Goal: Task Accomplishment & Management: Manage account settings

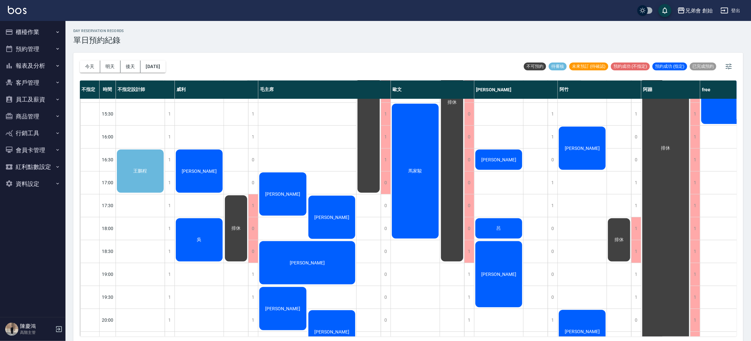
scroll to position [196, 0]
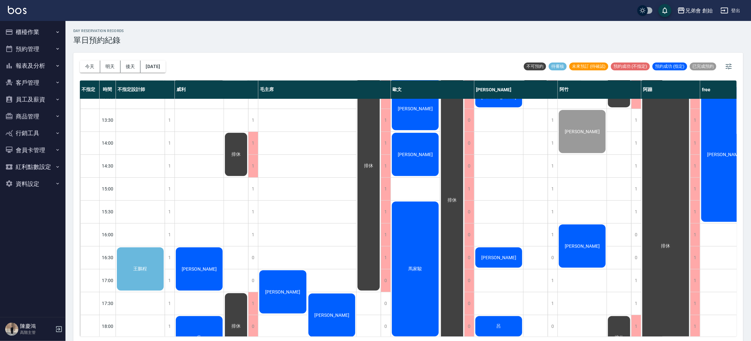
click at [419, 230] on div "馬家駿" at bounding box center [415, 269] width 49 height 137
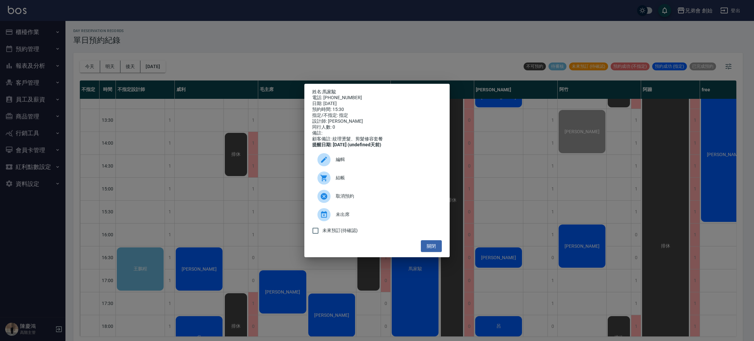
click at [144, 172] on div "姓名: 馬家駿 電話: 0921891071 日期: 2025/10/09 預約時間: 15:30 指定/不指定: 指定 設計師: 歐文 同行人數: 0 備註…" at bounding box center [377, 170] width 754 height 341
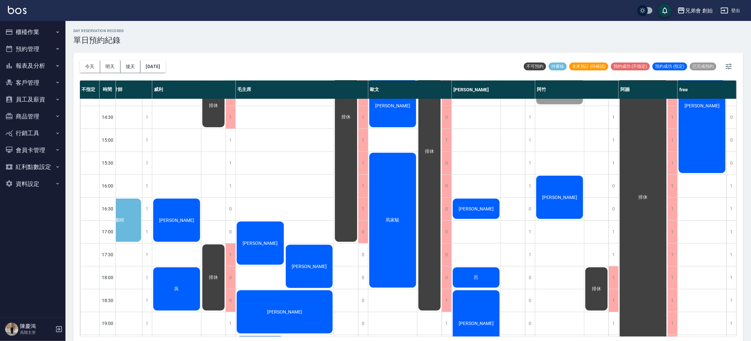
scroll to position [245, 0]
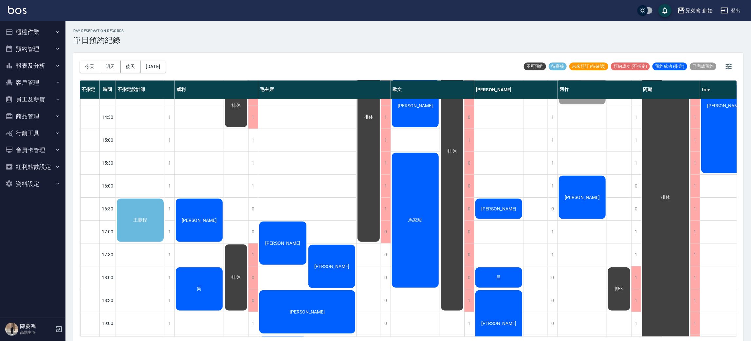
click at [135, 223] on div "王鵬程" at bounding box center [140, 220] width 49 height 45
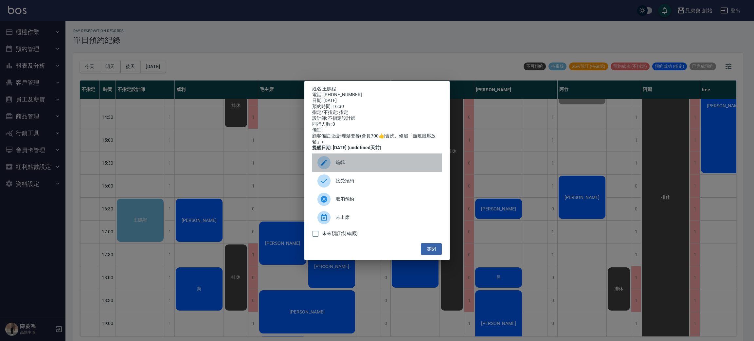
click at [363, 163] on div "編輯" at bounding box center [377, 162] width 130 height 18
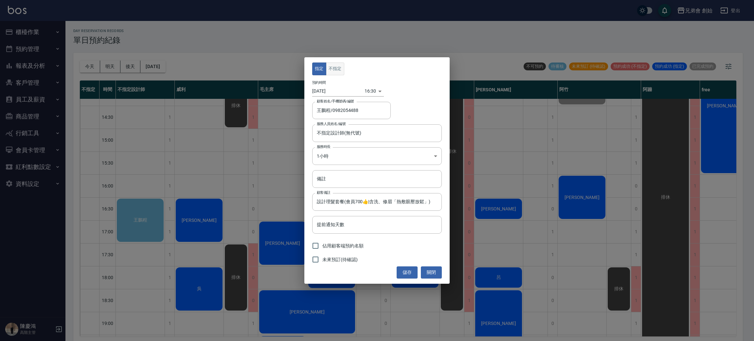
click at [334, 73] on button "不指定" at bounding box center [335, 68] width 18 height 13
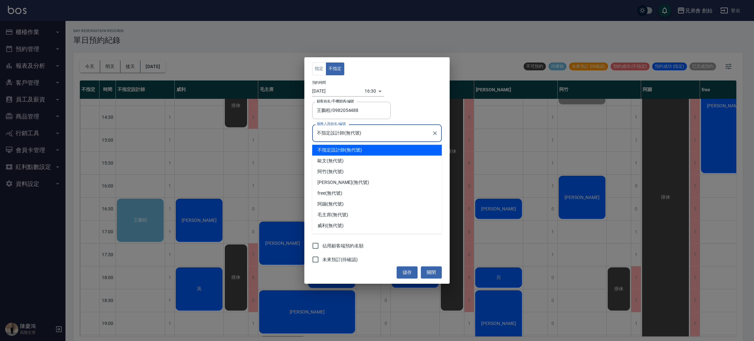
click at [336, 130] on input "不指定設計師(無代號)" at bounding box center [372, 132] width 114 height 11
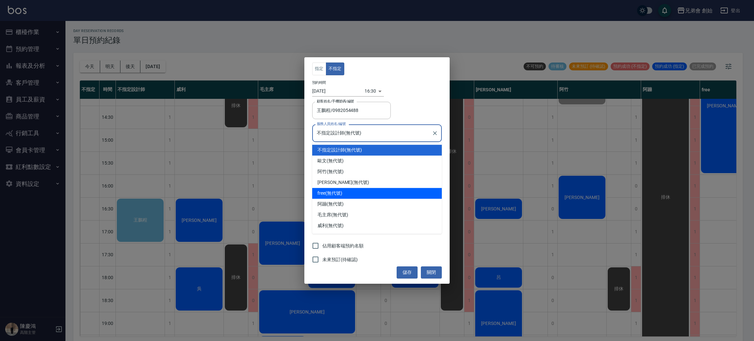
click at [338, 193] on div "free (無代號)" at bounding box center [377, 193] width 130 height 11
type input "free(無代號)"
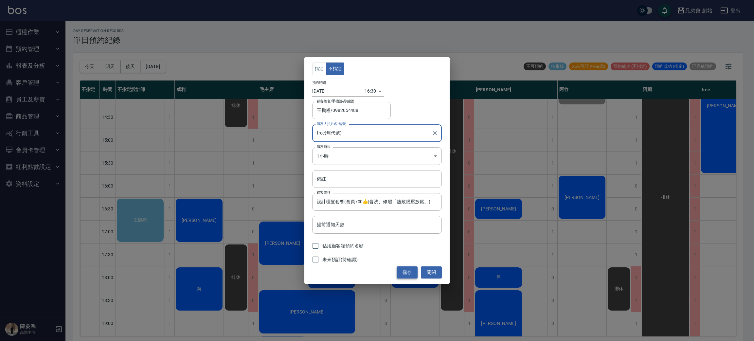
click at [399, 276] on button "儲存" at bounding box center [407, 272] width 21 height 12
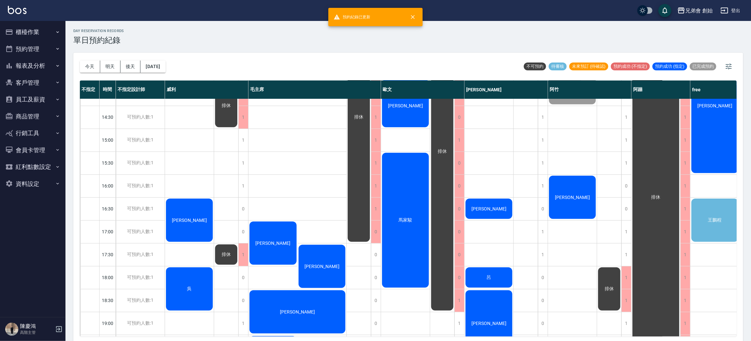
scroll to position [245, 15]
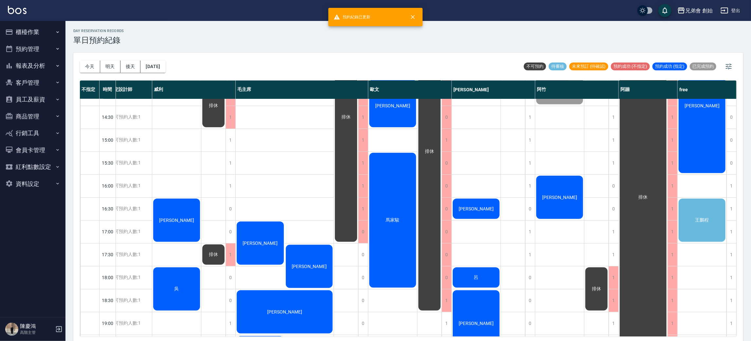
click at [707, 232] on div "王鵬程" at bounding box center [701, 220] width 49 height 45
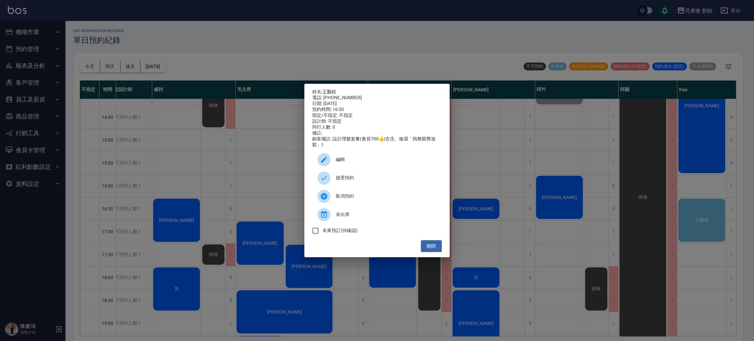
click at [341, 180] on span "接受預約" at bounding box center [386, 177] width 101 height 7
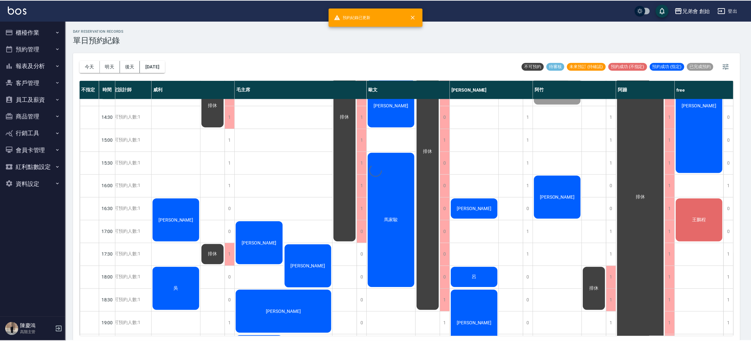
scroll to position [245, 12]
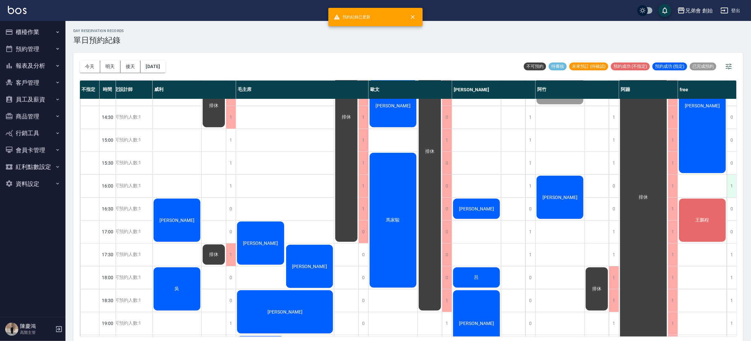
click at [727, 185] on div "1" at bounding box center [731, 186] width 10 height 23
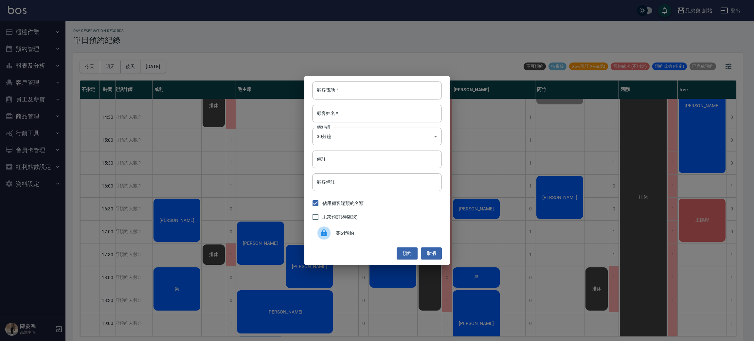
click at [378, 234] on span "關閉預約" at bounding box center [386, 233] width 101 height 7
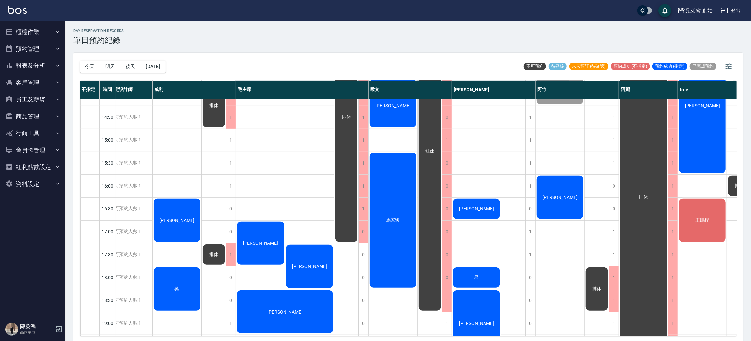
scroll to position [245, 0]
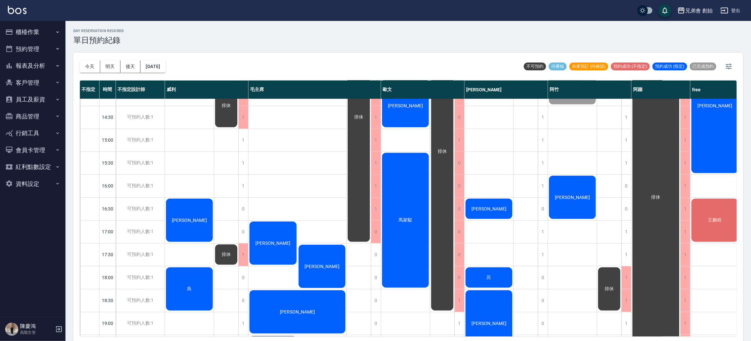
click at [390, 208] on div "馬家駿" at bounding box center [405, 220] width 49 height 137
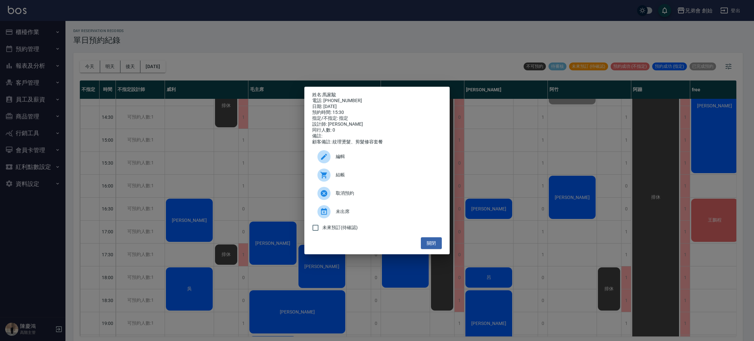
click at [190, 174] on div "姓名: 馬家駿 電話: 0921891071 日期: 2025/10/09 預約時間: 15:30 指定/不指定: 指定 設計師: 歐文 同行人數: 0 備註…" at bounding box center [377, 170] width 754 height 341
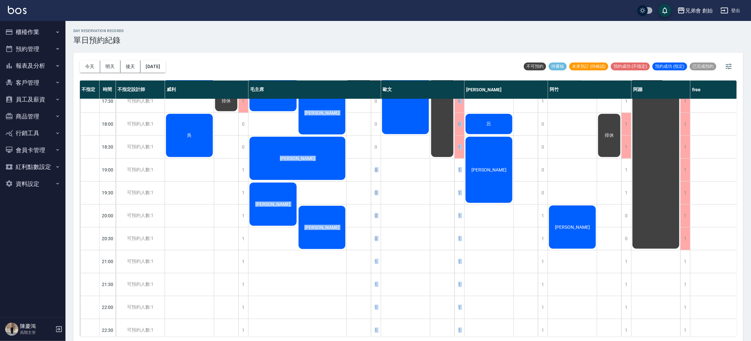
drag, startPoint x: 374, startPoint y: 327, endPoint x: 408, endPoint y: 329, distance: 33.8
click at [408, 329] on div "不指定 時間 不指定設計師 威利 毛主席 歐文 潘潘 阿竹 阿蹦 free 09:00 09:30 10:00 10:30 11:00 11:30 12:00…" at bounding box center [408, 208] width 656 height 256
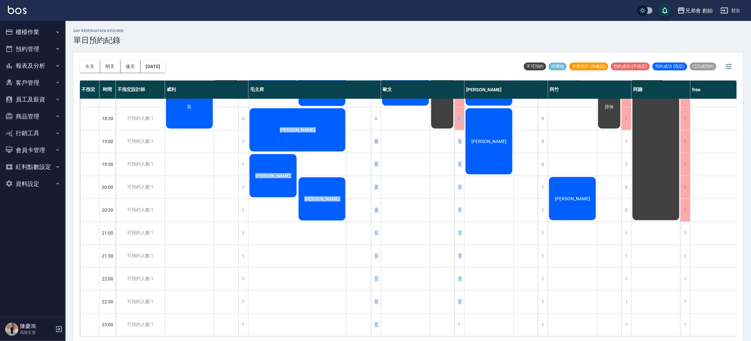
scroll to position [287, 0]
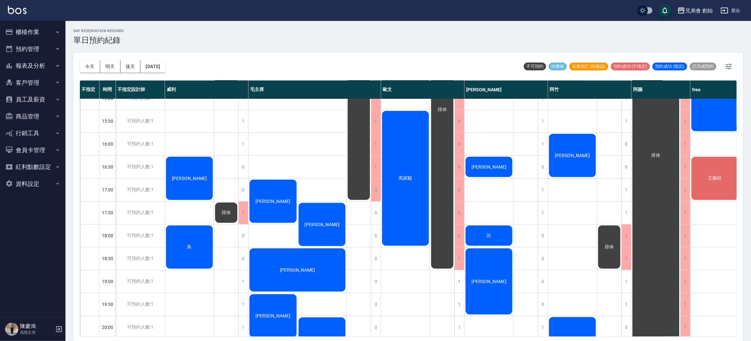
click at [395, 50] on div "day Reservation records 單日預約紀錄 今天 明天 後天 2025/10/09 不可預約 待審核 未來預訂 (待確認) 預約成功 (不指…" at bounding box center [407, 182] width 685 height 322
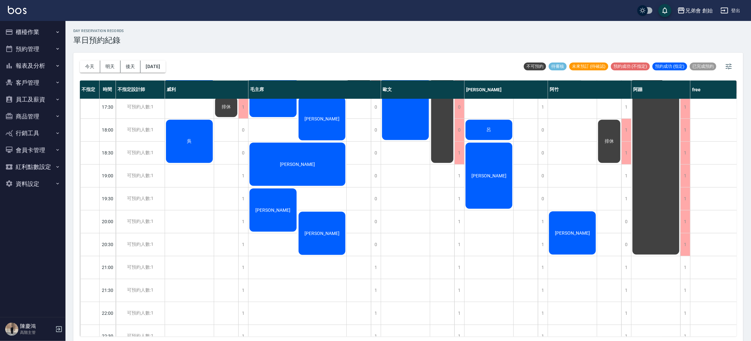
scroll to position [344, 0]
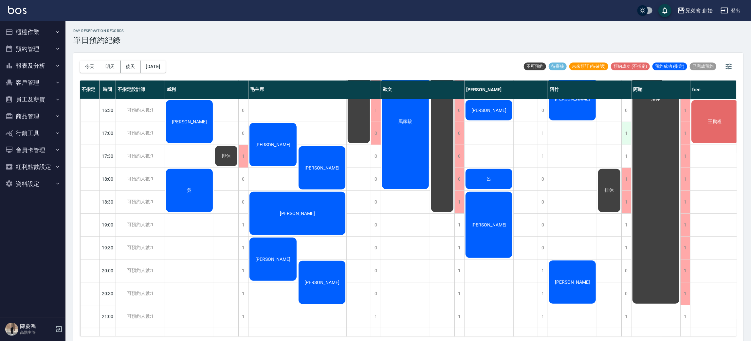
click at [626, 131] on div "1" at bounding box center [626, 133] width 10 height 23
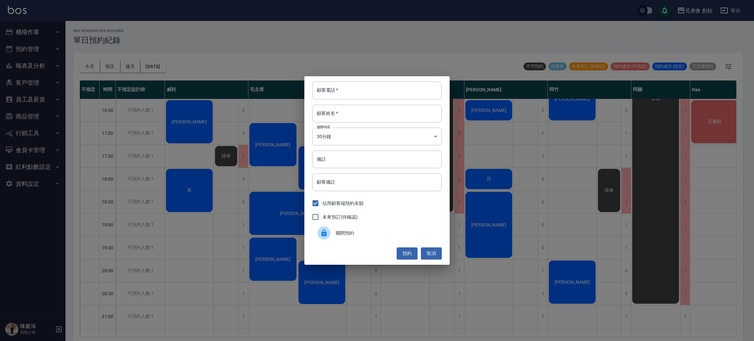
drag, startPoint x: 370, startPoint y: 229, endPoint x: 371, endPoint y: 225, distance: 3.7
click at [370, 228] on div "關閉預約" at bounding box center [377, 233] width 130 height 18
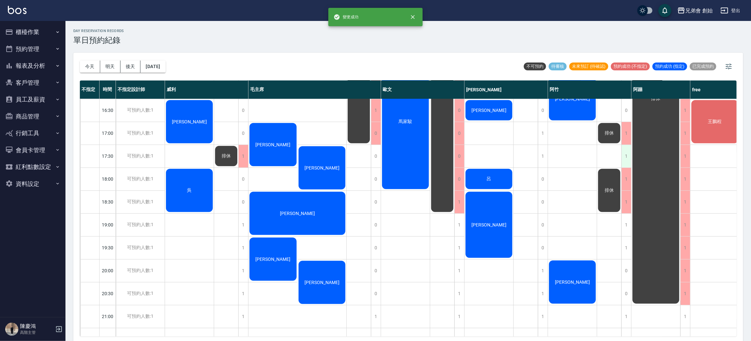
click at [625, 156] on div "1" at bounding box center [626, 156] width 10 height 23
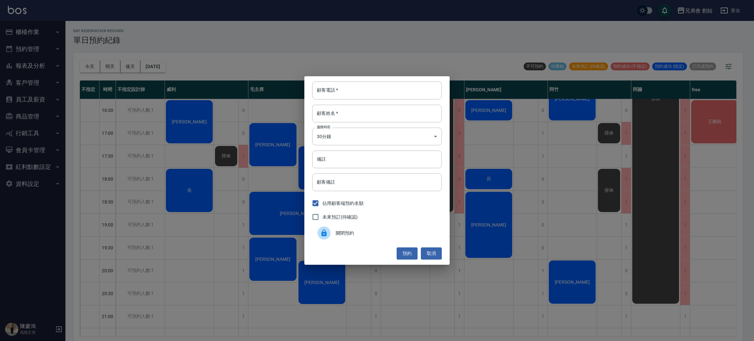
click at [404, 231] on span "關閉預約" at bounding box center [386, 233] width 101 height 7
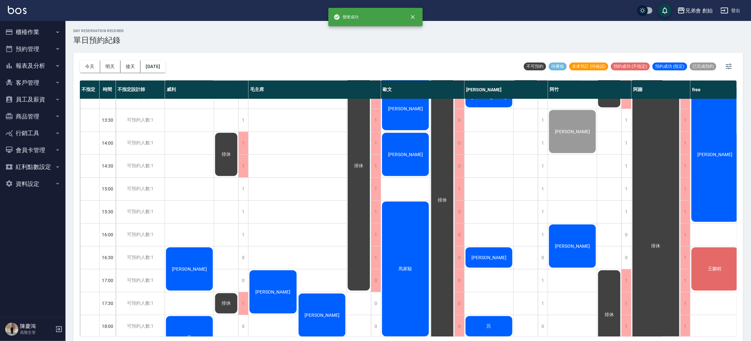
scroll to position [393, 0]
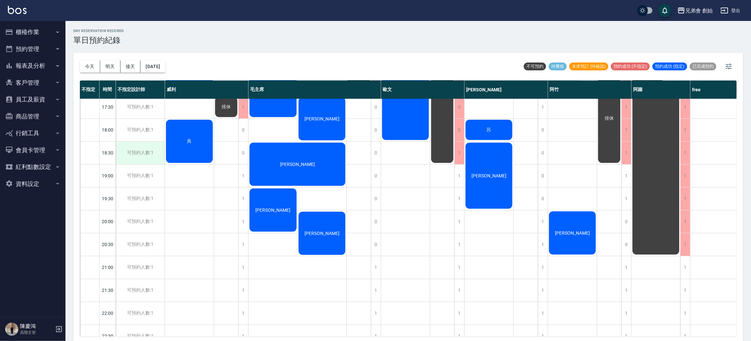
click at [142, 155] on div "可預約人數:1" at bounding box center [140, 153] width 49 height 23
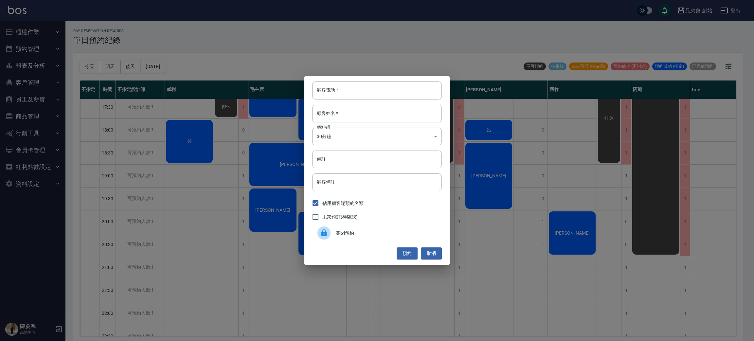
click at [336, 233] on span "關閉預約" at bounding box center [386, 233] width 101 height 7
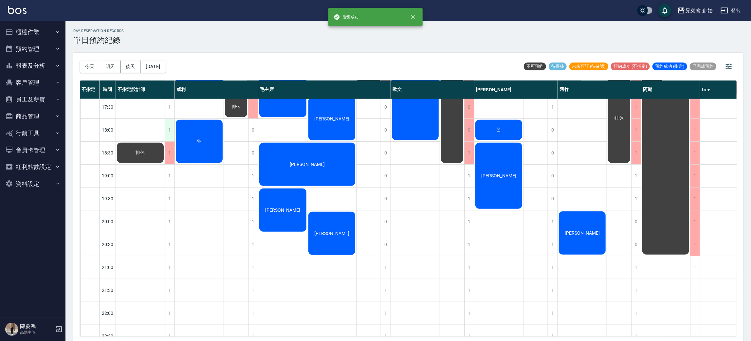
click at [168, 131] on div "1" at bounding box center [170, 130] width 10 height 23
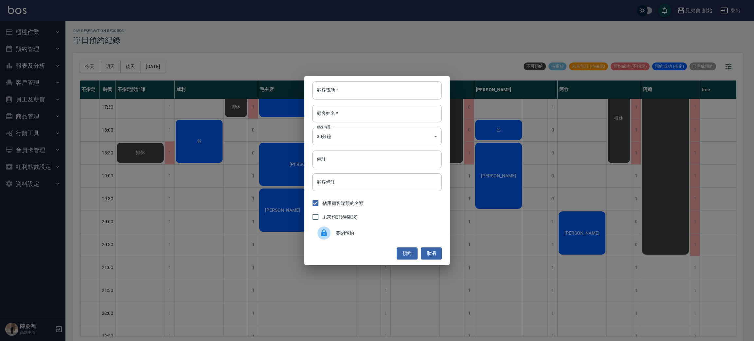
click at [355, 230] on span "關閉預約" at bounding box center [386, 233] width 101 height 7
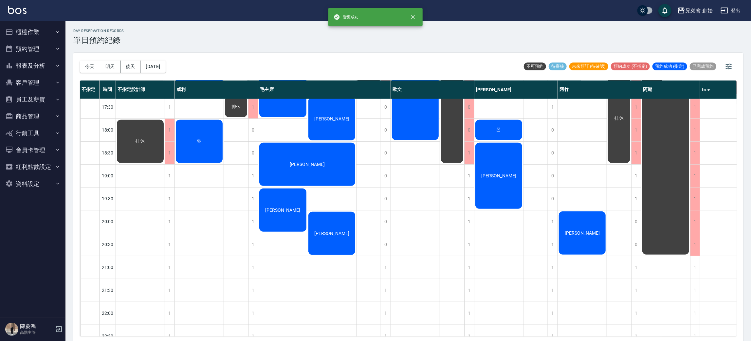
scroll to position [344, 0]
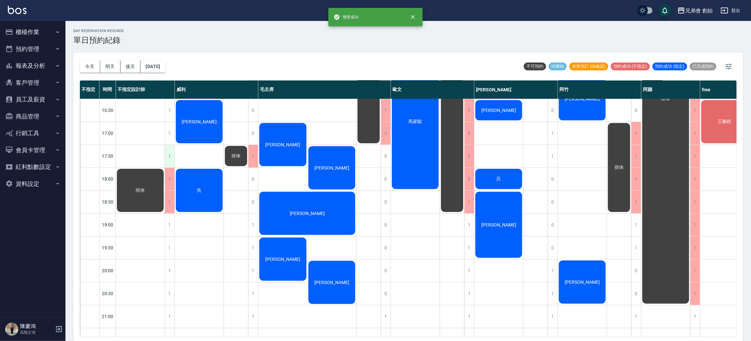
click at [166, 151] on div "1" at bounding box center [170, 156] width 10 height 23
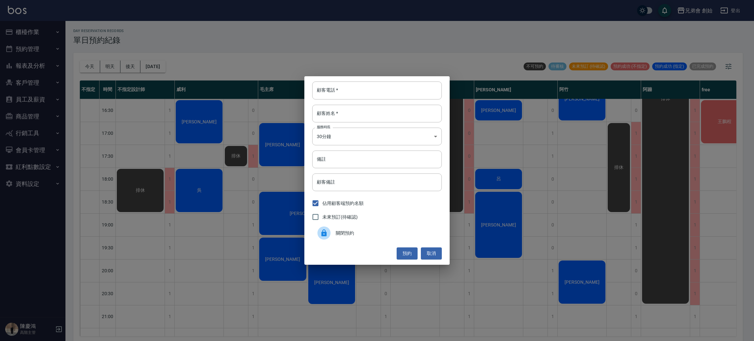
click at [337, 231] on span "關閉預約" at bounding box center [386, 233] width 101 height 7
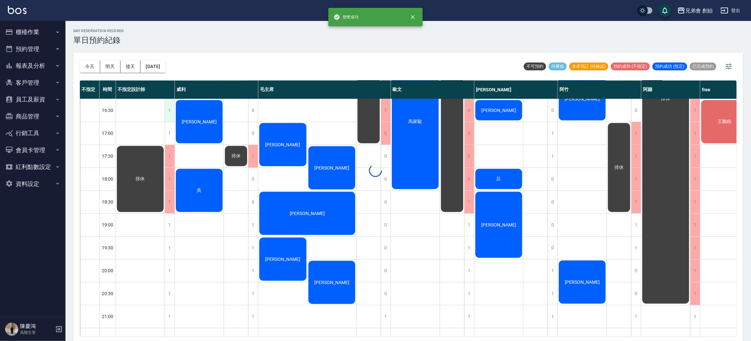
scroll to position [245, 0]
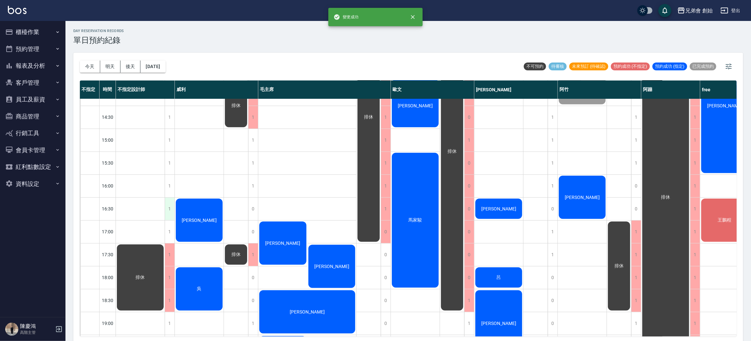
click at [171, 208] on div "1" at bounding box center [170, 209] width 10 height 23
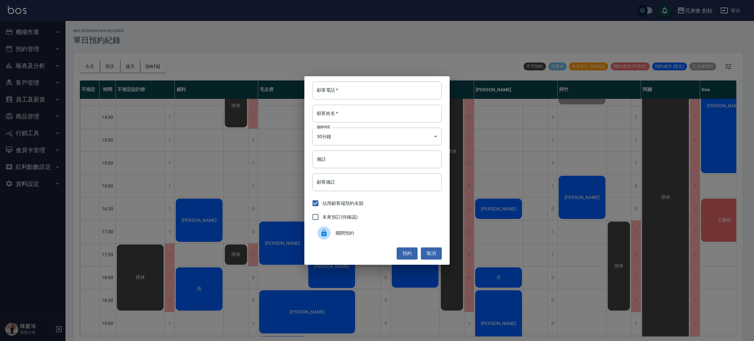
click at [392, 222] on div "未來預訂(待確認)" at bounding box center [377, 217] width 130 height 14
click at [358, 240] on div "關閉預約" at bounding box center [377, 233] width 130 height 18
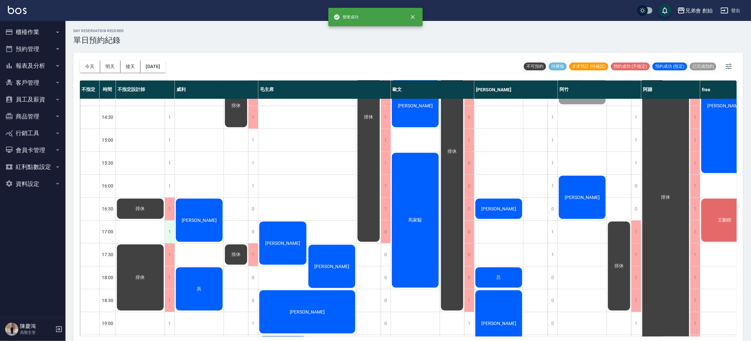
click at [172, 228] on div "1" at bounding box center [170, 232] width 10 height 23
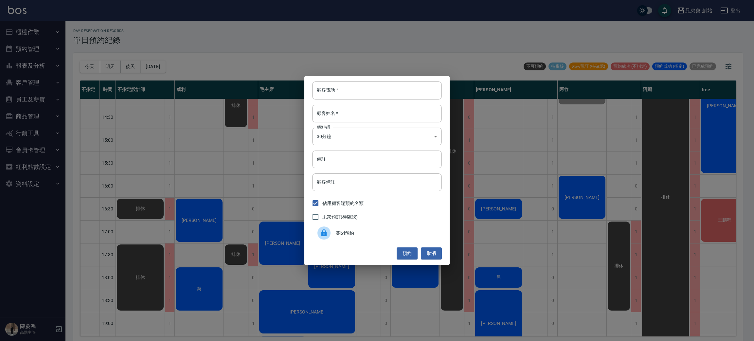
click at [363, 237] on div "關閉預約" at bounding box center [377, 233] width 130 height 18
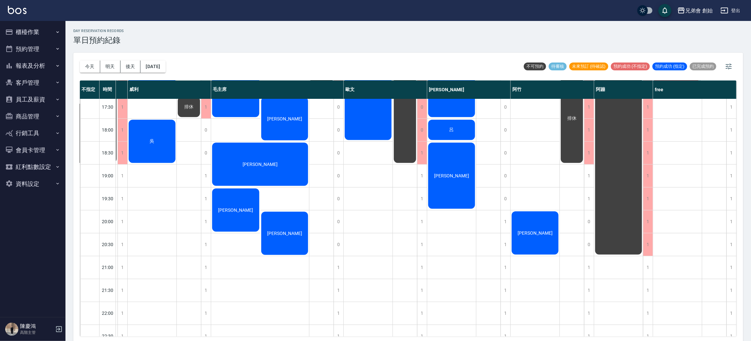
scroll to position [294, 50]
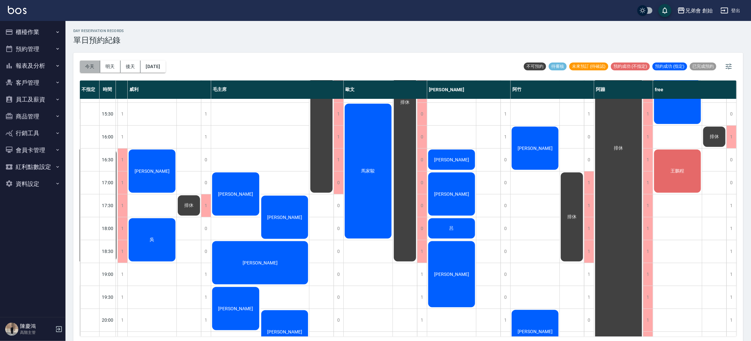
click at [85, 68] on button "今天" at bounding box center [90, 67] width 20 height 12
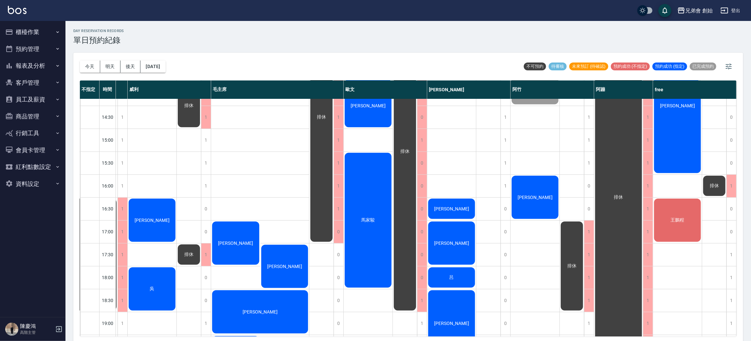
click at [678, 219] on span "王鵬程" at bounding box center [677, 220] width 16 height 6
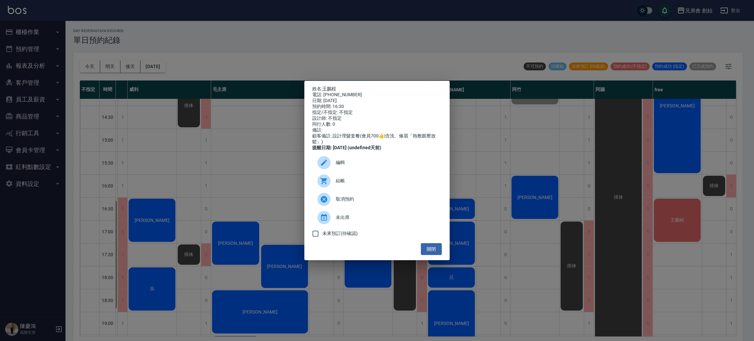
drag, startPoint x: 576, startPoint y: 175, endPoint x: 572, endPoint y: 160, distance: 16.5
click at [572, 160] on div "姓名: 王鵬程 電話: 0982054488 日期: 2025/10/09 預約時間: 16:30 指定/不指定: 不指定 設計師: 不指定 同行人數: 0 …" at bounding box center [377, 170] width 754 height 341
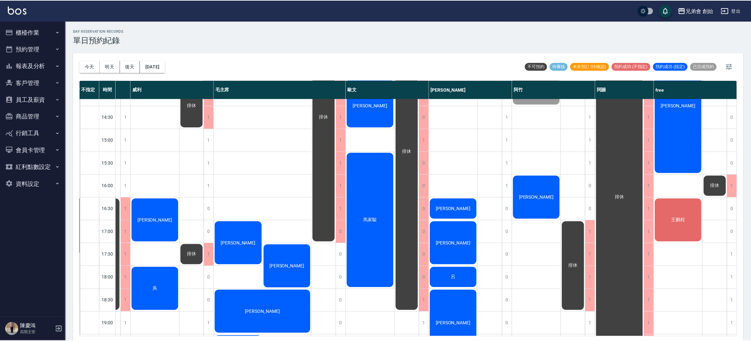
scroll to position [245, 47]
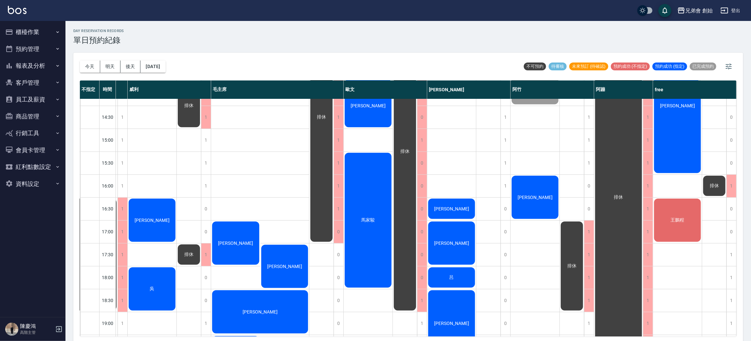
click at [681, 219] on span "王鵬程" at bounding box center [677, 220] width 16 height 6
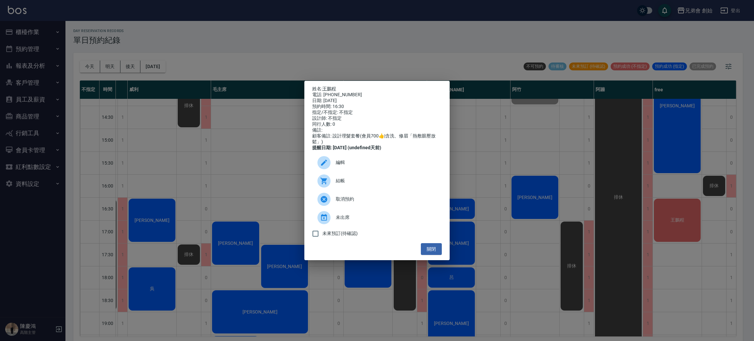
drag, startPoint x: 576, startPoint y: 210, endPoint x: 655, endPoint y: 218, distance: 78.9
click at [576, 210] on div "姓名: 王鵬程 電話: 0982054488 日期: 2025/10/09 預約時間: 16:30 指定/不指定: 不指定 設計師: 不指定 同行人數: 0 …" at bounding box center [377, 170] width 754 height 341
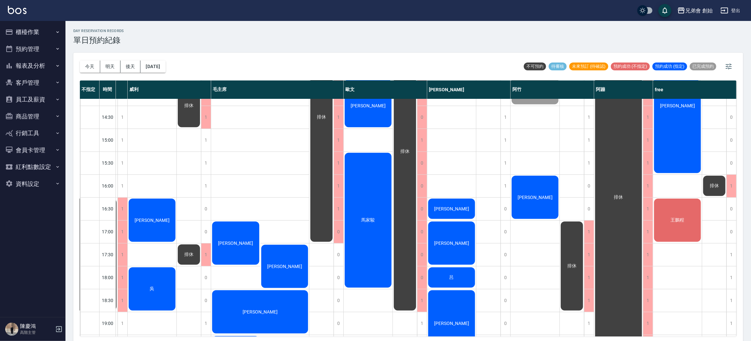
click at [667, 219] on div "王鵬程" at bounding box center [677, 220] width 49 height 45
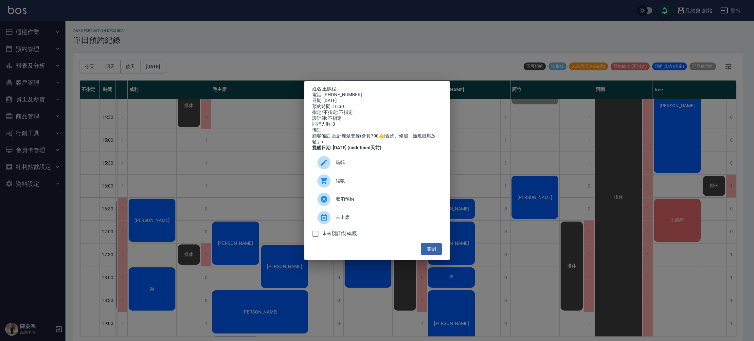
click at [397, 198] on div "取消預約" at bounding box center [377, 199] width 130 height 18
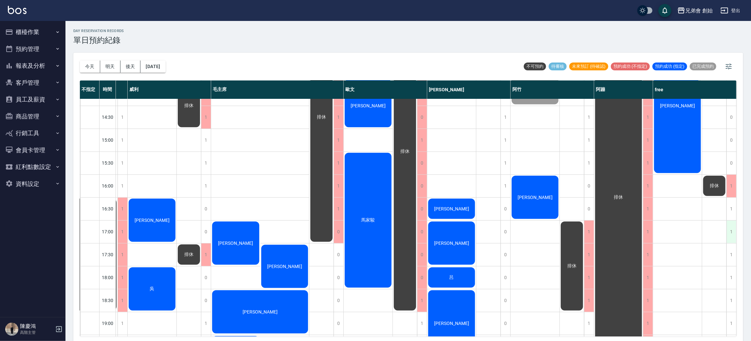
click at [730, 232] on div "1" at bounding box center [731, 232] width 10 height 23
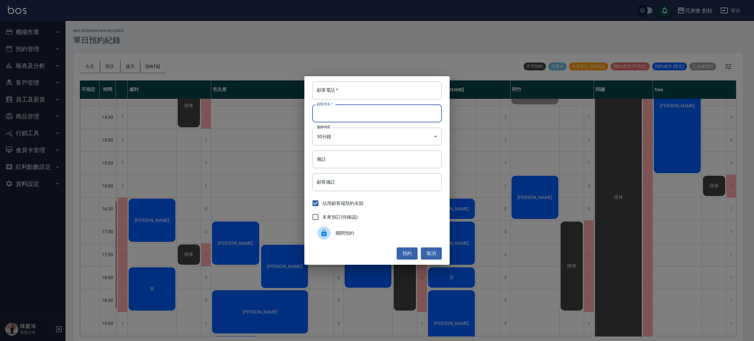
click at [376, 111] on input "顧客姓名   *" at bounding box center [377, 114] width 130 height 18
type input "張"
click at [378, 91] on input "顧客電話   *" at bounding box center [377, 90] width 130 height 18
type input "0955491636"
click at [364, 142] on body "兄弟會 創始 登出 櫃檯作業 打帳單 帳單列表 掛單列表 座位開單 營業儀表板 現金收支登錄 高階收支登錄 材料自購登錄 每日結帳 排班表 現場電腦打卡 掃碼…" at bounding box center [377, 171] width 754 height 343
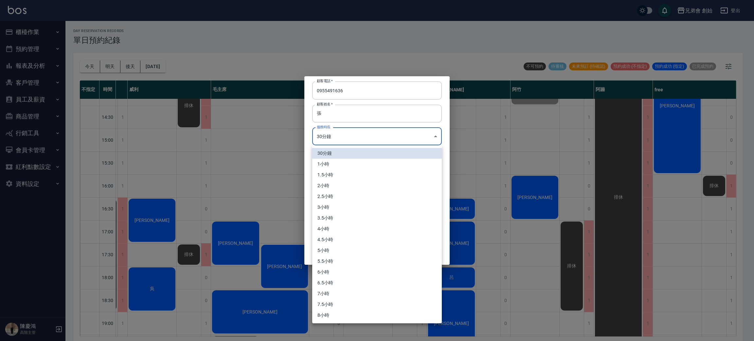
click at [352, 166] on li "1小時" at bounding box center [377, 164] width 130 height 11
type input "2"
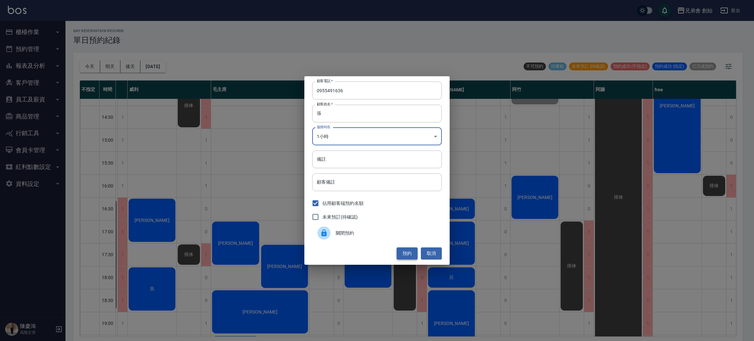
click at [411, 254] on button "預約" at bounding box center [407, 253] width 21 height 12
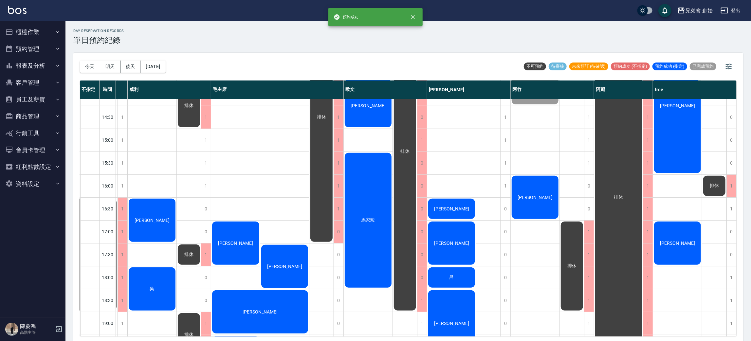
click at [693, 239] on div "張廷隆" at bounding box center [677, 243] width 49 height 45
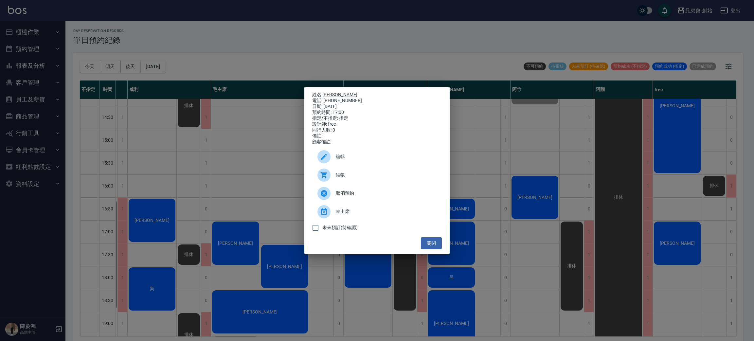
click at [401, 158] on span "編輯" at bounding box center [386, 156] width 101 height 7
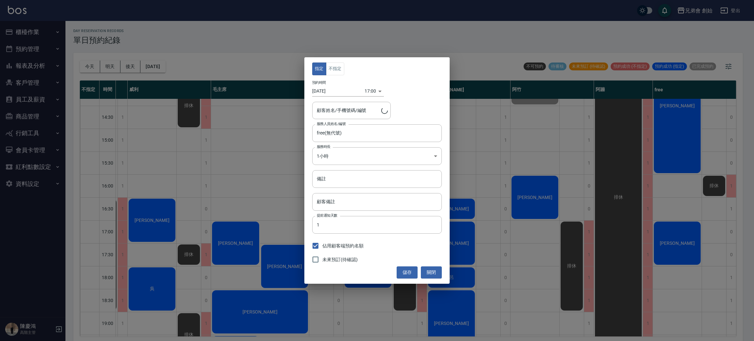
type input "張廷隆/0955491636"
click at [330, 68] on button "不指定" at bounding box center [335, 68] width 18 height 13
click at [411, 274] on button "儲存" at bounding box center [407, 272] width 21 height 12
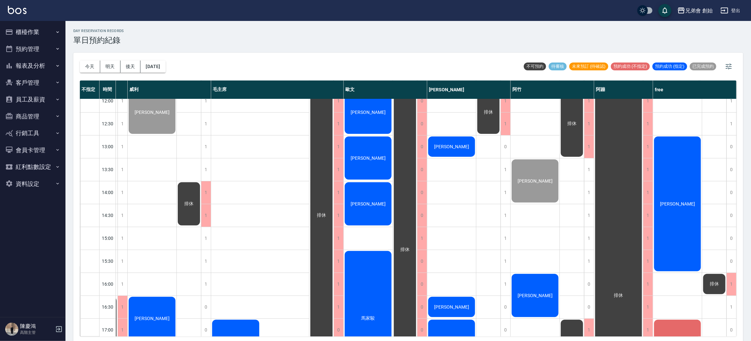
scroll to position [98, 47]
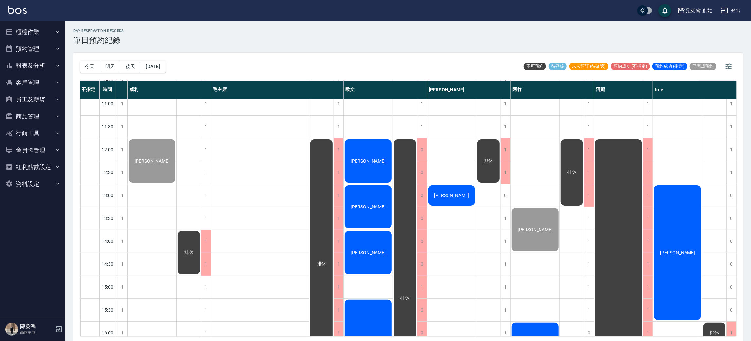
click at [376, 161] on div "[PERSON_NAME]" at bounding box center [368, 160] width 49 height 45
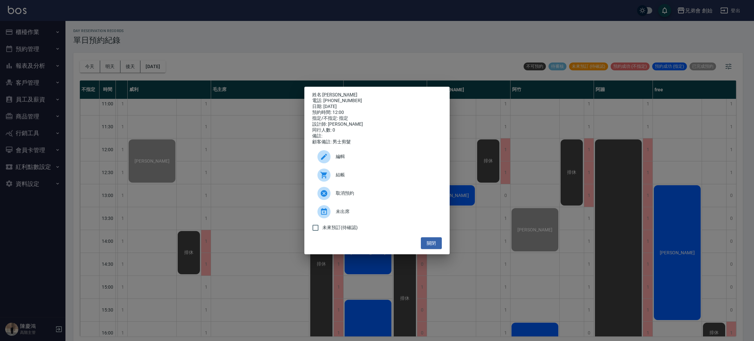
click at [353, 160] on span "編輯" at bounding box center [386, 156] width 101 height 7
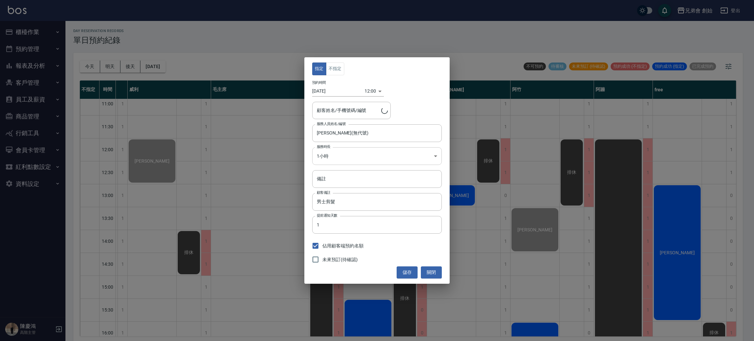
type input "孫倩煜/0903013119/"
click at [333, 184] on input "備註" at bounding box center [377, 179] width 130 height 18
type input "刷卡3600"
click at [403, 274] on button "儲存" at bounding box center [407, 272] width 21 height 12
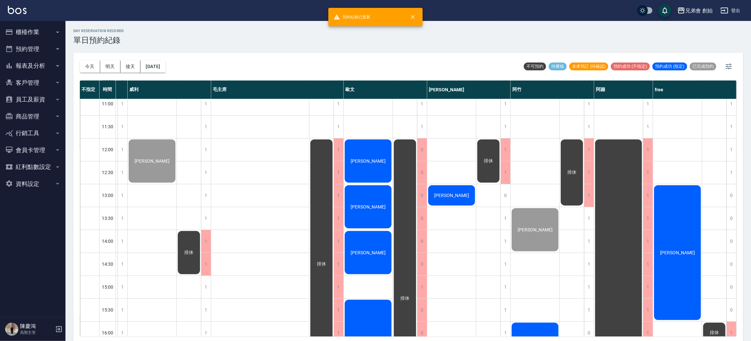
click at [370, 166] on div "[PERSON_NAME]" at bounding box center [368, 160] width 49 height 45
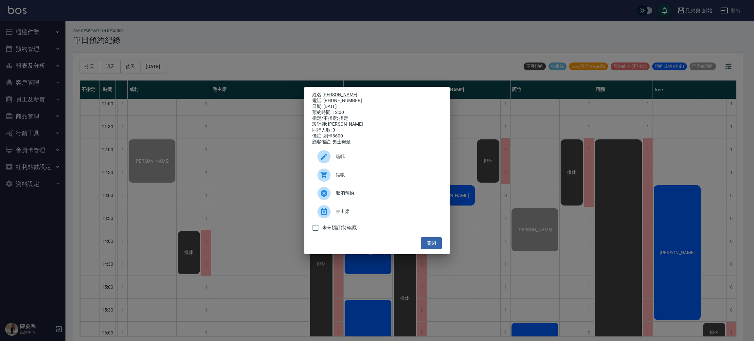
click at [226, 148] on div "姓名: 孫倩煜 電話: 0903013119 日期: 2025/10/09 預約時間: 12:00 指定/不指定: 指定 設計師: 歐文 同行人數: 0 備註…" at bounding box center [377, 170] width 754 height 341
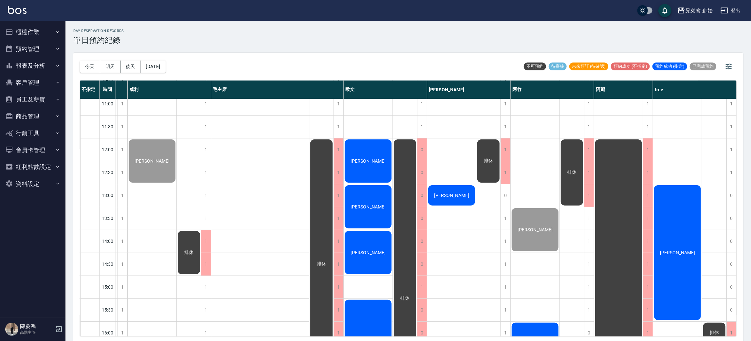
click at [364, 162] on span "[PERSON_NAME]" at bounding box center [368, 160] width 38 height 5
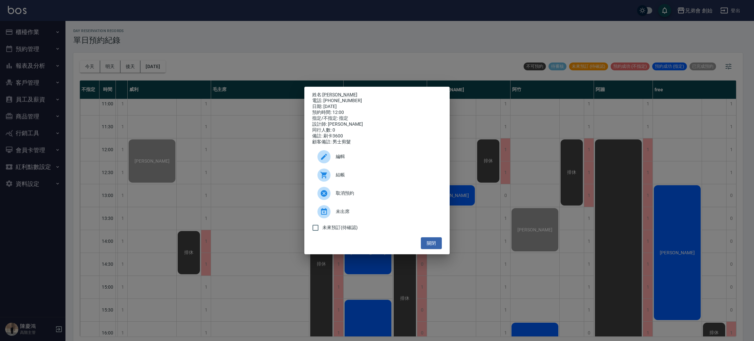
click at [354, 160] on span "編輯" at bounding box center [386, 156] width 101 height 7
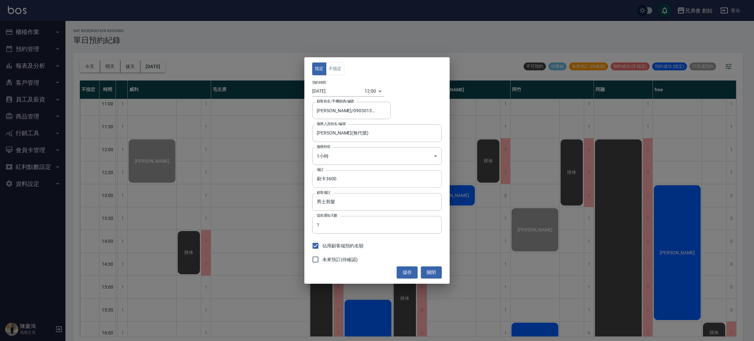
click at [326, 179] on input "刷卡3600" at bounding box center [377, 179] width 130 height 18
type input "轉帳3600"
click at [405, 274] on button "儲存" at bounding box center [407, 272] width 21 height 12
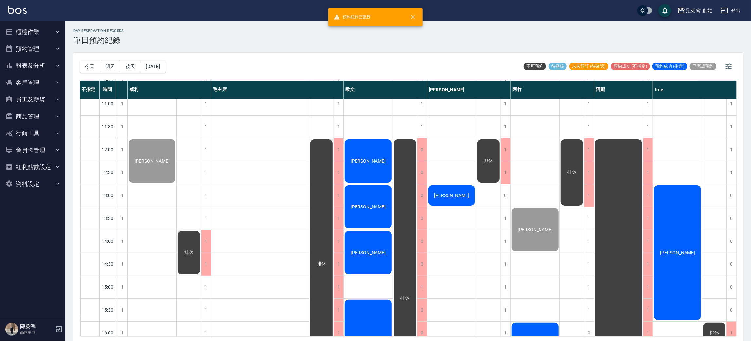
click at [358, 168] on div "[PERSON_NAME]" at bounding box center [368, 160] width 49 height 45
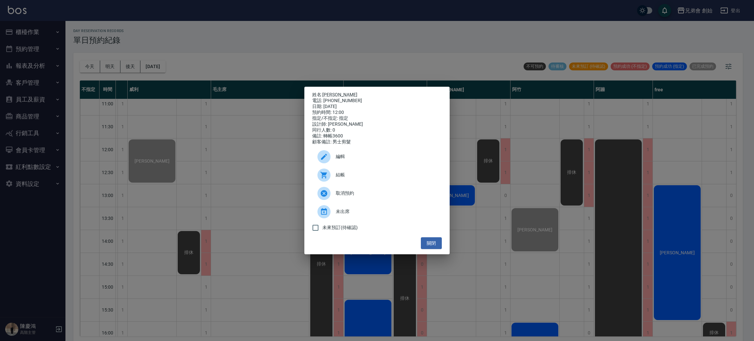
click at [193, 129] on div "姓名: 孫倩煜 電話: 0903013119 日期: 2025/10/09 預約時間: 12:00 指定/不指定: 指定 設計師: 歐文 同行人數: 0 備註…" at bounding box center [377, 170] width 754 height 341
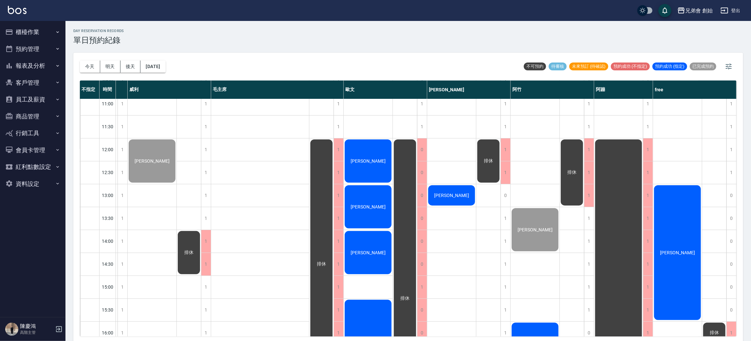
click at [101, 63] on button "明天" at bounding box center [110, 67] width 20 height 12
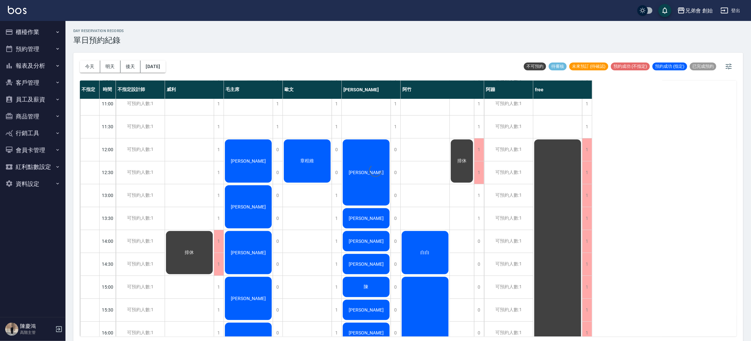
scroll to position [98, 0]
click at [85, 68] on div "day Reservation records 單日預約紀錄 今天 明天 後天 2025/10/10 不可預約 待審核 未來預訂 (待確認) 預約成功 (不指…" at bounding box center [407, 182] width 685 height 322
click at [85, 68] on button "今天" at bounding box center [90, 67] width 20 height 12
click at [85, 68] on div at bounding box center [375, 170] width 751 height 341
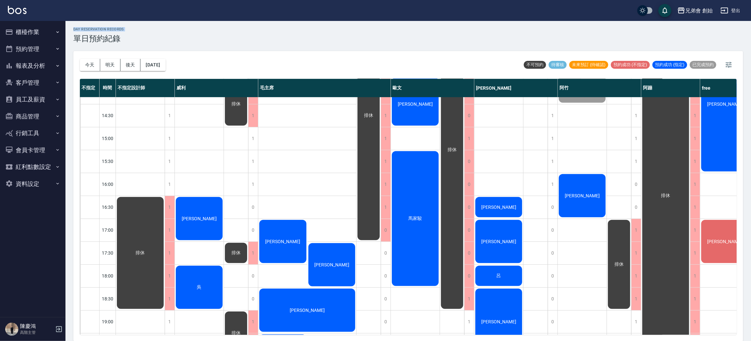
scroll to position [344, 0]
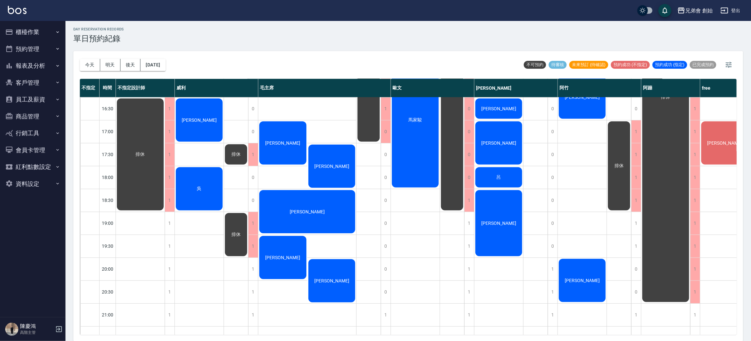
click at [499, 145] on span "林家豪" at bounding box center [499, 142] width 38 height 5
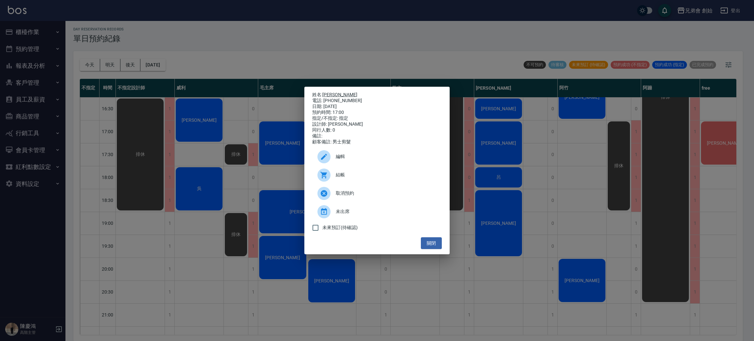
click at [331, 92] on link "林家豪" at bounding box center [339, 94] width 35 height 5
click at [156, 135] on div "姓名: 林家豪 電話: 0966856696 日期: 2025/10/09 預約時間: 17:00 指定/不指定: 指定 設計師: 潘潘 同行人數: 0 備註…" at bounding box center [377, 170] width 754 height 341
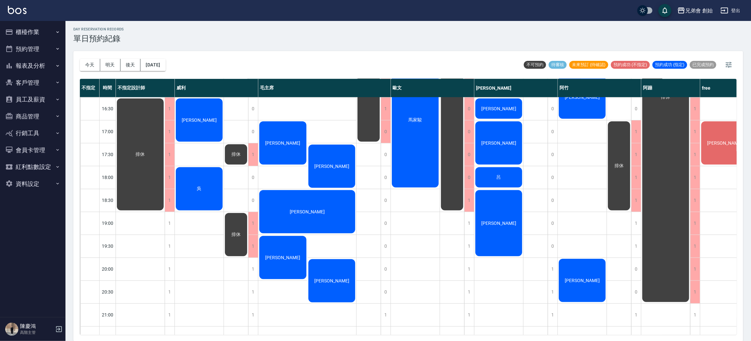
click at [497, 178] on span "呂" at bounding box center [498, 177] width 7 height 6
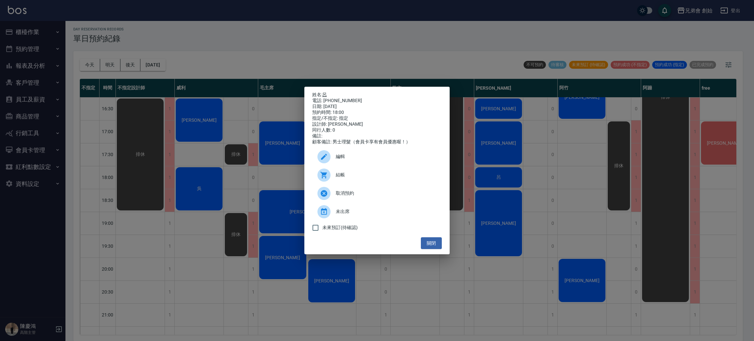
click at [327, 93] on link "呂" at bounding box center [324, 94] width 5 height 5
click at [578, 245] on div "姓名: 呂 電話: 0927286688 日期: 2025/10/09 預約時間: 18:00 指定/不指定: 指定 設計師: 潘潘 同行人數: 0 備註: …" at bounding box center [377, 170] width 754 height 341
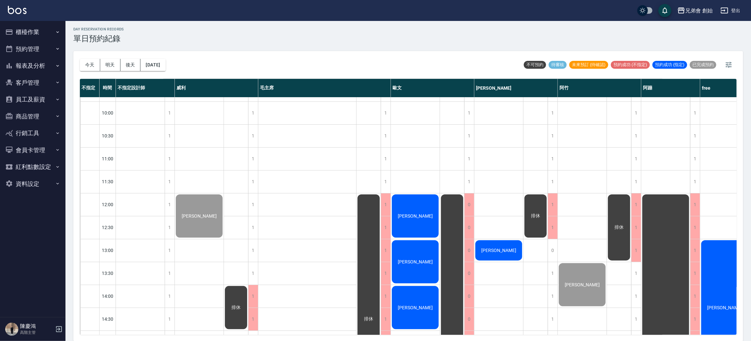
scroll to position [91, 0]
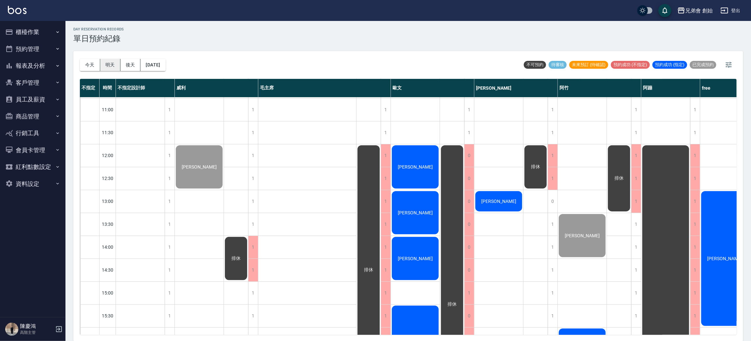
click at [113, 66] on button "明天" at bounding box center [110, 65] width 20 height 12
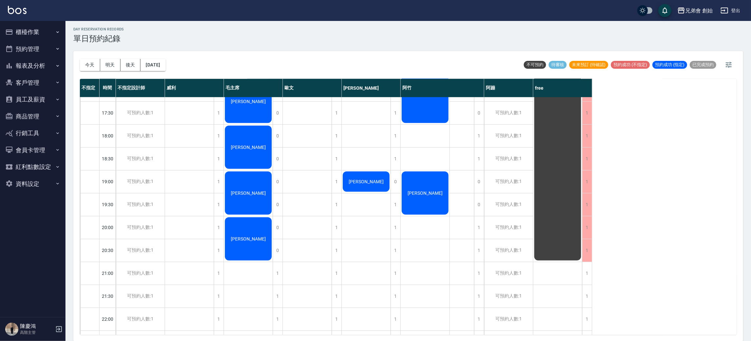
scroll to position [434, 0]
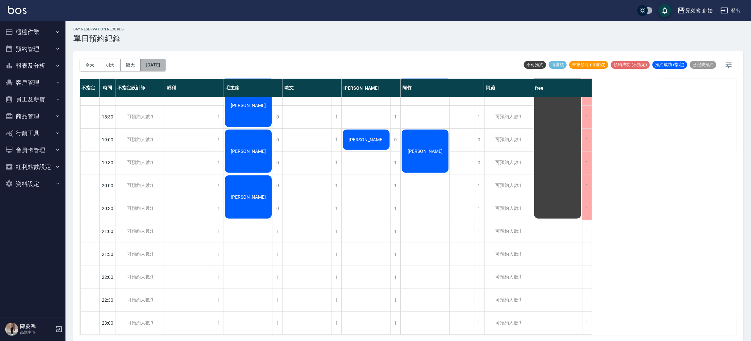
click at [165, 70] on button "2025/10/10" at bounding box center [152, 65] width 25 height 12
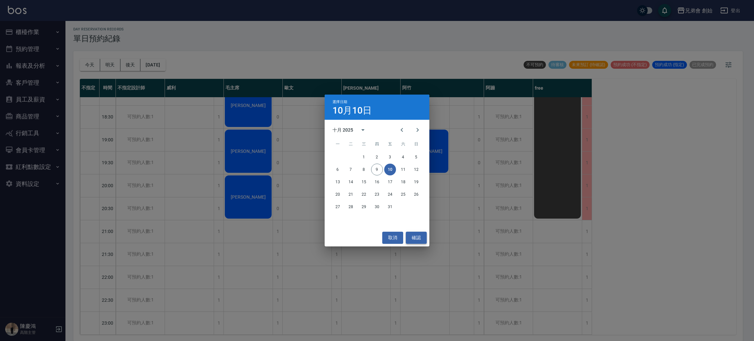
click at [412, 233] on button "確認" at bounding box center [416, 238] width 21 height 12
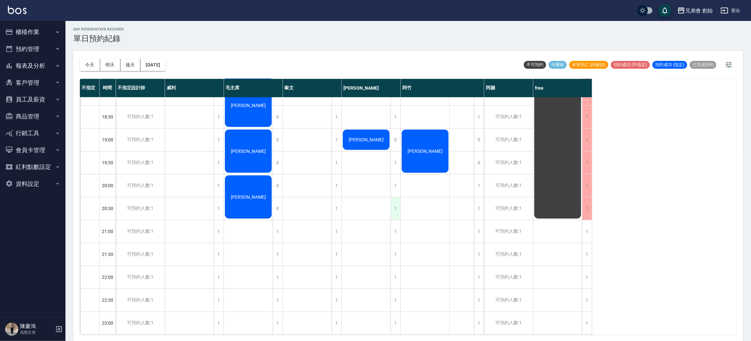
click at [395, 205] on div "1" at bounding box center [395, 208] width 10 height 23
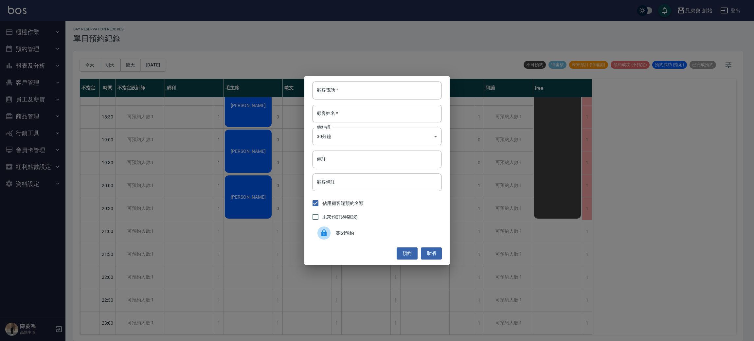
click at [358, 228] on div "關閉預約" at bounding box center [377, 233] width 130 height 18
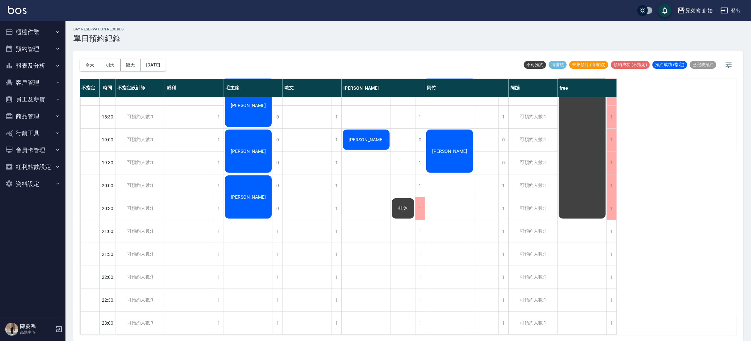
click at [79, 61] on div "今天 明天 後天 2025/10/10 不可預約 待審核 未來預訂 (待確認) 預約成功 (不指定) 預約成功 (指定) 已完成預約 不指定 時間 不指定設計…" at bounding box center [407, 196] width 669 height 290
click at [83, 64] on button "今天" at bounding box center [90, 65] width 20 height 12
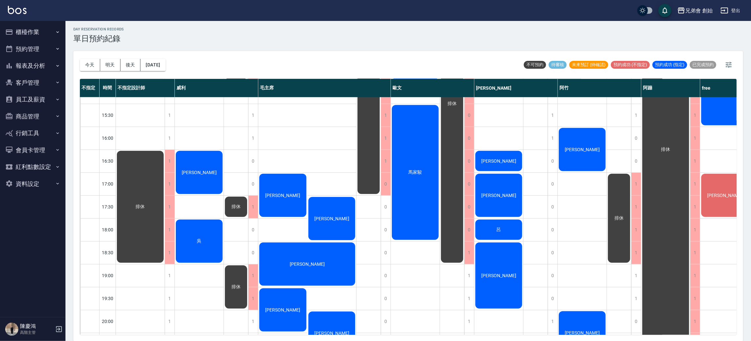
scroll to position [389, 0]
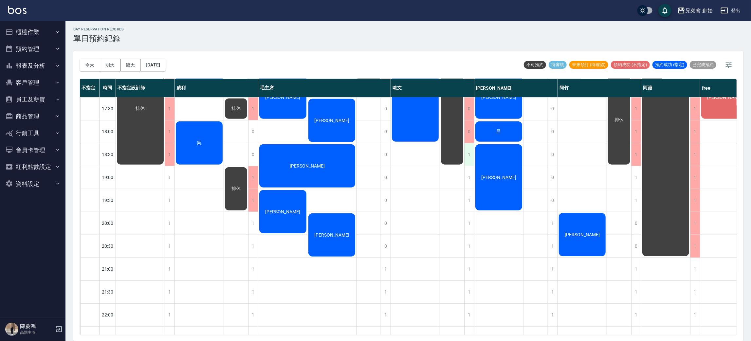
click at [470, 157] on div "1" at bounding box center [469, 154] width 10 height 23
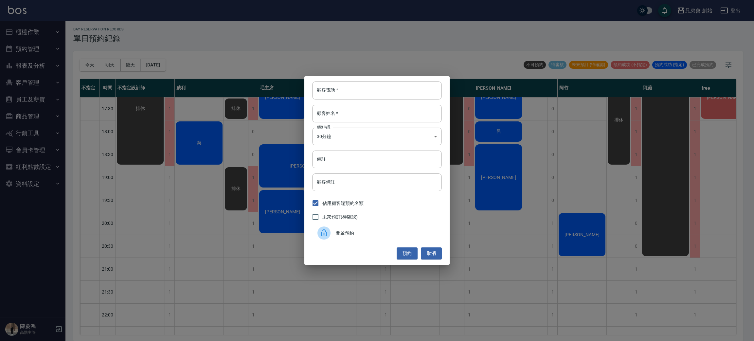
click at [360, 237] on div "開啟預約" at bounding box center [377, 233] width 130 height 18
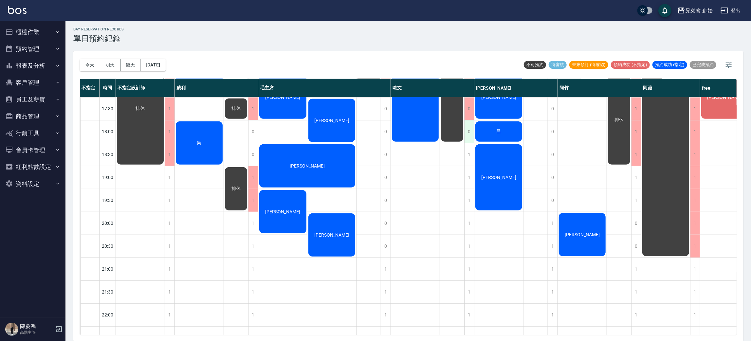
click at [469, 134] on div "0" at bounding box center [469, 131] width 10 height 23
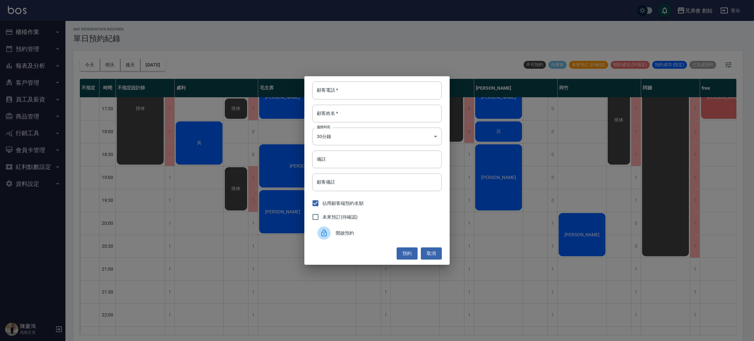
click at [327, 246] on div "顧客電話   * 顧客電話   * 顧客姓名   * 顧客姓名   * 服務時長 30分鐘 1 服務時長 備註 備註 顧客備註 顧客備註 佔用顧客端預約名額 …" at bounding box center [376, 170] width 145 height 188
click at [333, 235] on div at bounding box center [326, 232] width 18 height 13
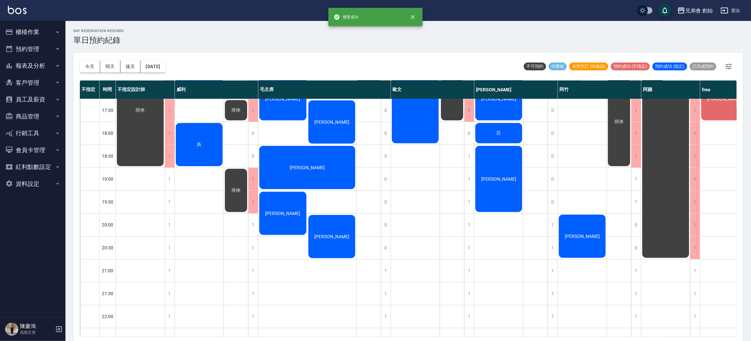
scroll to position [340, 0]
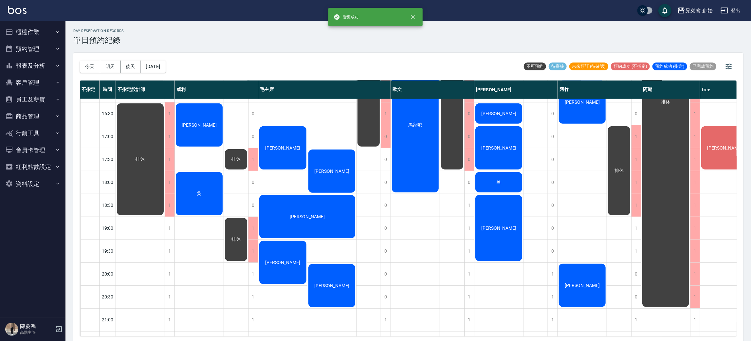
click at [416, 176] on div "馬家駿" at bounding box center [415, 125] width 49 height 137
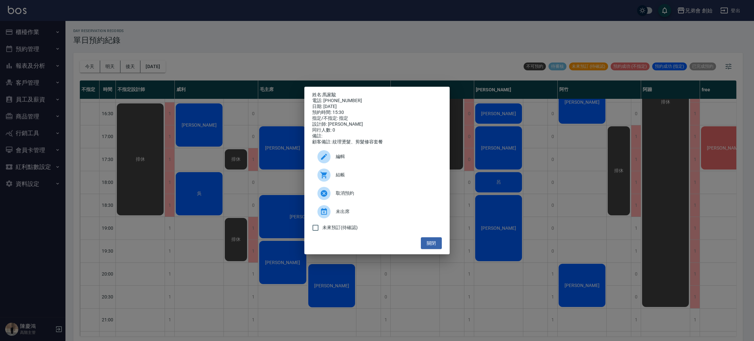
click at [343, 158] on span "編輯" at bounding box center [386, 156] width 101 height 7
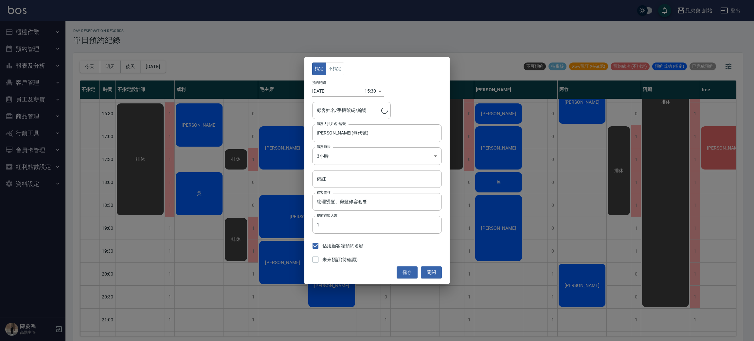
type input "馬家駿/0921891071/"
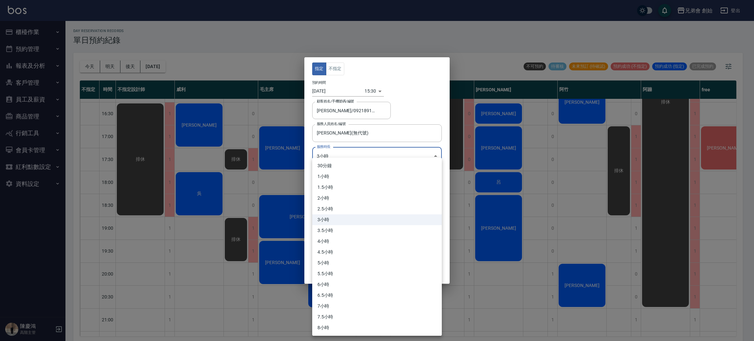
click at [354, 156] on body "兄弟會 創始 登出 櫃檯作業 打帳單 帳單列表 掛單列表 座位開單 營業儀表板 現金收支登錄 高階收支登錄 材料自購登錄 每日結帳 排班表 現場電腦打卡 掃碼…" at bounding box center [377, 171] width 754 height 343
click at [335, 206] on li "2.5小時" at bounding box center [377, 209] width 130 height 11
type input "5"
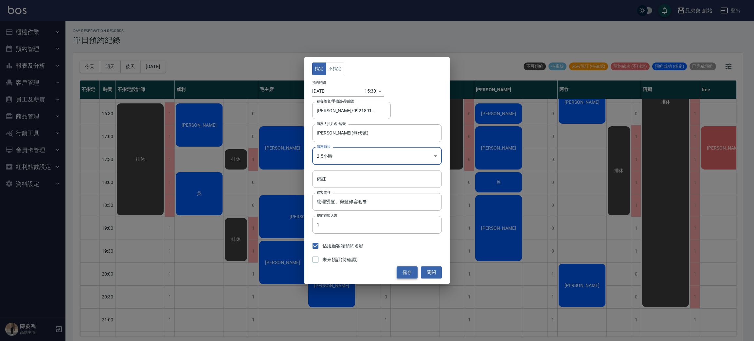
click at [409, 272] on button "儲存" at bounding box center [407, 272] width 21 height 12
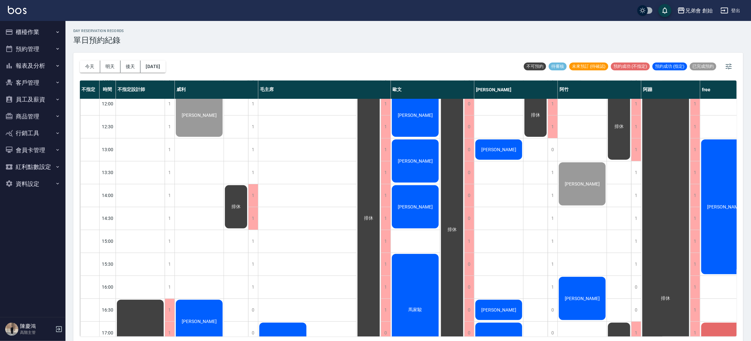
scroll to position [291, 0]
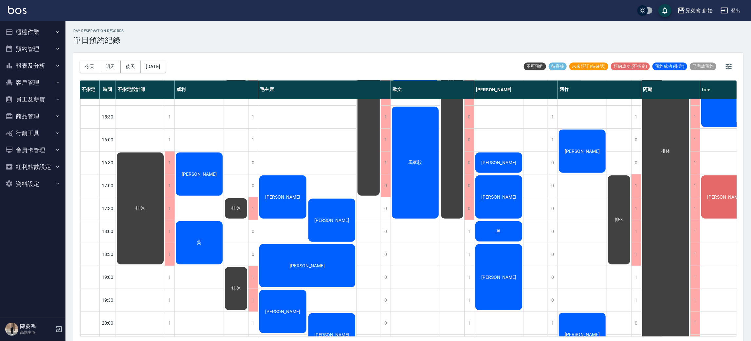
click at [143, 233] on div "排休" at bounding box center [140, 208] width 49 height 114
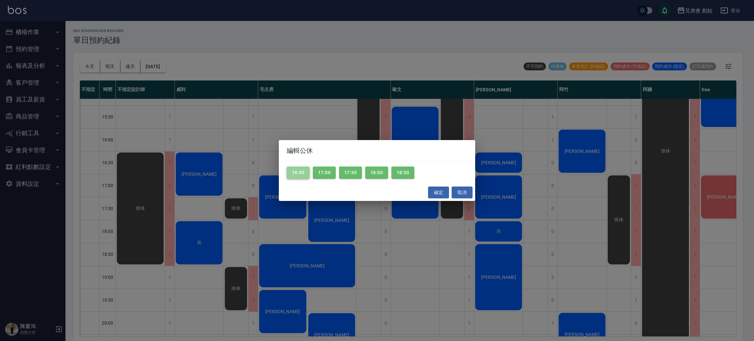
click at [295, 174] on button "16:30" at bounding box center [298, 173] width 23 height 12
click at [341, 171] on button "17:30" at bounding box center [350, 173] width 23 height 12
click at [369, 170] on button "18:00" at bounding box center [376, 173] width 23 height 12
drag, startPoint x: 387, startPoint y: 172, endPoint x: 392, endPoint y: 174, distance: 5.2
click at [388, 173] on button "18:00" at bounding box center [376, 173] width 23 height 12
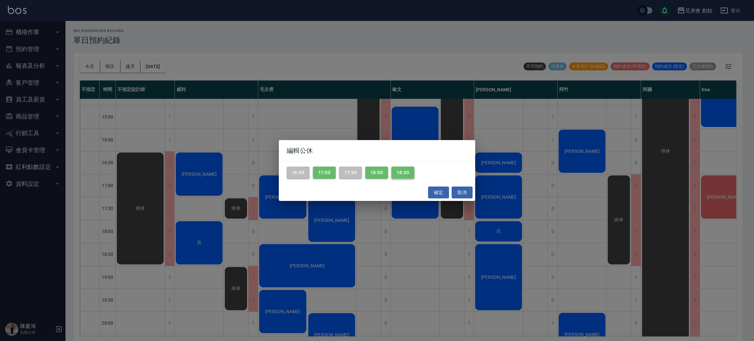
drag, startPoint x: 415, startPoint y: 176, endPoint x: 409, endPoint y: 174, distance: 6.5
click at [414, 176] on button "18:30" at bounding box center [402, 173] width 23 height 12
click at [356, 172] on button "17:30" at bounding box center [350, 173] width 23 height 12
drag, startPoint x: 328, startPoint y: 172, endPoint x: 337, endPoint y: 168, distance: 9.1
click at [329, 172] on button "17:00" at bounding box center [324, 173] width 23 height 12
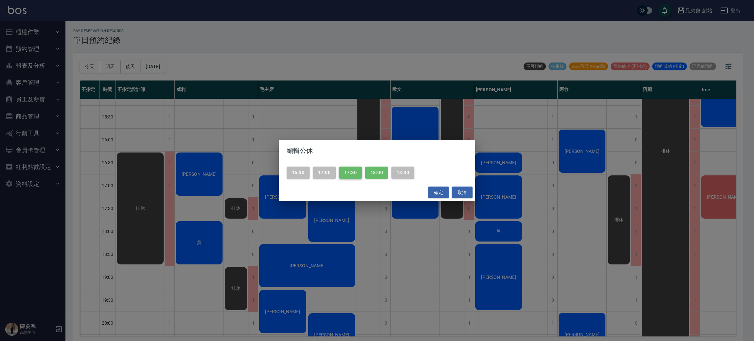
click at [350, 171] on button "17:30" at bounding box center [350, 173] width 23 height 12
click at [372, 172] on button "18:00" at bounding box center [376, 173] width 23 height 12
click at [435, 192] on button "確定" at bounding box center [438, 192] width 21 height 12
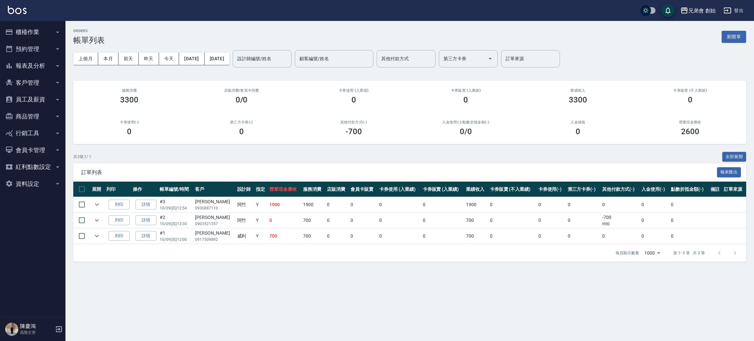
click at [33, 39] on button "櫃檯作業" at bounding box center [33, 32] width 60 height 17
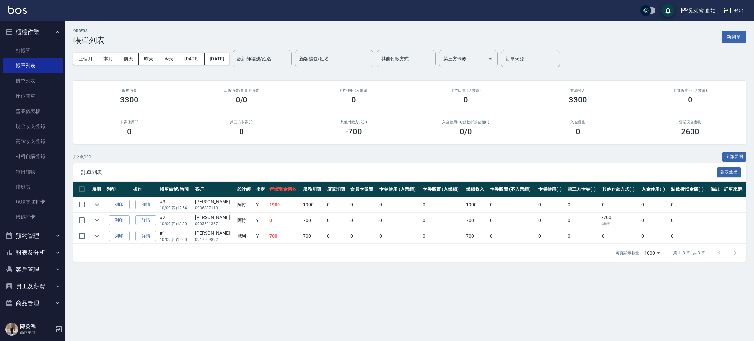
click at [33, 39] on button "櫃檯作業" at bounding box center [33, 32] width 60 height 17
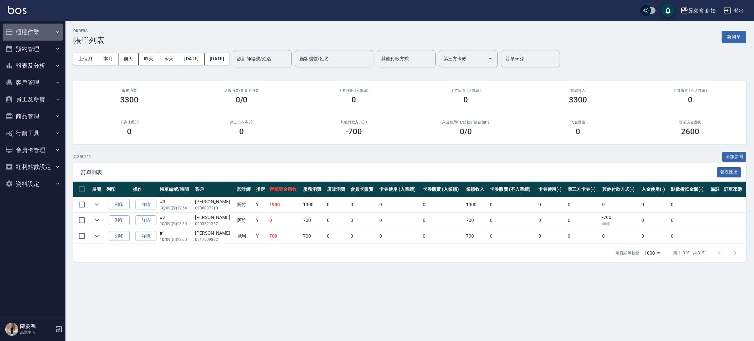
click at [33, 39] on button "櫃檯作業" at bounding box center [33, 32] width 60 height 17
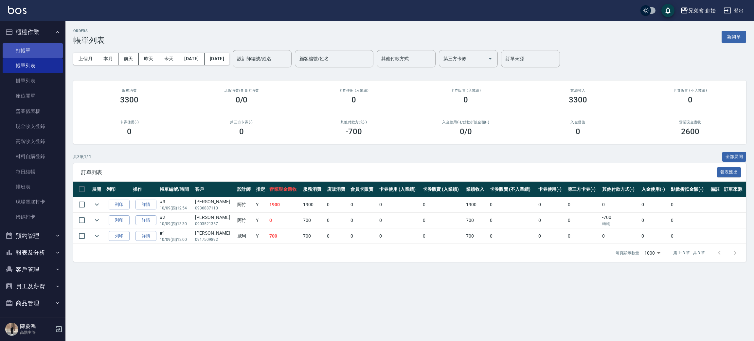
click at [33, 48] on link "打帳單" at bounding box center [33, 50] width 60 height 15
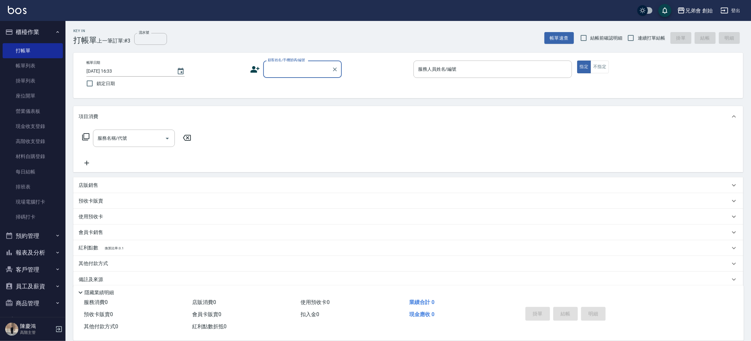
click at [93, 184] on p "店販銷售" at bounding box center [89, 185] width 20 height 7
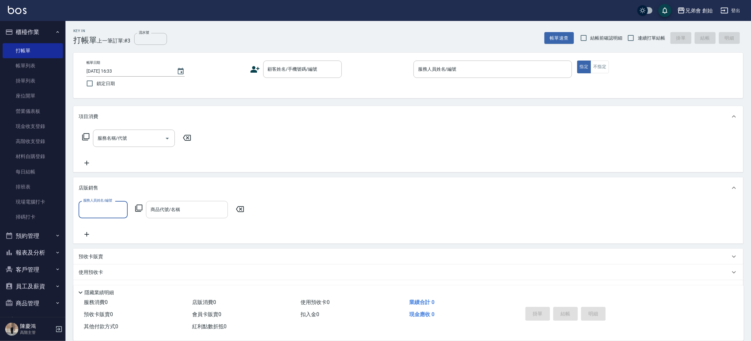
click at [169, 215] on input "商品代號/名稱" at bounding box center [187, 209] width 76 height 11
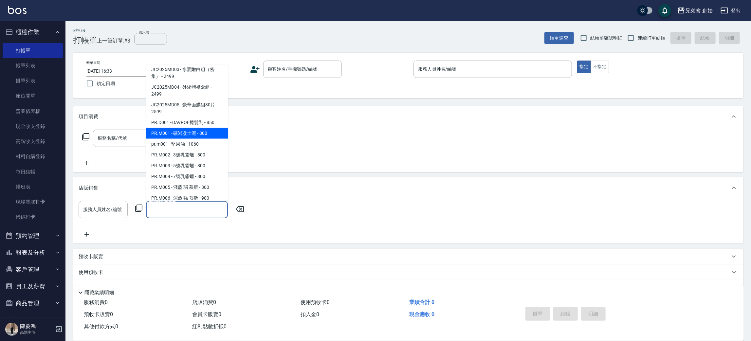
scroll to position [196, 0]
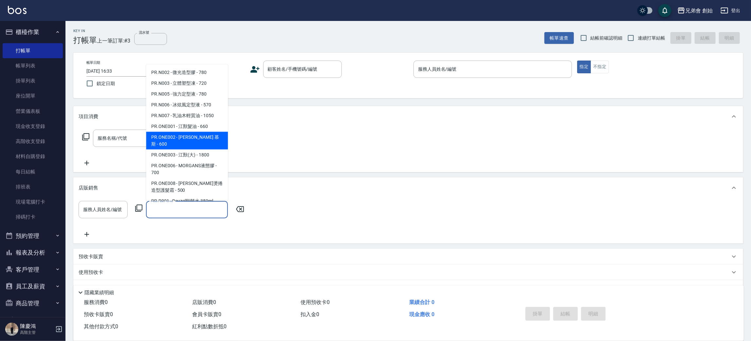
click at [262, 151] on div "服務名稱/代號 服務名稱/代號" at bounding box center [407, 149] width 669 height 45
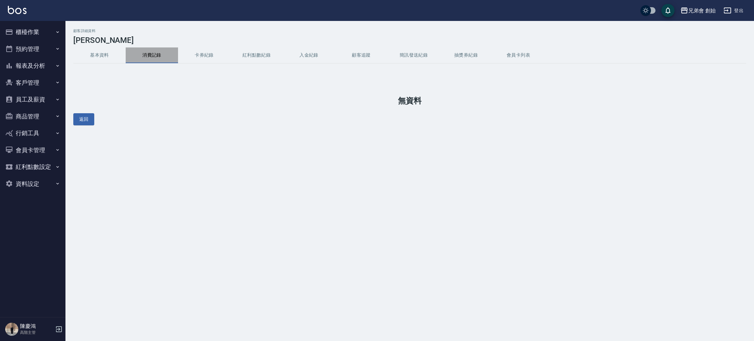
click at [154, 58] on button "消費記錄" at bounding box center [152, 55] width 52 height 16
click at [104, 51] on button "基本資料" at bounding box center [99, 55] width 52 height 16
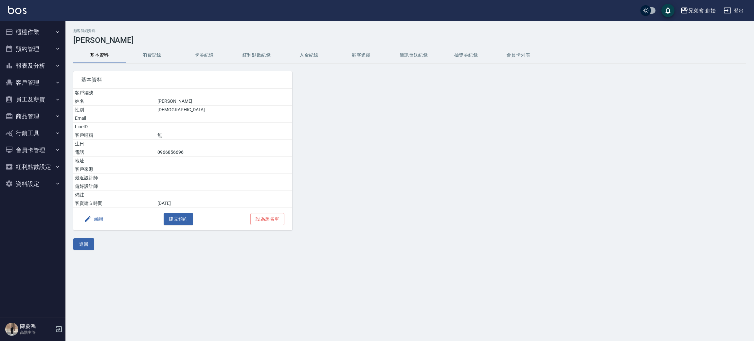
click at [144, 54] on button "消費記錄" at bounding box center [152, 55] width 52 height 16
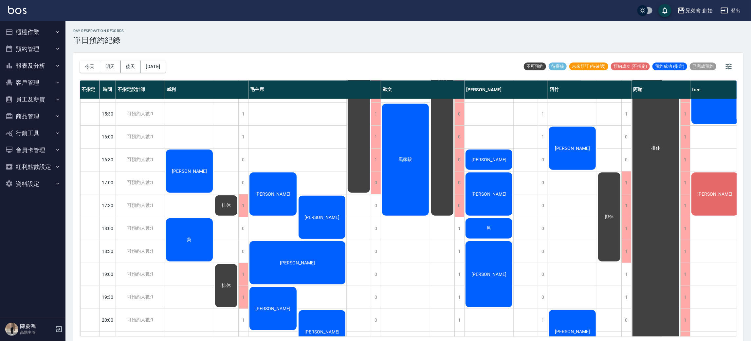
scroll to position [294, 40]
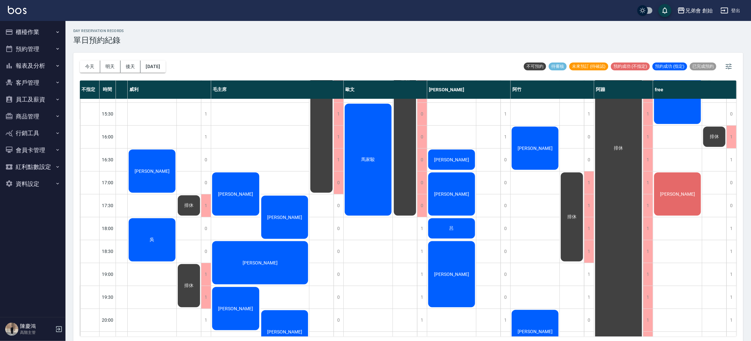
click at [672, 201] on div "張廷隆" at bounding box center [677, 193] width 49 height 45
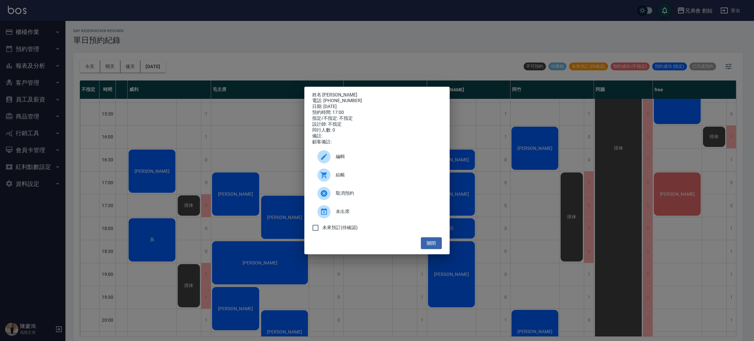
click at [672, 201] on div "姓名: 張廷隆 電話: 0955491636 日期: 2025/10/09 預約時間: 17:00 指定/不指定: 不指定 設計師: 不指定 同行人數: 0 …" at bounding box center [377, 170] width 754 height 341
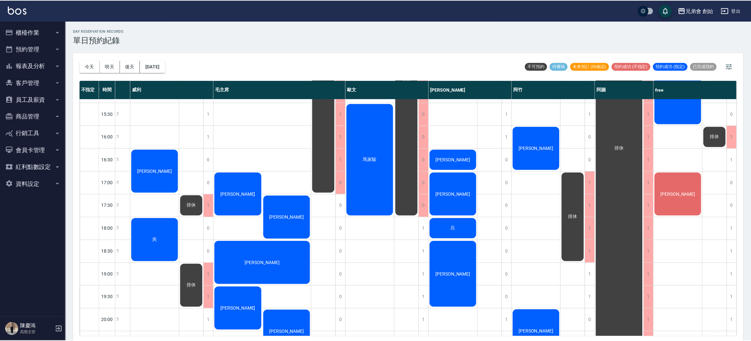
scroll to position [294, 37]
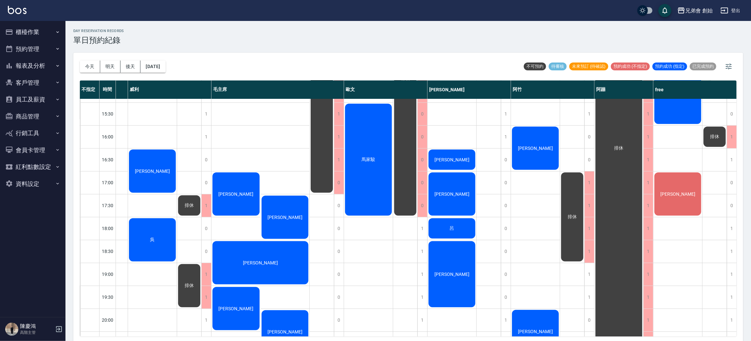
click at [452, 232] on div "呂" at bounding box center [451, 228] width 49 height 22
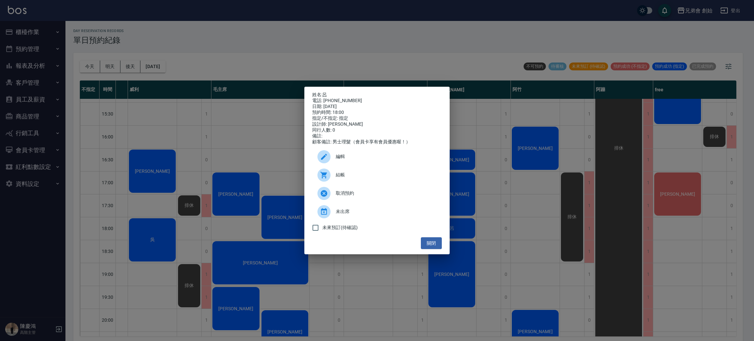
click at [498, 204] on div "姓名: 呂 電話: 0927286688 日期: 2025/10/09 預約時間: 18:00 指定/不指定: 指定 設計師: 潘潘 同行人數: 0 備註: …" at bounding box center [377, 170] width 754 height 341
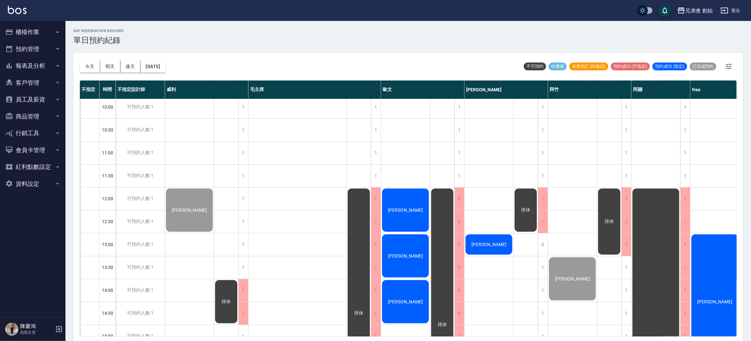
scroll to position [147, 0]
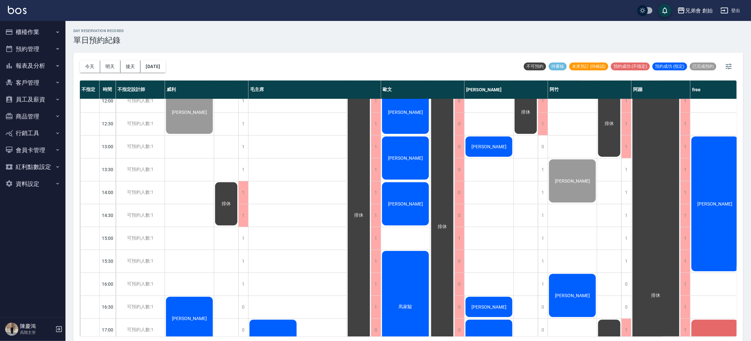
click at [410, 201] on span "[PERSON_NAME]" at bounding box center [405, 203] width 38 height 5
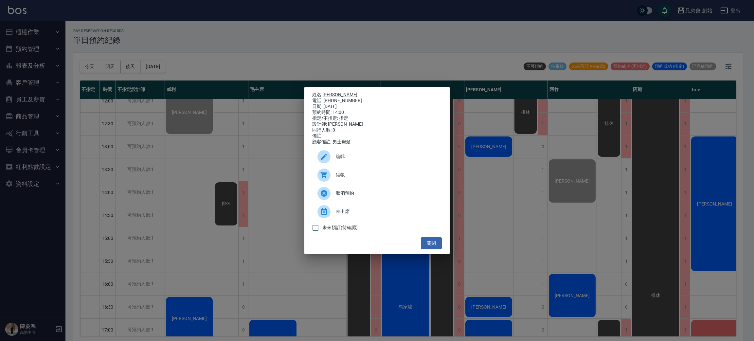
click at [327, 178] on icon at bounding box center [324, 175] width 8 height 8
drag, startPoint x: 231, startPoint y: 35, endPoint x: 237, endPoint y: 39, distance: 7.4
click at [231, 36] on div "姓名: 承輝 電話: 0989086790 日期: 2025/10/09 預約時間: 14:00 指定/不指定: 指定 設計師: 歐文 同行人數: 0 備註:…" at bounding box center [377, 170] width 754 height 341
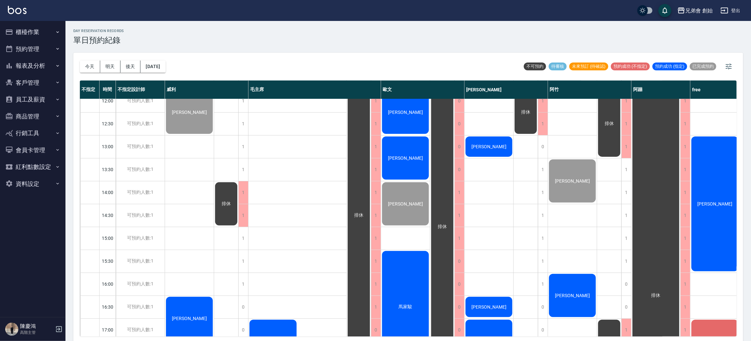
click at [413, 151] on div "[PERSON_NAME]" at bounding box center [405, 157] width 49 height 45
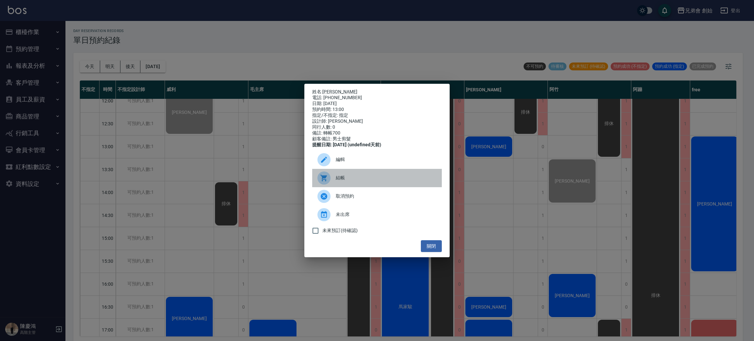
click at [372, 181] on span "結帳" at bounding box center [386, 177] width 101 height 7
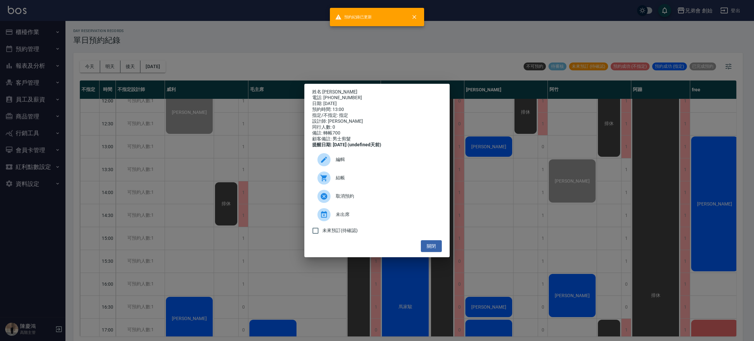
click at [223, 59] on div "姓名: 吳祺皓 電話: 0938855826 日期: 2025/10/09 預約時間: 13:00 指定/不指定: 指定 設計師: 歐文 同行人數: 0 備註…" at bounding box center [377, 170] width 754 height 341
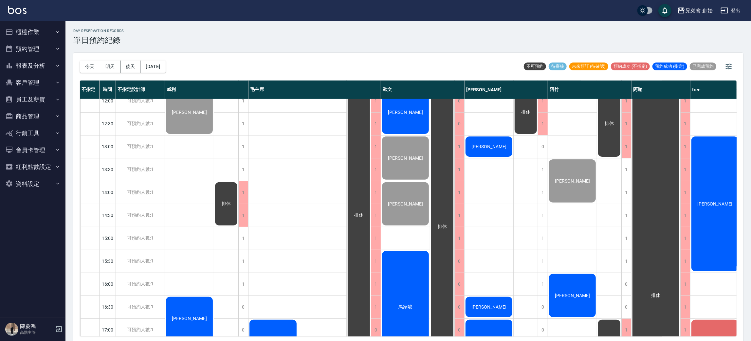
scroll to position [49, 0]
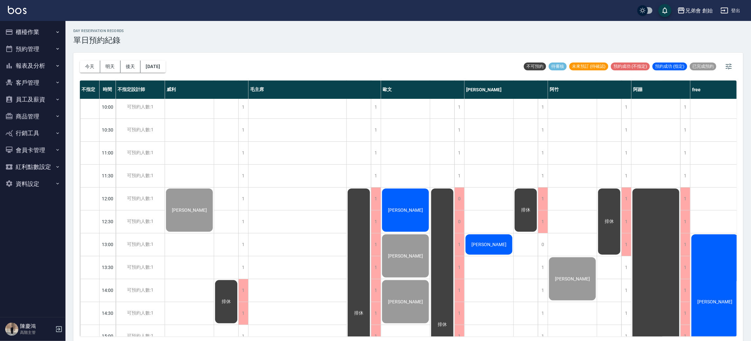
click at [410, 211] on span "[PERSON_NAME]" at bounding box center [405, 209] width 38 height 5
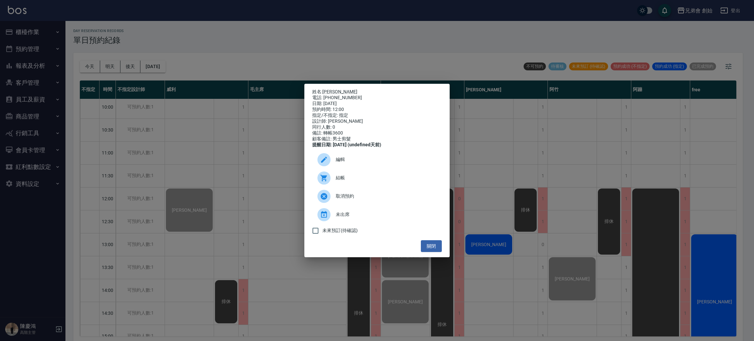
click at [354, 181] on span "結帳" at bounding box center [386, 177] width 101 height 7
click at [215, 33] on div "姓名: 孫倩煜 電話: 0903013119 日期: 2025/10/09 預約時間: 12:00 指定/不指定: 指定 設計師: 歐文 同行人數: 0 備註…" at bounding box center [377, 170] width 754 height 341
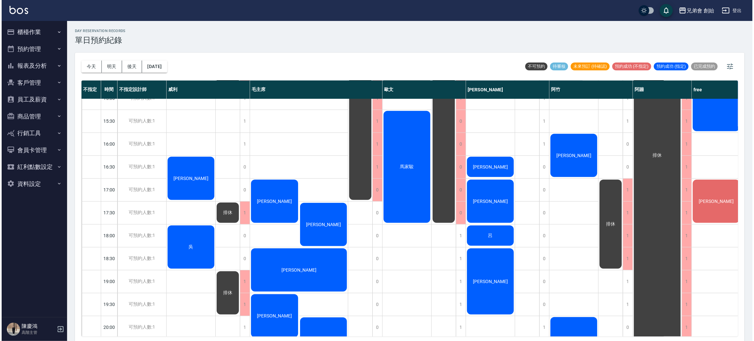
scroll to position [336, 0]
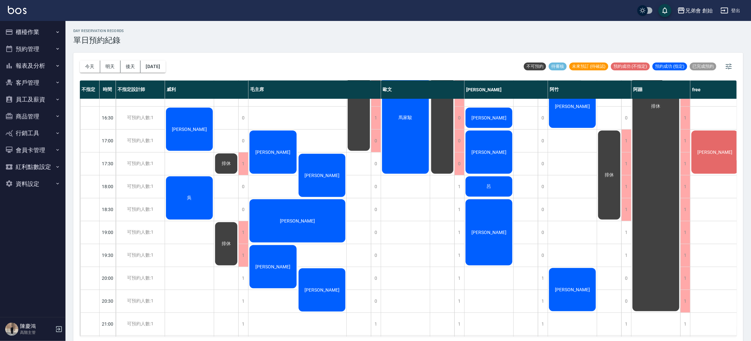
click at [723, 139] on div "[PERSON_NAME]" at bounding box center [714, 152] width 49 height 45
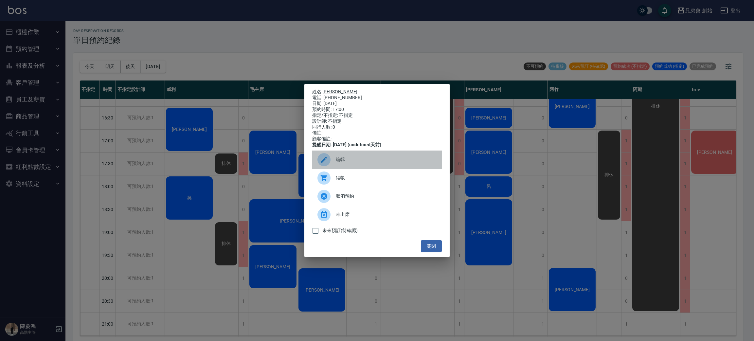
click at [370, 160] on span "編輯" at bounding box center [386, 159] width 101 height 7
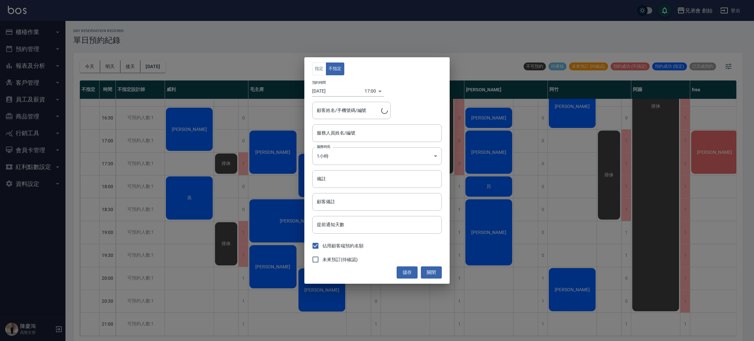
click at [370, 93] on body "兄弟會 創始 登出 櫃檯作業 打帳單 帳單列表 掛單列表 座位開單 營業儀表板 現金收支登錄 高階收支登錄 材料自購登錄 每日結帳 排班表 現場電腦打卡 掃碼…" at bounding box center [377, 171] width 754 height 343
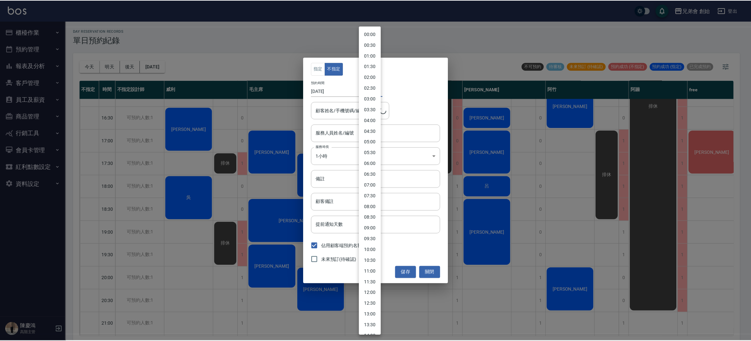
scroll to position [213, 0]
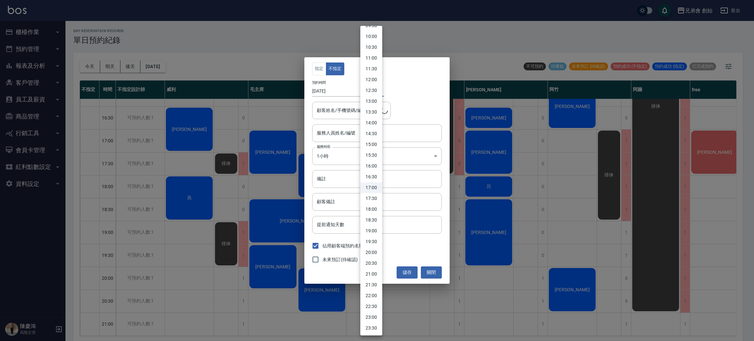
type input "張廷隆/0955491636"
type input "free(無代號)"
click at [373, 208] on li "18:00" at bounding box center [371, 209] width 22 height 11
type input "1760004000000"
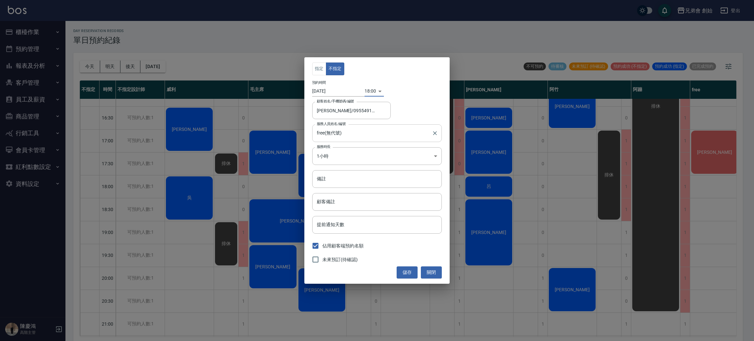
click at [356, 137] on input "free(無代號)" at bounding box center [372, 132] width 114 height 11
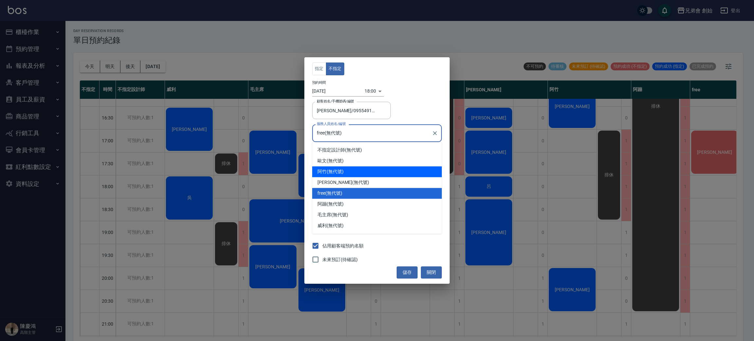
click at [350, 163] on div "歐文 (無代號)" at bounding box center [377, 160] width 130 height 11
type input "歐文(無代號)"
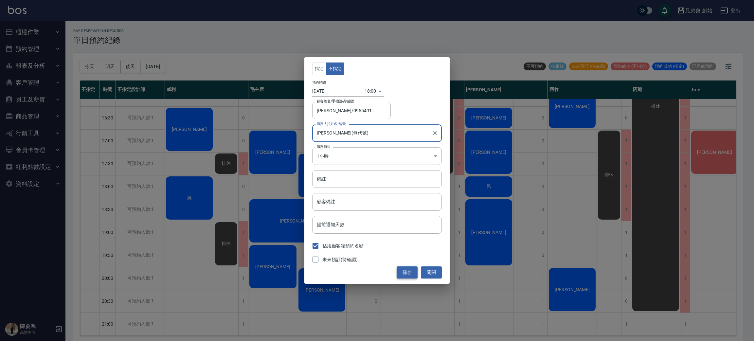
click at [405, 274] on button "儲存" at bounding box center [407, 272] width 21 height 12
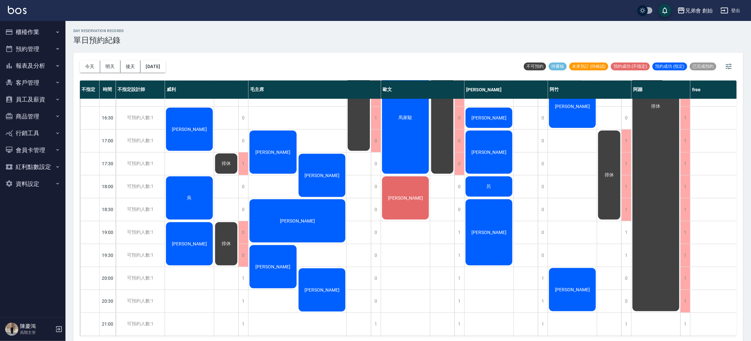
scroll to position [189, 0]
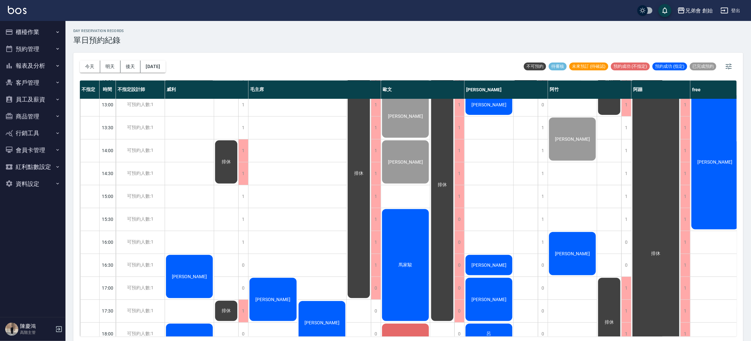
click at [568, 238] on div "[PERSON_NAME]" at bounding box center [572, 253] width 49 height 45
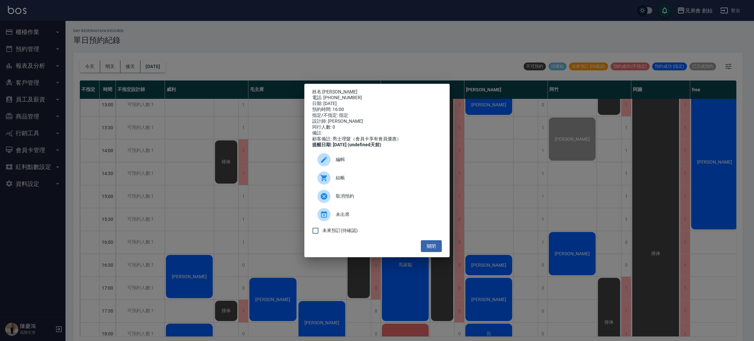
click at [403, 181] on span "結帳" at bounding box center [386, 177] width 101 height 7
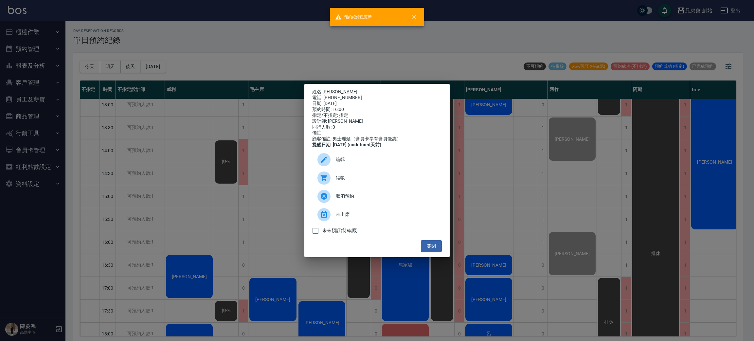
click at [497, 153] on div "姓名: 揚杰 電話: 0917252675 日期: 2025/10/09 預約時間: 16:00 指定/不指定: 指定 設計師: 阿竹 同行人數: 0 備註:…" at bounding box center [377, 170] width 754 height 341
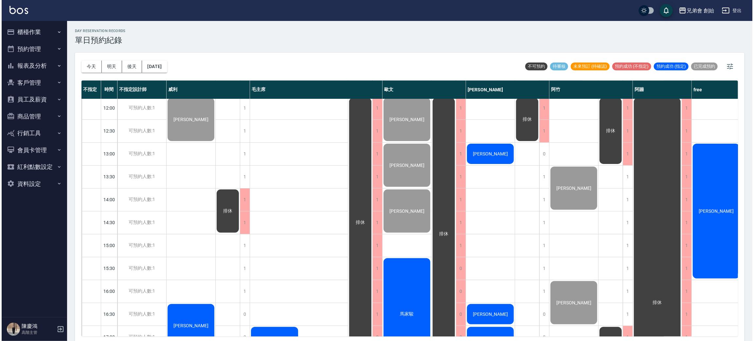
scroll to position [91, 0]
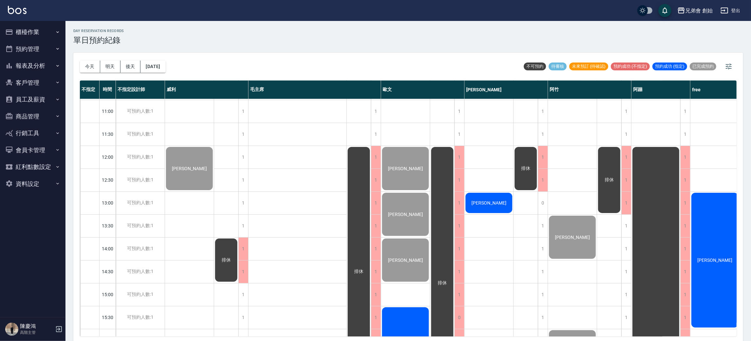
click at [706, 241] on div "[PERSON_NAME]" at bounding box center [714, 260] width 49 height 137
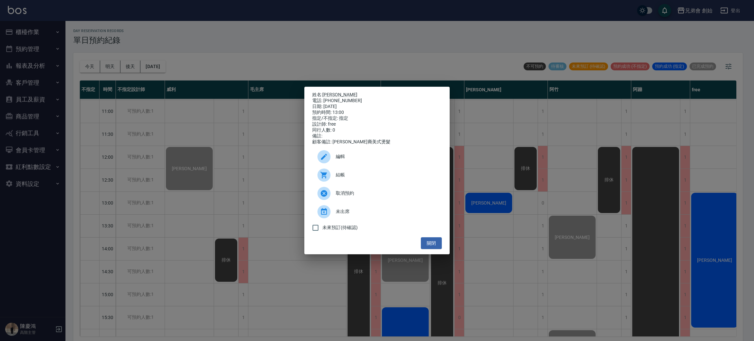
click at [389, 184] on div "結帳" at bounding box center [377, 175] width 130 height 18
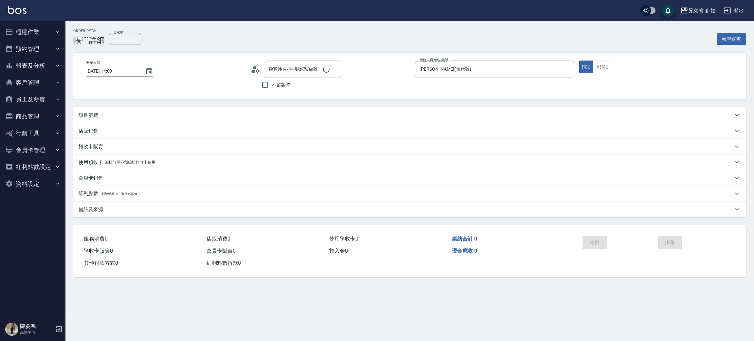
type input "[DATE] 14:00"
type input "[PERSON_NAME](無代號)"
type input "[PERSON_NAME]/0989086790/null"
click at [90, 115] on p "項目消費" at bounding box center [89, 115] width 20 height 7
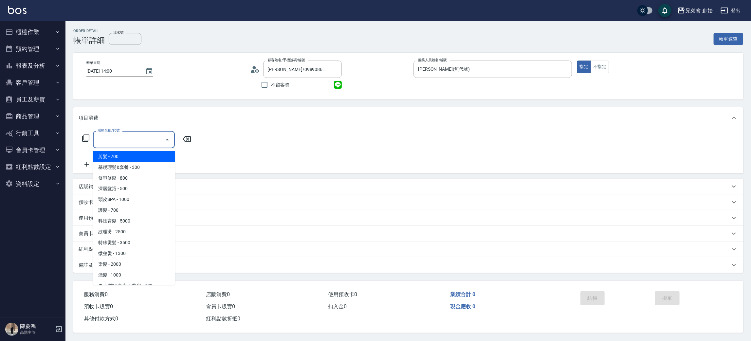
click at [117, 141] on input "服務名稱/代號" at bounding box center [129, 139] width 66 height 11
click at [123, 157] on span "剪髮 - 700" at bounding box center [134, 156] width 82 height 11
type input "剪髮(A01)"
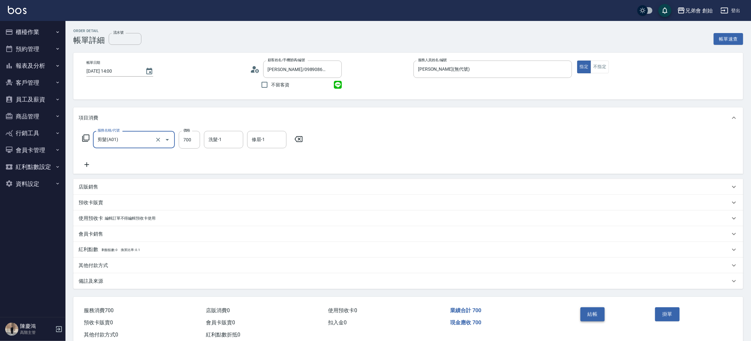
click at [587, 320] on button "結帳" at bounding box center [592, 314] width 25 height 14
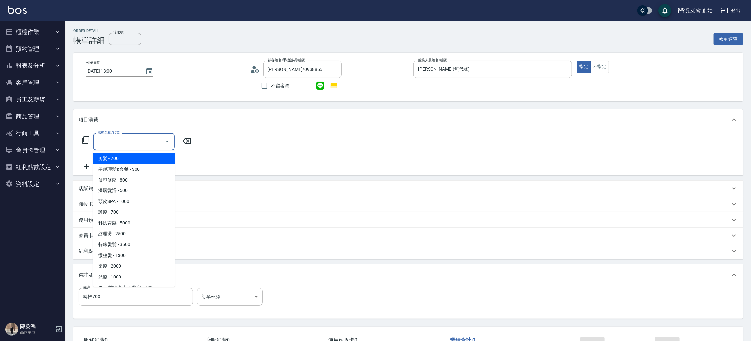
click at [123, 154] on span "剪髮 - 700" at bounding box center [134, 158] width 82 height 11
type input "剪髮(A01)"
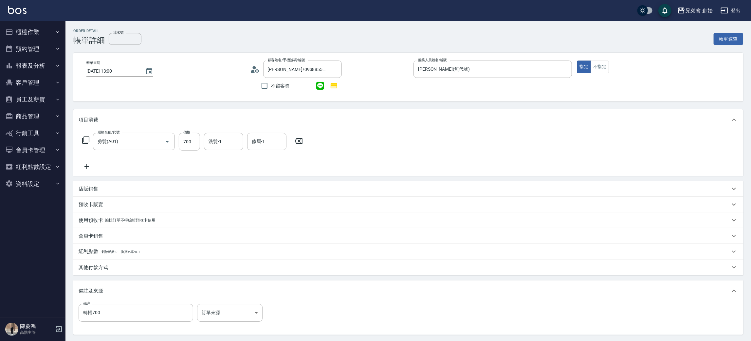
click at [109, 263] on div "其他付款方式" at bounding box center [407, 267] width 669 height 16
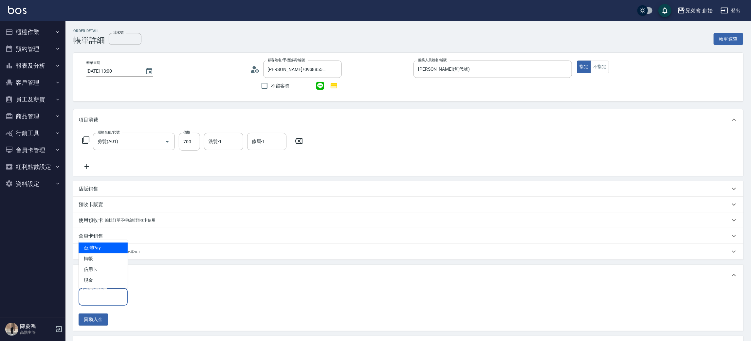
click at [108, 301] on input "其他付款方式" at bounding box center [102, 296] width 43 height 11
click at [106, 262] on span "轉帳" at bounding box center [103, 258] width 49 height 11
type input "轉帳"
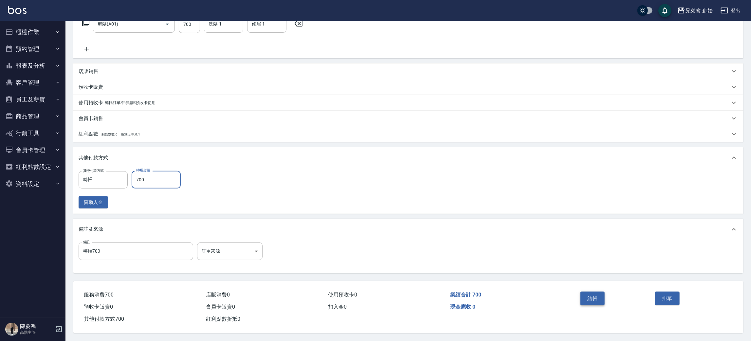
type input "700"
click at [592, 292] on button "結帳" at bounding box center [592, 299] width 25 height 14
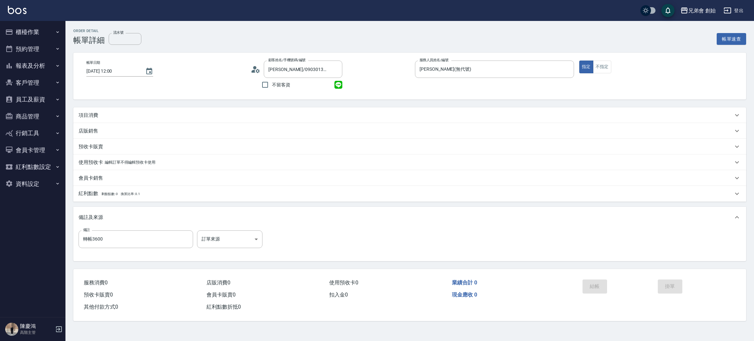
click at [96, 112] on p "項目消費" at bounding box center [89, 115] width 20 height 7
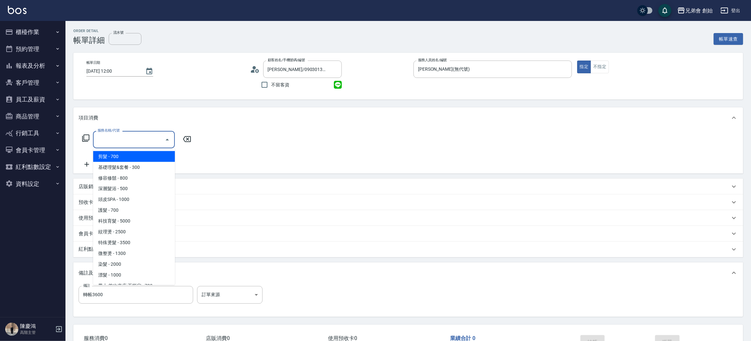
click at [115, 142] on input "服務名稱/代號" at bounding box center [129, 139] width 66 height 11
click at [134, 233] on span "紋理燙 - 2500" at bounding box center [134, 232] width 82 height 11
type input "紋理燙(D01)"
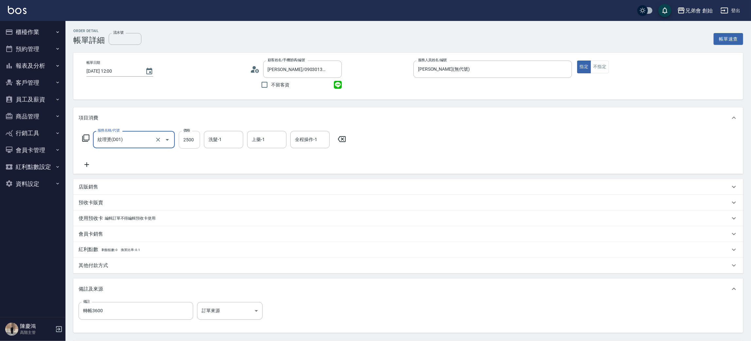
click at [189, 141] on input "2500" at bounding box center [189, 140] width 21 height 18
type input "1800"
click at [84, 159] on div "服務名稱/代號 紋理燙(D01) 服務名稱/代號 價格 1800 價格 洗髮-1 洗髮-1 上藥-1 上藥-1 全程操作-1 全程操作-1" at bounding box center [214, 150] width 271 height 38
click at [86, 164] on icon at bounding box center [86, 164] width 5 height 5
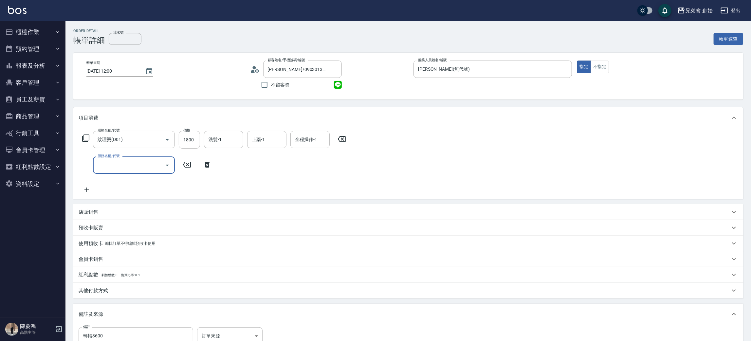
click at [121, 168] on input "服務名稱/代號" at bounding box center [129, 164] width 66 height 11
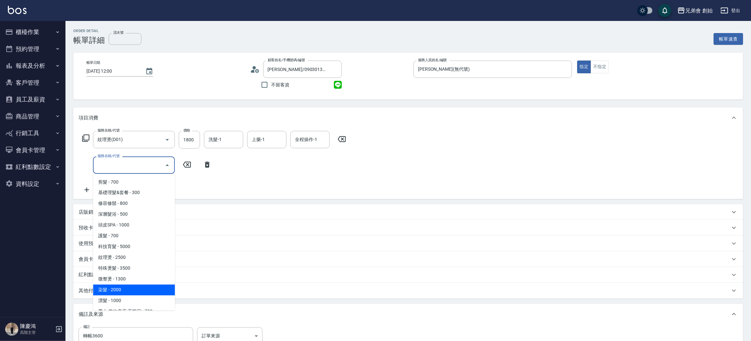
click at [141, 286] on span "染髮 - 2000" at bounding box center [134, 290] width 82 height 11
type input "染髮 (E01)"
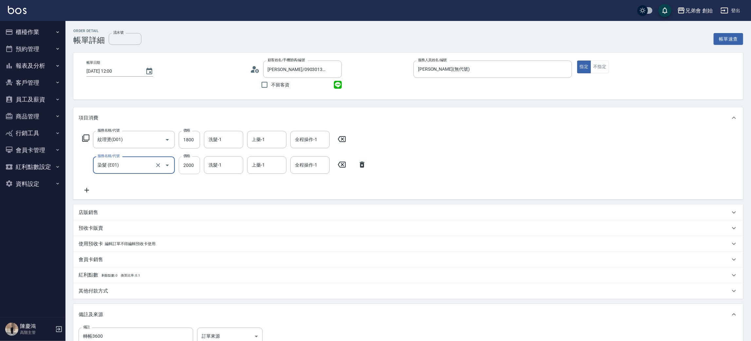
click at [194, 166] on input "2000" at bounding box center [189, 165] width 21 height 18
type input "1800"
click at [229, 138] on input "洗髮-1" at bounding box center [223, 139] width 33 height 11
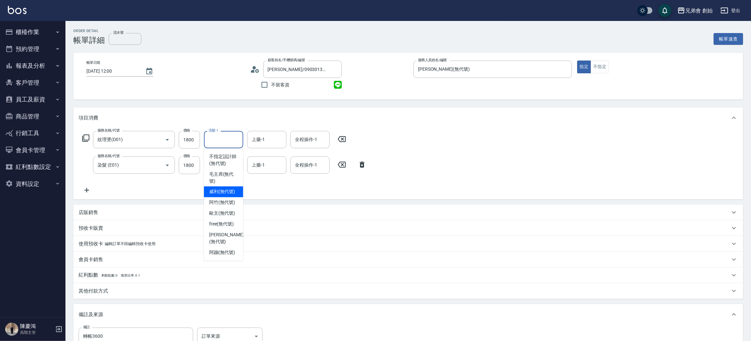
click at [231, 192] on span "威利 (無代號)" at bounding box center [222, 191] width 26 height 7
type input "威利(無代號)"
click at [104, 291] on p "其他付款方式" at bounding box center [93, 291] width 29 height 7
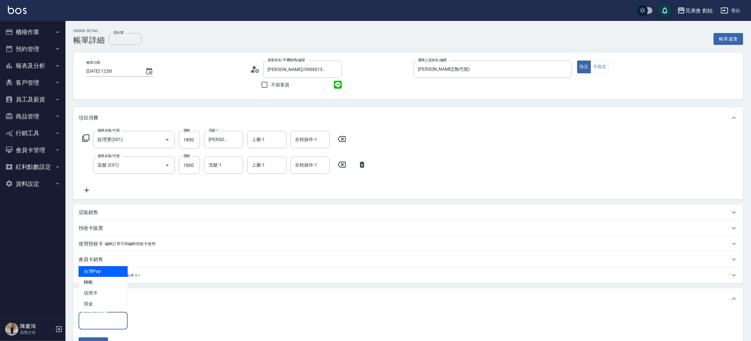
click at [108, 319] on input "其他付款方式" at bounding box center [102, 320] width 43 height 11
click at [105, 286] on span "轉帳" at bounding box center [103, 282] width 49 height 11
type input "轉帳"
click at [153, 330] on div "其他付款方式 轉帳 其他付款方式 轉帳金額 0 轉帳金額 異動入金" at bounding box center [132, 331] width 106 height 38
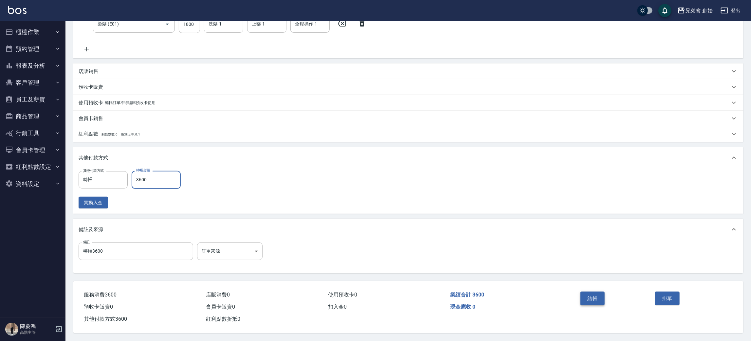
type input "3600"
click at [592, 294] on button "結帳" at bounding box center [592, 299] width 25 height 14
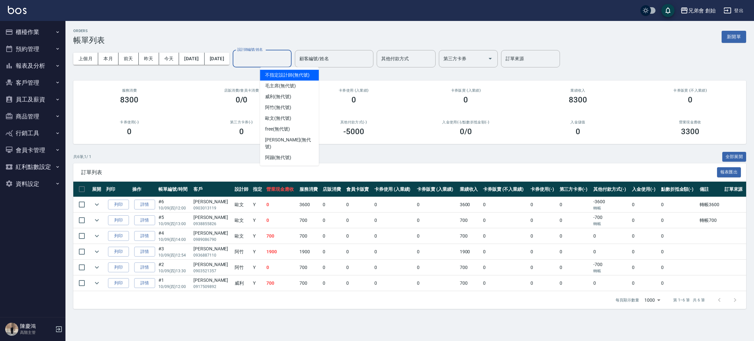
click at [284, 60] on input "設計師編號/姓名" at bounding box center [262, 58] width 53 height 11
click at [288, 118] on span "歐文 (無代號)" at bounding box center [278, 118] width 26 height 7
type input "歐文(無代號)"
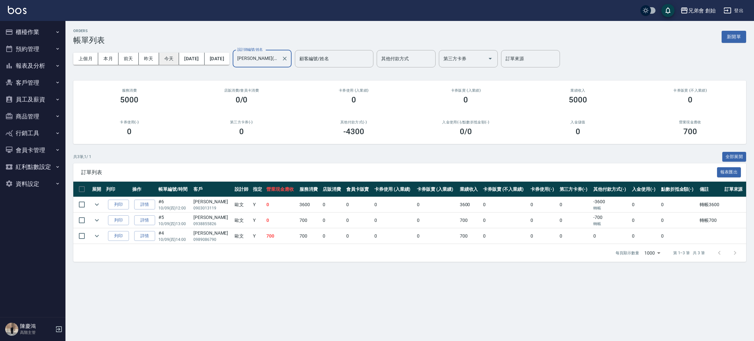
click at [164, 61] on button "今天" at bounding box center [169, 59] width 20 height 12
click at [165, 62] on button "今天" at bounding box center [169, 59] width 20 height 12
click at [116, 54] on button "本月" at bounding box center [108, 59] width 20 height 12
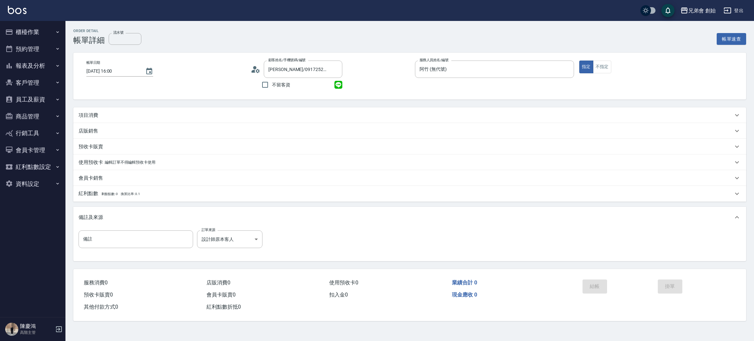
click at [115, 115] on div "項目消費" at bounding box center [406, 115] width 654 height 7
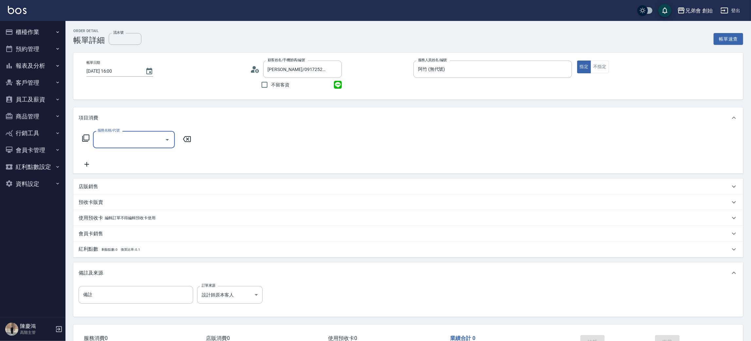
click at [144, 148] on div "服務名稱/代號 服務名稱/代號" at bounding box center [137, 149] width 116 height 37
click at [142, 139] on input "服務名稱/代號" at bounding box center [129, 139] width 66 height 11
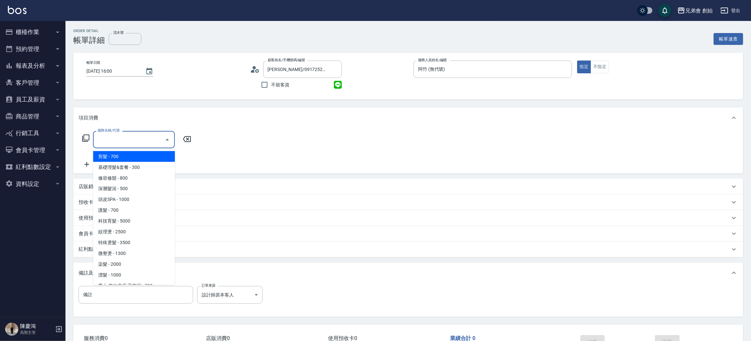
click at [143, 156] on span "剪髮 - 700" at bounding box center [134, 156] width 82 height 11
type input "剪髮(A01)"
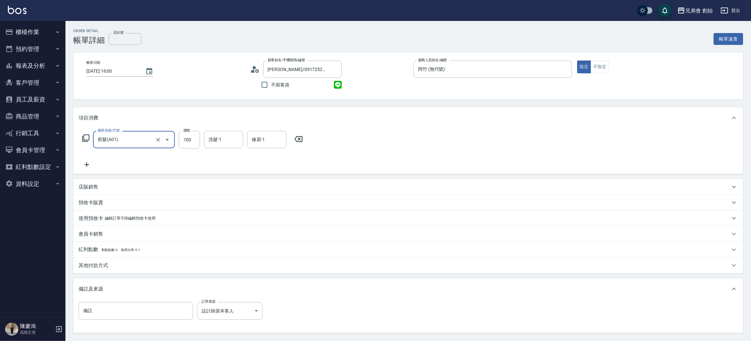
scroll to position [61, 0]
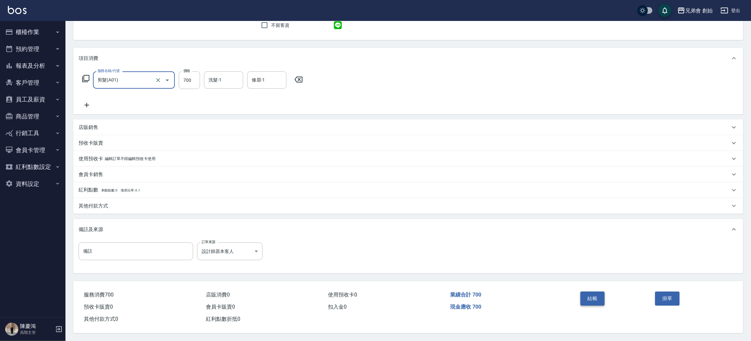
click at [582, 303] on button "結帳" at bounding box center [592, 299] width 25 height 14
click at [582, 300] on div "結帳" at bounding box center [614, 303] width 75 height 28
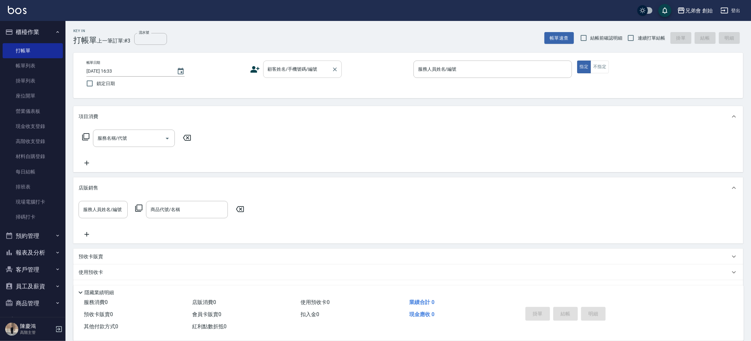
click at [290, 73] on input "顧客姓名/手機號碼/編號" at bounding box center [297, 68] width 63 height 11
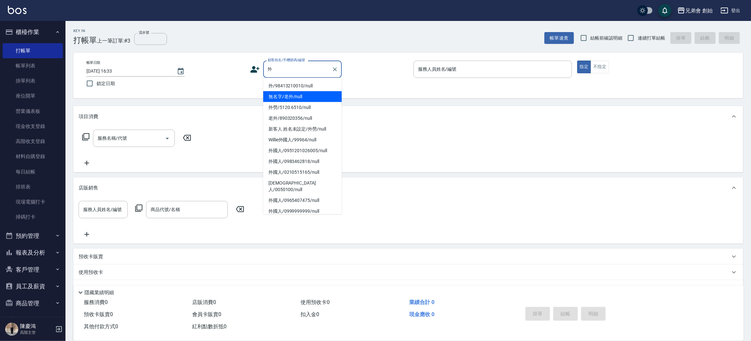
click at [313, 96] on li "無名字/老外/null" at bounding box center [302, 96] width 79 height 11
type input "無名字/老外/null"
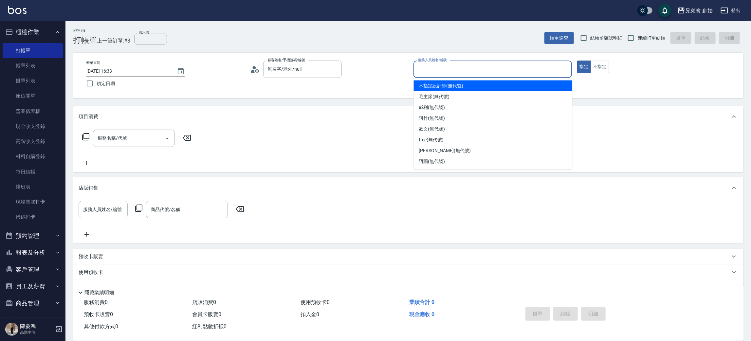
click at [450, 66] on input "服務人員姓名/編號" at bounding box center [492, 68] width 152 height 11
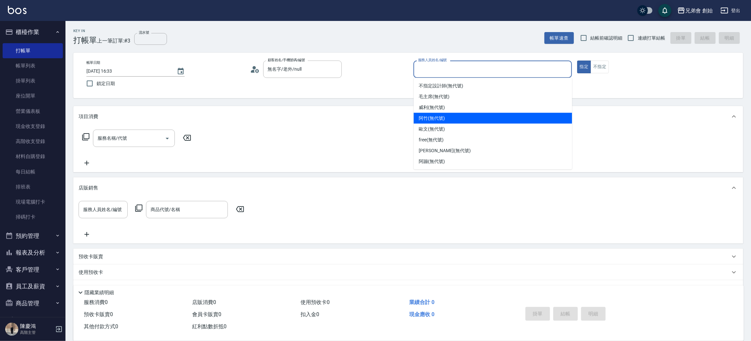
click at [457, 114] on div "阿竹 (無代號)" at bounding box center [493, 118] width 158 height 11
type input "阿竹 (無代號)"
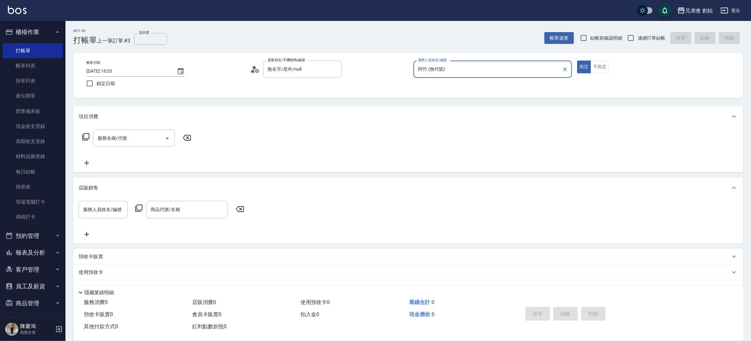
drag, startPoint x: 605, startPoint y: 70, endPoint x: 514, endPoint y: 78, distance: 91.6
click at [604, 70] on button "不指定" at bounding box center [599, 67] width 18 height 13
click at [168, 137] on icon "Open" at bounding box center [167, 138] width 8 height 8
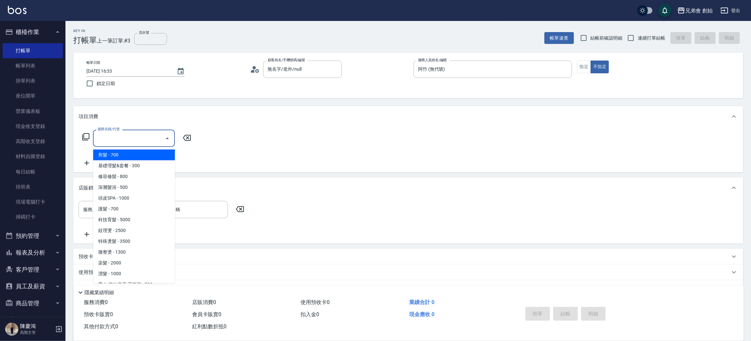
click at [161, 159] on span "剪髮 - 700" at bounding box center [134, 155] width 82 height 11
type input "剪髮(A01)"
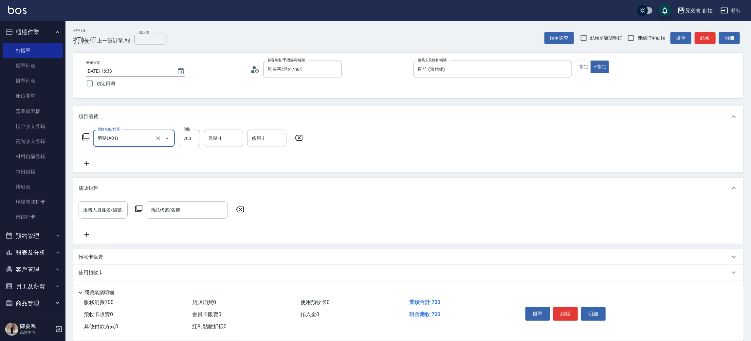
click at [702, 41] on button "結帳" at bounding box center [704, 38] width 21 height 12
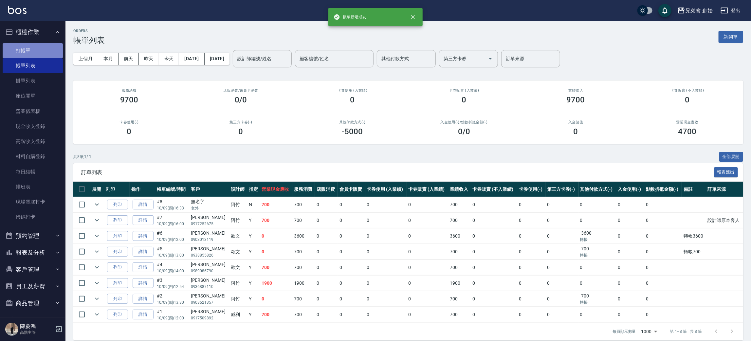
click at [40, 45] on link "打帳單" at bounding box center [33, 50] width 60 height 15
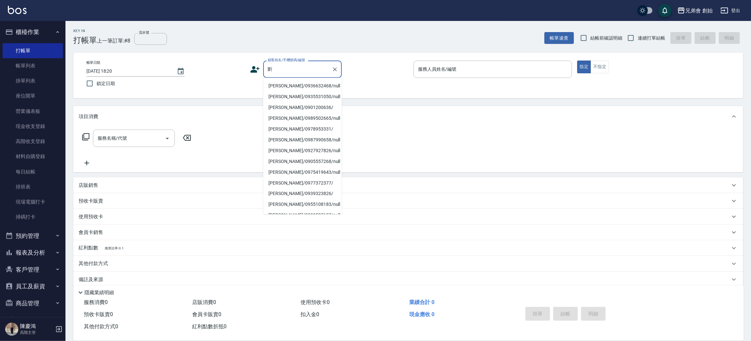
scroll to position [95, 0]
click at [314, 196] on li "[PERSON_NAME]/0936221337/null" at bounding box center [302, 195] width 79 height 11
type input "[PERSON_NAME]/0936221337/null"
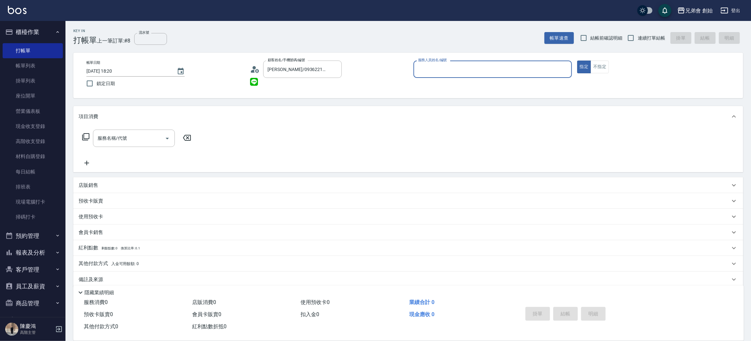
click at [459, 72] on input "服務人員姓名/編號" at bounding box center [492, 68] width 152 height 11
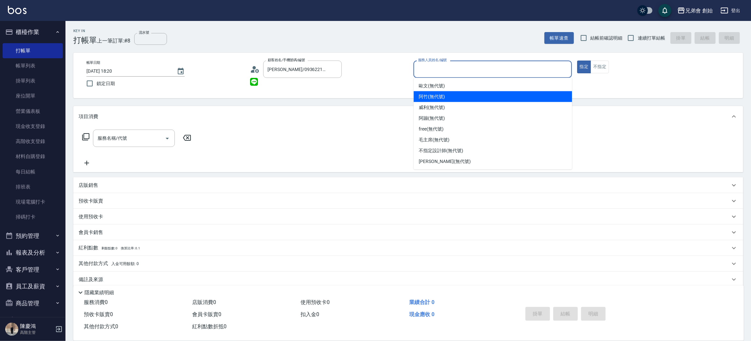
click at [464, 96] on div "阿竹 (無代號)" at bounding box center [493, 96] width 158 height 11
type input "阿竹 (無代號)"
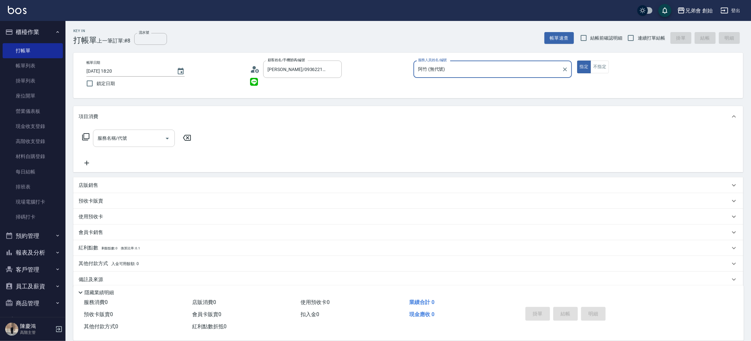
drag, startPoint x: 129, startPoint y: 140, endPoint x: 130, endPoint y: 145, distance: 5.0
click at [130, 140] on input "服務名稱/代號" at bounding box center [129, 138] width 66 height 11
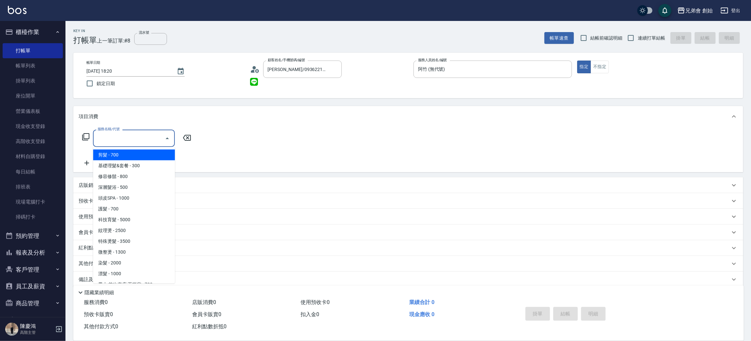
drag, startPoint x: 132, startPoint y: 154, endPoint x: 222, endPoint y: 159, distance: 90.4
click at [139, 153] on span "剪髮 - 700" at bounding box center [134, 155] width 82 height 11
type input "剪髮(A01)"
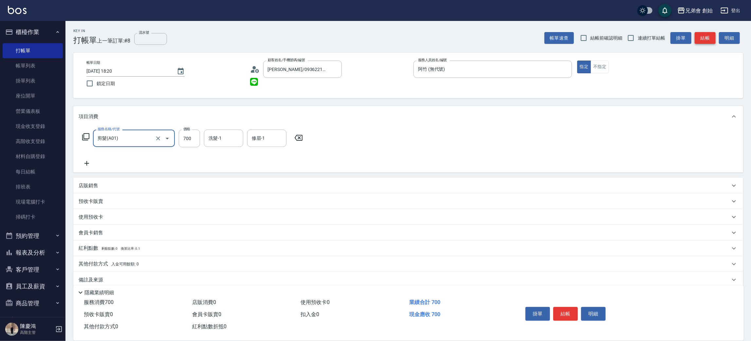
click at [703, 33] on button "結帳" at bounding box center [704, 38] width 21 height 12
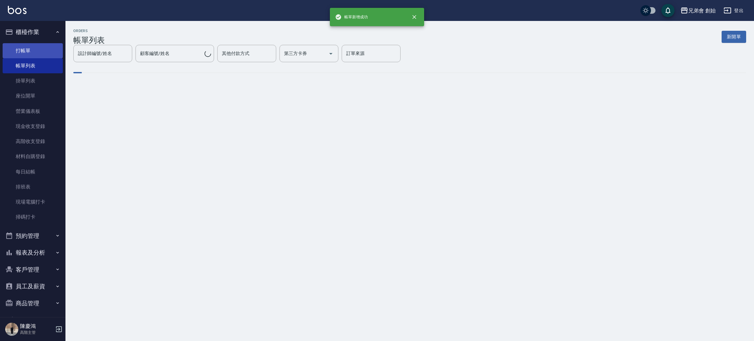
click at [34, 58] on link "帳單列表" at bounding box center [33, 65] width 60 height 15
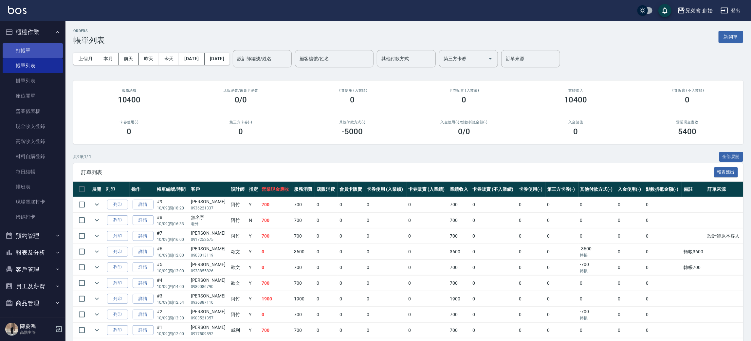
click at [50, 49] on link "打帳單" at bounding box center [33, 50] width 60 height 15
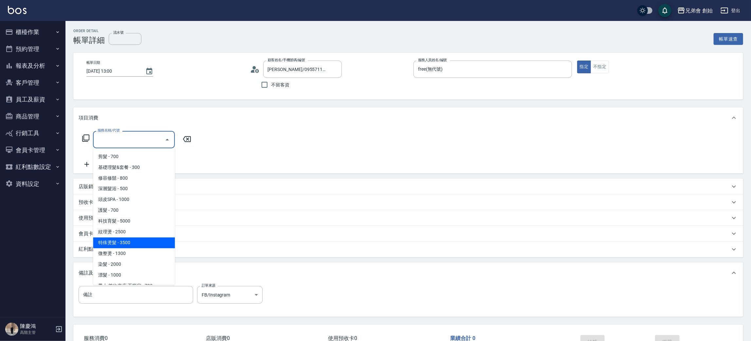
click at [137, 238] on span "特殊燙髮 - 3500" at bounding box center [134, 243] width 82 height 11
type input "特殊燙髮(D02)"
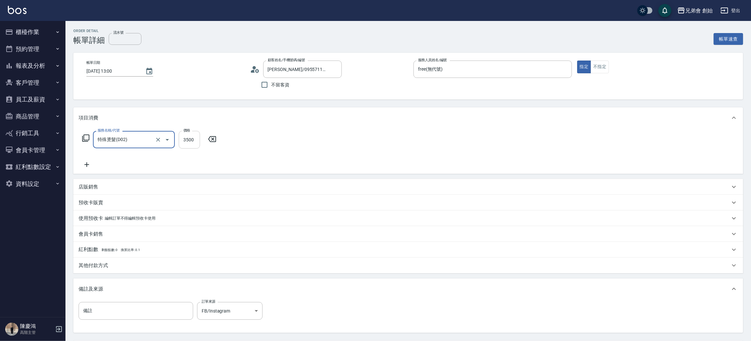
click at [191, 141] on input "3500" at bounding box center [189, 140] width 21 height 18
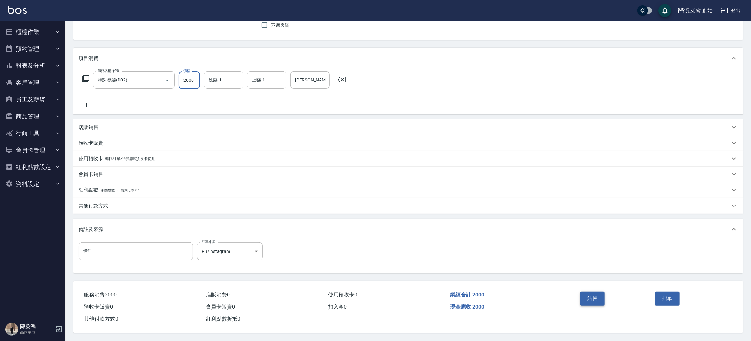
type input "2000"
click at [592, 292] on button "結帳" at bounding box center [592, 299] width 25 height 14
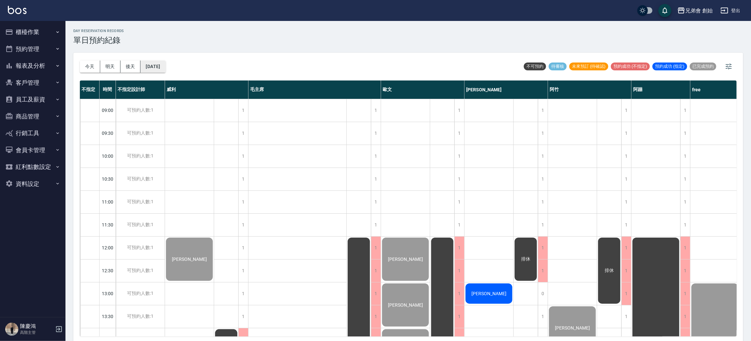
click at [151, 71] on button "[DATE]" at bounding box center [152, 67] width 25 height 12
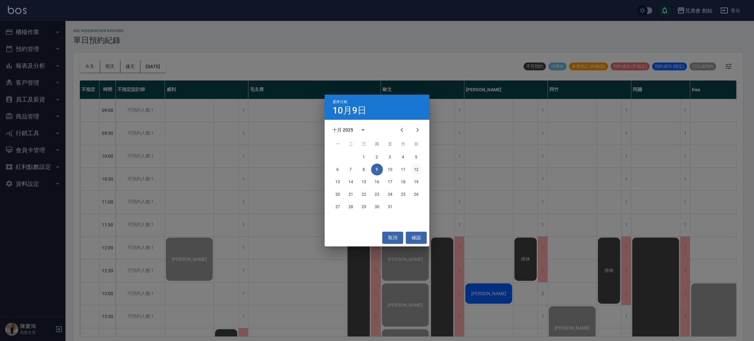
click at [416, 171] on button "12" at bounding box center [416, 170] width 12 height 12
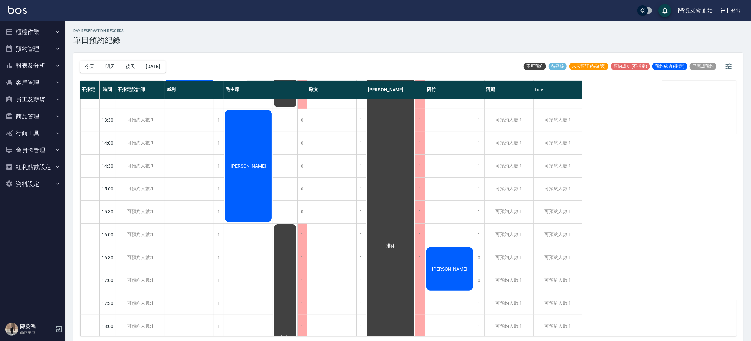
scroll to position [393, 0]
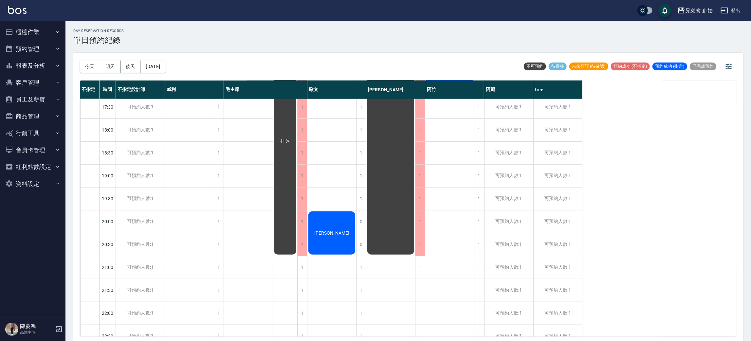
click at [334, 225] on div "[PERSON_NAME]" at bounding box center [331, 232] width 49 height 45
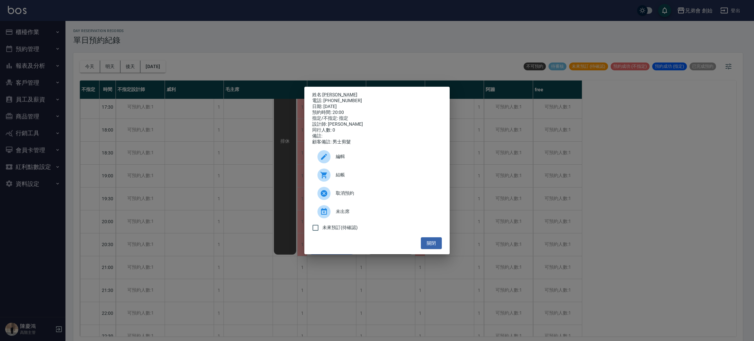
click at [331, 157] on div at bounding box center [326, 156] width 18 height 13
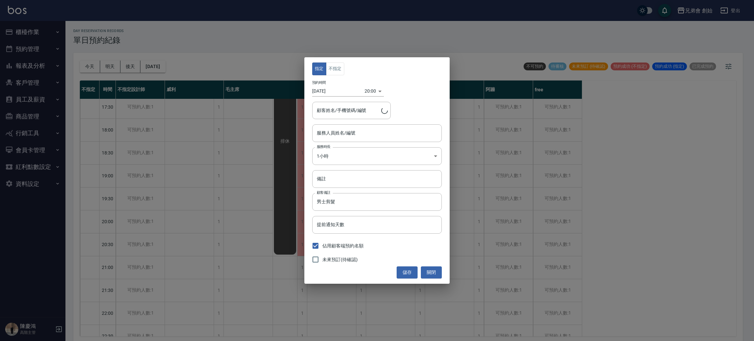
type input "[PERSON_NAME](無代號)"
type input "[PERSON_NAME]/0968002838/"
click at [333, 87] on input "[DATE]" at bounding box center [338, 91] width 52 height 11
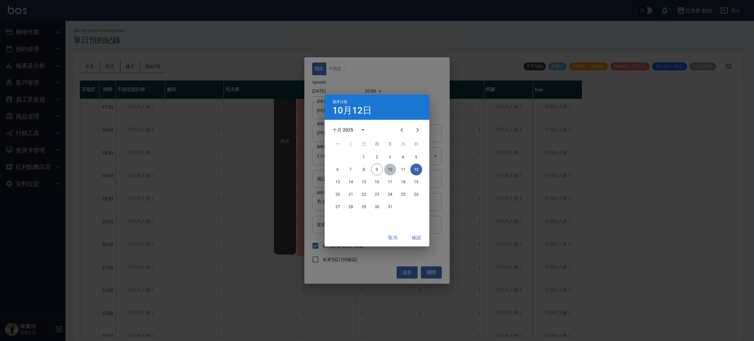
click at [389, 172] on button "10" at bounding box center [390, 170] width 12 height 12
type input "[DATE]"
type input "1760097600000"
click at [417, 241] on button "確認" at bounding box center [416, 238] width 21 height 12
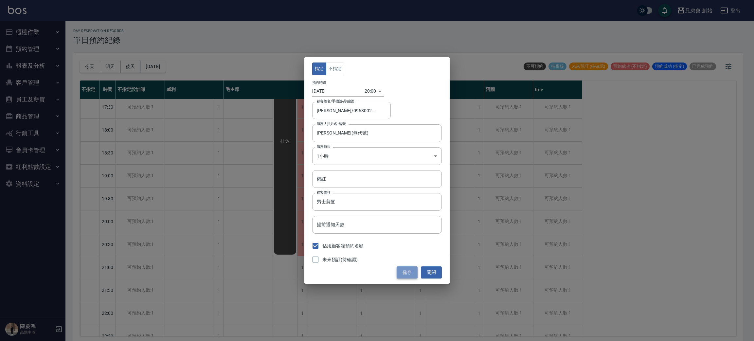
click at [414, 271] on button "儲存" at bounding box center [407, 272] width 21 height 12
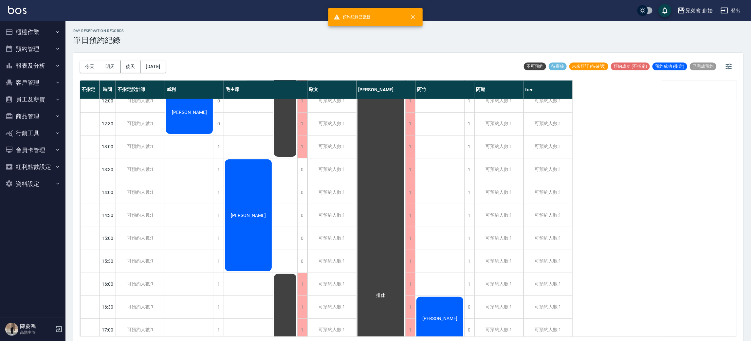
scroll to position [0, 0]
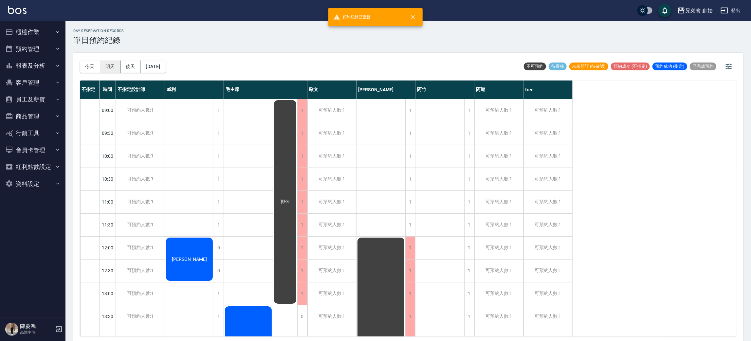
click at [115, 62] on button "明天" at bounding box center [110, 67] width 20 height 12
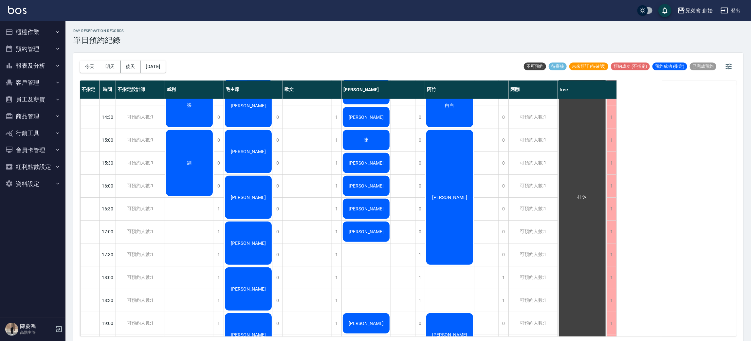
scroll to position [434, 0]
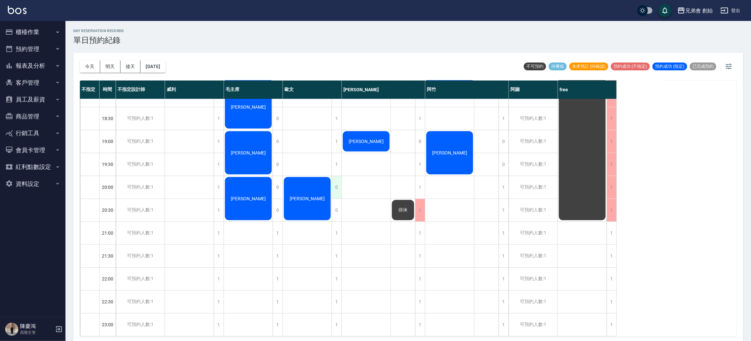
click at [334, 178] on div "0" at bounding box center [336, 187] width 10 height 23
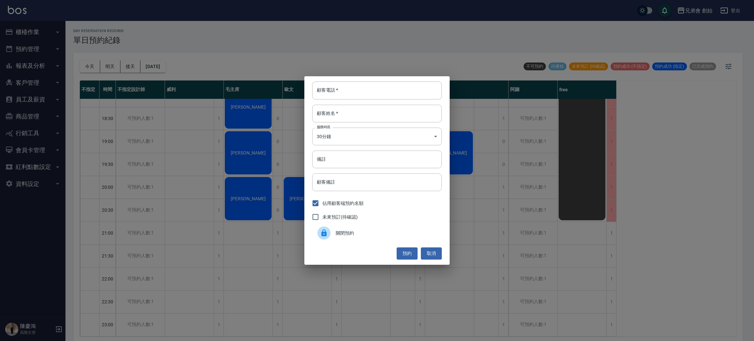
click at [219, 201] on div "顧客電話   * 顧客電話   * 顧客姓名   * 顧客姓名   * 服務時長 30分鐘 1 服務時長 備註 備註 顧客備註 顧客備註 佔用顧客端預約名額 …" at bounding box center [377, 170] width 754 height 341
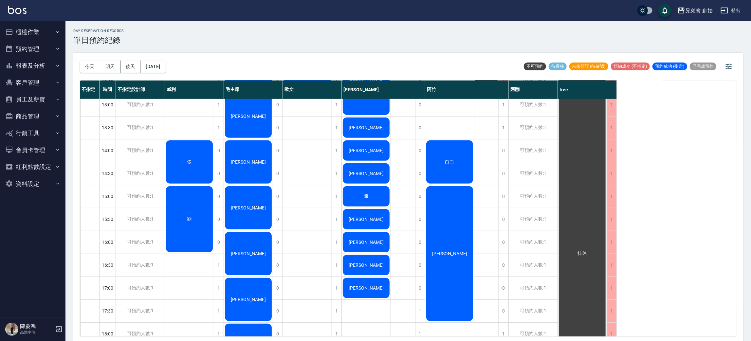
scroll to position [42, 0]
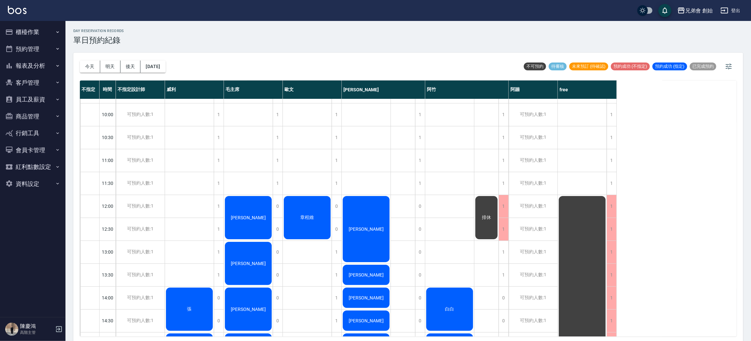
click at [307, 210] on div "章程維" at bounding box center [307, 217] width 49 height 45
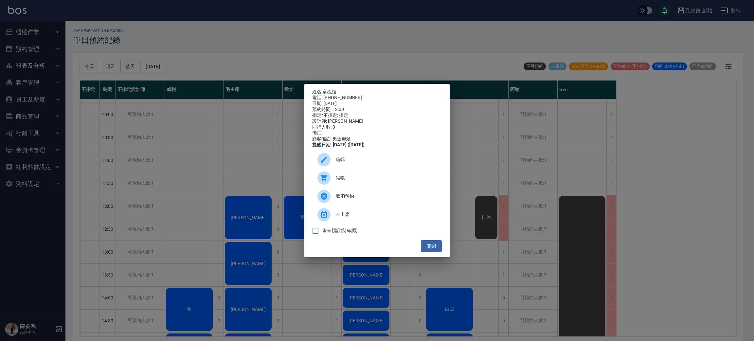
click at [333, 90] on link "章程維" at bounding box center [329, 91] width 14 height 5
click at [222, 52] on div "姓名: 章程維 電話: 0974010965 日期: 2025/10/10 預約時間: 12:00 指定/不指定: 指定 設計師: 歐文 同行人數: 0 備註…" at bounding box center [377, 170] width 754 height 341
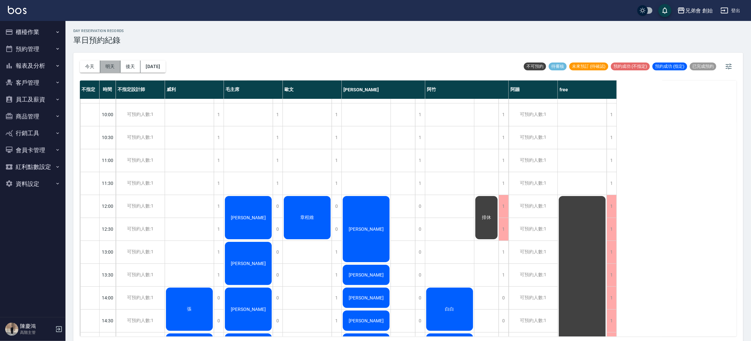
click at [113, 66] on button "明天" at bounding box center [110, 67] width 20 height 12
click at [127, 69] on button "後天" at bounding box center [130, 67] width 20 height 12
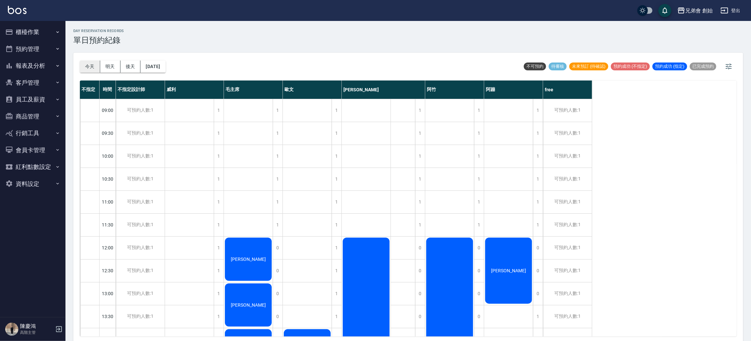
click at [87, 70] on button "今天" at bounding box center [90, 67] width 20 height 12
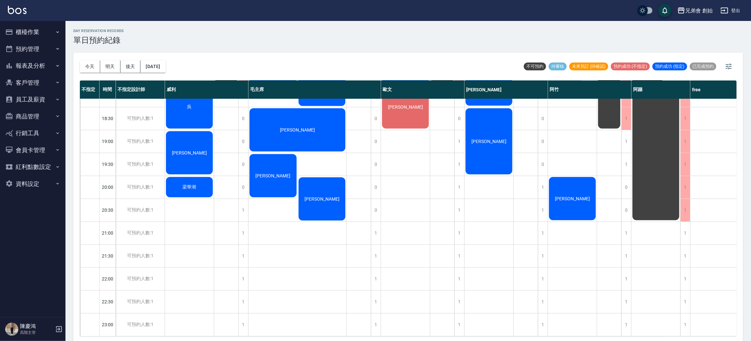
scroll to position [336, 0]
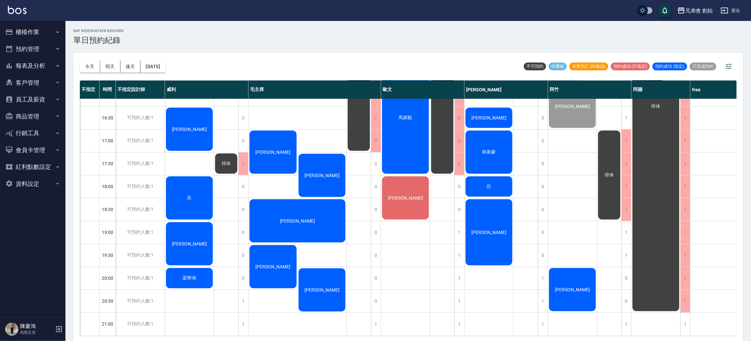
click at [411, 197] on span "[PERSON_NAME]" at bounding box center [405, 197] width 38 height 5
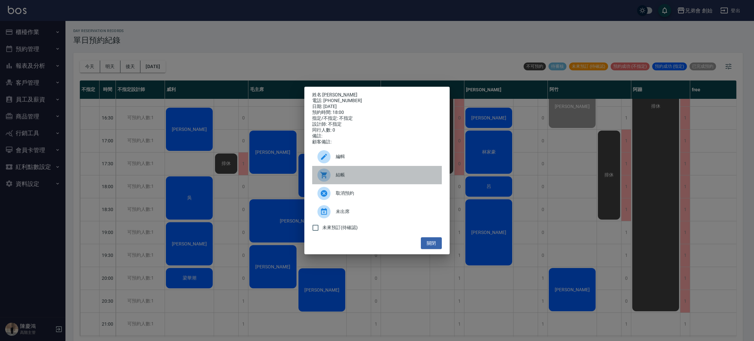
click at [356, 178] on span "結帳" at bounding box center [386, 174] width 101 height 7
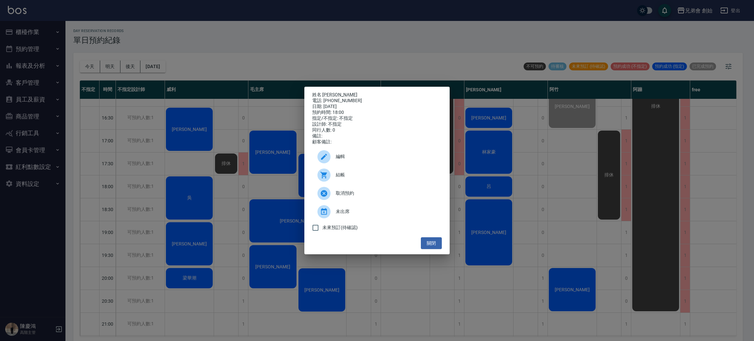
click at [228, 60] on div "姓名: 張廷隆 電話: 0955491636 日期: 2025/10/09 預約時間: 18:00 指定/不指定: 不指定 設計師: 不指定 同行人數: 0 …" at bounding box center [377, 170] width 754 height 341
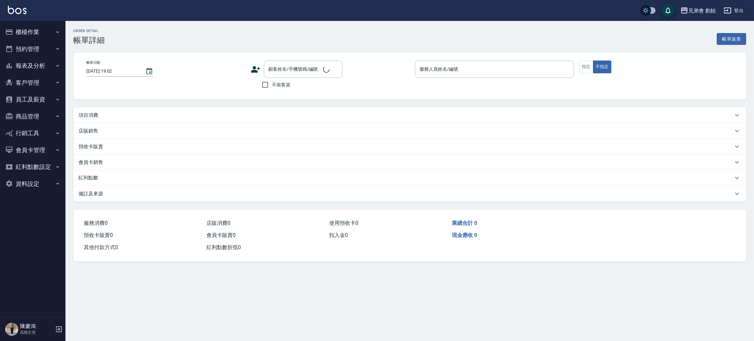
type input "[DATE] 18:00"
type input "[PERSON_NAME](無代號)"
type input "[PERSON_NAME]/0955491636/null"
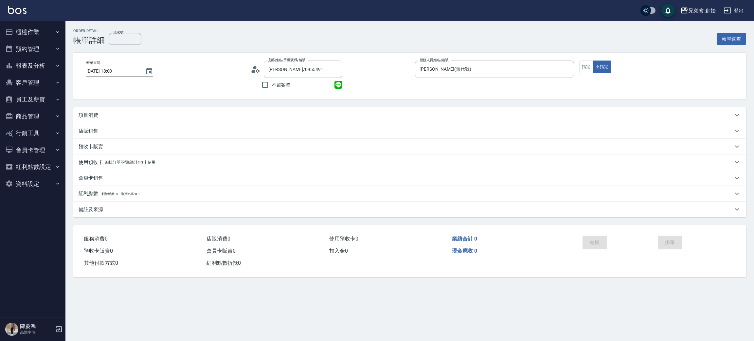
click at [249, 66] on div "帳單日期 [DATE] 18:00 顧客姓名/手機號碼/編號 [PERSON_NAME]/0955491636/null 顧客姓名/手機號碼/編號 不留客資 …" at bounding box center [409, 76] width 657 height 31
click at [252, 70] on icon at bounding box center [254, 71] width 4 height 3
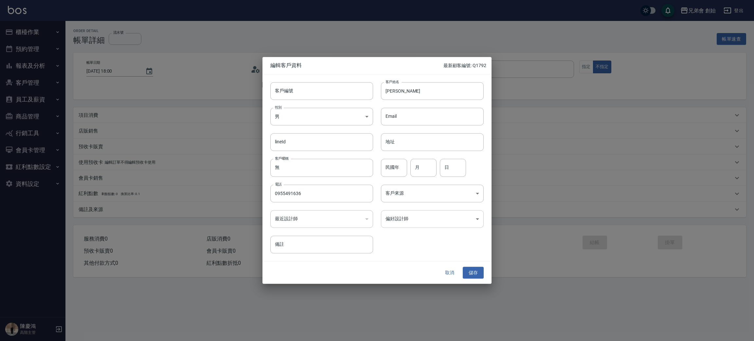
click at [424, 221] on body "兄弟會 創始 登出 櫃檯作業 打帳單 帳單列表 掛單列表 座位開單 營業儀表板 現金收支登錄 高階收支登錄 材料自購登錄 每日結帳 排班表 現場電腦打卡 掃碼…" at bounding box center [377, 170] width 754 height 341
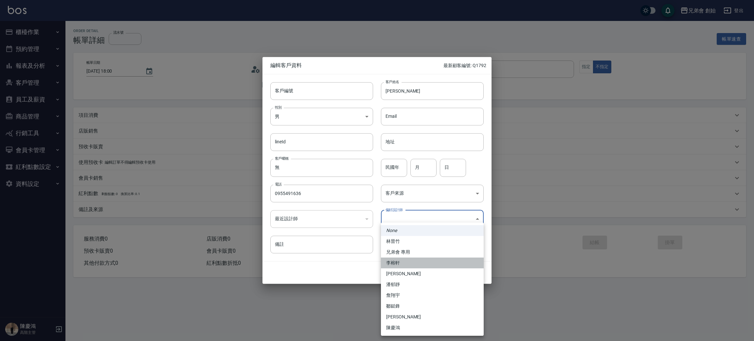
click at [409, 264] on li "李榕軒" at bounding box center [432, 262] width 103 height 11
type input "1456ae5b-d9bb-440a-9f01-028db65cd7e3"
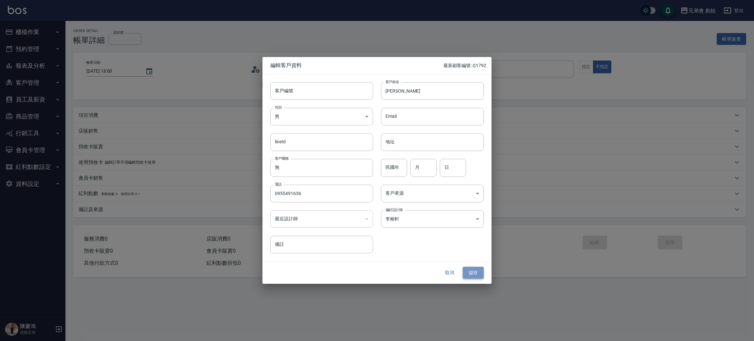
click at [475, 272] on button "儲存" at bounding box center [473, 273] width 21 height 12
type input "[PERSON_NAME]/0955491636/"
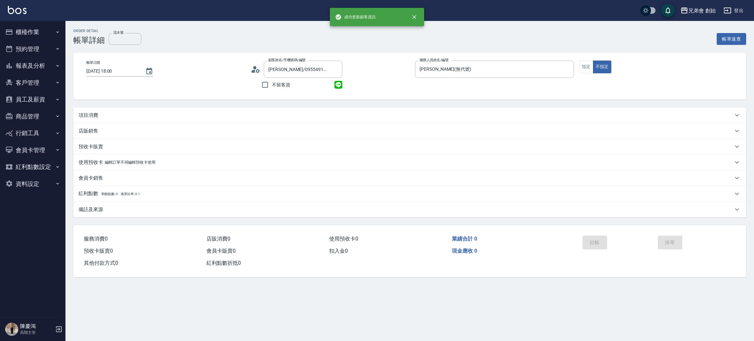
click at [91, 119] on div "項目消費" at bounding box center [409, 115] width 673 height 16
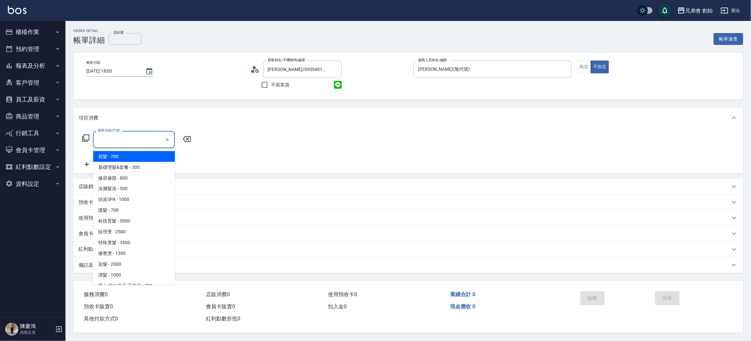
click at [111, 137] on input "服務名稱/代號" at bounding box center [129, 139] width 66 height 11
click at [115, 156] on span "剪髮 - 700" at bounding box center [134, 156] width 82 height 11
type input "剪髮(A01)"
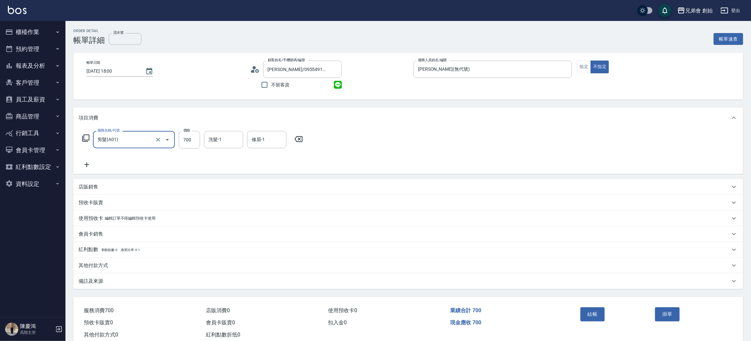
scroll to position [17, 0]
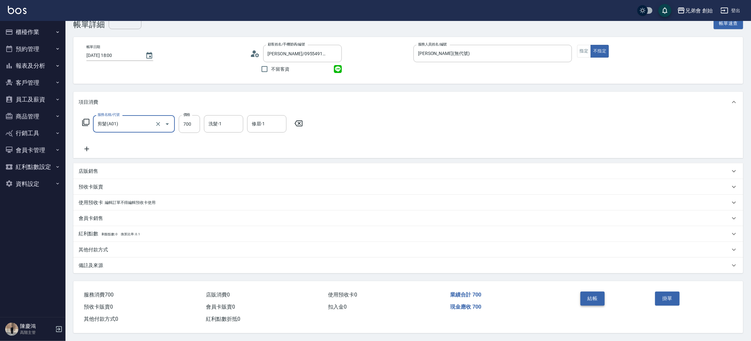
click at [596, 297] on button "結帳" at bounding box center [592, 299] width 25 height 14
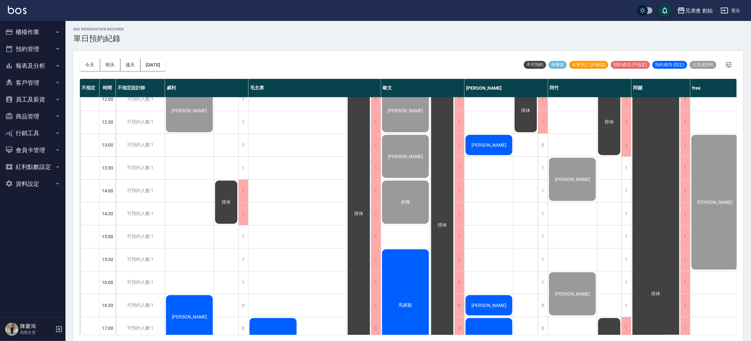
scroll to position [294, 0]
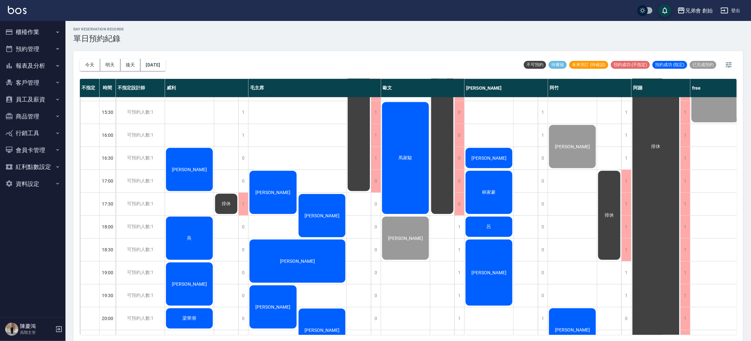
click at [400, 141] on div "馬家駿" at bounding box center [405, 158] width 49 height 114
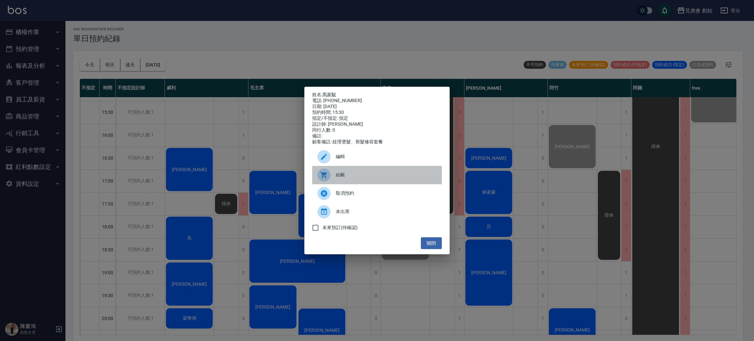
click at [348, 175] on span "結帳" at bounding box center [386, 174] width 101 height 7
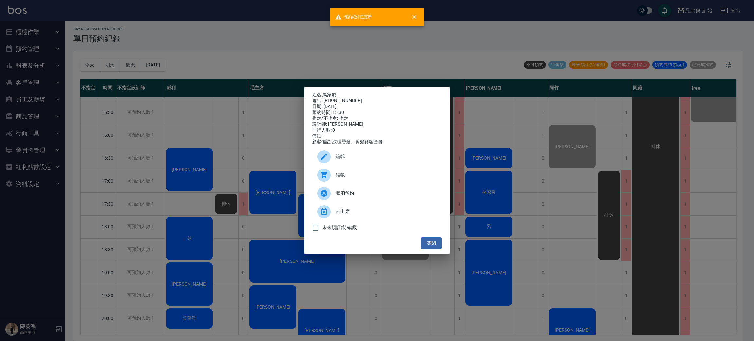
click at [155, 36] on div "姓名: 馬家駿 電話: 0921891071 日期: 2025/10/09 預約時間: 15:30 指定/不指定: 指定 設計師: 歐文 同行人數: 0 備註…" at bounding box center [377, 170] width 754 height 341
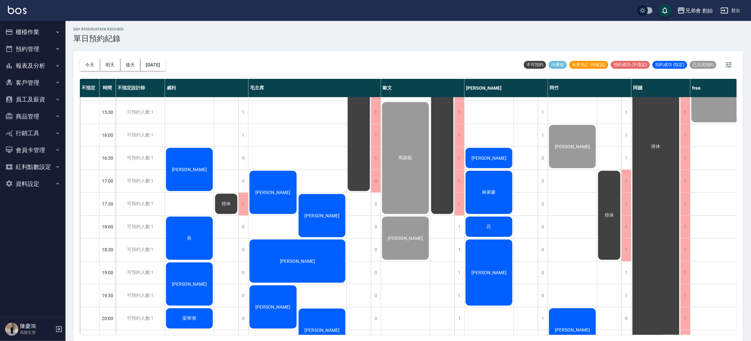
scroll to position [434, 0]
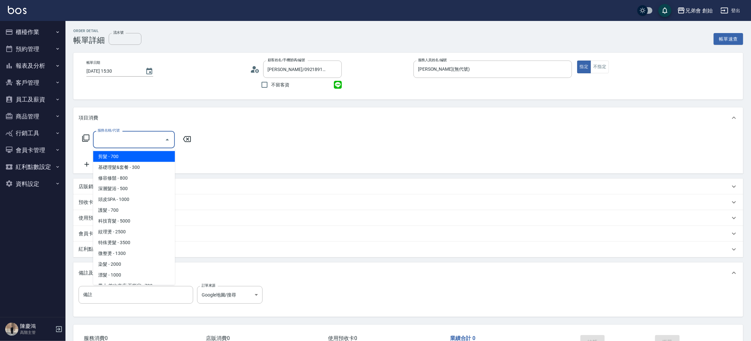
click at [120, 158] on span "剪髮 - 700" at bounding box center [134, 156] width 82 height 11
type input "剪髮(A01)"
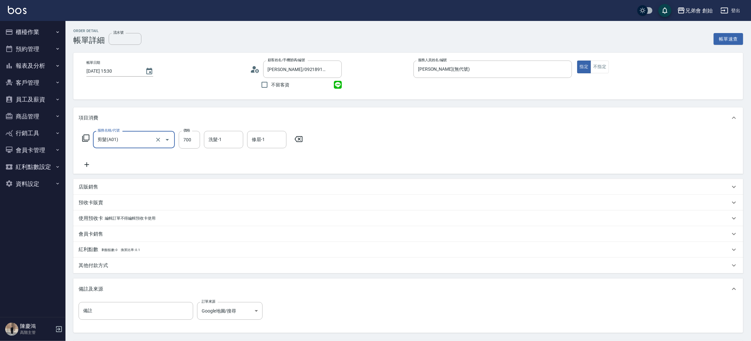
click at [90, 164] on icon at bounding box center [87, 165] width 16 height 8
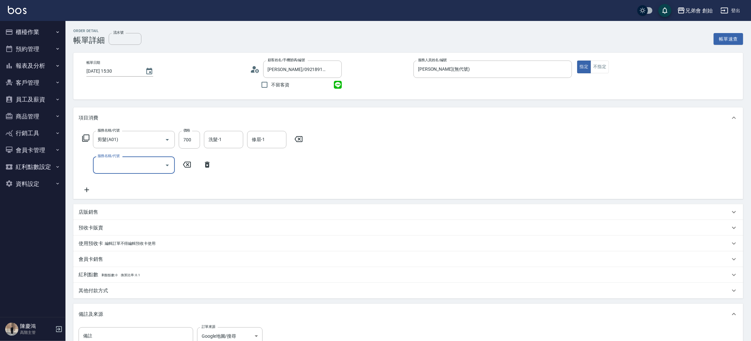
click at [134, 172] on div "服務名稱/代號" at bounding box center [134, 164] width 82 height 17
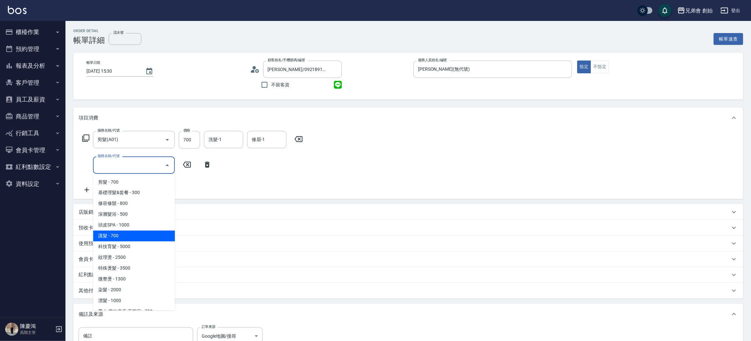
click at [138, 235] on span "護髮 - 700" at bounding box center [134, 236] width 82 height 11
type input "護髮(B03)"
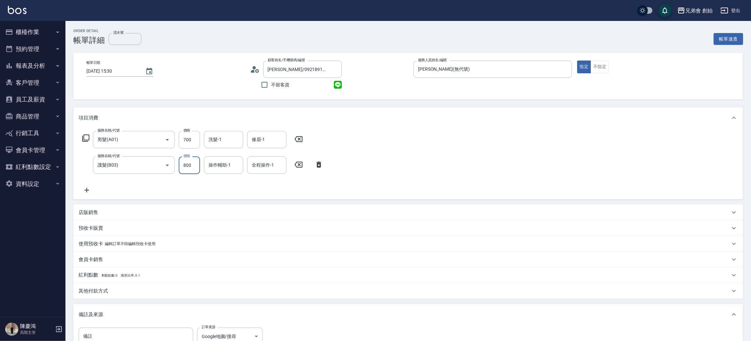
scroll to position [87, 0]
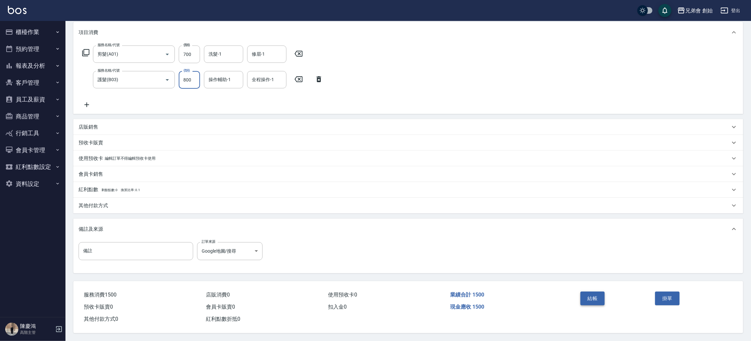
type input "800"
click at [597, 298] on button "結帳" at bounding box center [592, 299] width 25 height 14
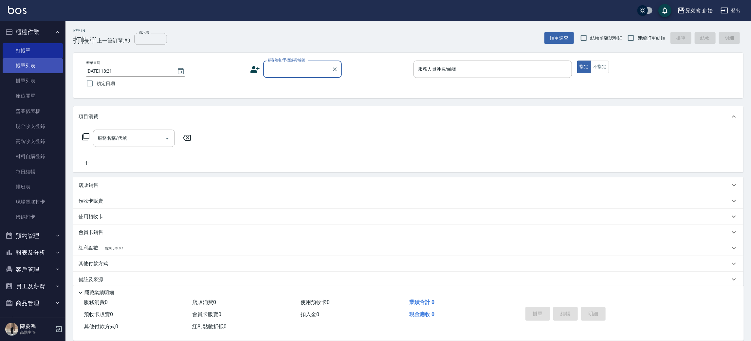
drag, startPoint x: 26, startPoint y: 58, endPoint x: 30, endPoint y: 66, distance: 9.1
click at [26, 58] on link "帳單列表" at bounding box center [33, 65] width 60 height 15
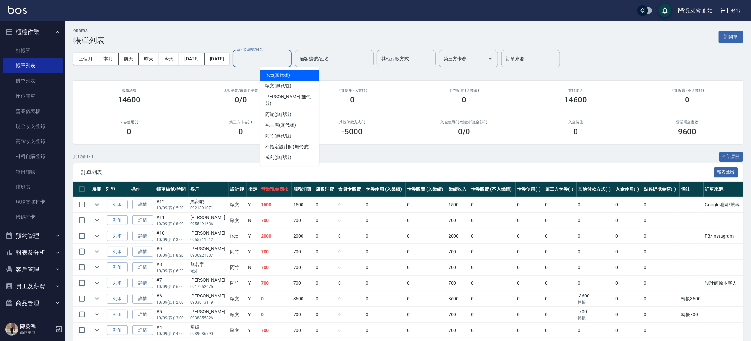
click at [289, 61] on input "設計師編號/姓名" at bounding box center [262, 58] width 53 height 11
click at [291, 84] on span "歐文 (無代號)" at bounding box center [278, 85] width 26 height 7
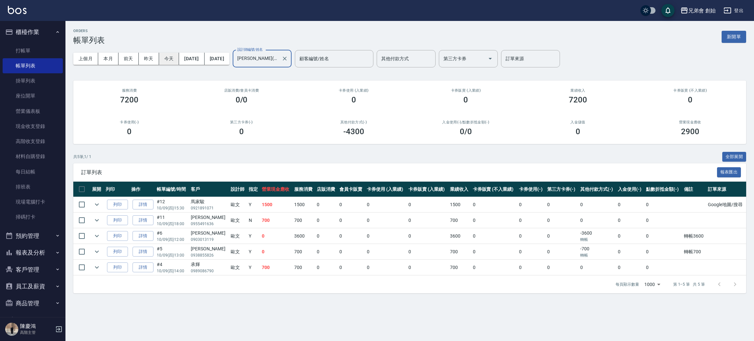
click at [172, 59] on button "今天" at bounding box center [169, 59] width 20 height 12
drag, startPoint x: 117, startPoint y: 101, endPoint x: 141, endPoint y: 102, distance: 23.9
click at [141, 102] on div "7200" at bounding box center [129, 99] width 97 height 9
click at [144, 105] on div "服務消費 7200" at bounding box center [129, 96] width 112 height 32
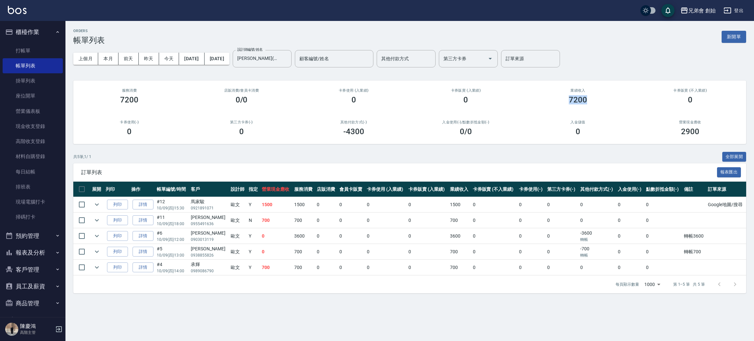
drag, startPoint x: 568, startPoint y: 98, endPoint x: 584, endPoint y: 103, distance: 16.7
click at [584, 103] on div "7200" at bounding box center [578, 99] width 97 height 9
click at [596, 120] on h2 "入金儲值" at bounding box center [578, 122] width 97 height 4
drag, startPoint x: 677, startPoint y: 251, endPoint x: 704, endPoint y: 252, distance: 27.5
click at [704, 252] on tr "列印 詳情 #5 10/09 (四) 13:00 吳祺皓 0938855826 歐文 Y 0 700 0 0 0 0 700 0 0 0 -700 轉帳 0 …" at bounding box center [409, 251] width 673 height 15
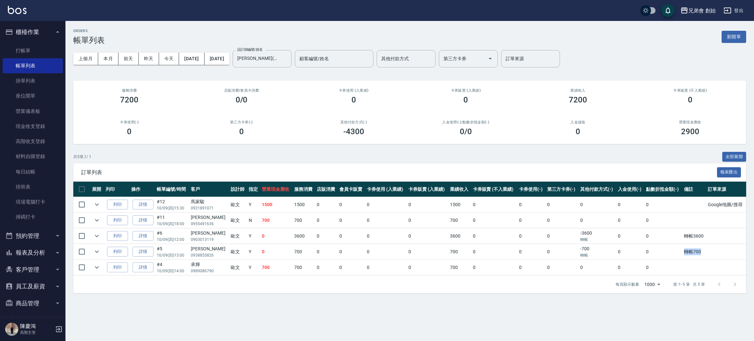
click at [704, 252] on td "轉帳700" at bounding box center [694, 251] width 24 height 15
drag, startPoint x: 268, startPoint y: 235, endPoint x: 314, endPoint y: 234, distance: 46.8
click at [314, 234] on tr "列印 詳情 #6 10/09 (四) 12:00 孫倩煜 0903013119 歐文 Y 0 3600 0 0 0 0 3600 0 0 0 -3600 轉帳…" at bounding box center [409, 235] width 673 height 15
click at [315, 234] on td "0" at bounding box center [326, 235] width 23 height 15
drag, startPoint x: 672, startPoint y: 235, endPoint x: 705, endPoint y: 245, distance: 35.1
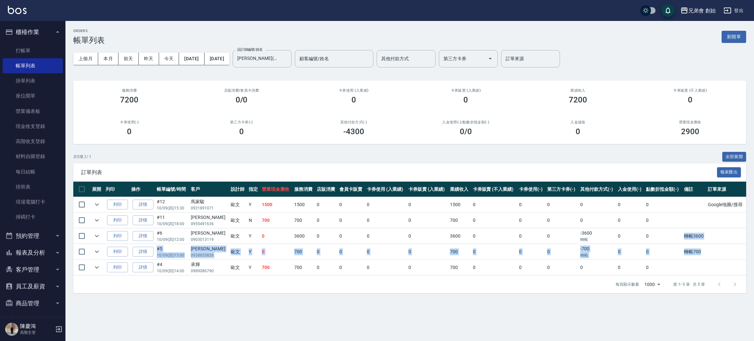
click at [705, 245] on tbody "列印 詳情 #12 10/09 (四) 15:30 馬家駿 0921891071 歐文 Y 1500 1500 0 0 0 0 1500 0 0 0 0 0 …" at bounding box center [409, 236] width 673 height 79
click at [706, 245] on td at bounding box center [726, 251] width 40 height 15
click at [112, 60] on button "本月" at bounding box center [108, 59] width 20 height 12
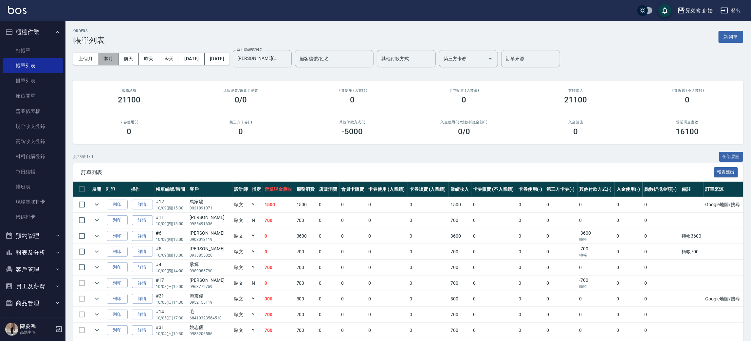
click at [113, 60] on button "本月" at bounding box center [108, 59] width 20 height 12
click at [276, 60] on input "歐文(無代號)" at bounding box center [257, 58] width 43 height 11
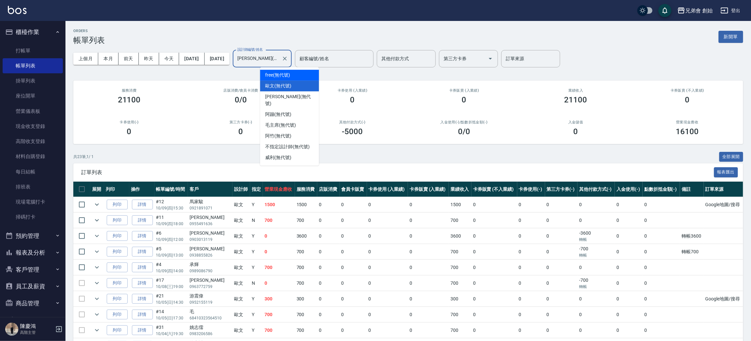
click at [280, 77] on span "free (無代號)" at bounding box center [277, 75] width 25 height 7
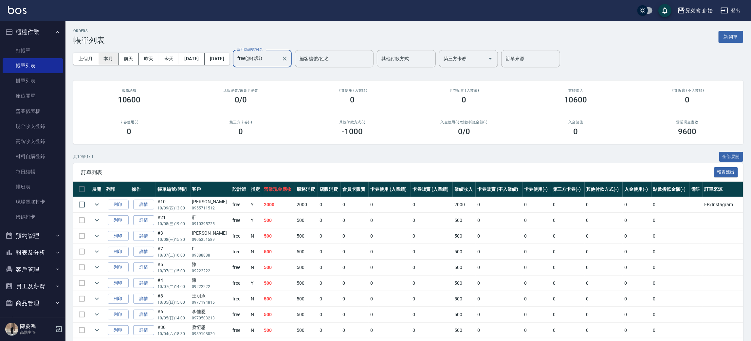
click at [105, 58] on button "本月" at bounding box center [108, 59] width 20 height 12
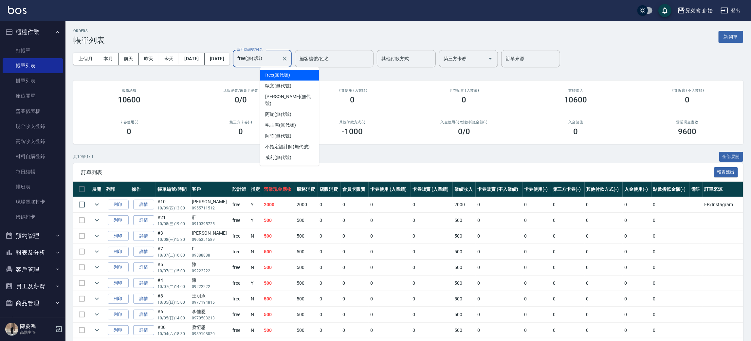
click at [277, 62] on input "free(無代號)" at bounding box center [257, 58] width 43 height 11
click at [284, 98] on span "潘潘 (無代號)" at bounding box center [289, 100] width 48 height 14
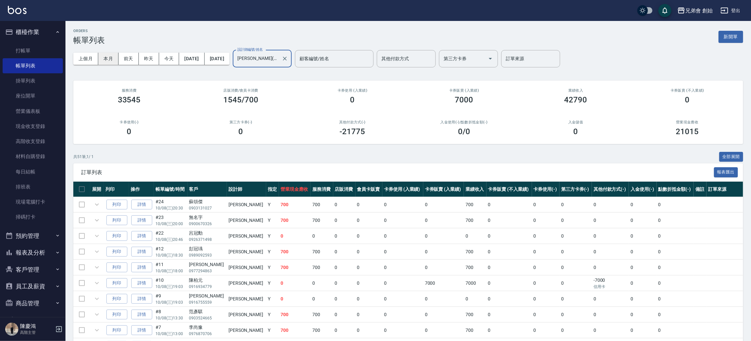
click at [107, 59] on button "本月" at bounding box center [108, 59] width 20 height 12
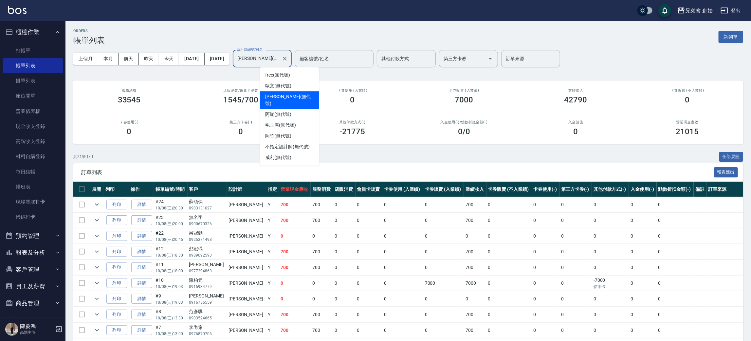
click at [279, 59] on input "潘潘(無代號)" at bounding box center [257, 58] width 43 height 11
click at [291, 111] on span "阿蹦 (無代號)" at bounding box center [278, 114] width 26 height 7
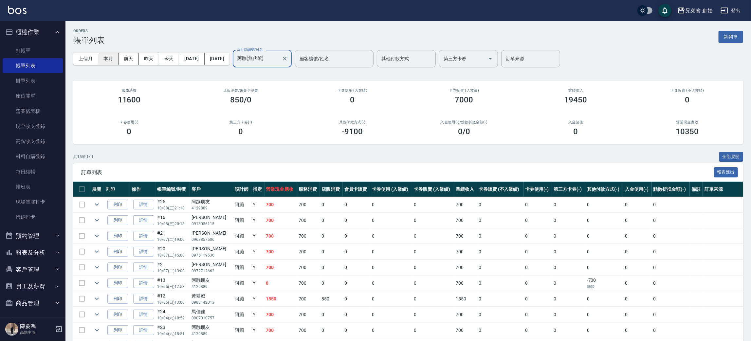
click at [113, 58] on button "本月" at bounding box center [108, 59] width 20 height 12
click at [278, 62] on input "阿蹦(無代號)" at bounding box center [257, 58] width 43 height 11
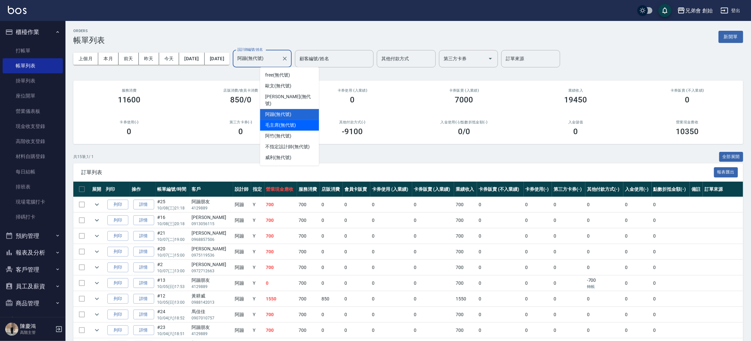
click at [284, 122] on span "毛主席 (無代號)" at bounding box center [280, 125] width 31 height 7
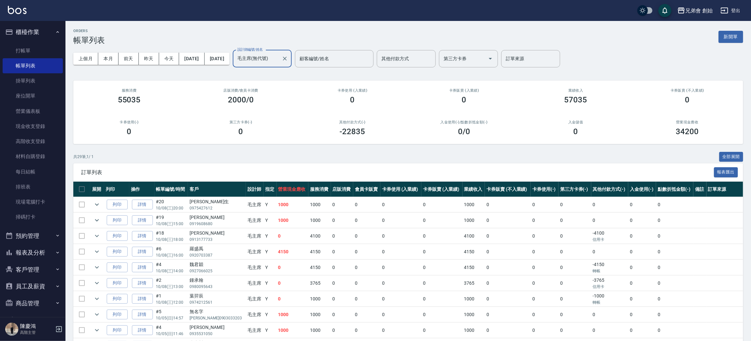
click at [287, 67] on div "毛主席(無代號) 設計師編號/姓名" at bounding box center [262, 58] width 59 height 17
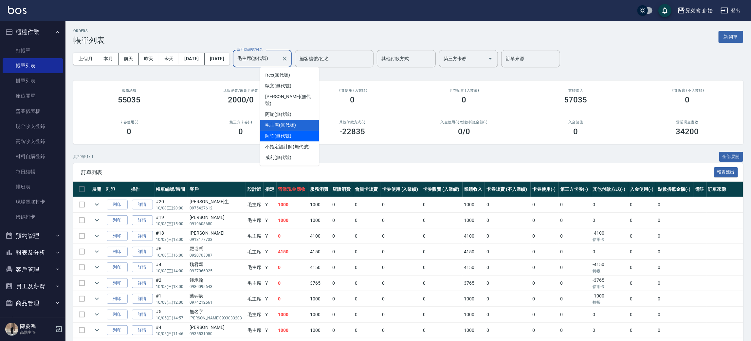
click at [288, 133] on span "阿竹 (無代號)" at bounding box center [278, 136] width 26 height 7
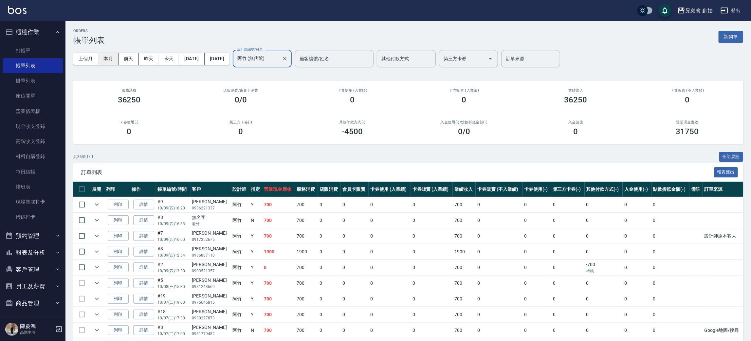
click at [108, 60] on button "本月" at bounding box center [108, 59] width 20 height 12
click at [270, 58] on input "阿竹 (無代號)" at bounding box center [257, 58] width 43 height 11
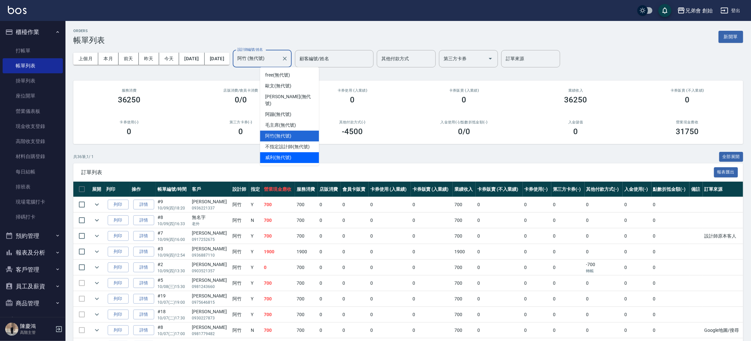
click at [285, 154] on div "威利 (無代號)" at bounding box center [289, 157] width 59 height 11
type input "[PERSON_NAME](無代號)"
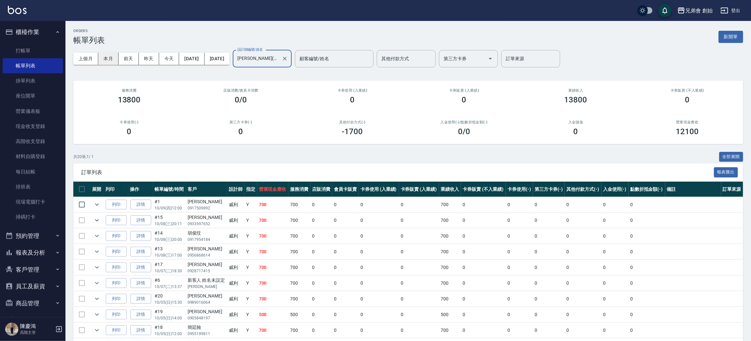
click at [109, 62] on button "本月" at bounding box center [108, 59] width 20 height 12
click at [287, 60] on icon "Clear" at bounding box center [285, 59] width 4 height 4
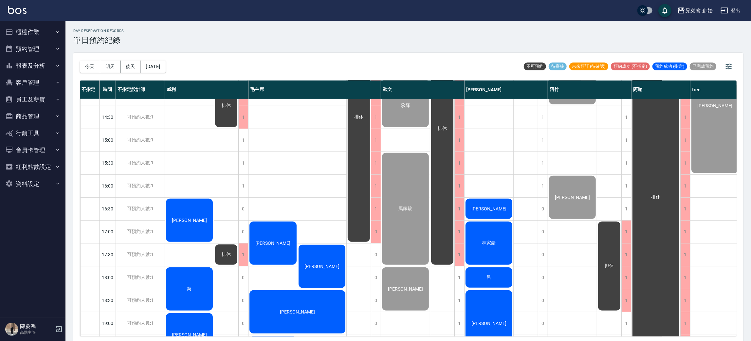
scroll to position [393, 0]
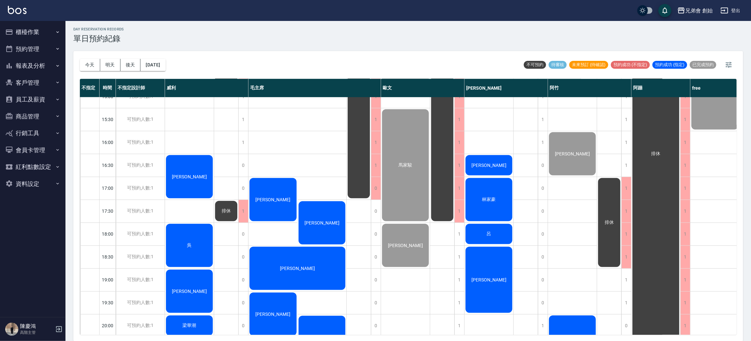
scroll to position [238, 0]
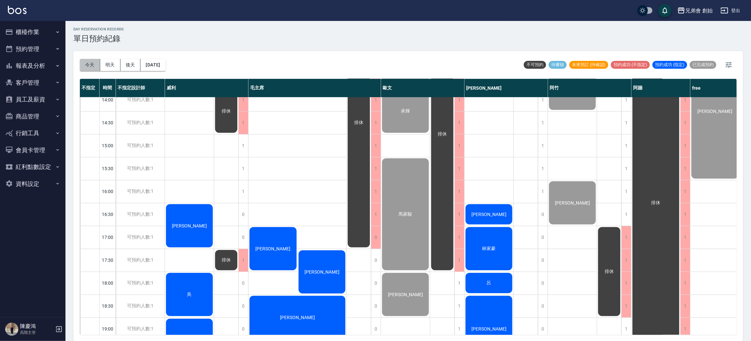
drag, startPoint x: 95, startPoint y: 64, endPoint x: 166, endPoint y: 105, distance: 82.1
click at [94, 64] on button "今天" at bounding box center [90, 65] width 20 height 12
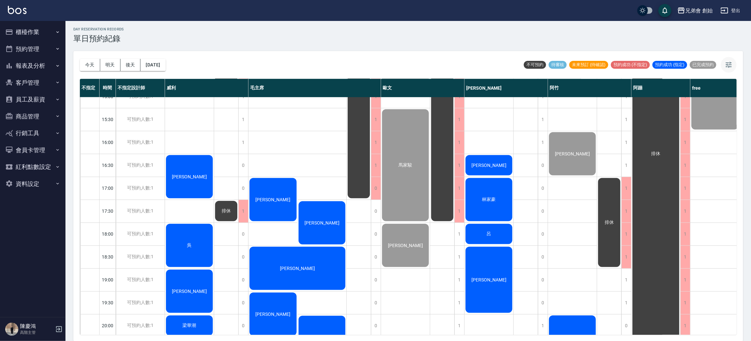
click at [730, 70] on button "button" at bounding box center [728, 65] width 16 height 16
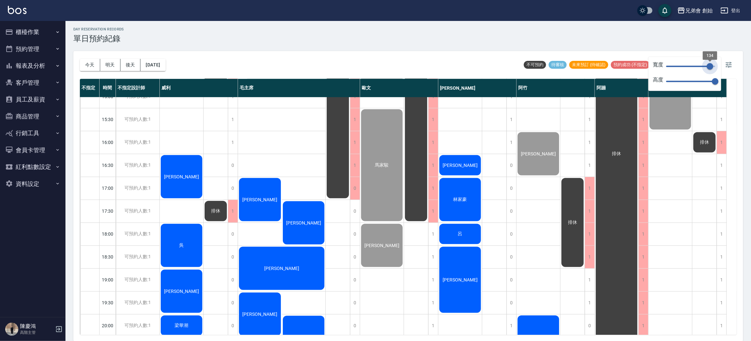
type input "135"
drag, startPoint x: 710, startPoint y: 63, endPoint x: 710, endPoint y: 70, distance: 7.5
click at [710, 70] on span "134" at bounding box center [709, 66] width 7 height 7
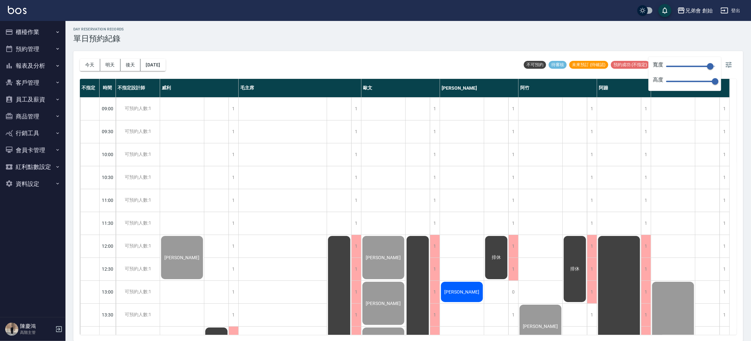
scroll to position [196, 0]
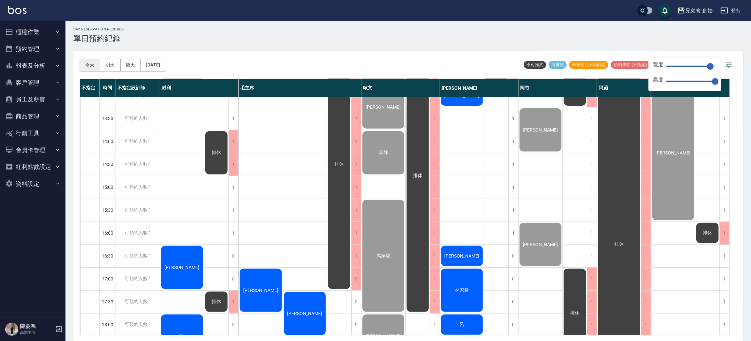
click at [94, 66] on button "今天" at bounding box center [90, 65] width 20 height 12
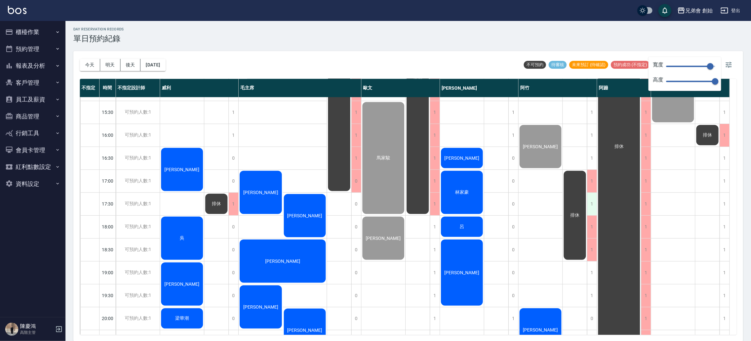
scroll to position [434, 0]
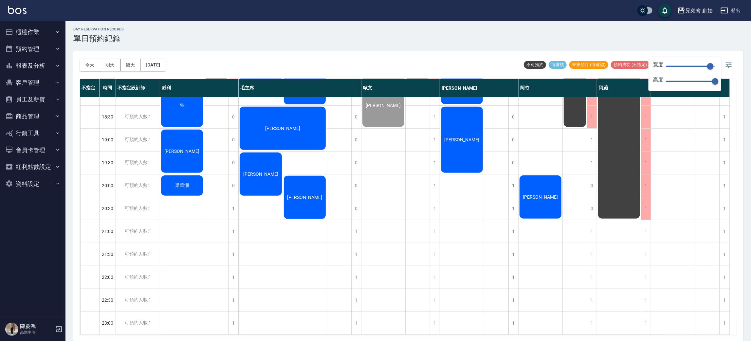
click at [703, 208] on div "排休" at bounding box center [707, 2] width 25 height 664
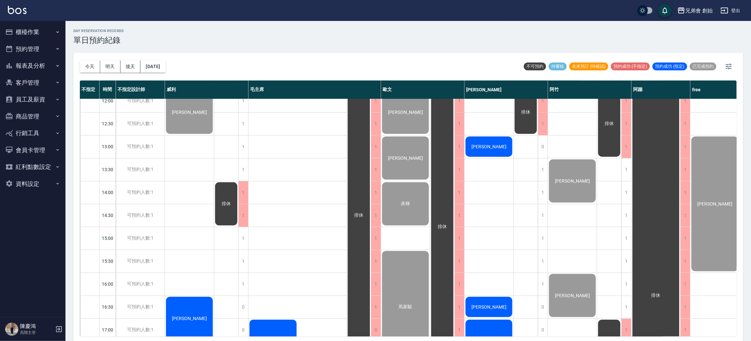
scroll to position [344, 0]
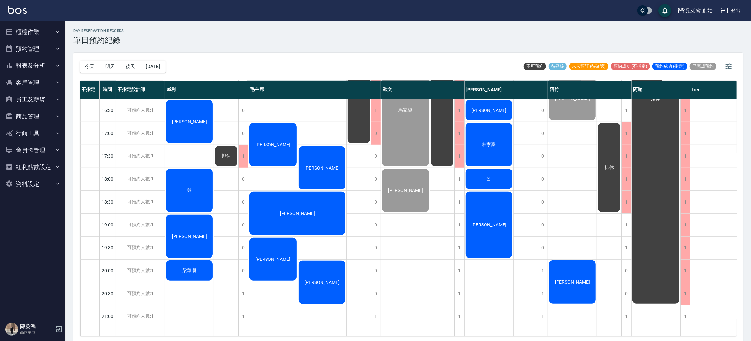
click at [482, 230] on div "[PERSON_NAME]" at bounding box center [488, 225] width 49 height 68
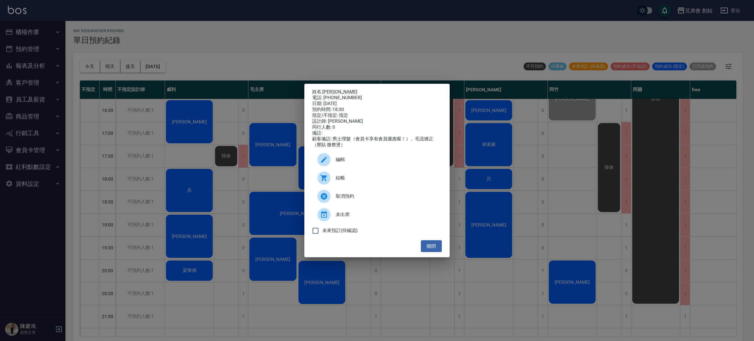
click at [345, 95] on div "電話: 0968150299" at bounding box center [377, 98] width 130 height 6
copy div "0968150299"
drag, startPoint x: 142, startPoint y: 176, endPoint x: 159, endPoint y: 180, distance: 17.9
click at [144, 175] on div "姓名: 董偉翔 電話: 0968150299 日期: 2025/10/09 預約時間: 18:30 指定/不指定: 指定 設計師: 潘潘 同行人數: 0 備註…" at bounding box center [377, 170] width 754 height 341
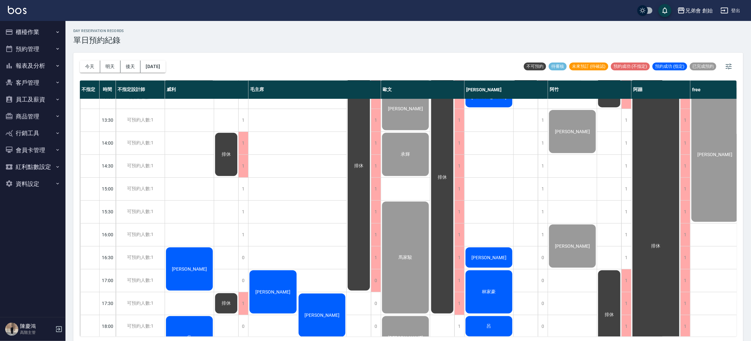
scroll to position [49, 0]
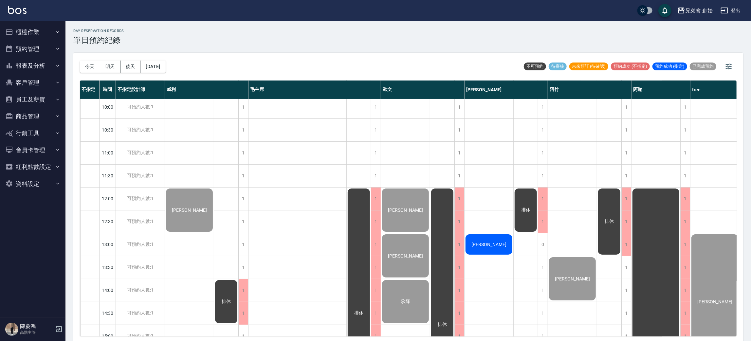
click at [495, 242] on span "[PERSON_NAME]" at bounding box center [489, 244] width 38 height 5
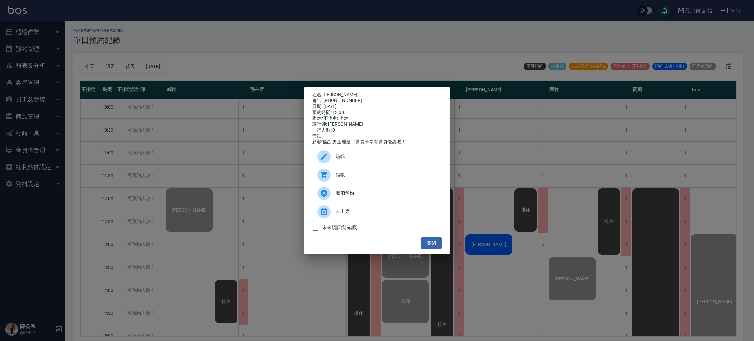
click at [345, 176] on span "結帳" at bounding box center [386, 174] width 101 height 7
drag, startPoint x: 245, startPoint y: 213, endPoint x: 274, endPoint y: 210, distance: 29.7
click at [246, 213] on div "姓名: 程立鋒 電話: 0988289876 日期: 2025/10/09 預約時間: 13:00 指定/不指定: 指定 設計師: 潘潘 同行人數: 0 備註…" at bounding box center [377, 170] width 754 height 341
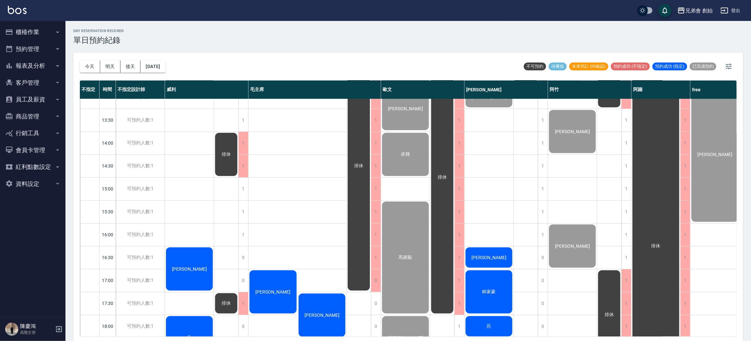
scroll to position [245, 0]
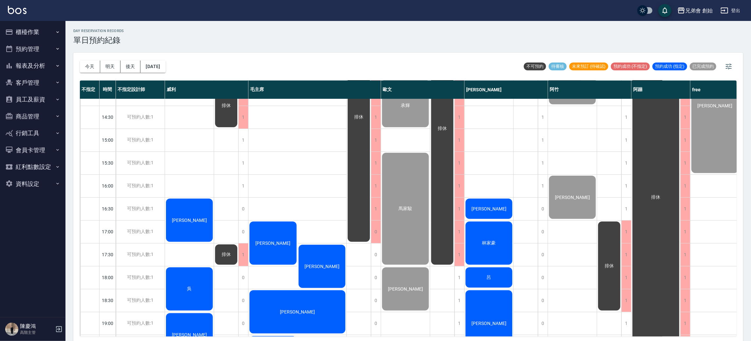
click at [508, 207] on div "郭軒戩" at bounding box center [488, 209] width 49 height 22
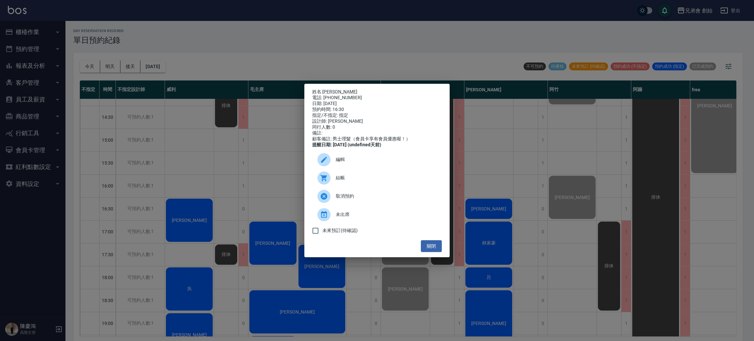
click at [355, 181] on span "結帳" at bounding box center [386, 177] width 101 height 7
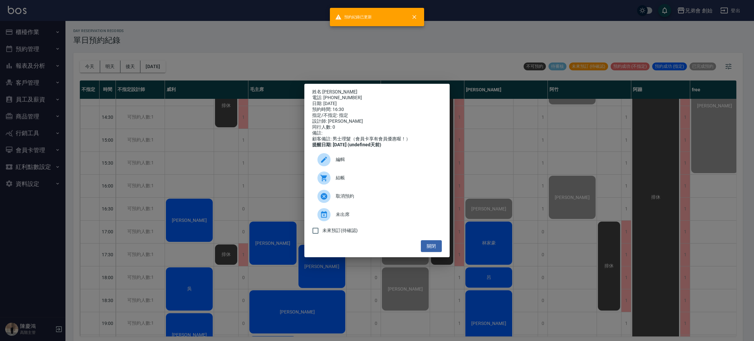
drag, startPoint x: 190, startPoint y: 184, endPoint x: 204, endPoint y: 178, distance: 15.4
click at [197, 184] on div "姓名: 郭軒戩 電話: 0910817048 日期: 2025/10/09 預約時間: 16:30 指定/不指定: 指定 設計師: 潘潘 同行人數: 0 備註…" at bounding box center [377, 170] width 754 height 341
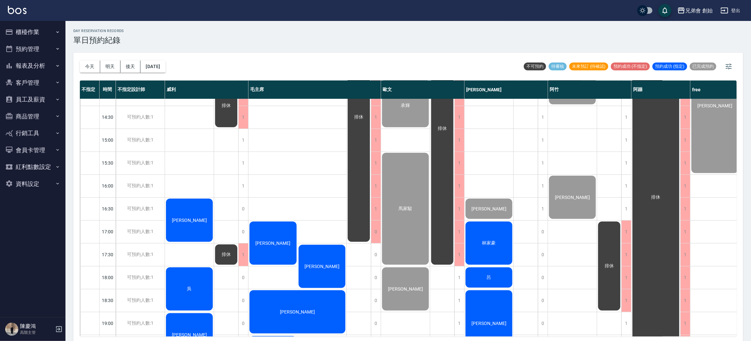
scroll to position [294, 0]
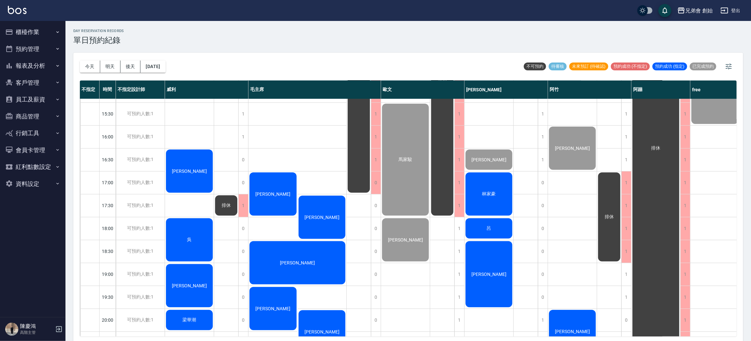
click at [469, 184] on div "林家豪" at bounding box center [488, 193] width 49 height 45
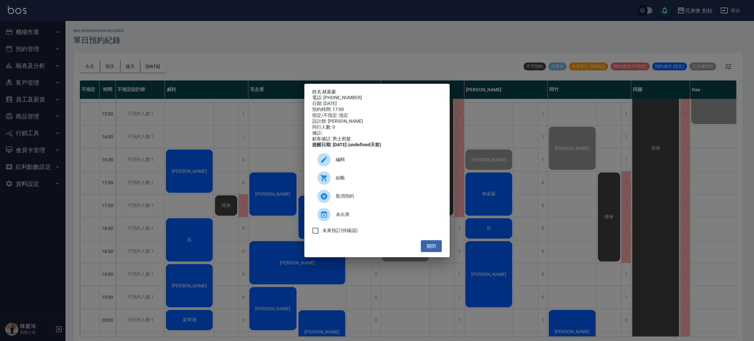
click at [352, 181] on span "結帳" at bounding box center [386, 177] width 101 height 7
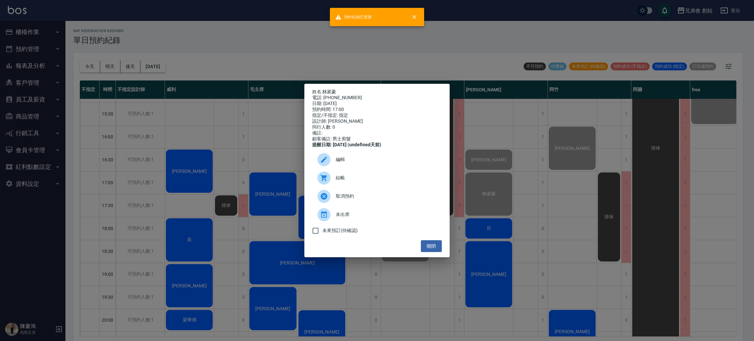
drag, startPoint x: 197, startPoint y: 160, endPoint x: 239, endPoint y: 185, distance: 49.0
click at [201, 165] on div "姓名: 林家豪 電話: 0966856696 日期: 2025/10/09 預約時間: 17:00 指定/不指定: 指定 設計師: 潘潘 同行人數: 0 備註…" at bounding box center [377, 170] width 754 height 341
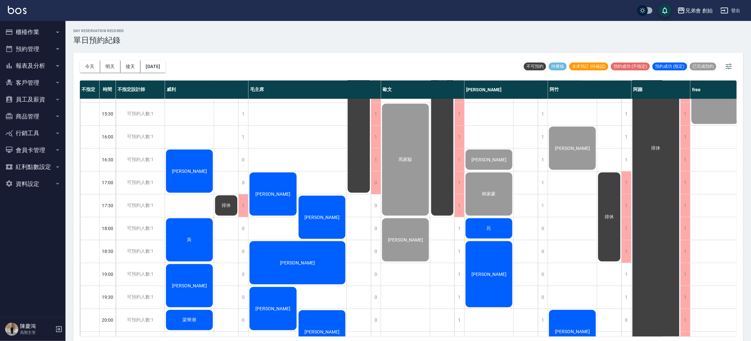
scroll to position [393, 0]
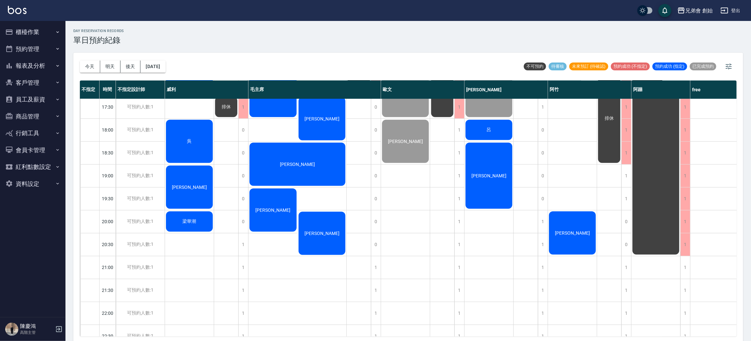
click at [492, 133] on div "呂" at bounding box center [488, 130] width 49 height 22
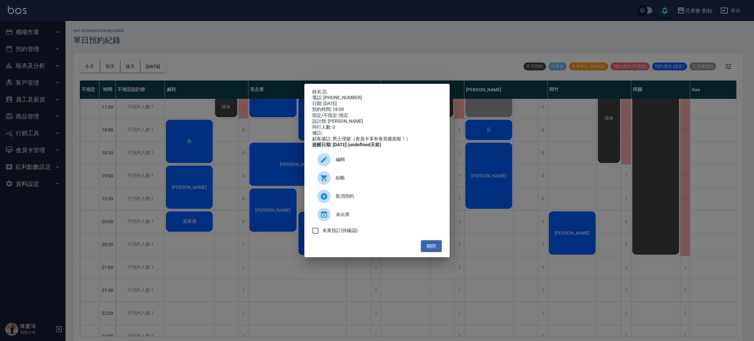
click at [326, 95] on div "電話: 0927286688" at bounding box center [377, 98] width 130 height 6
copy div "0927286688"
click at [136, 87] on div "姓名: 呂 電話: 0927286688 日期: 2025/10/09 預約時間: 18:00 指定/不指定: 指定 設計師: 潘潘 同行人數: 0 備註: …" at bounding box center [377, 170] width 754 height 341
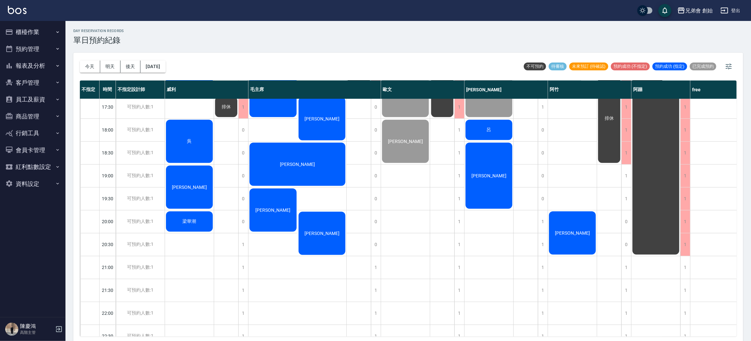
click at [110, 58] on div "今天 明天 後天 2025/10/09" at bounding box center [123, 67] width 86 height 28
click at [109, 68] on button "明天" at bounding box center [110, 67] width 20 height 12
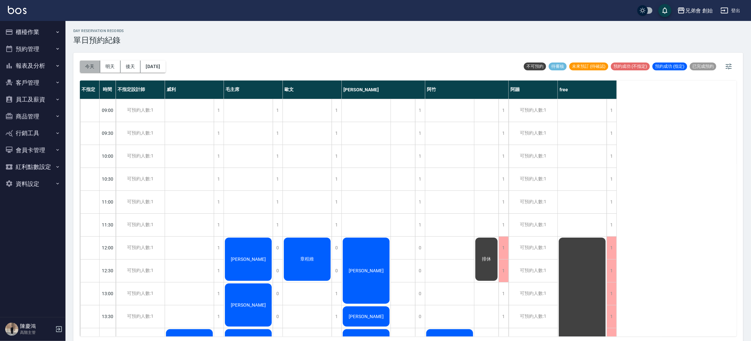
click at [96, 63] on button "今天" at bounding box center [90, 67] width 20 height 12
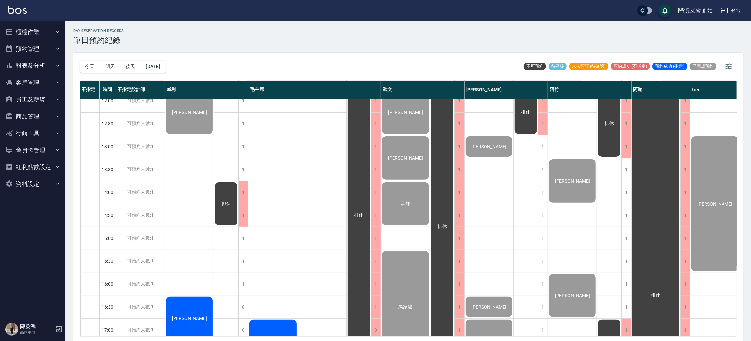
scroll to position [196, 0]
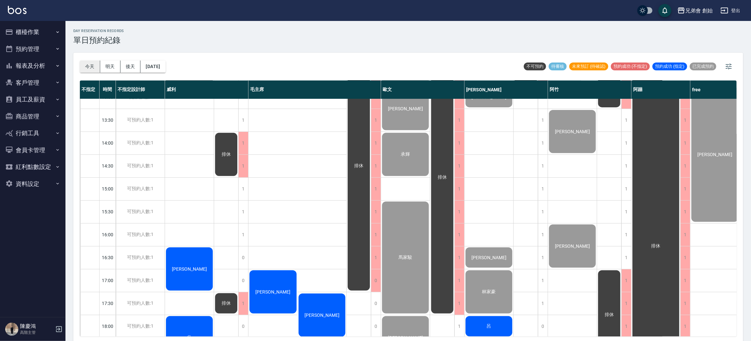
click at [86, 65] on button "今天" at bounding box center [90, 67] width 20 height 12
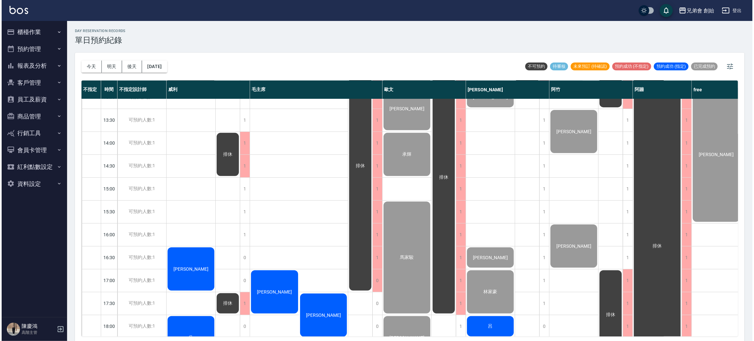
scroll to position [344, 0]
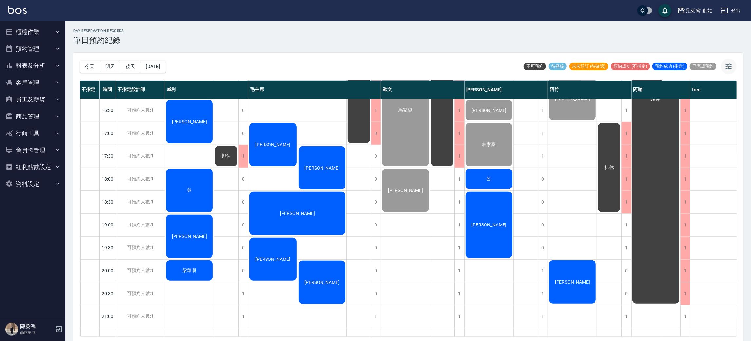
click at [730, 72] on button "button" at bounding box center [728, 67] width 16 height 16
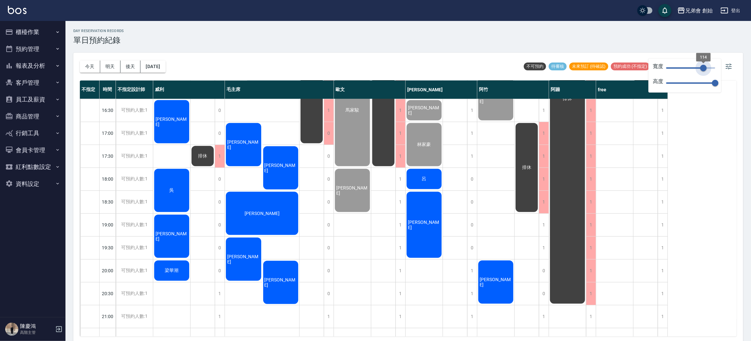
type input "110"
drag, startPoint x: 715, startPoint y: 67, endPoint x: 702, endPoint y: 70, distance: 13.7
click at [702, 70] on span "114" at bounding box center [703, 68] width 7 height 7
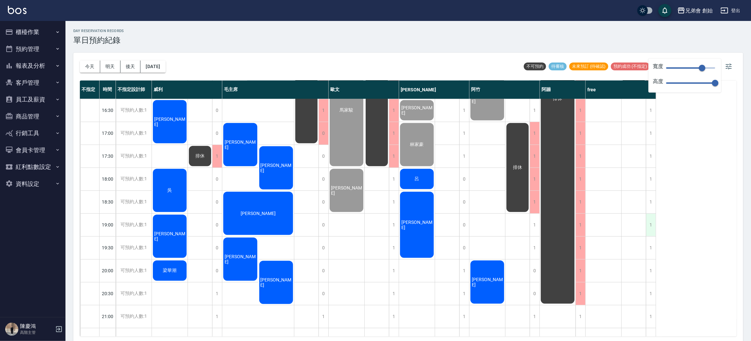
click at [650, 226] on div "1" at bounding box center [651, 225] width 10 height 23
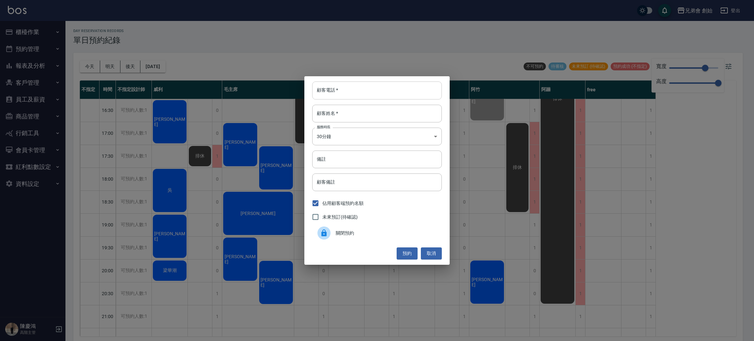
click at [385, 97] on input "顧客電話   *" at bounding box center [377, 90] width 130 height 18
type input "0976720519"
click at [351, 119] on input "顧客姓名   *" at bounding box center [377, 114] width 130 height 18
type input "謝"
click at [353, 139] on body "兄弟會 創始 登出 櫃檯作業 打帳單 帳單列表 掛單列表 座位開單 營業儀表板 現金收支登錄 高階收支登錄 材料自購登錄 每日結帳 排班表 現場電腦打卡 掃碼…" at bounding box center [377, 171] width 754 height 343
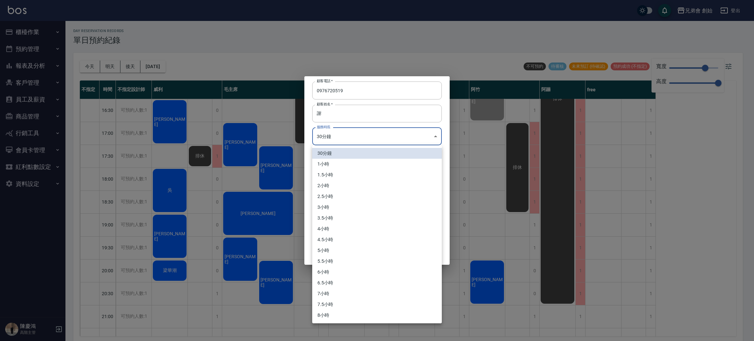
click at [354, 164] on li "1小時" at bounding box center [377, 164] width 130 height 11
type input "2"
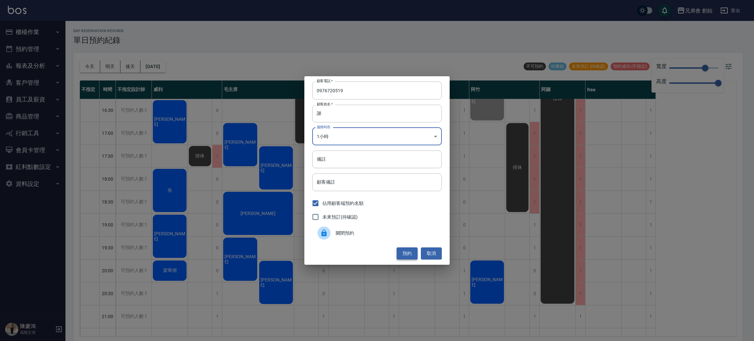
click at [407, 247] on button "預約" at bounding box center [407, 253] width 21 height 12
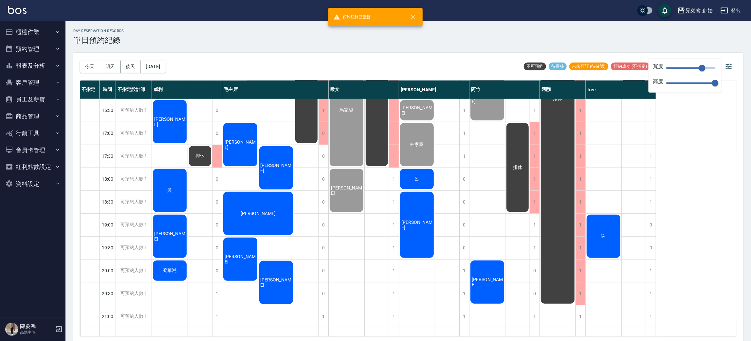
click at [604, 236] on span "謝" at bounding box center [603, 236] width 7 height 6
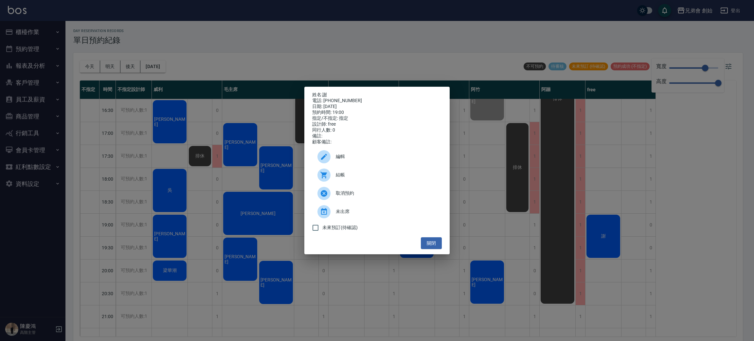
click at [374, 159] on span "編輯" at bounding box center [386, 156] width 101 height 7
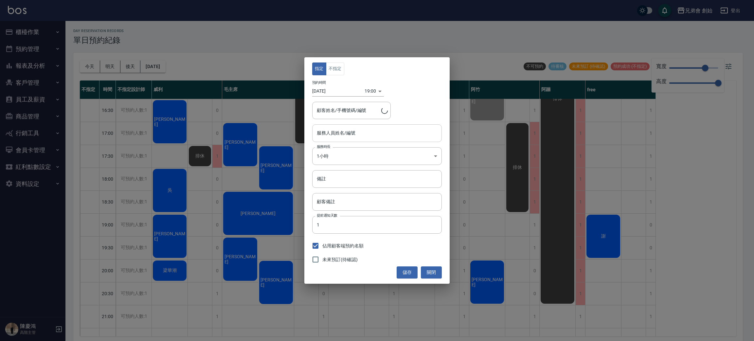
type input "free(無代號)"
type input "謝/0976720519"
drag, startPoint x: 338, startPoint y: 70, endPoint x: 375, endPoint y: 133, distance: 73.5
click at [338, 70] on button "不指定" at bounding box center [335, 68] width 18 height 13
click at [410, 271] on button "儲存" at bounding box center [407, 272] width 21 height 12
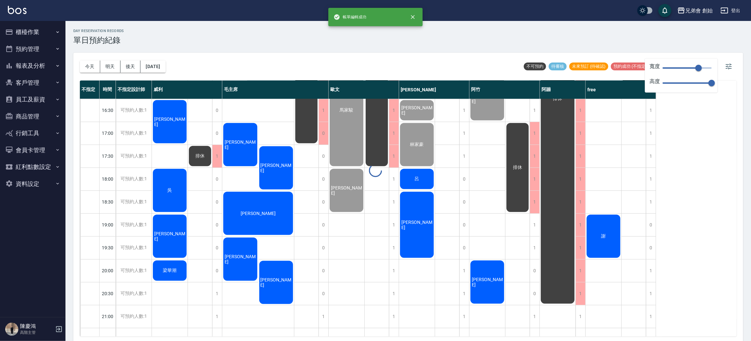
click at [602, 241] on div at bounding box center [375, 170] width 751 height 341
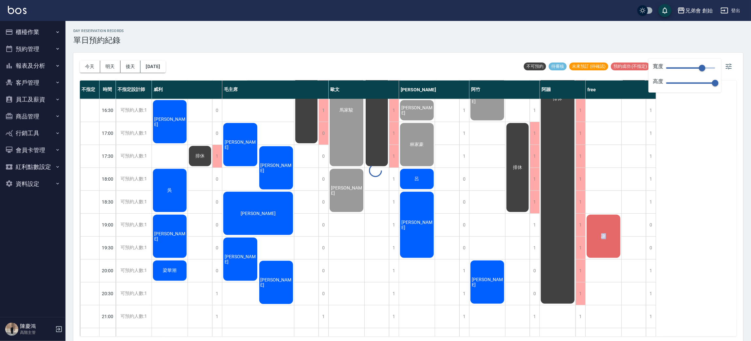
drag, startPoint x: 602, startPoint y: 241, endPoint x: 604, endPoint y: 232, distance: 9.4
click at [604, 232] on div "謝" at bounding box center [603, 236] width 36 height 45
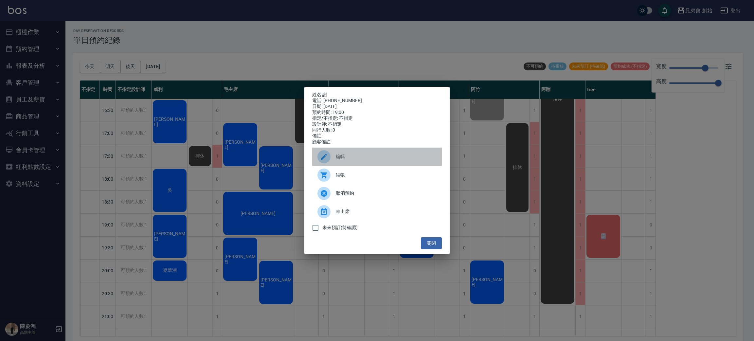
click at [361, 166] on div "編輯" at bounding box center [377, 157] width 130 height 18
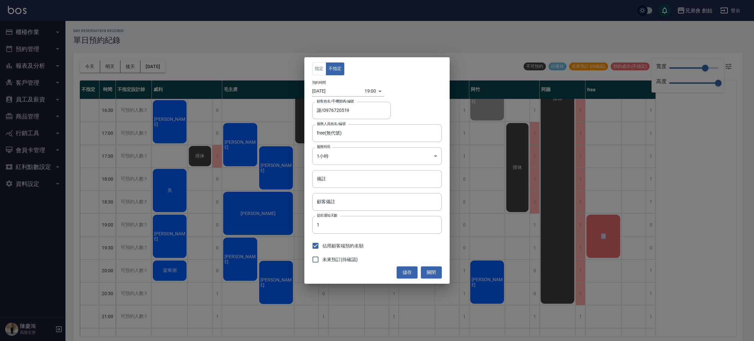
click at [373, 92] on body "兄弟會 創始 登出 櫃檯作業 打帳單 帳單列表 掛單列表 座位開單 營業儀表板 現金收支登錄 高階收支登錄 材料自購登錄 每日結帳 排班表 現場電腦打卡 掃碼…" at bounding box center [377, 171] width 754 height 343
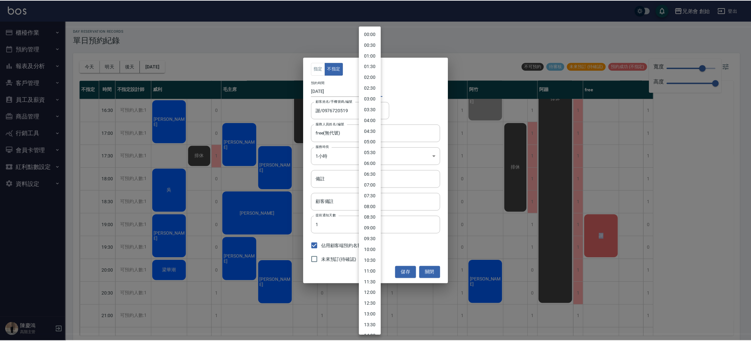
scroll to position [213, 0]
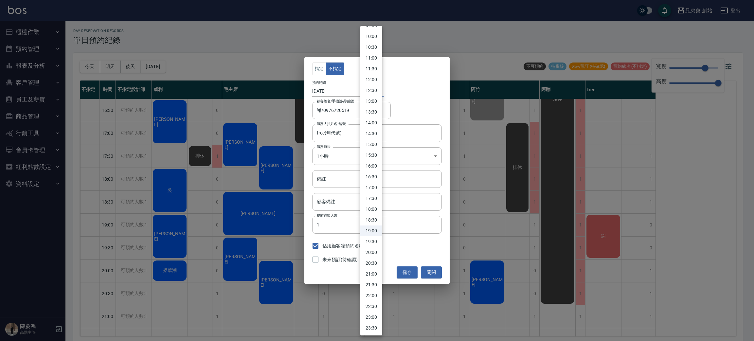
click at [599, 211] on div at bounding box center [377, 170] width 754 height 341
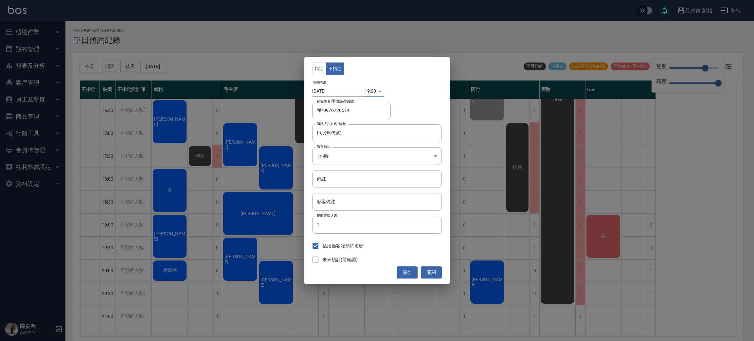
click at [588, 253] on div "指定 不指定 預約時間 2025/10/09 19:00 1760007600000 顧客姓名/手機號碼/編號 謝/0976720519 顧客姓名/手機號碼/…" at bounding box center [377, 170] width 754 height 341
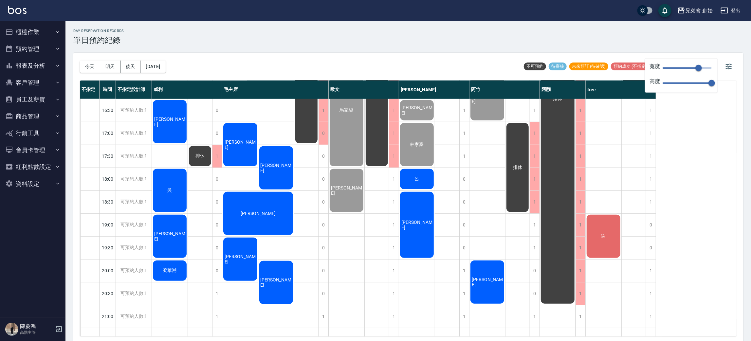
click at [621, 238] on div "謝" at bounding box center [603, 236] width 36 height 45
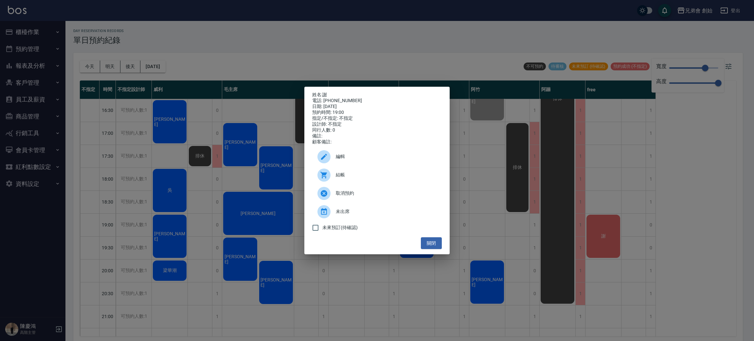
click at [398, 178] on span "結帳" at bounding box center [386, 174] width 101 height 7
click at [271, 62] on div "姓名: 謝 電話: 0976720519 日期: 2025/10/09 預約時間: 19:00 指定/不指定: 不指定 設計師: 不指定 同行人數: 0 備註…" at bounding box center [377, 170] width 754 height 341
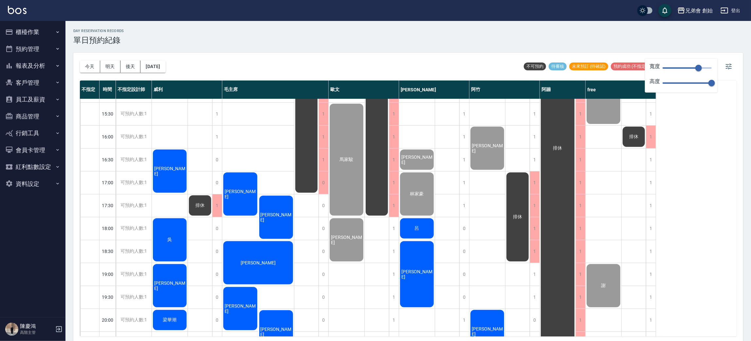
scroll to position [434, 0]
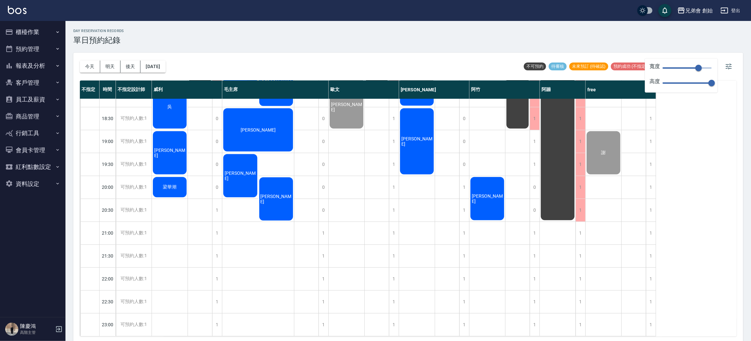
drag, startPoint x: 200, startPoint y: 191, endPoint x: 207, endPoint y: 188, distance: 8.0
click at [201, 192] on div "排休 排休" at bounding box center [200, 4] width 25 height 664
click at [172, 140] on div "[PERSON_NAME]" at bounding box center [170, 152] width 36 height 45
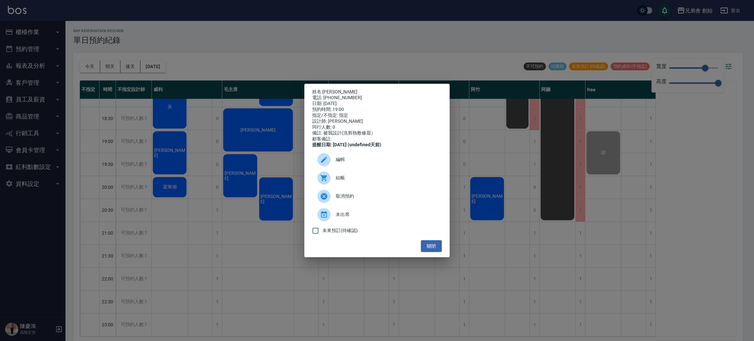
click at [359, 181] on span "結帳" at bounding box center [386, 177] width 101 height 7
click at [348, 52] on div "姓名: 陳冠綸 電話: 0968391840 日期: 2025/10/09 預約時間: 19:00 指定/不指定: 指定 設計師: 威利 同行人數: 0 備註…" at bounding box center [377, 170] width 754 height 341
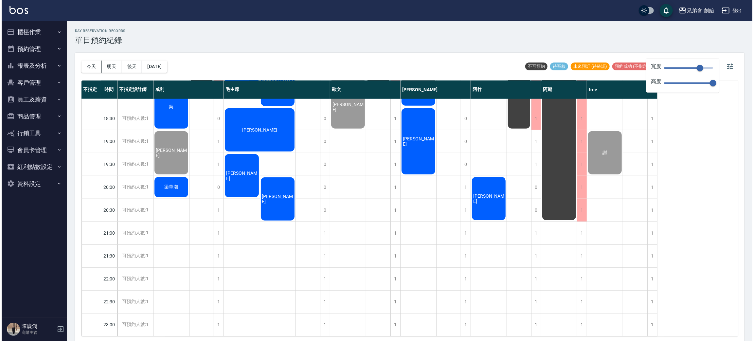
scroll to position [336, 0]
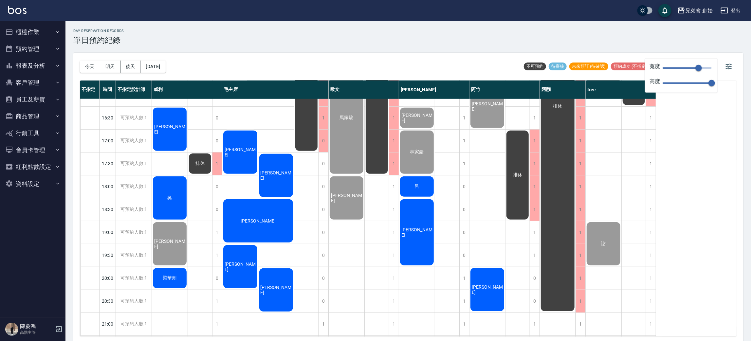
click at [241, 264] on span "[PERSON_NAME]" at bounding box center [240, 266] width 34 height 10
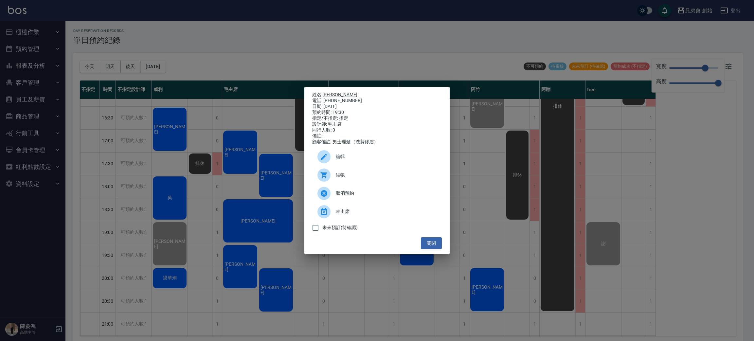
click at [341, 178] on span "結帳" at bounding box center [386, 174] width 101 height 7
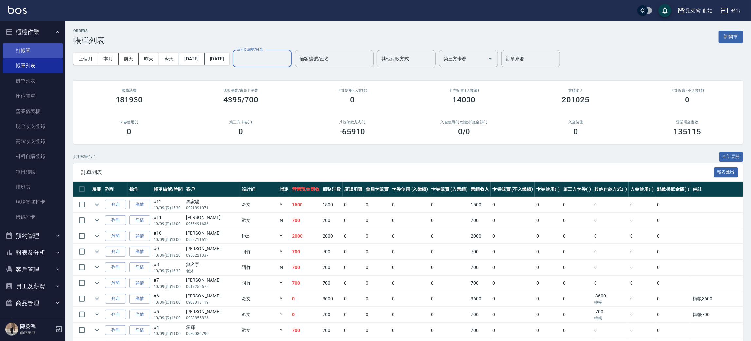
click at [15, 46] on link "打帳單" at bounding box center [33, 50] width 60 height 15
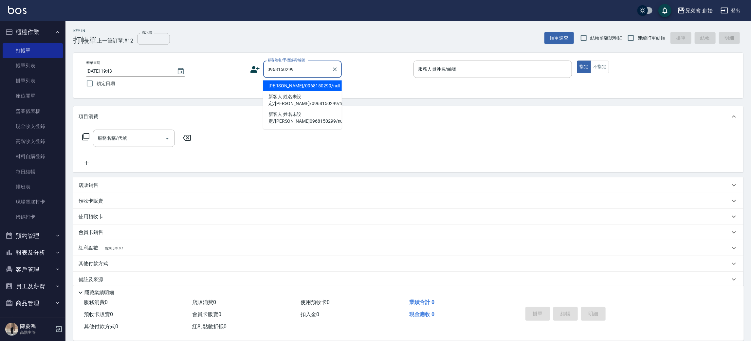
click at [310, 84] on li "董偉翔/0968150299/null" at bounding box center [302, 85] width 79 height 11
type input "董偉翔/0968150299/null"
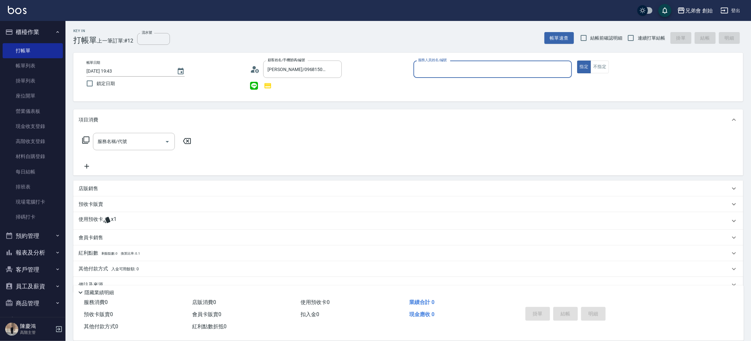
click at [433, 70] on input "服務人員姓名/編號" at bounding box center [492, 68] width 152 height 11
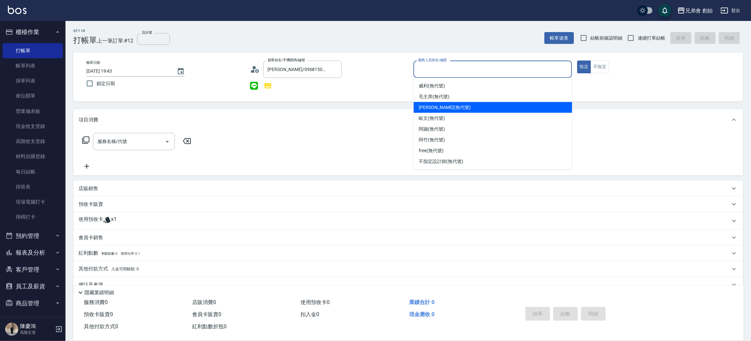
click at [439, 105] on span "潘潘 (無代號)" at bounding box center [445, 107] width 52 height 7
type input "[PERSON_NAME](無代號)"
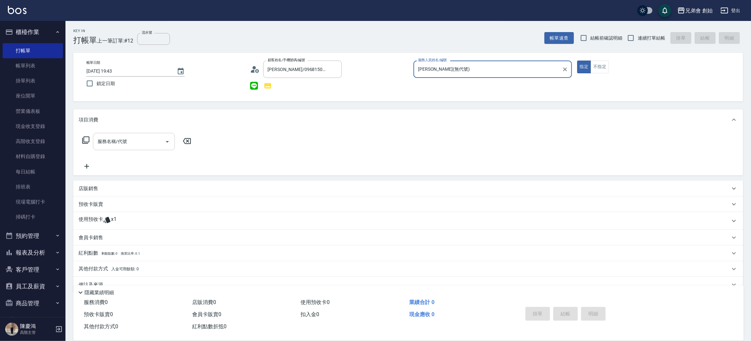
click at [143, 136] on input "服務名稱/代號" at bounding box center [129, 141] width 66 height 11
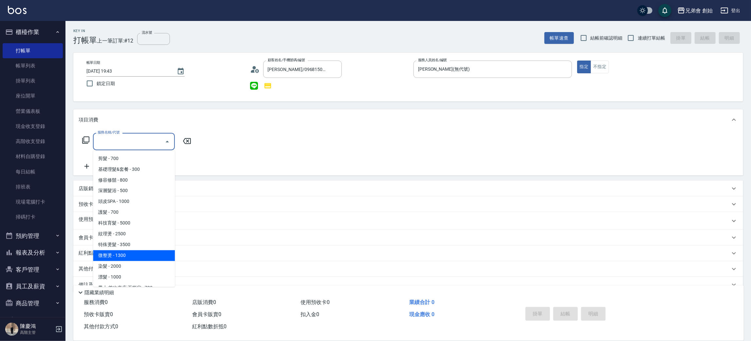
click at [123, 253] on span "微整燙 - 1300" at bounding box center [134, 255] width 82 height 11
type input "微整燙(D03)"
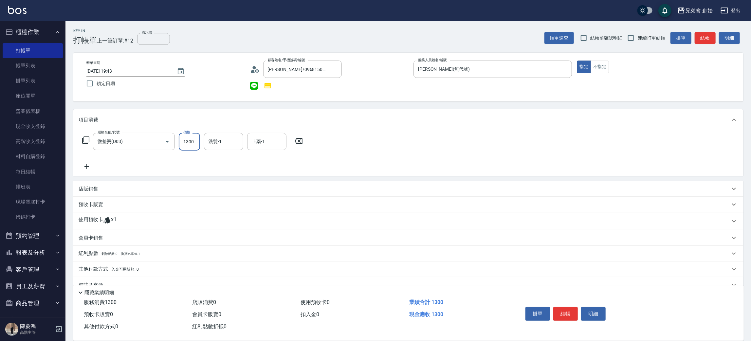
click at [191, 140] on input "1300" at bounding box center [189, 142] width 21 height 18
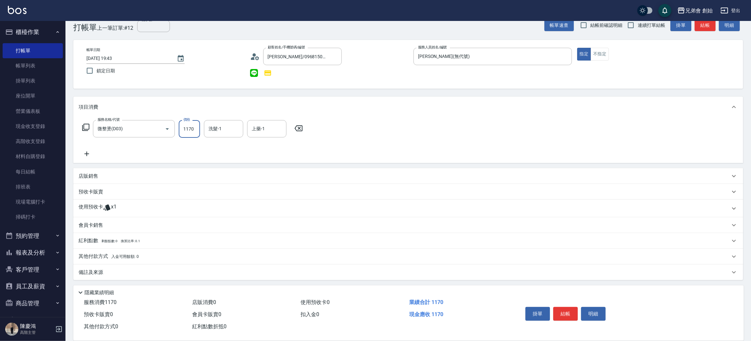
type input "1170"
click at [100, 208] on p "使用預收卡" at bounding box center [91, 209] width 25 height 10
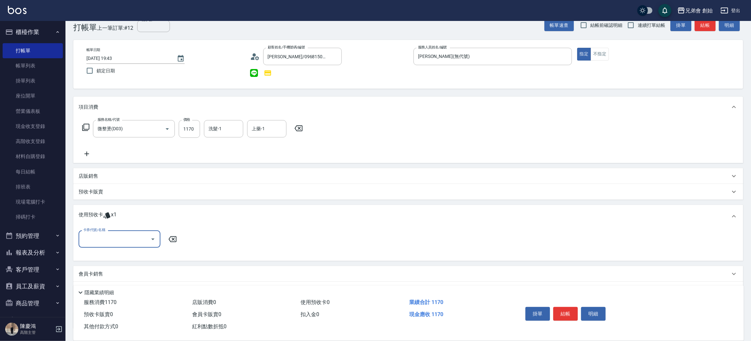
scroll to position [0, 0]
click at [117, 236] on input "卡券代號/名稱" at bounding box center [114, 238] width 66 height 11
click at [100, 255] on div "10500儲值(贈三次精修＆一次理髮) 剩餘1張" at bounding box center [120, 259] width 82 height 18
type input "10500儲值(贈三次精修＆一次理髮)"
click at [95, 190] on p "預收卡販賣" at bounding box center [91, 191] width 25 height 7
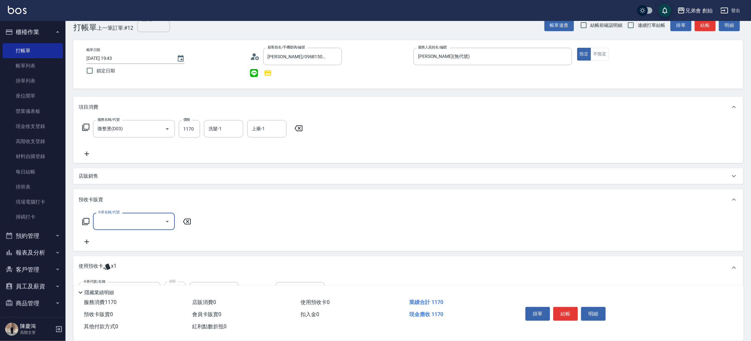
click at [104, 221] on input "卡券名稱/代號" at bounding box center [129, 221] width 66 height 11
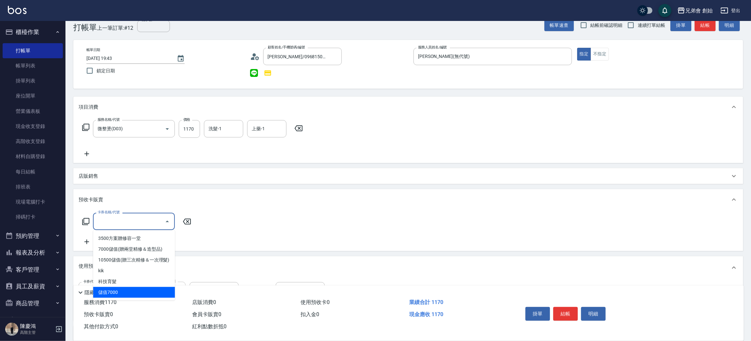
click at [127, 296] on span "儲值7000" at bounding box center [134, 292] width 82 height 11
type input "儲值7000(H001)"
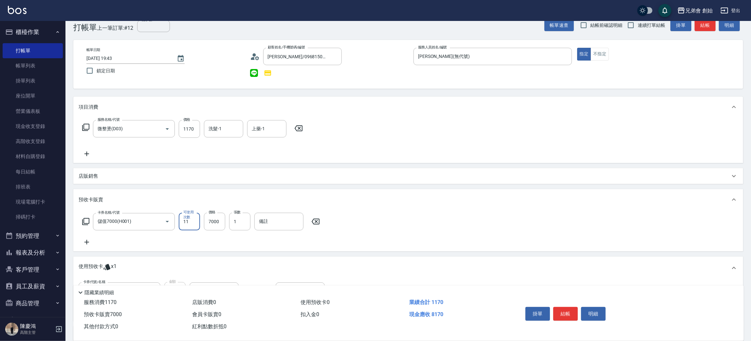
scroll to position [121, 0]
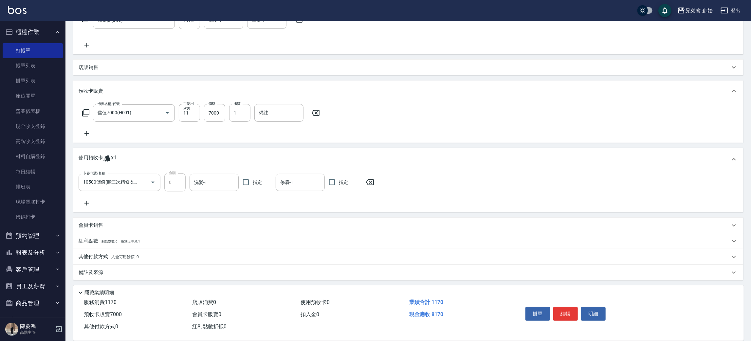
click at [105, 273] on div "備註及來源" at bounding box center [404, 272] width 651 height 7
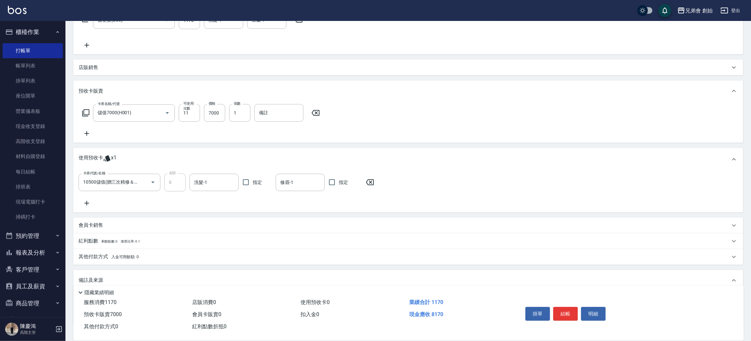
scroll to position [166, 0]
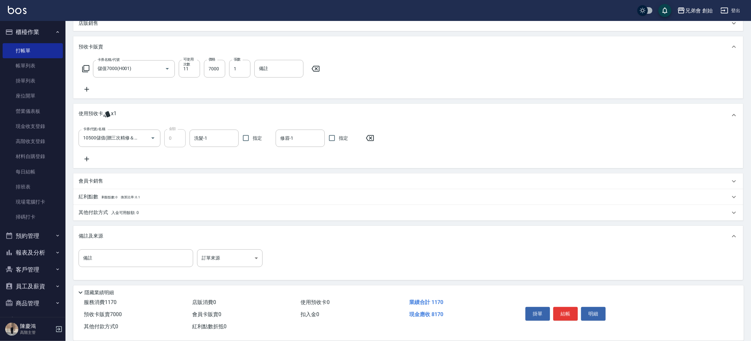
click at [117, 215] on span "入金可用餘額: 0" at bounding box center [125, 212] width 28 height 5
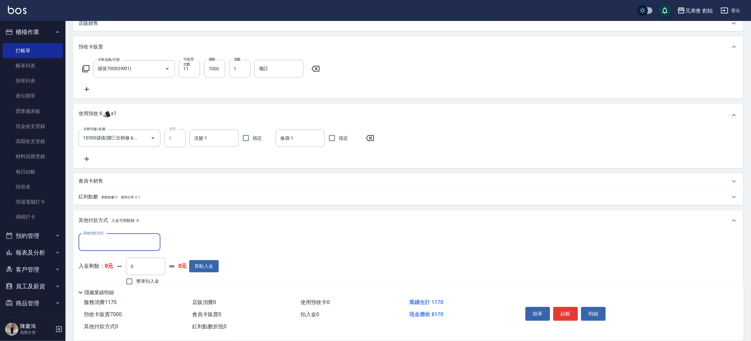
scroll to position [0, 0]
click at [118, 241] on input "其他付款方式" at bounding box center [119, 242] width 76 height 11
click at [99, 281] on span "信用卡" at bounding box center [120, 280] width 82 height 11
type input "信用卡"
drag, startPoint x: 179, startPoint y: 246, endPoint x: 164, endPoint y: 248, distance: 15.5
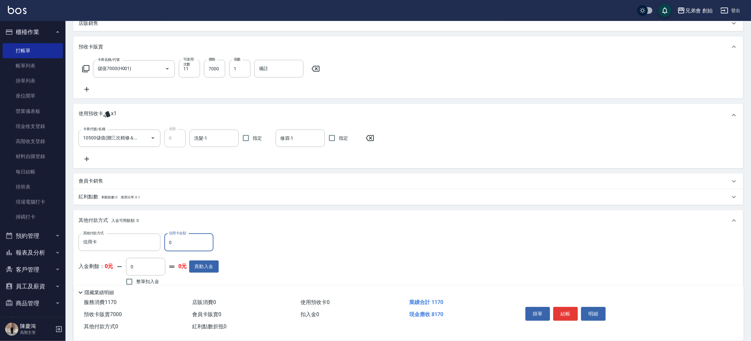
click at [164, 248] on input "0" at bounding box center [188, 243] width 49 height 18
type input "8170"
click at [568, 312] on button "結帳" at bounding box center [565, 314] width 25 height 14
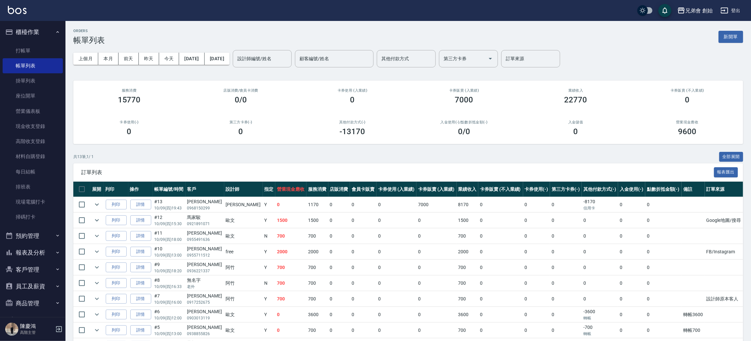
drag, startPoint x: 43, startPoint y: 50, endPoint x: 58, endPoint y: 39, distance: 19.0
click at [43, 50] on link "打帳單" at bounding box center [33, 50] width 60 height 15
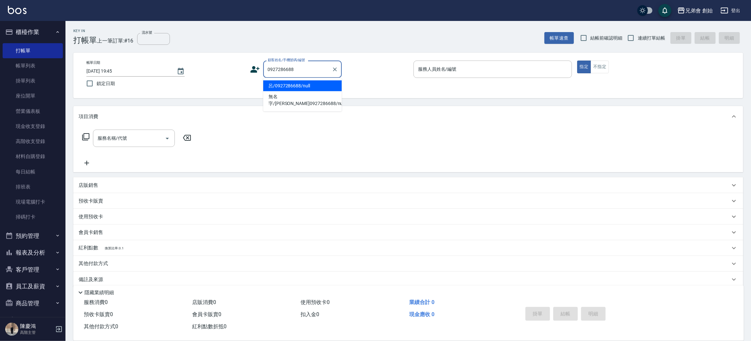
click at [295, 86] on li "呂/0927286688/null" at bounding box center [302, 85] width 79 height 11
type input "呂/0927286688/null"
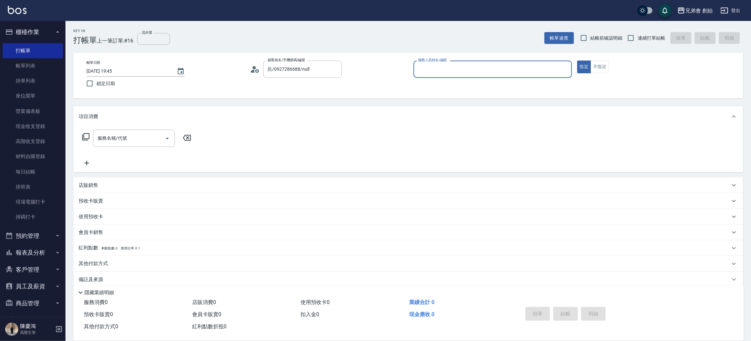
click at [439, 68] on input "服務人員姓名/編號" at bounding box center [492, 68] width 152 height 11
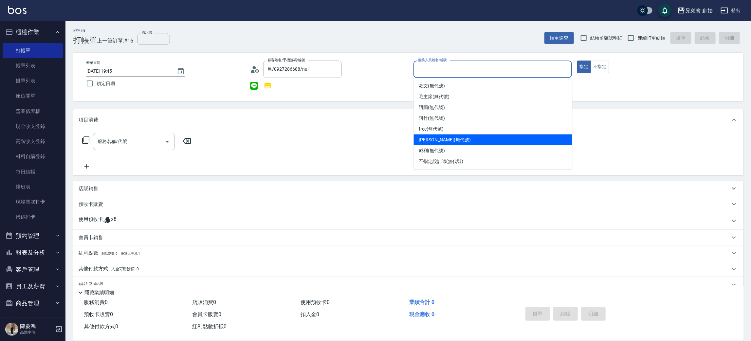
click at [434, 139] on span "潘潘 (無代號)" at bounding box center [445, 139] width 52 height 7
type input "[PERSON_NAME](無代號)"
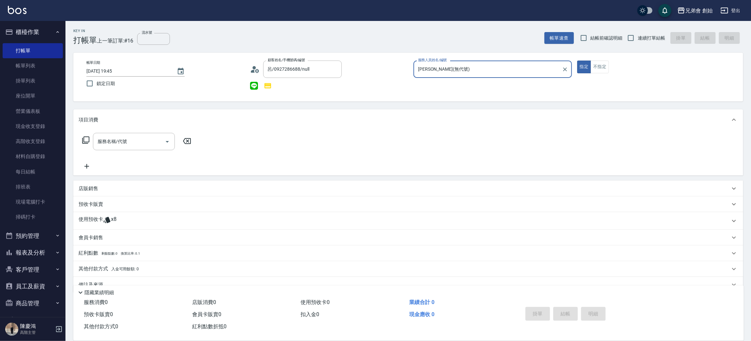
click at [115, 221] on span "x8" at bounding box center [114, 221] width 6 height 10
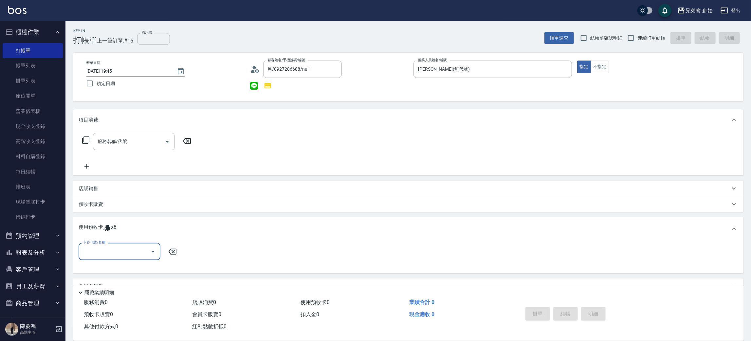
click at [112, 247] on input "卡券代號/名稱" at bounding box center [114, 251] width 66 height 11
click at [116, 270] on div "儲值7000 剩餘8張" at bounding box center [120, 267] width 82 height 11
type input "儲值7000"
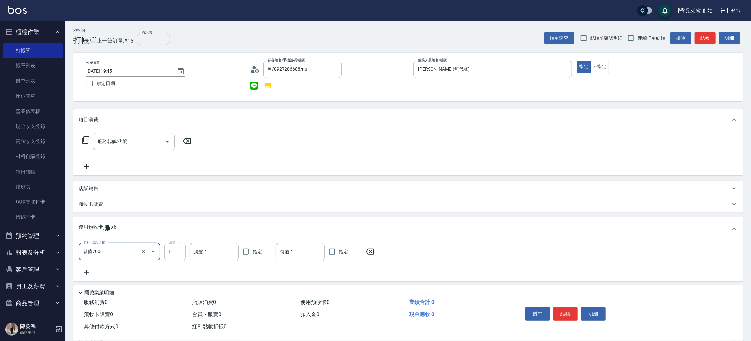
scroll to position [69, 0]
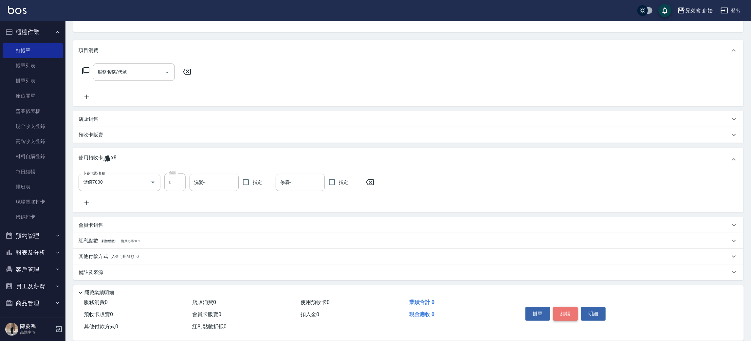
click at [572, 310] on button "結帳" at bounding box center [565, 314] width 25 height 14
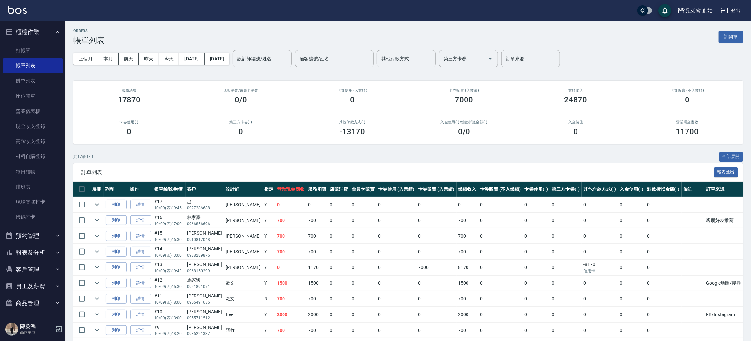
click at [146, 204] on link "詳情" at bounding box center [140, 205] width 21 height 10
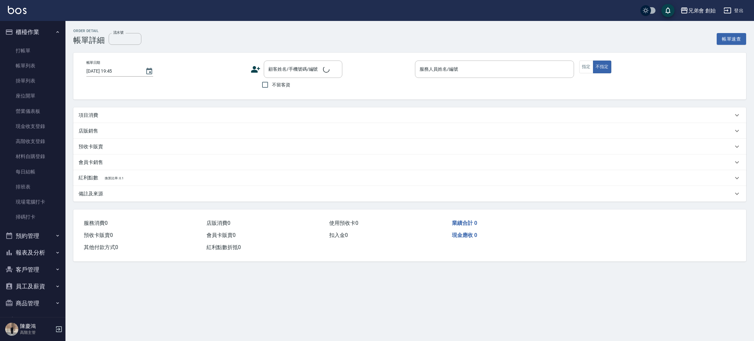
type input "[PERSON_NAME](無代號)"
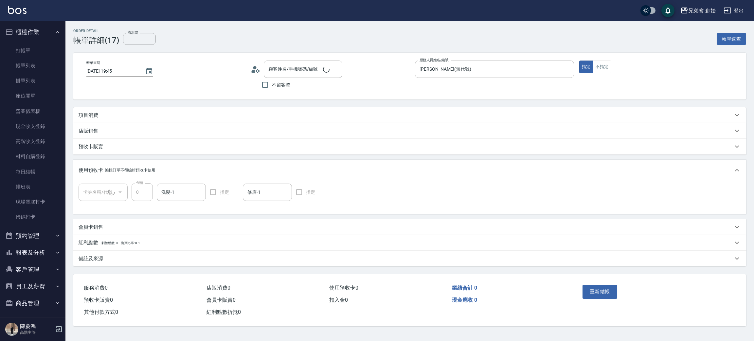
type input "呂/0927286688/null"
type input "儲值7000(1/1)"
click at [604, 293] on button "重新結帳" at bounding box center [599, 294] width 35 height 14
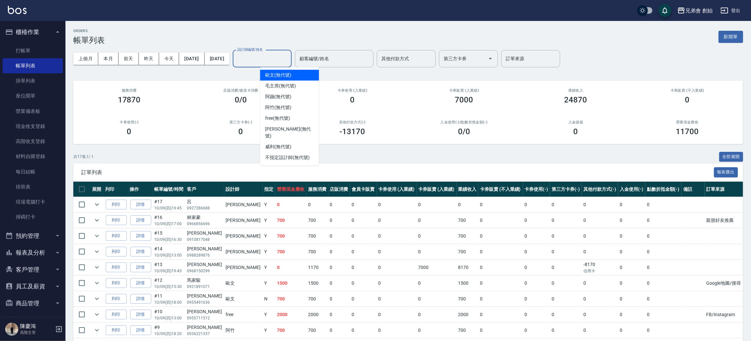
click at [279, 62] on input "設計師編號/姓名" at bounding box center [262, 58] width 53 height 11
click at [287, 127] on span "潘潘 (無代號)" at bounding box center [289, 133] width 48 height 14
type input "[PERSON_NAME](無代號)"
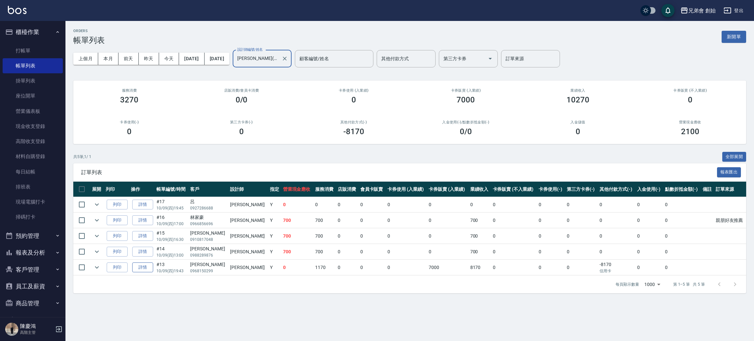
click at [153, 268] on link "詳情" at bounding box center [142, 267] width 21 height 10
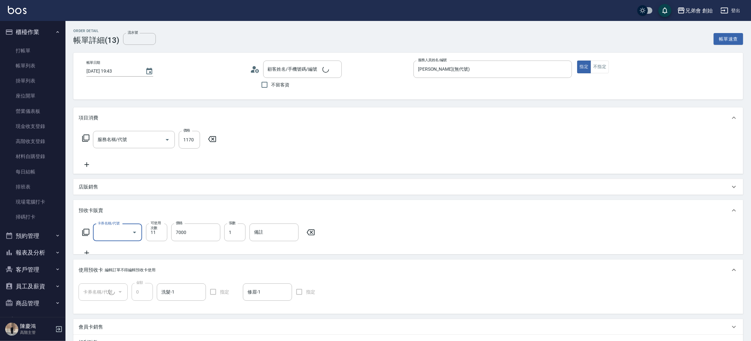
type input "2025/10/09 19:43"
type input "[PERSON_NAME](無代號)"
type input "微整燙(D03)"
type input "10500儲值(贈三次精修＆一次理髮)(1/1)"
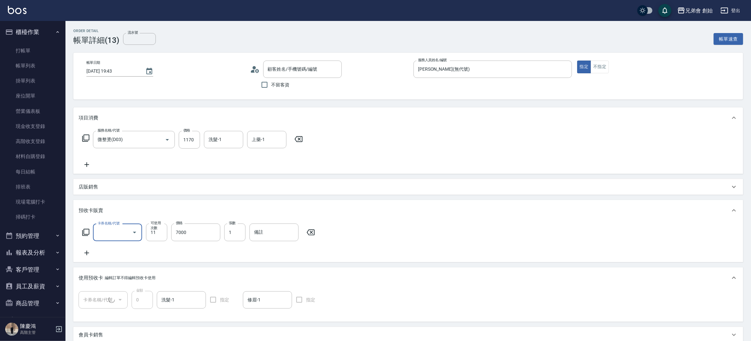
type input "儲值7000(H001)"
type input "董偉翔/0968150299/null"
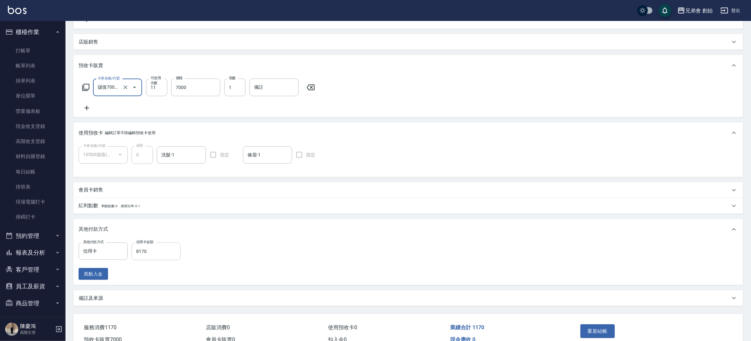
click at [168, 257] on input "8170" at bounding box center [156, 251] width 49 height 18
type input "7000"
click at [592, 323] on div "重新結帳" at bounding box center [614, 336] width 75 height 28
click at [594, 329] on button "重新結帳" at bounding box center [597, 331] width 35 height 14
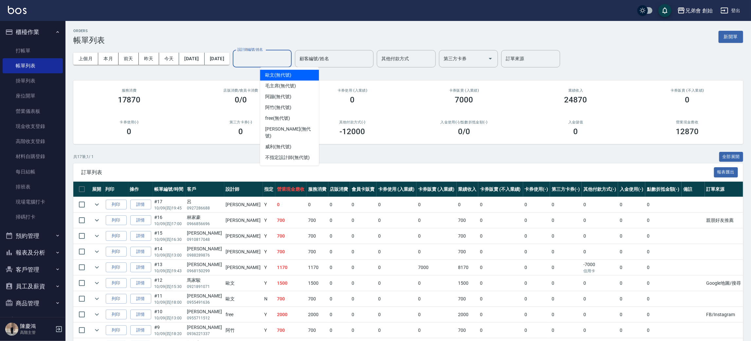
drag, startPoint x: 290, startPoint y: 53, endPoint x: 288, endPoint y: 56, distance: 3.4
click at [288, 56] on input "設計師編號/姓名" at bounding box center [262, 58] width 53 height 11
click at [290, 129] on span "潘潘 (無代號)" at bounding box center [289, 133] width 48 height 14
type input "[PERSON_NAME](無代號)"
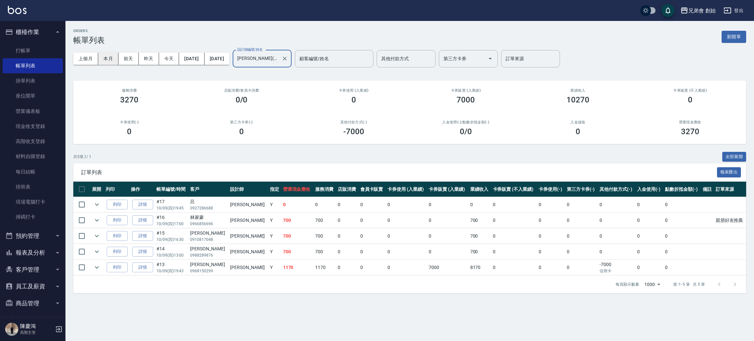
click at [107, 62] on button "本月" at bounding box center [108, 59] width 20 height 12
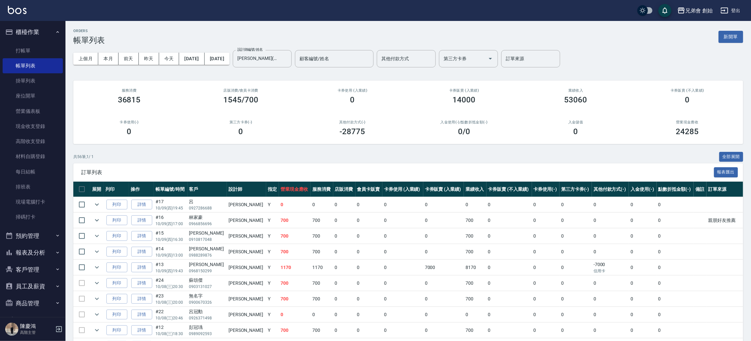
drag, startPoint x: 105, startPoint y: 63, endPoint x: 111, endPoint y: 72, distance: 10.6
click at [105, 63] on button "本月" at bounding box center [108, 59] width 20 height 12
click at [113, 54] on button "本月" at bounding box center [108, 59] width 20 height 12
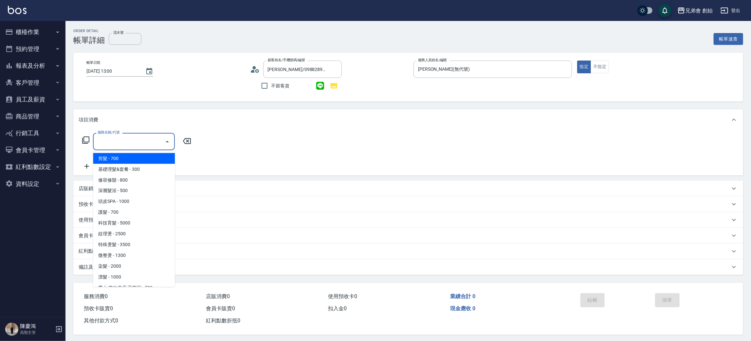
click at [121, 160] on span "剪髮 - 700" at bounding box center [134, 158] width 82 height 11
type input "剪髮(A01)"
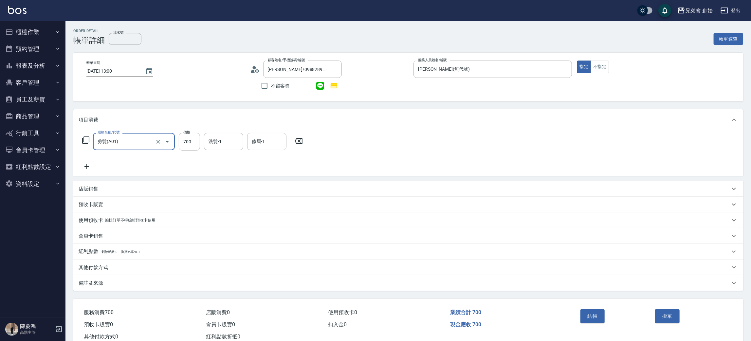
scroll to position [19, 0]
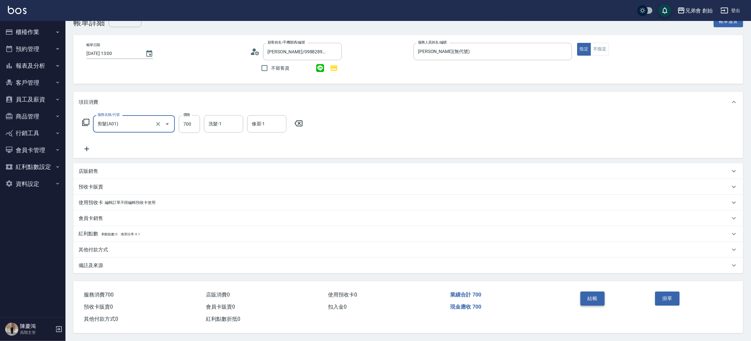
click at [596, 296] on button "結帳" at bounding box center [592, 299] width 25 height 14
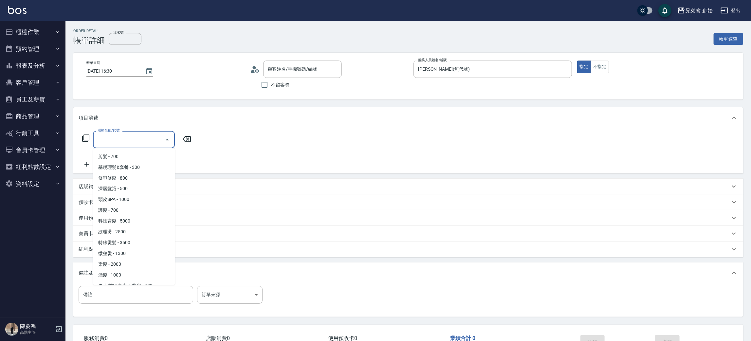
type input "[PERSON_NAME]/0910817048/null"
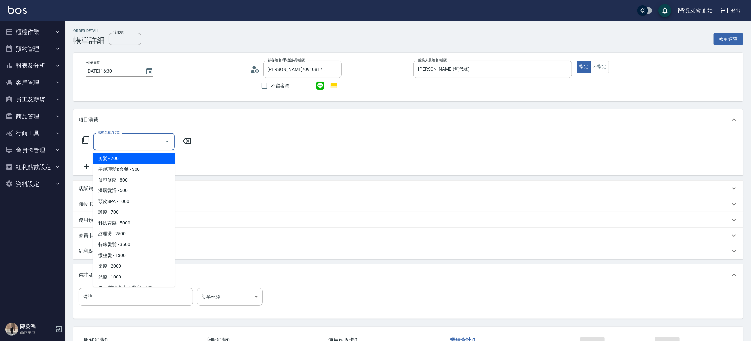
click at [107, 154] on span "剪髮 - 700" at bounding box center [134, 158] width 82 height 11
type input "剪髮(A01)"
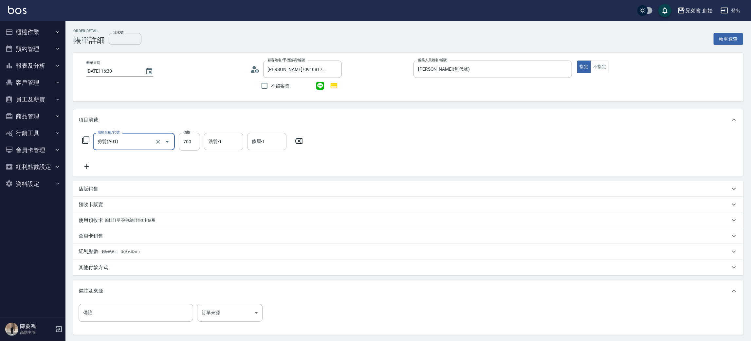
scroll to position [63, 0]
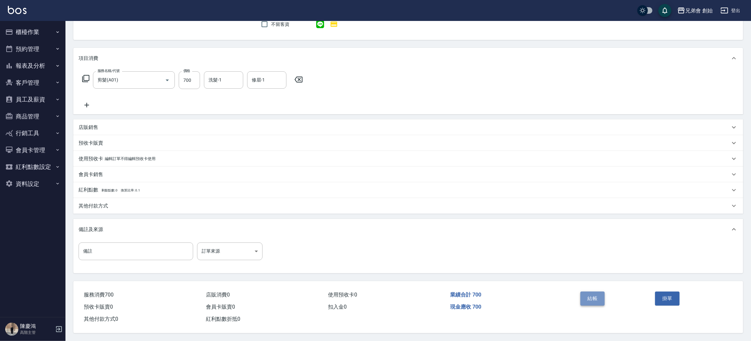
click at [588, 292] on button "結帳" at bounding box center [592, 299] width 25 height 14
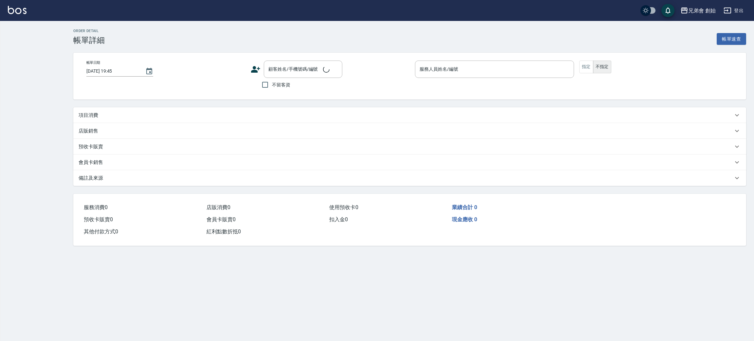
click at [91, 117] on p "項目消費" at bounding box center [89, 115] width 20 height 7
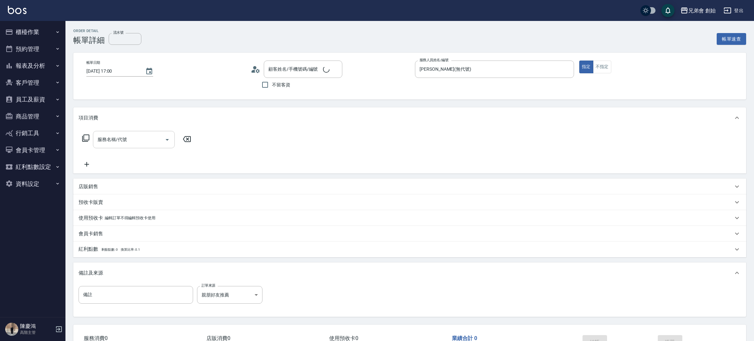
type input "[DATE] 17:00"
type input "[PERSON_NAME](無代號)"
type input "親朋好友推薦"
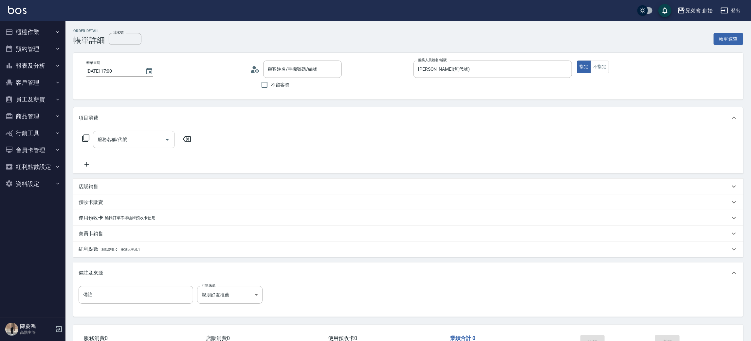
click at [111, 135] on div "服務名稱/代號 服務名稱/代號" at bounding box center [134, 139] width 82 height 17
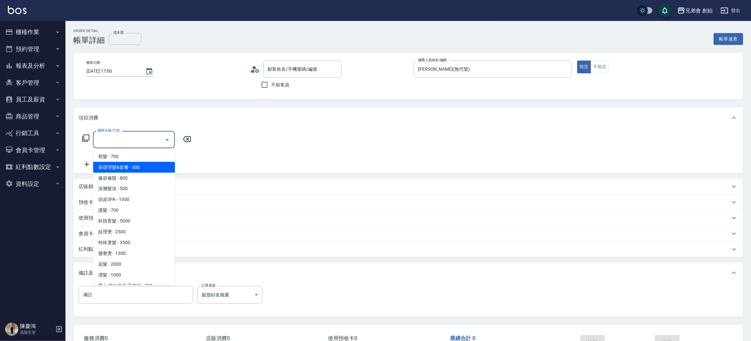
type input "[PERSON_NAME]/0966856696/null"
click at [124, 155] on span "剪髮 - 700" at bounding box center [134, 156] width 82 height 11
type input "剪髮(A01)"
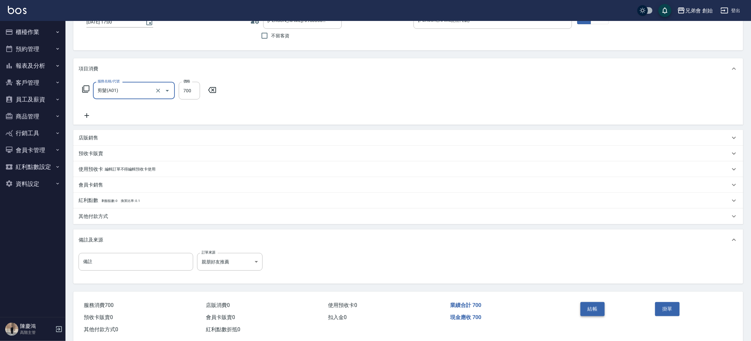
scroll to position [61, 0]
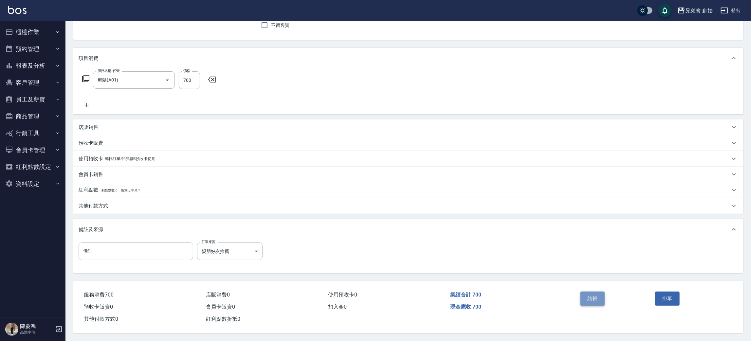
click at [594, 296] on button "結帳" at bounding box center [592, 299] width 25 height 14
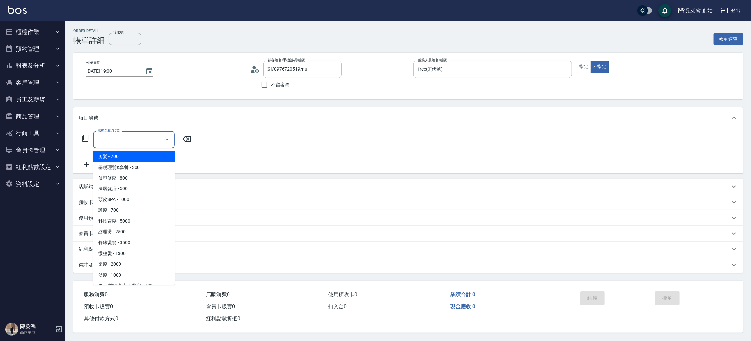
click at [137, 152] on span "剪髮 - 700" at bounding box center [134, 156] width 82 height 11
type input "剪髮(A01)"
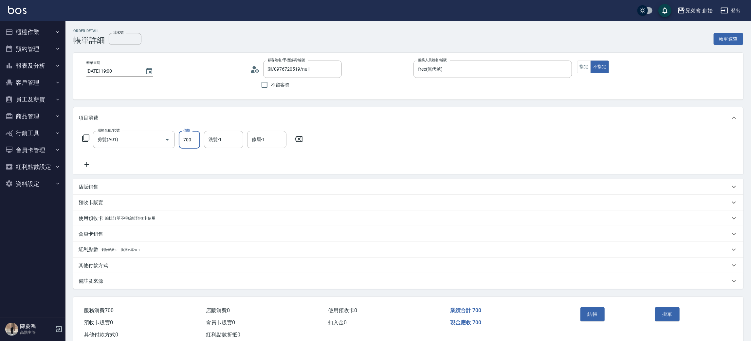
click at [191, 140] on input "700" at bounding box center [189, 140] width 21 height 18
type input "500"
click at [124, 270] on div "其他付款方式" at bounding box center [407, 265] width 669 height 16
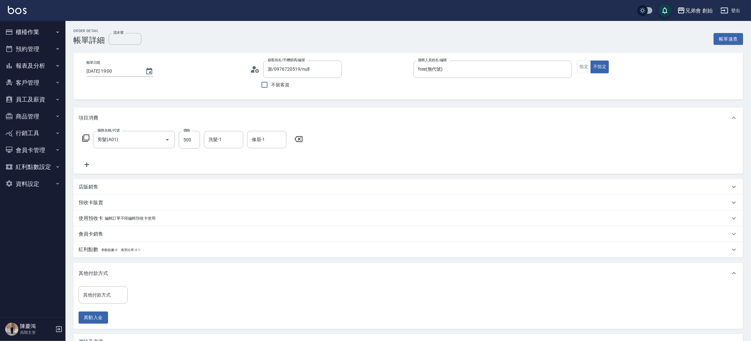
click at [111, 283] on div "其他付款方式" at bounding box center [407, 273] width 669 height 21
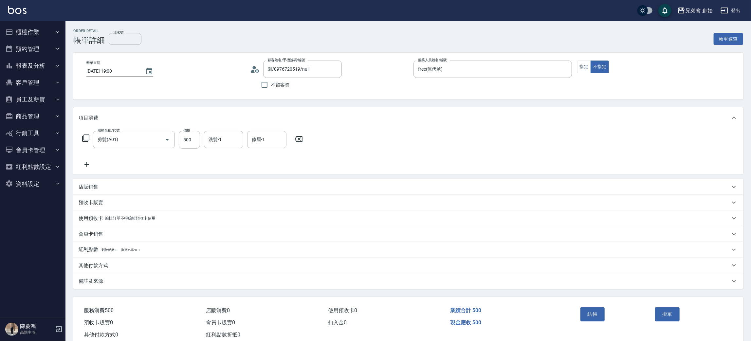
click at [112, 300] on div "服務消費 500 店販消費 0 使用預收卡 0 業績合計 500 預收卡販賣 0 會員卡販賣 0 扣入金 0 現金應收 500 其他付款方式 0 紅利點數折抵…" at bounding box center [321, 319] width 496 height 44
drag, startPoint x: 112, startPoint y: 265, endPoint x: 113, endPoint y: 270, distance: 4.7
click at [112, 264] on div "其他付款方式" at bounding box center [404, 265] width 651 height 7
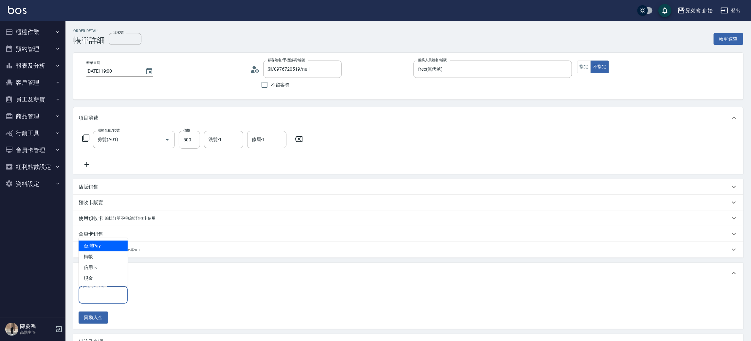
drag, startPoint x: 109, startPoint y: 296, endPoint x: 117, endPoint y: 298, distance: 8.4
click at [109, 296] on input "其他付款方式" at bounding box center [102, 294] width 43 height 11
click at [108, 260] on span "轉帳" at bounding box center [103, 256] width 49 height 11
type input "轉帳"
click at [156, 293] on input "0" at bounding box center [156, 295] width 49 height 18
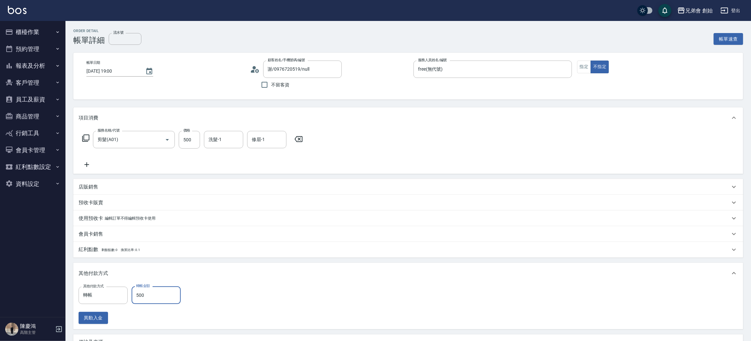
scroll to position [78, 0]
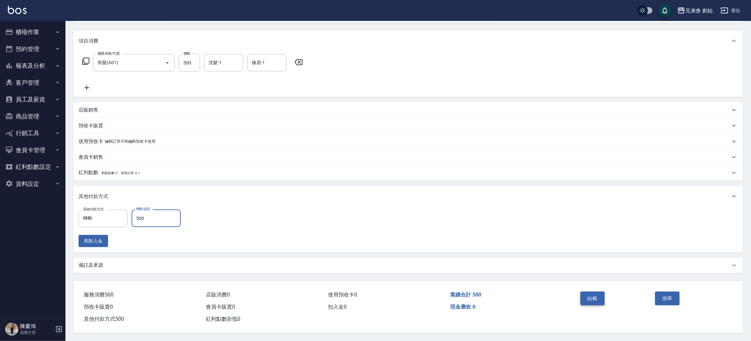
type input "500"
click at [594, 296] on button "結帳" at bounding box center [592, 299] width 25 height 14
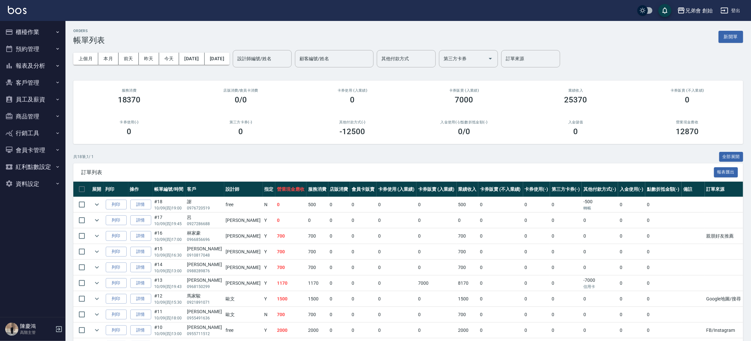
click at [29, 51] on button "預約管理" at bounding box center [33, 49] width 60 height 17
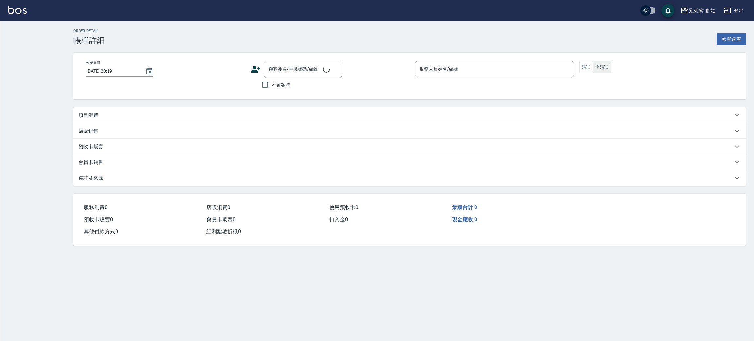
click at [177, 111] on div "項目消費" at bounding box center [409, 115] width 673 height 16
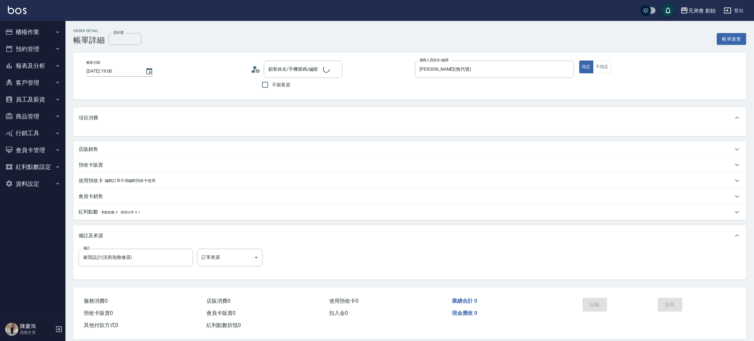
type input "[DATE] 19:00"
type input "[PERSON_NAME](無代號)"
type input "被我設計(洗剪熱敷修眉）"
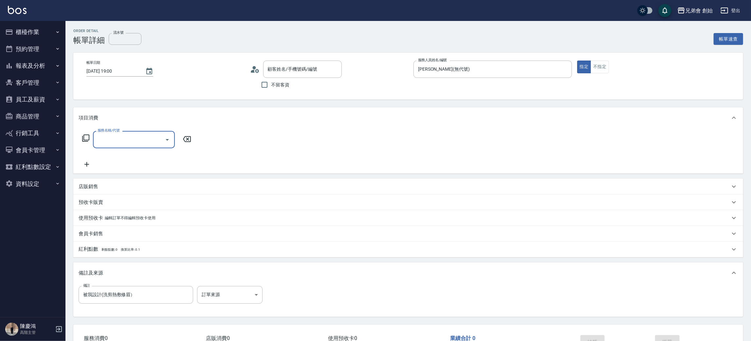
type input "[PERSON_NAME]/0968391840/null"
click at [129, 137] on input "服務名稱/代號" at bounding box center [129, 139] width 66 height 11
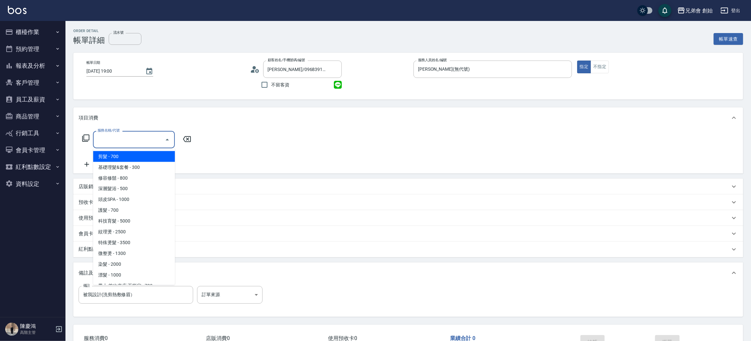
click at [134, 156] on span "剪髮 - 700" at bounding box center [134, 156] width 82 height 11
type input "剪髮(A01)"
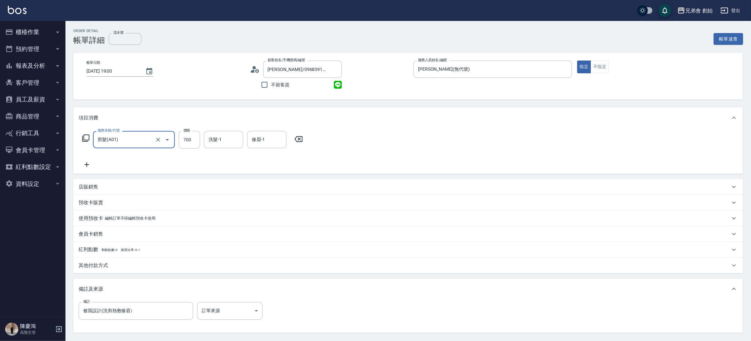
scroll to position [61, 0]
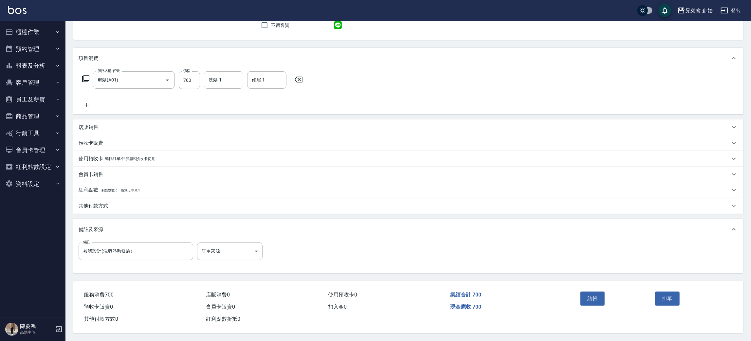
click at [115, 208] on div "其他付款方式" at bounding box center [407, 206] width 669 height 16
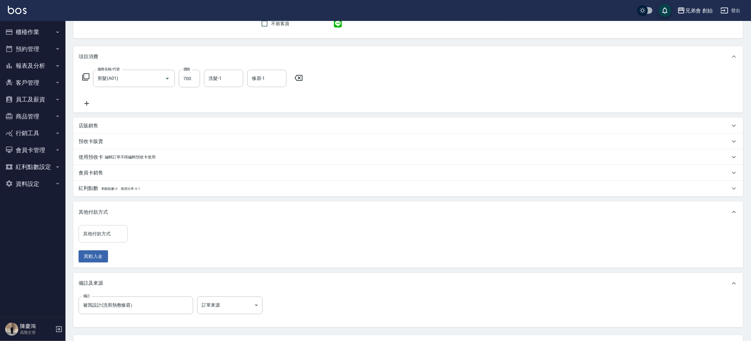
click at [105, 236] on input "其他付款方式" at bounding box center [102, 233] width 43 height 11
click at [101, 257] on span "轉帳" at bounding box center [103, 261] width 49 height 11
type input "轉帳"
click at [159, 233] on input "0" at bounding box center [156, 234] width 49 height 18
type input "700"
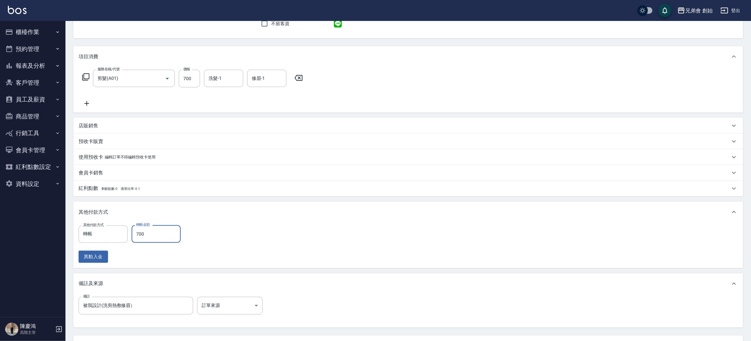
click at [468, 234] on div "其他付款方式 轉帳 其他付款方式 轉帳金額 700 轉帳金額 異動入金" at bounding box center [408, 244] width 659 height 38
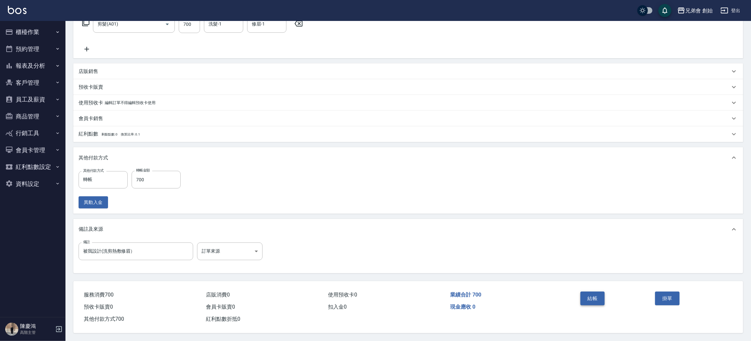
click at [596, 294] on button "結帳" at bounding box center [592, 299] width 25 height 14
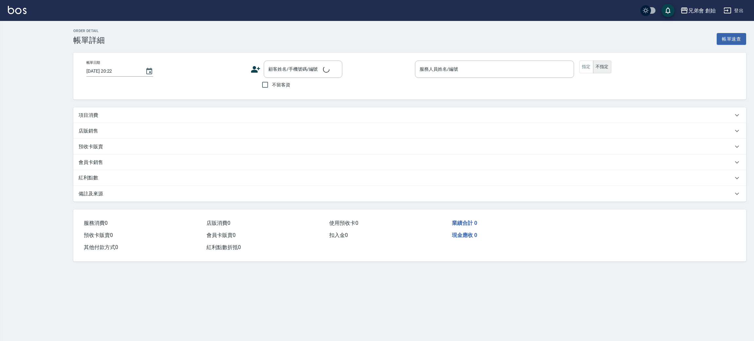
type input "[DATE] 19:30"
type input "毛主席(無代號)"
click at [100, 117] on div "項目消費" at bounding box center [406, 115] width 654 height 7
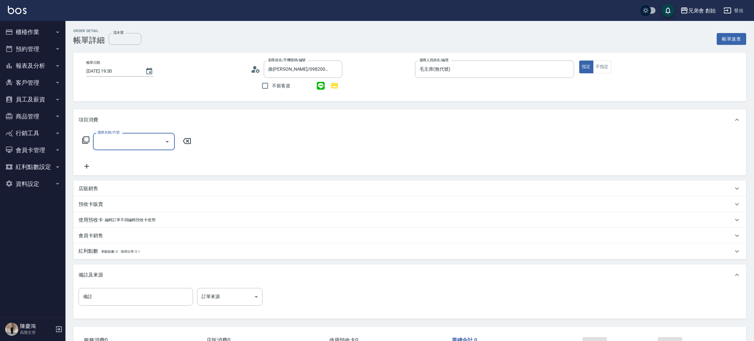
type input "曲[PERSON_NAME]/0982003191/null"
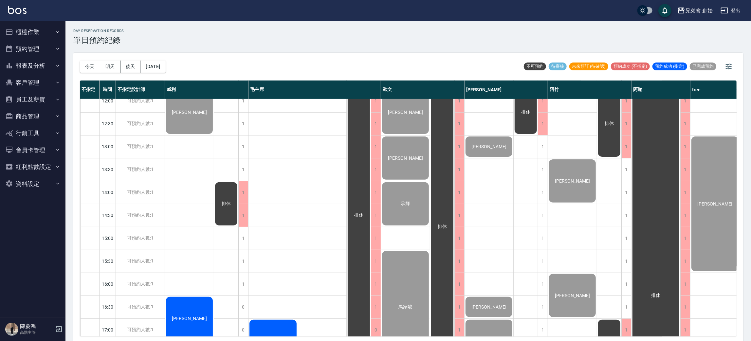
scroll to position [344, 0]
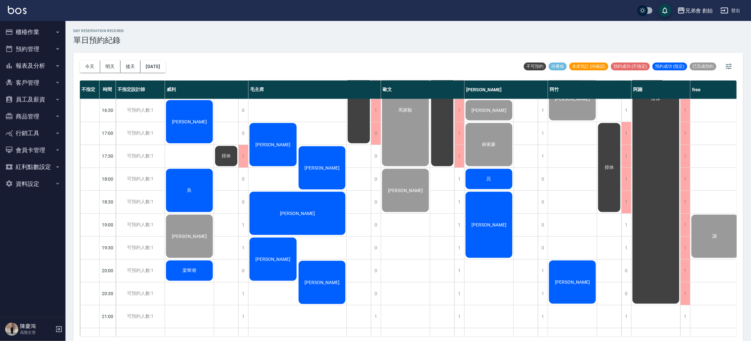
click at [182, 104] on div "[PERSON_NAME]" at bounding box center [189, 121] width 49 height 45
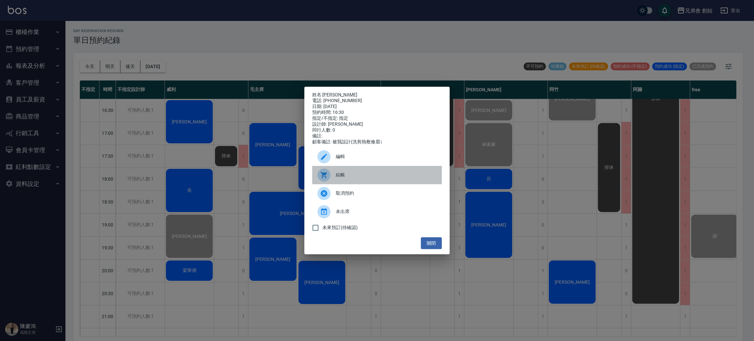
click at [350, 172] on div "結帳" at bounding box center [377, 175] width 130 height 18
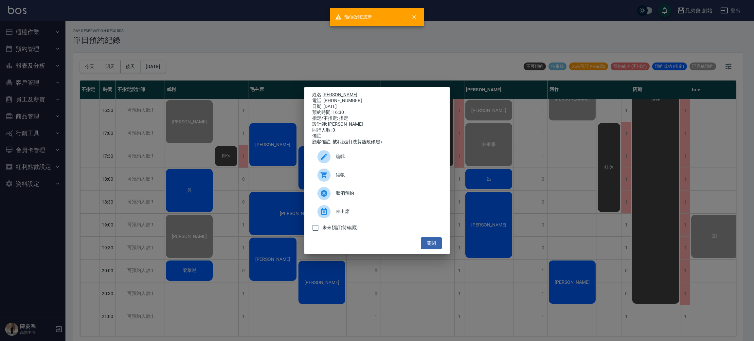
click at [191, 147] on div "姓名: 葉書宏 電話: 0988832290 日期: 2025/10/09 預約時間: 16:30 指定/不指定: 指定 設計師: 威利 同行人數: 0 備註…" at bounding box center [377, 170] width 754 height 341
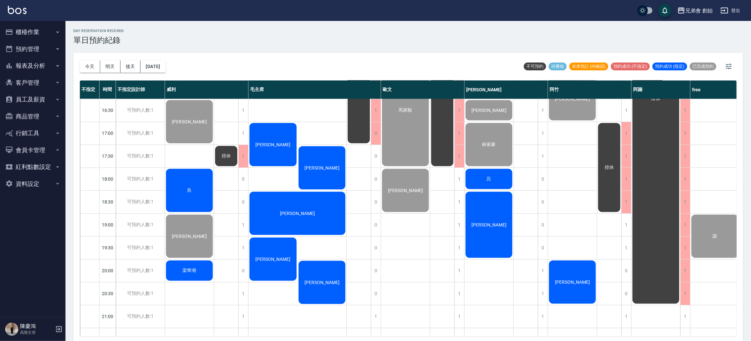
click at [183, 270] on span "梁華潮" at bounding box center [189, 271] width 16 height 6
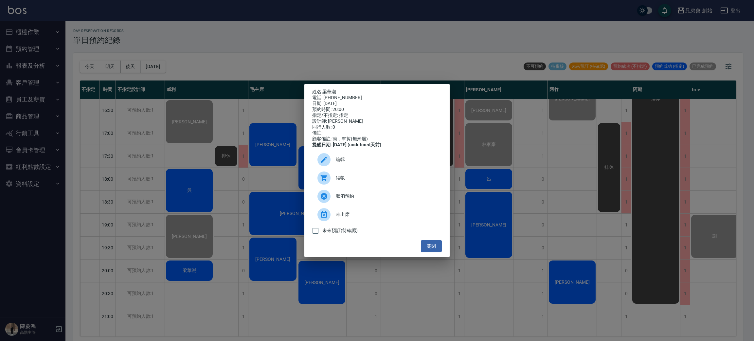
click at [342, 181] on span "結帳" at bounding box center [386, 177] width 101 height 7
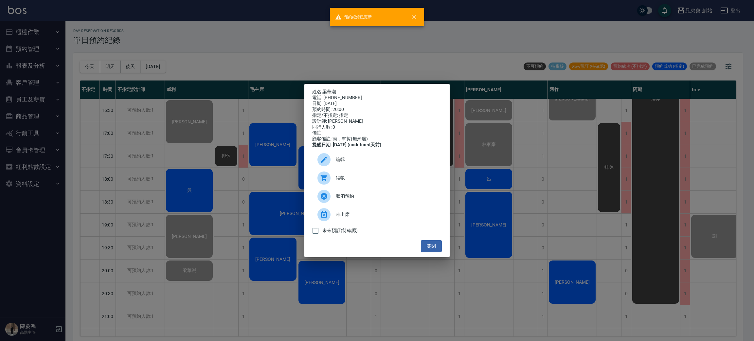
drag, startPoint x: 258, startPoint y: 70, endPoint x: 255, endPoint y: 77, distance: 7.6
click at [257, 72] on div "姓名: 梁華潮 電話: 0915875717 日期: 2025/10/09 預約時間: 20:00 指定/不指定: 指定 設計師: 威利 同行人數: 0 備註…" at bounding box center [377, 170] width 754 height 341
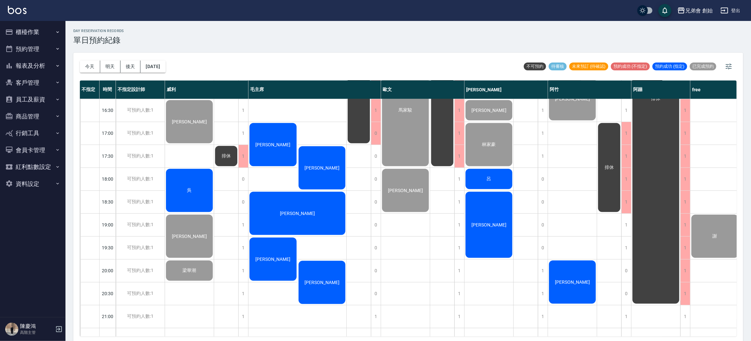
click at [181, 205] on div "吳" at bounding box center [189, 190] width 49 height 45
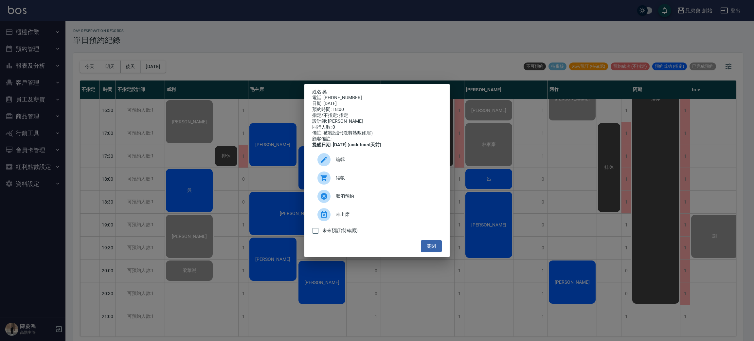
click at [335, 187] on div "結帳" at bounding box center [377, 178] width 130 height 18
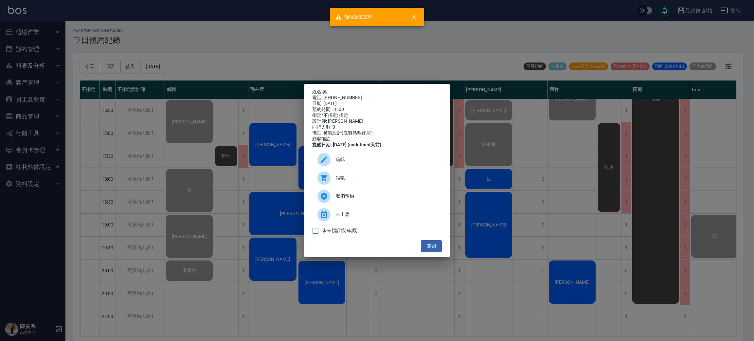
click at [209, 66] on div "姓名: 吳 電話: 0935609226 日期: 2025/10/09 預約時間: 18:00 指定/不指定: 指定 設計師: 威利 同行人數: 0 備註: …" at bounding box center [377, 170] width 754 height 341
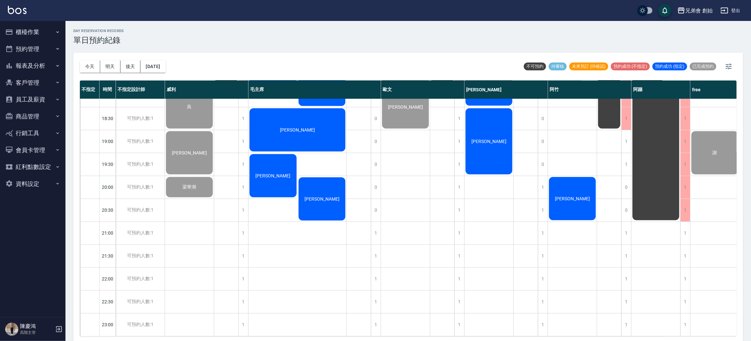
scroll to position [238, 0]
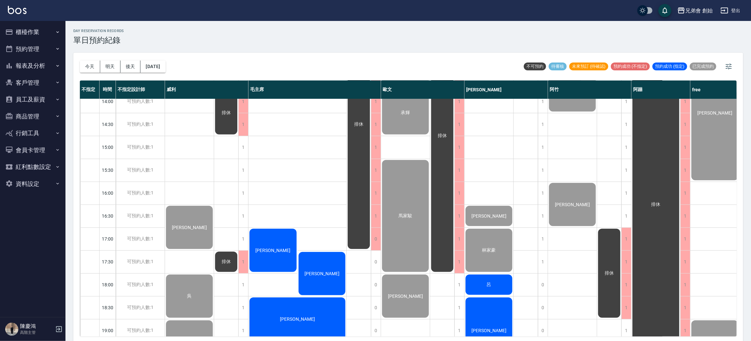
click at [293, 48] on div "day Reservation records 單日預約紀錄 今天 明天 後天 2025/10/09 不可預約 待審核 未來預訂 (待確認) 預約成功 (不指…" at bounding box center [407, 182] width 685 height 322
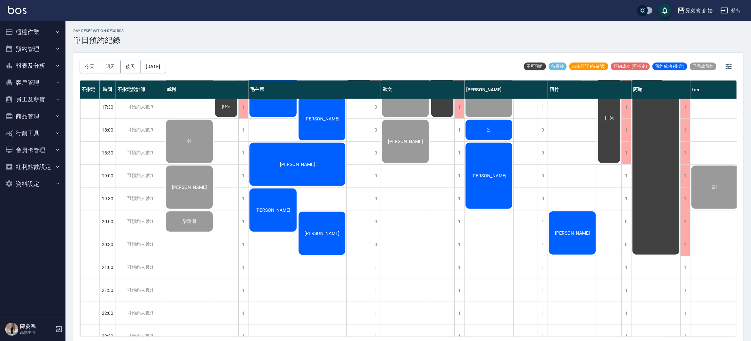
scroll to position [344, 0]
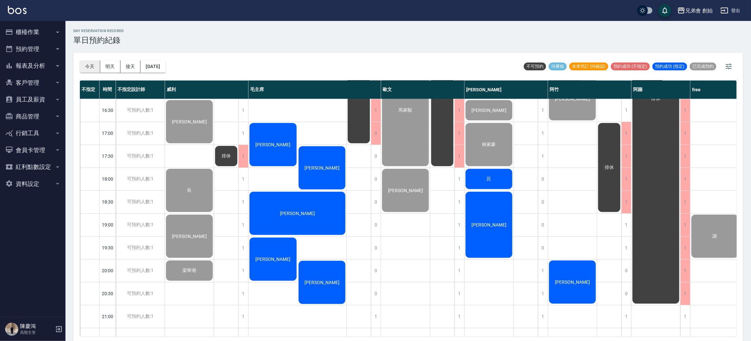
click at [95, 64] on button "今天" at bounding box center [90, 67] width 20 height 12
click at [165, 65] on button "[DATE]" at bounding box center [152, 67] width 25 height 12
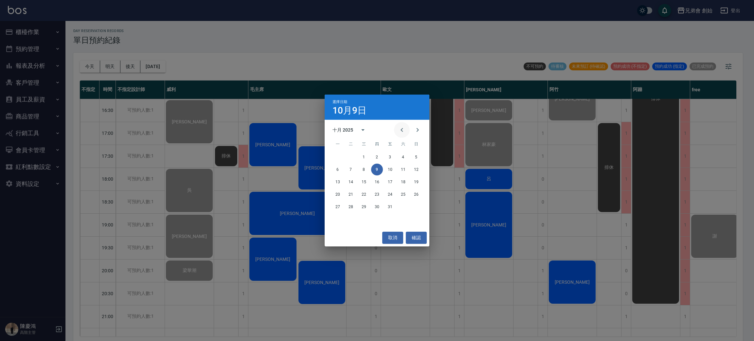
click at [397, 129] on button "Previous month" at bounding box center [402, 130] width 16 height 16
click at [380, 180] on button "18" at bounding box center [377, 182] width 12 height 12
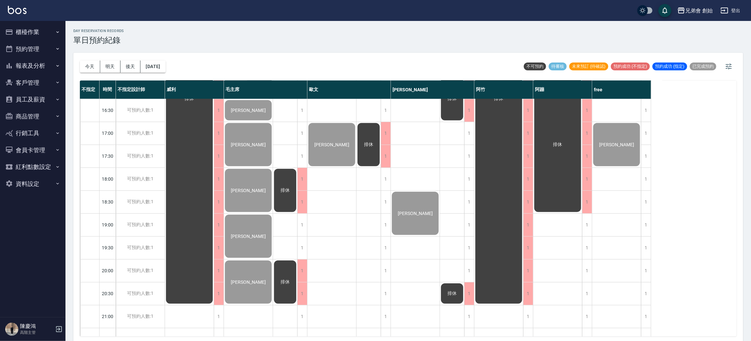
scroll to position [147, 0]
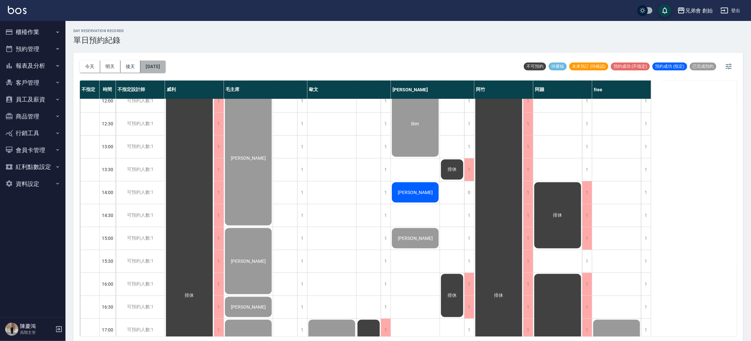
click at [156, 65] on button "2025/09/18" at bounding box center [152, 67] width 25 height 12
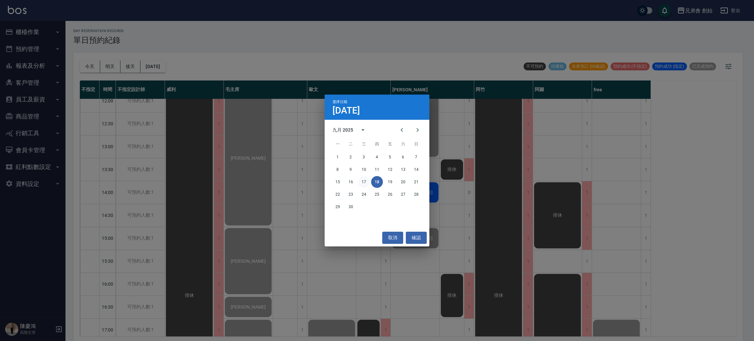
click at [363, 179] on button "17" at bounding box center [364, 182] width 12 height 12
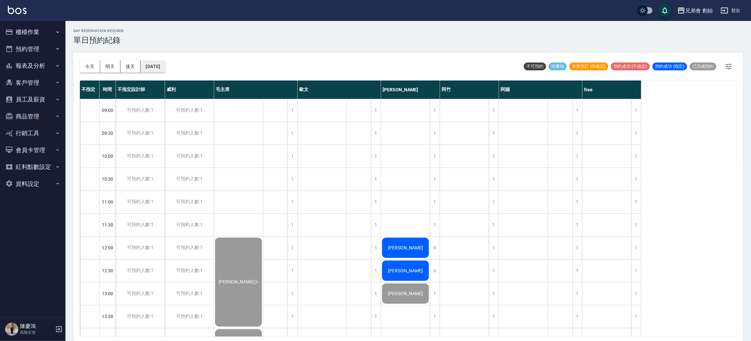
click at [162, 68] on button "2025/09/17" at bounding box center [152, 67] width 25 height 12
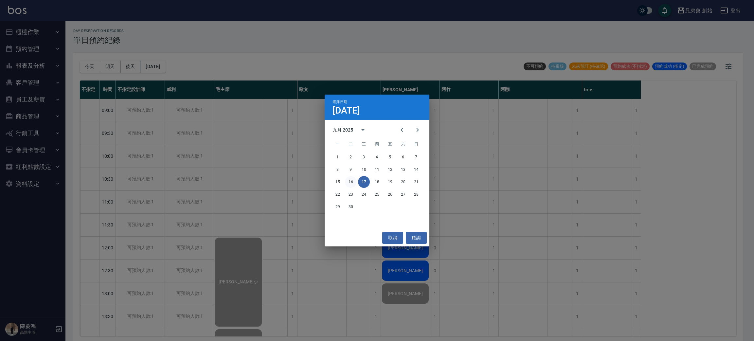
click at [350, 182] on button "16" at bounding box center [351, 182] width 12 height 12
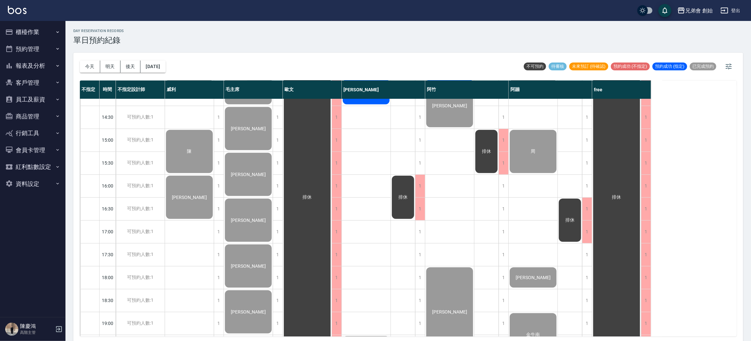
scroll to position [196, 0]
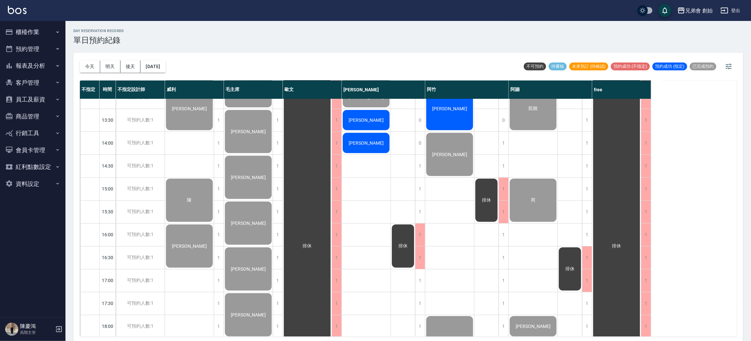
click at [191, 195] on div "陳" at bounding box center [189, 200] width 49 height 45
click at [93, 62] on button "今天" at bounding box center [90, 67] width 20 height 12
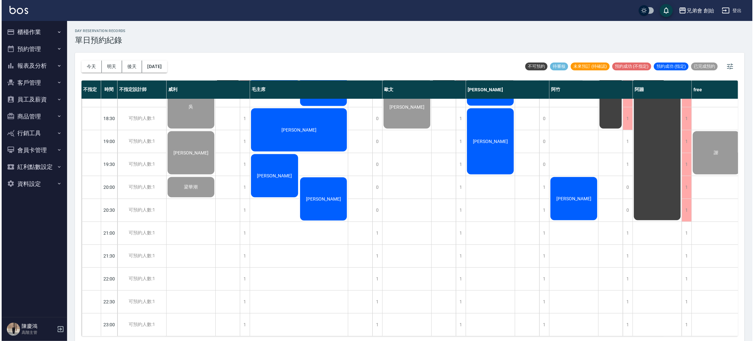
scroll to position [2, 0]
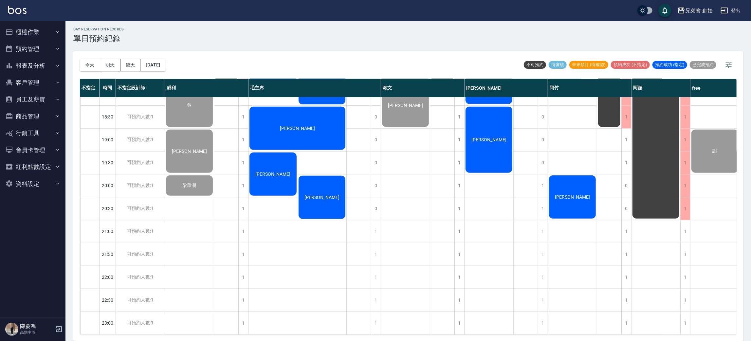
click at [310, 192] on div "陳昱豪" at bounding box center [321, 197] width 49 height 45
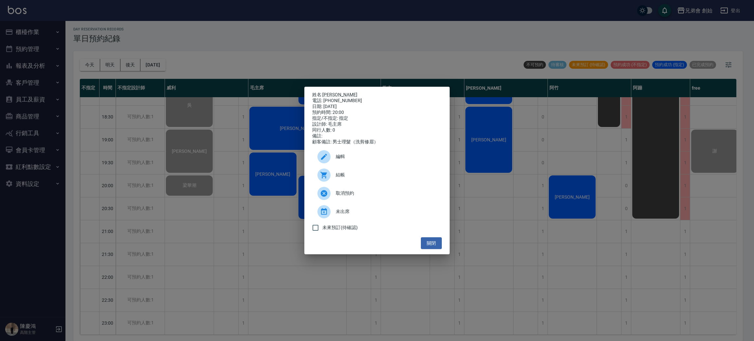
click at [321, 174] on div at bounding box center [323, 174] width 13 height 13
click at [271, 43] on div "姓名: 陳昱豪 電話: 0985353660 日期: 2025/10/09 預約時間: 20:00 指定/不指定: 指定 設計師: 毛主席 同行人數: 0 備…" at bounding box center [377, 170] width 754 height 341
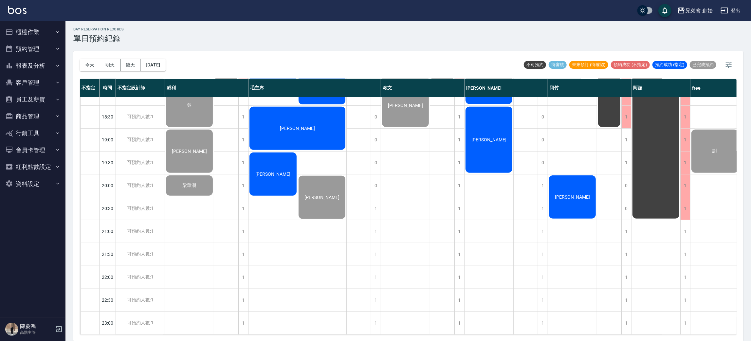
click at [283, 120] on div "李國銓" at bounding box center [297, 128] width 98 height 45
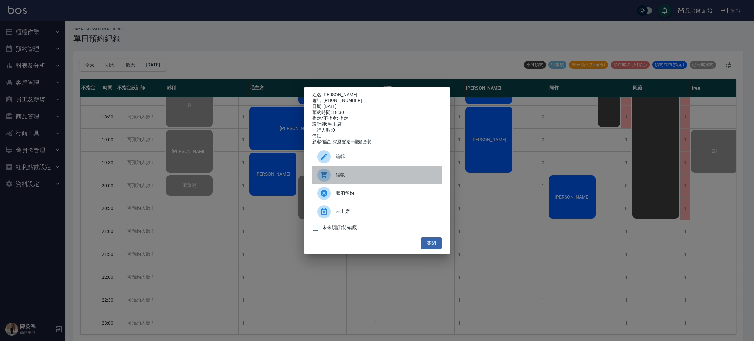
click at [329, 177] on div at bounding box center [326, 174] width 18 height 13
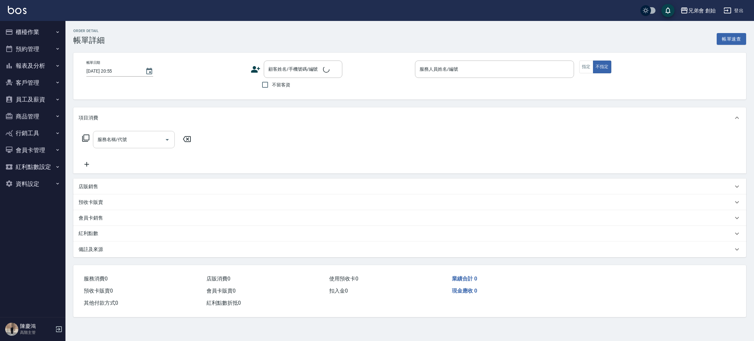
click at [126, 132] on div "服務名稱/代號" at bounding box center [134, 139] width 82 height 17
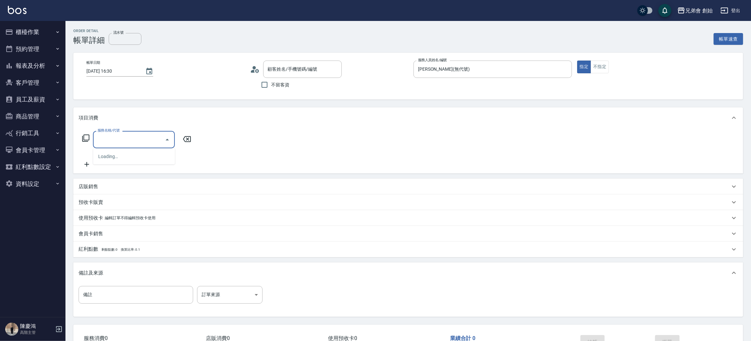
type input "[DATE] 16:30"
type input "[PERSON_NAME](無代號)"
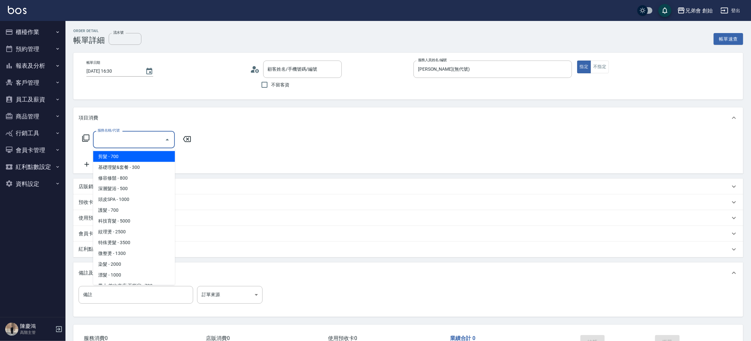
click at [138, 158] on span "剪髮 - 700" at bounding box center [134, 156] width 82 height 11
type input "剪髮(A01)"
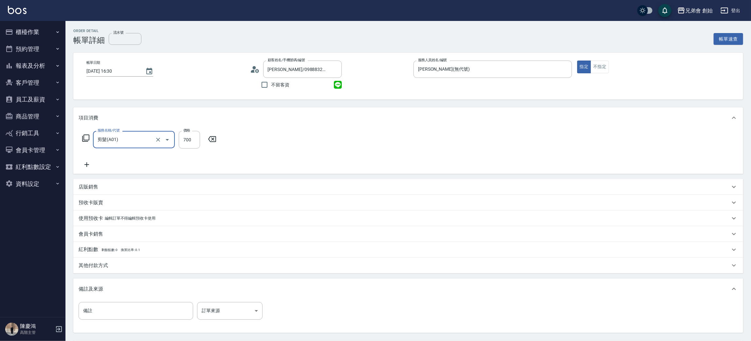
type input "[PERSON_NAME]/0988832290/"
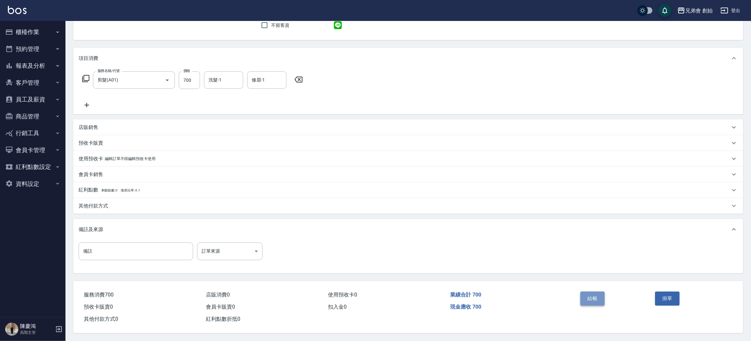
click at [587, 295] on button "結帳" at bounding box center [592, 299] width 25 height 14
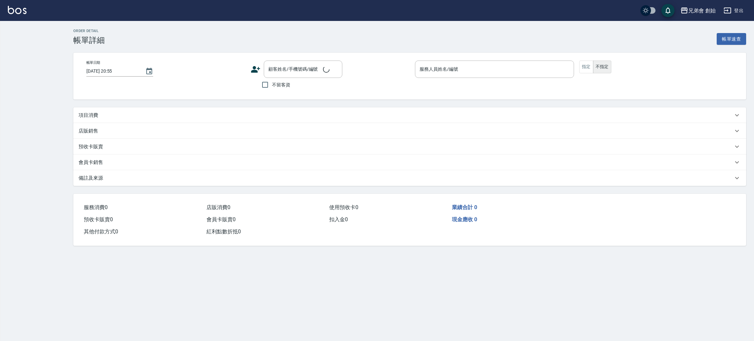
click at [125, 119] on div "項目消費" at bounding box center [409, 115] width 673 height 16
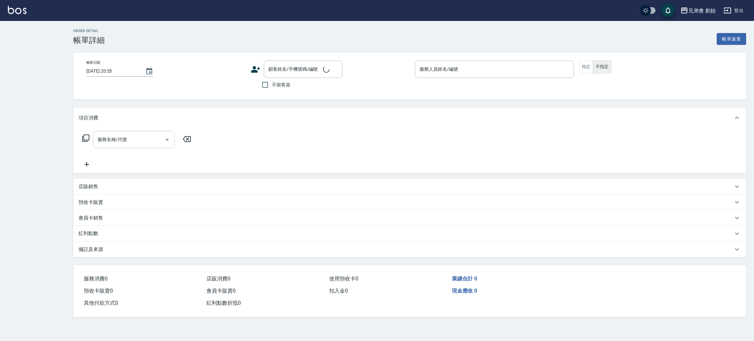
click at [116, 137] on div "服務名稱/代號 服務名稱/代號" at bounding box center [134, 139] width 82 height 17
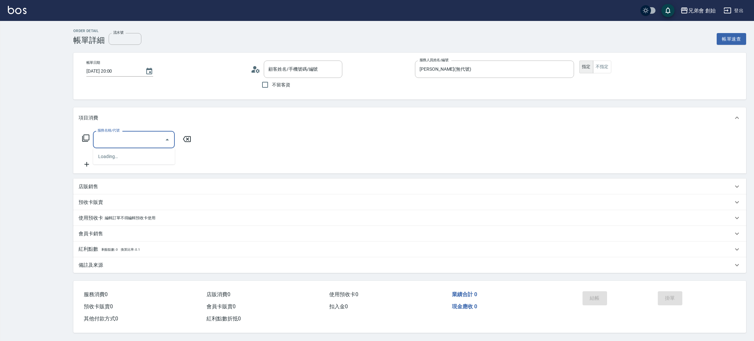
type input "[DATE] 20:00"
type input "[PERSON_NAME](無代號)"
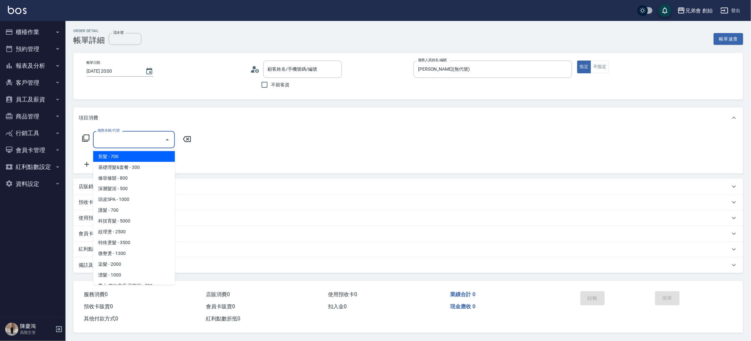
type input "梁華潮/0915875717/"
click at [128, 153] on span "剪髮 - 700" at bounding box center [134, 156] width 82 height 11
type input "剪髮(A01)"
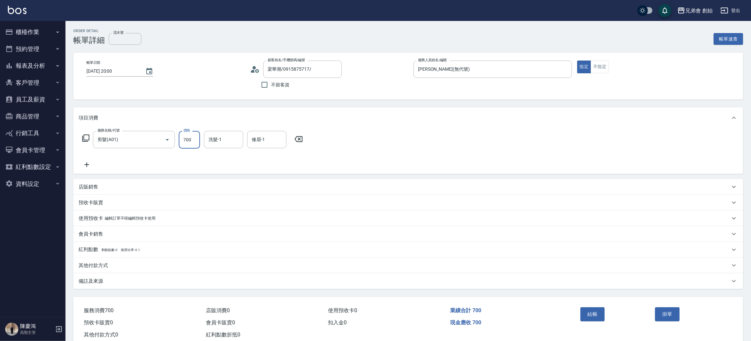
click at [194, 144] on input "700" at bounding box center [189, 140] width 21 height 18
type input "500"
click at [129, 264] on div "其他付款方式" at bounding box center [404, 265] width 651 height 7
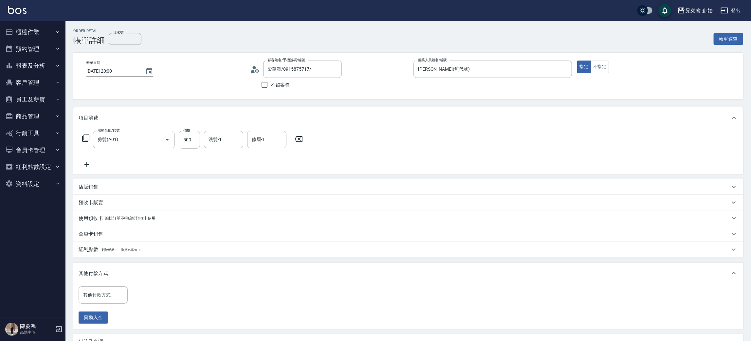
click at [105, 284] on div "其他付款方式 其他付款方式 異動入金" at bounding box center [407, 306] width 669 height 45
click at [108, 291] on div "其他付款方式 其他付款方式" at bounding box center [103, 294] width 49 height 17
click at [105, 253] on span "轉帳" at bounding box center [103, 256] width 49 height 11
type input "轉帳"
drag, startPoint x: 151, startPoint y: 292, endPoint x: 150, endPoint y: 289, distance: 3.7
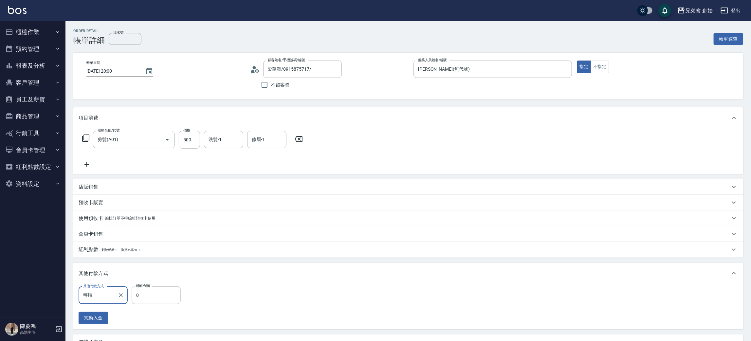
click at [151, 292] on input "0" at bounding box center [156, 295] width 49 height 18
type input "500"
drag, startPoint x: 574, startPoint y: 143, endPoint x: 576, endPoint y: 158, distance: 15.2
click at [575, 143] on div "服務名稱/代號 剪髮(A01) 服務名稱/代號 價格 500 價格 洗髮-1 洗髮-1 修眉-1 修眉-1" at bounding box center [407, 150] width 669 height 45
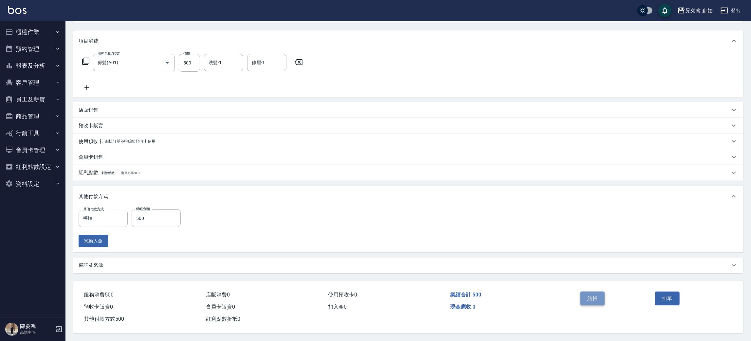
click at [593, 300] on button "結帳" at bounding box center [592, 299] width 25 height 14
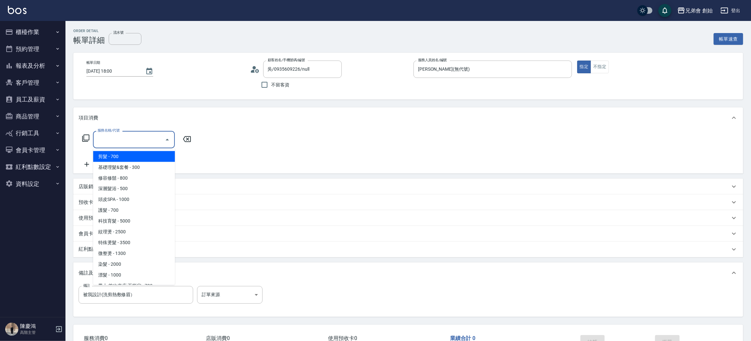
click at [125, 156] on span "剪髮 - 700" at bounding box center [134, 156] width 82 height 11
type input "剪髮(A01)"
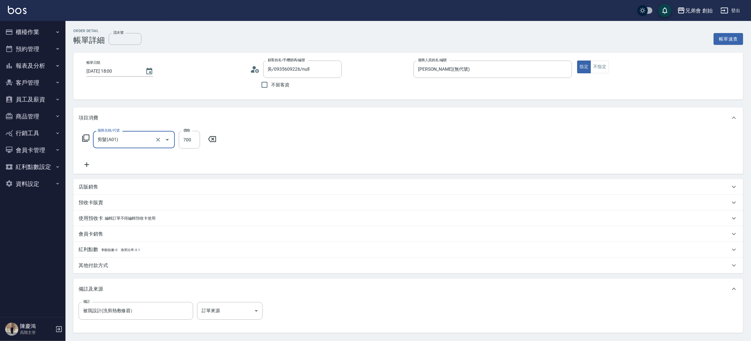
click at [416, 149] on div "服務名稱/代號 剪髮(A01) 服務名稱/代號 價格 700 價格" at bounding box center [407, 150] width 669 height 45
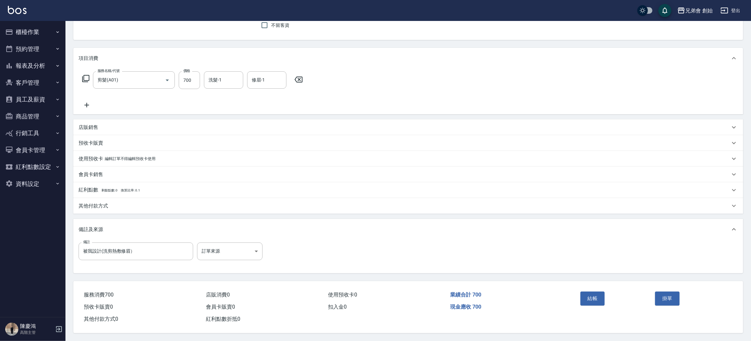
click at [587, 294] on button "結帳" at bounding box center [592, 299] width 25 height 14
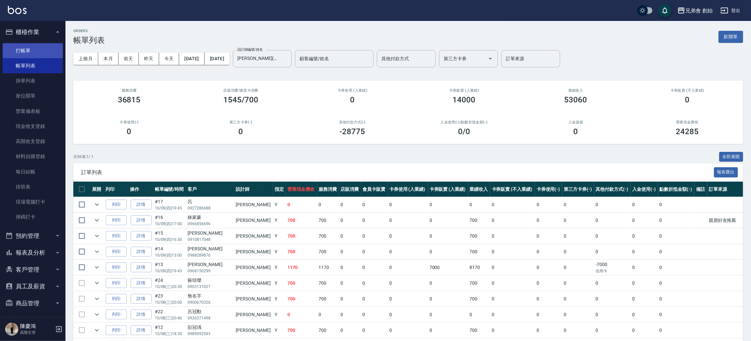
drag, startPoint x: 0, startPoint y: 0, endPoint x: 40, endPoint y: 54, distance: 67.1
click at [40, 54] on link "打帳單" at bounding box center [33, 50] width 60 height 15
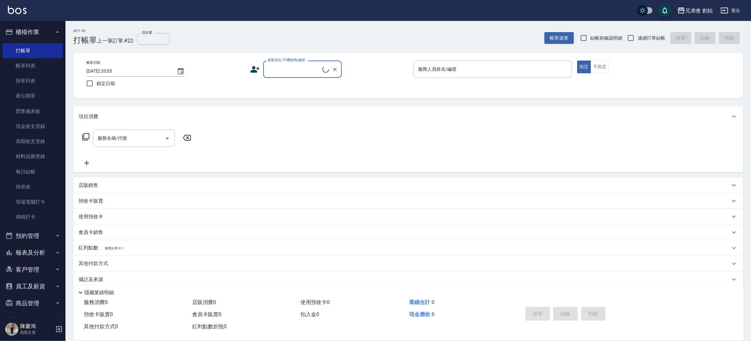
click at [290, 69] on input "顧客姓名/手機號碼/編號" at bounding box center [294, 68] width 56 height 11
type input "張"
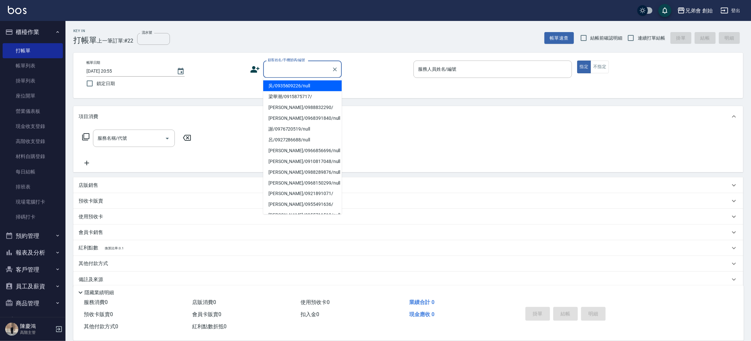
click at [282, 70] on input "顧客姓名/手機號碼/編號" at bounding box center [297, 68] width 63 height 11
paste input "0989151025"
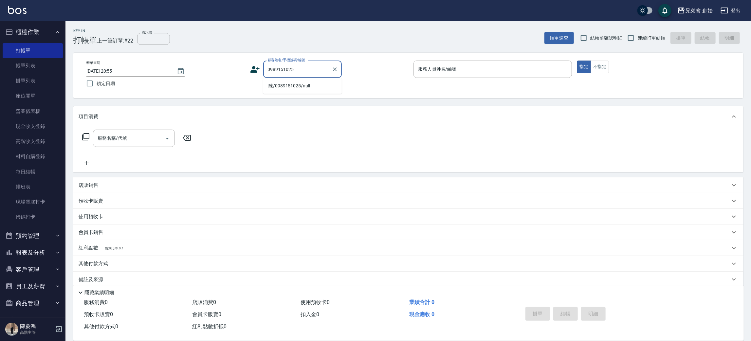
click at [301, 85] on li "陳/0989151025/null" at bounding box center [302, 85] width 79 height 11
type input "陳/0989151025/null"
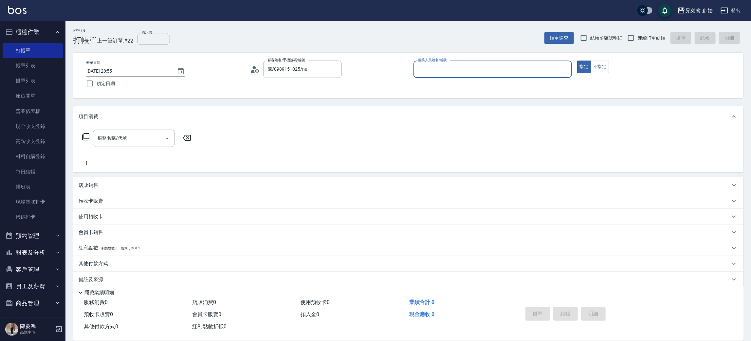
click at [447, 73] on input "服務人員姓名/編號" at bounding box center [492, 68] width 152 height 11
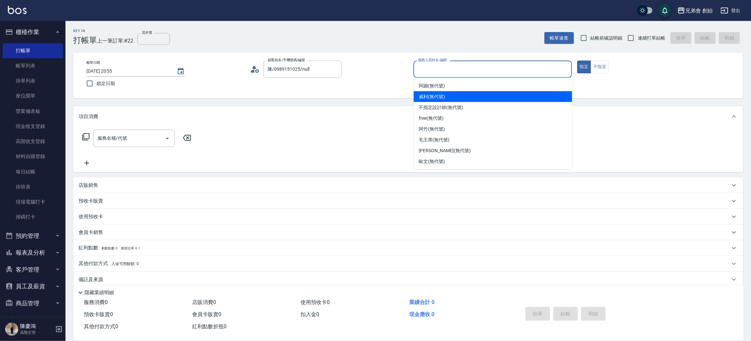
click at [435, 93] on span "[PERSON_NAME] (無代號)" at bounding box center [432, 96] width 26 height 7
type input "[PERSON_NAME](無代號)"
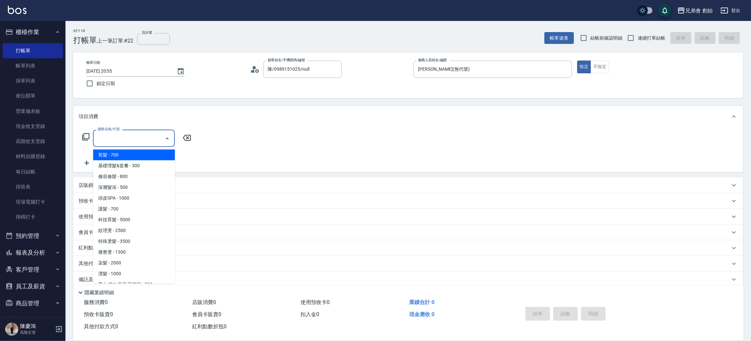
click at [137, 136] on input "服務名稱/代號" at bounding box center [129, 138] width 66 height 11
click at [136, 156] on span "剪髮 - 700" at bounding box center [134, 155] width 82 height 11
type input "剪髮(A01)"
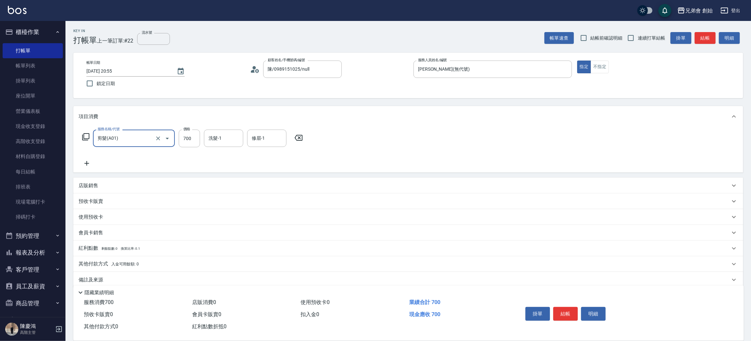
scroll to position [8, 0]
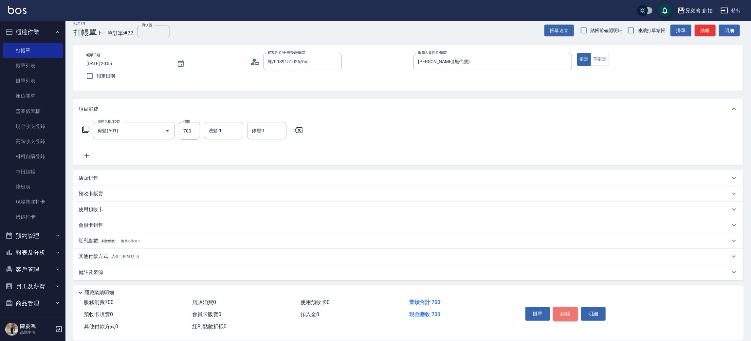
click at [564, 311] on button "結帳" at bounding box center [565, 314] width 25 height 14
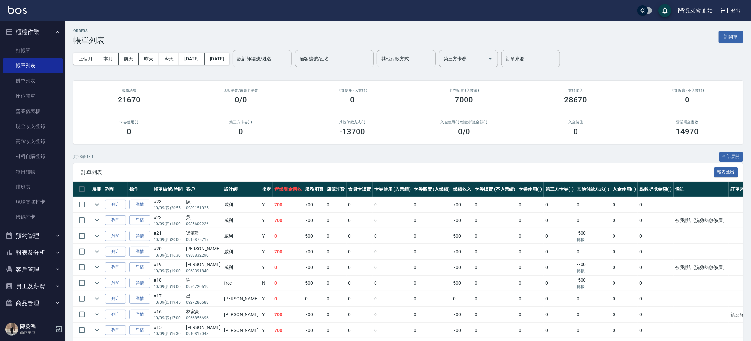
click at [265, 54] on div "設計師編號/姓名 設計師編號/姓名" at bounding box center [262, 58] width 59 height 17
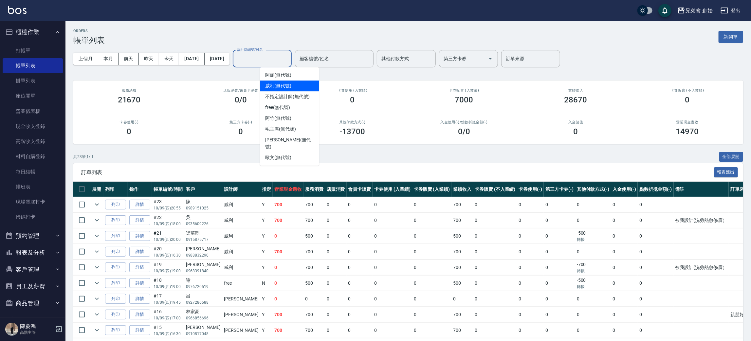
click at [291, 86] on span "[PERSON_NAME] (無代號)" at bounding box center [278, 85] width 26 height 7
type input "[PERSON_NAME](無代號)"
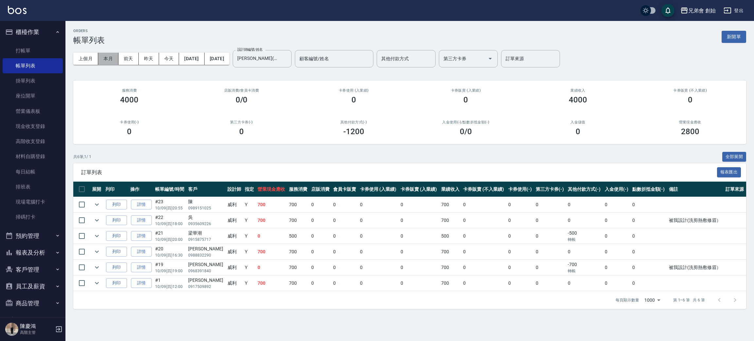
click at [111, 62] on button "本月" at bounding box center [108, 59] width 20 height 12
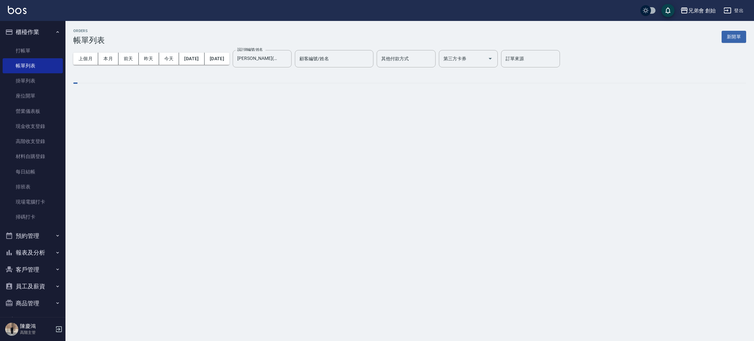
click at [186, 32] on div "ORDERS 帳單列表 新開單" at bounding box center [409, 37] width 673 height 16
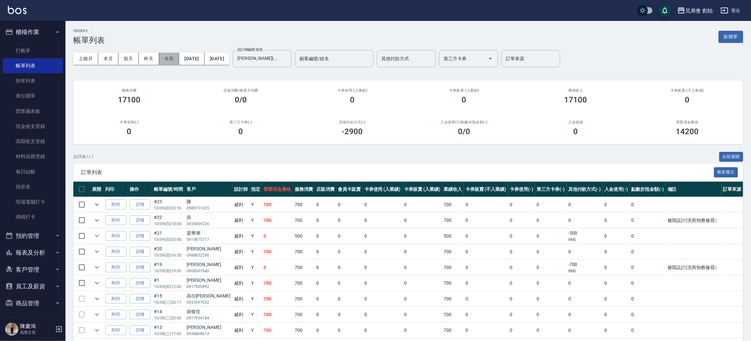
click at [175, 59] on button "今天" at bounding box center [169, 59] width 20 height 12
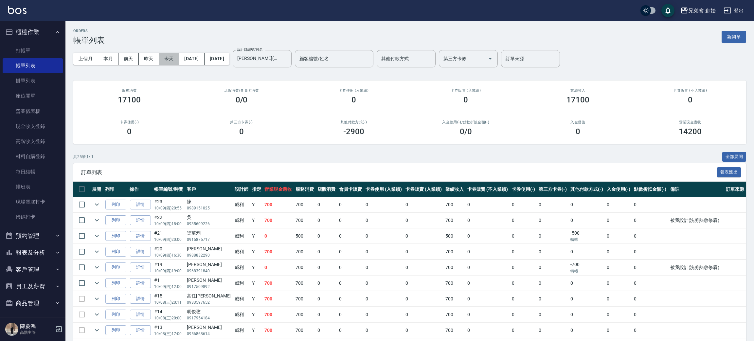
click at [225, 41] on div "ORDERS 帳單列表 新開單" at bounding box center [409, 37] width 673 height 16
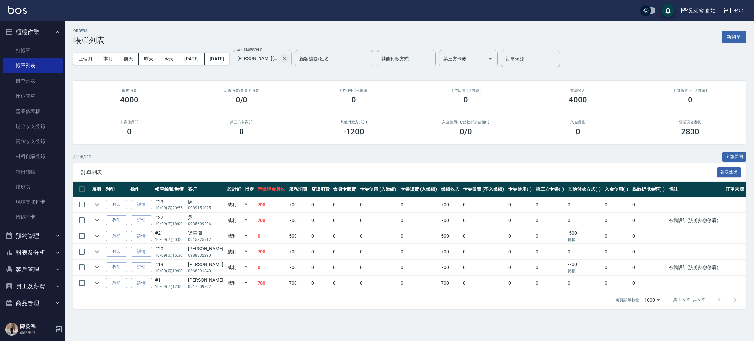
click at [288, 58] on icon "Clear" at bounding box center [284, 58] width 7 height 7
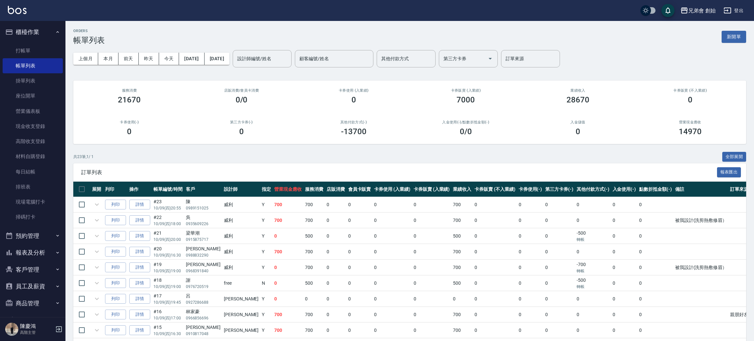
click at [309, 40] on div "ORDERS 帳單列表 新開單" at bounding box center [409, 37] width 673 height 16
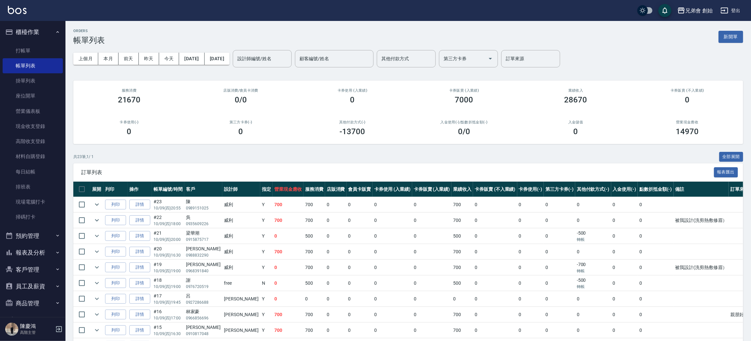
click at [254, 44] on div "ORDERS 帳單列表 新開單" at bounding box center [407, 37] width 669 height 16
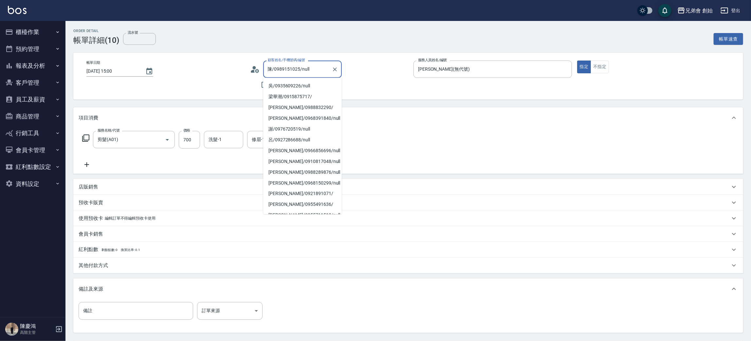
drag, startPoint x: 299, startPoint y: 69, endPoint x: 280, endPoint y: 72, distance: 19.1
click at [280, 72] on input "陳/0989151025/null" at bounding box center [297, 68] width 63 height 11
click at [278, 72] on input "陳/0989151025/null" at bounding box center [297, 68] width 63 height 11
click at [274, 71] on input "陳/0989151025/null" at bounding box center [297, 68] width 63 height 11
click at [277, 68] on input "陳/0989151025/null" at bounding box center [297, 68] width 63 height 11
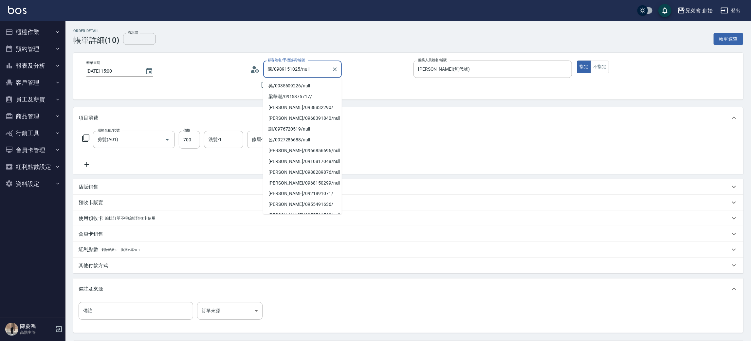
click at [275, 69] on input "陳/0989151025/null" at bounding box center [297, 68] width 63 height 11
drag, startPoint x: 275, startPoint y: 69, endPoint x: 286, endPoint y: 71, distance: 11.3
click at [286, 71] on input "陳/0989151025/null" at bounding box center [297, 68] width 63 height 11
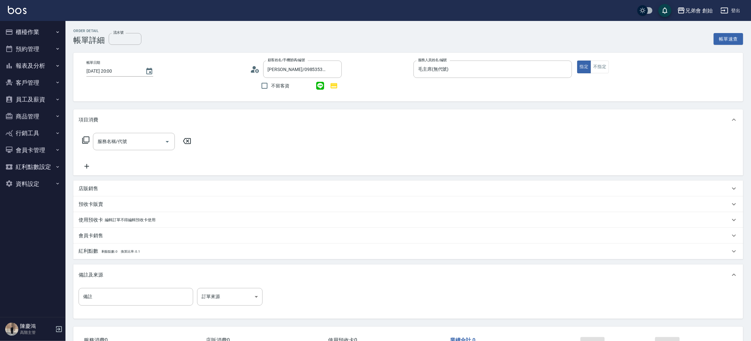
click at [127, 132] on div "服務名稱/代號 服務名稱/代號" at bounding box center [407, 152] width 669 height 45
click at [128, 142] on input "服務名稱/代號" at bounding box center [129, 141] width 66 height 11
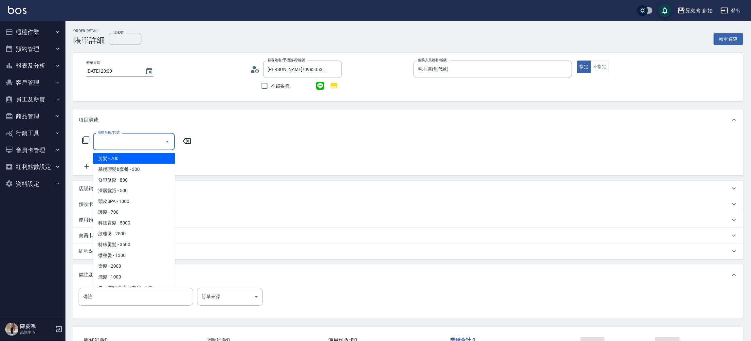
click at [124, 157] on span "剪髮 - 700" at bounding box center [134, 158] width 82 height 11
type input "剪髮(A01)"
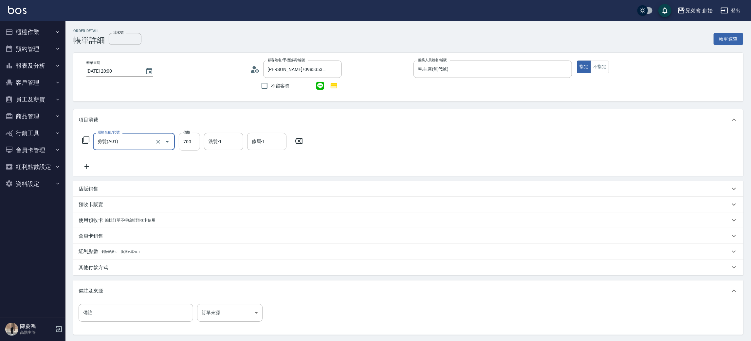
click at [186, 142] on input "700" at bounding box center [189, 142] width 21 height 18
type input "1000"
click at [212, 144] on div "洗髮-1 洗髮-1" at bounding box center [223, 141] width 39 height 17
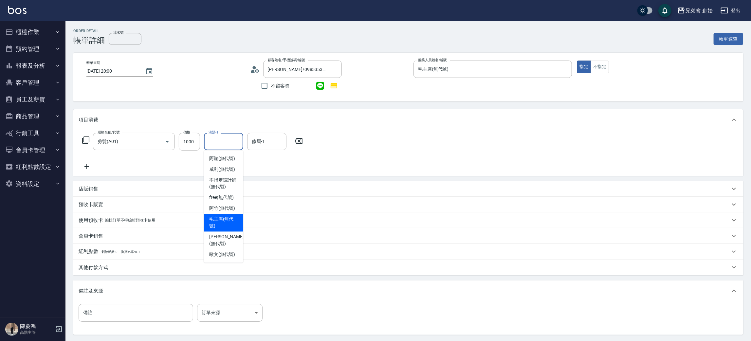
click at [231, 221] on span "毛主席 (無代號)" at bounding box center [223, 223] width 29 height 14
type input "毛主席(無代號)"
drag, startPoint x: 235, startPoint y: 140, endPoint x: 233, endPoint y: 143, distance: 3.7
click at [235, 140] on button "Clear" at bounding box center [236, 141] width 9 height 9
click at [222, 138] on input "洗髮-1" at bounding box center [223, 141] width 33 height 11
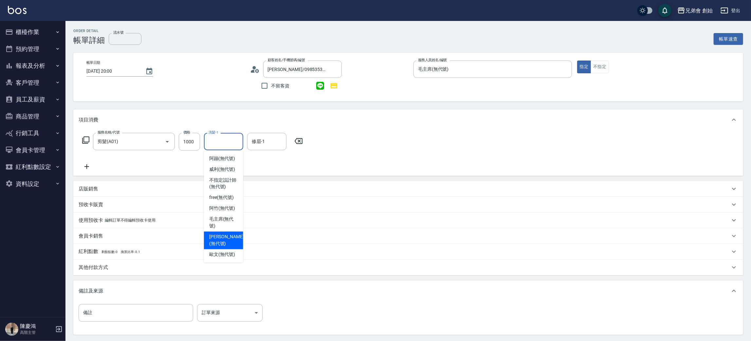
click at [224, 236] on span "潘潘 (無代號)" at bounding box center [226, 241] width 35 height 14
click at [223, 137] on input "潘潘(無代號)" at bounding box center [219, 141] width 24 height 11
click at [222, 251] on span "歐文 (無代號)" at bounding box center [222, 254] width 26 height 7
type input "歐文(無代號)"
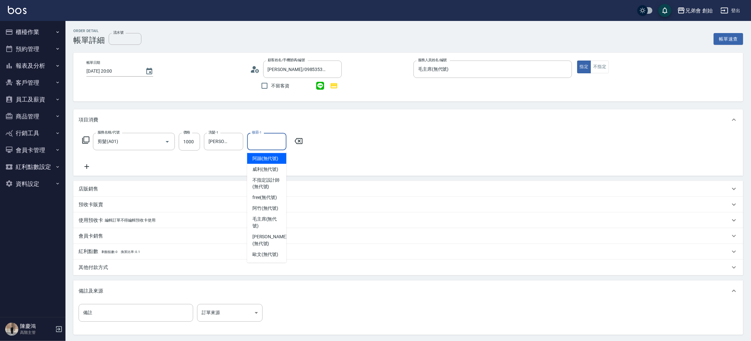
drag, startPoint x: 259, startPoint y: 141, endPoint x: 259, endPoint y: 187, distance: 46.5
click at [259, 141] on input "修眉-1" at bounding box center [266, 141] width 33 height 11
click at [263, 251] on span "歐文 (無代號)" at bounding box center [265, 254] width 26 height 7
type input "歐文(無代號)"
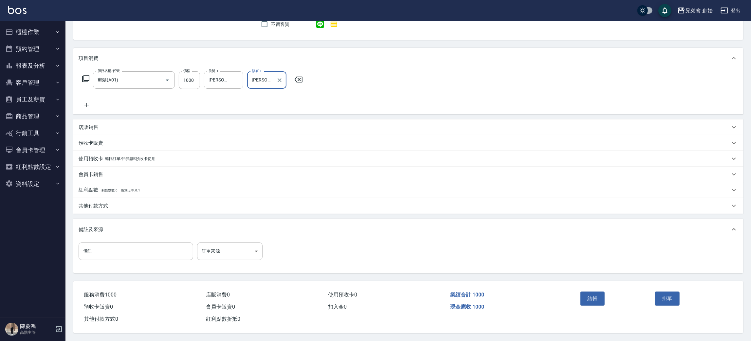
click at [589, 297] on button "結帳" at bounding box center [592, 299] width 25 height 14
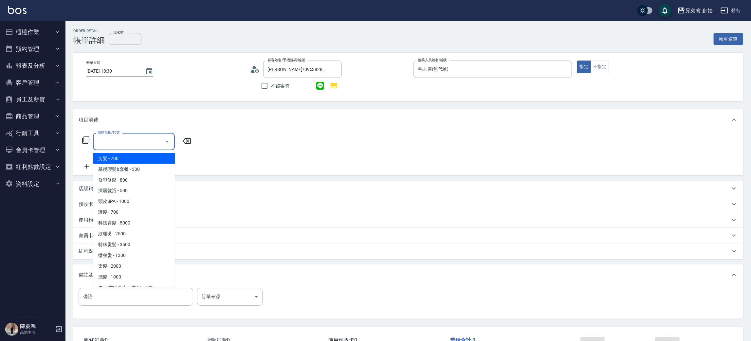
drag, startPoint x: 128, startPoint y: 158, endPoint x: 164, endPoint y: 155, distance: 35.8
click at [130, 158] on span "剪髮 - 700" at bounding box center [134, 158] width 82 height 11
type input "剪髮(A01)"
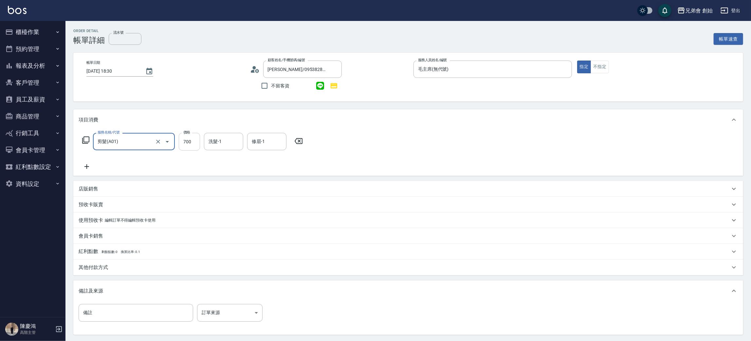
drag, startPoint x: 188, startPoint y: 145, endPoint x: 184, endPoint y: 144, distance: 4.0
click at [188, 145] on input "700" at bounding box center [189, 142] width 21 height 18
type input "1000"
click at [223, 129] on div "項目消費" at bounding box center [407, 119] width 669 height 21
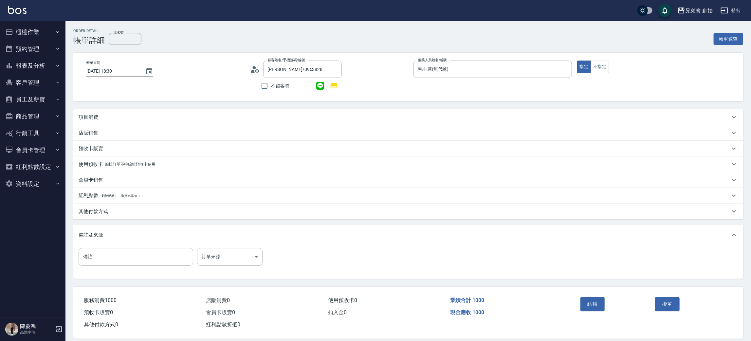
click at [223, 133] on div "店販銷售" at bounding box center [404, 133] width 651 height 7
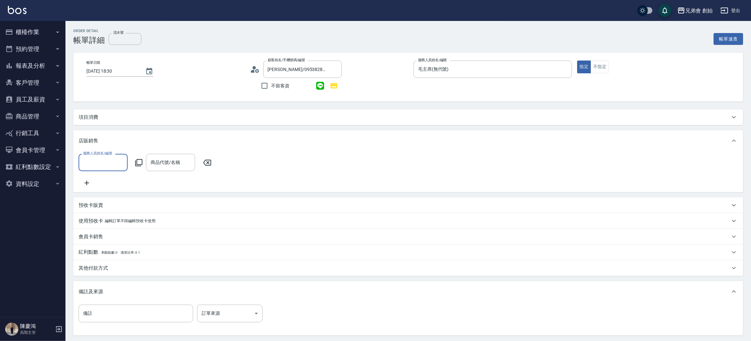
click at [224, 124] on div "項目消費" at bounding box center [407, 117] width 669 height 16
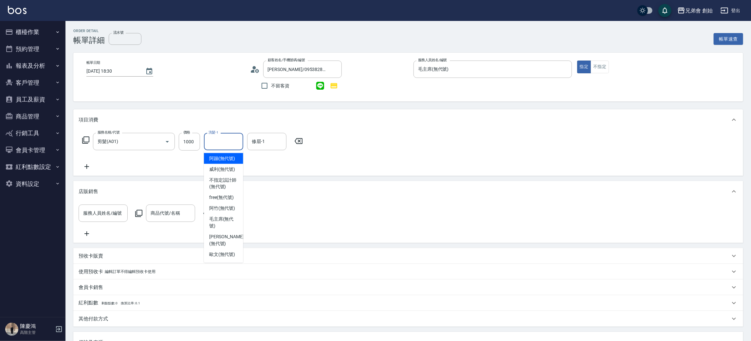
click at [223, 140] on input "洗髮-1" at bounding box center [223, 141] width 33 height 11
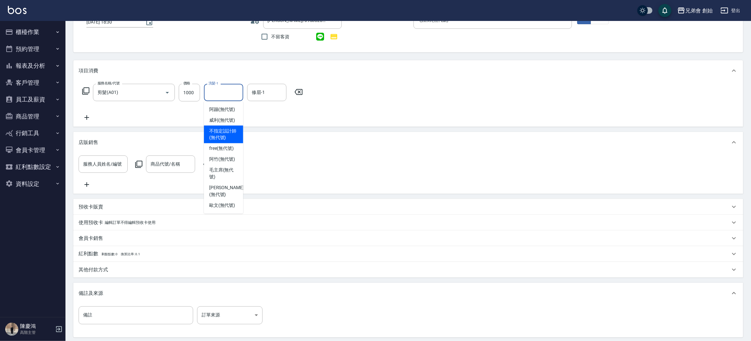
scroll to position [122, 0]
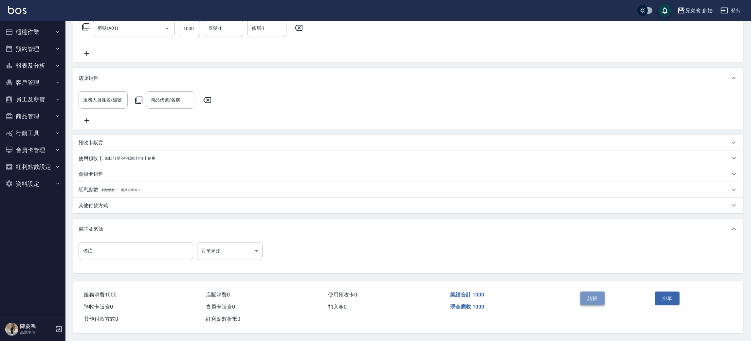
click at [593, 300] on button "結帳" at bounding box center [592, 299] width 25 height 14
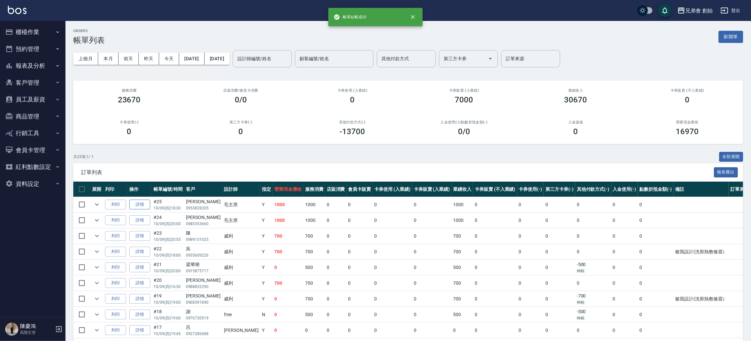
click at [143, 205] on link "詳情" at bounding box center [139, 205] width 21 height 10
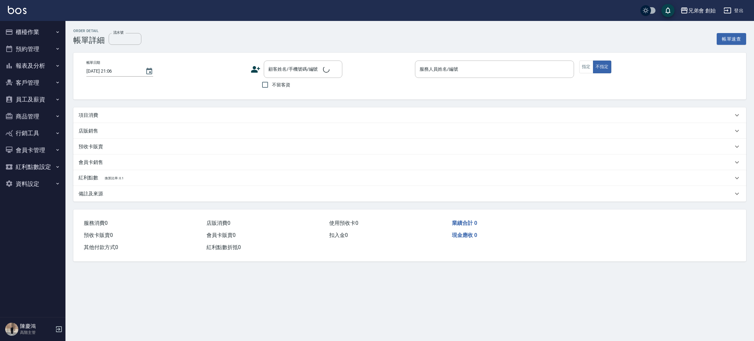
type input "[DATE] 18:30"
type input "毛主席(無代號)"
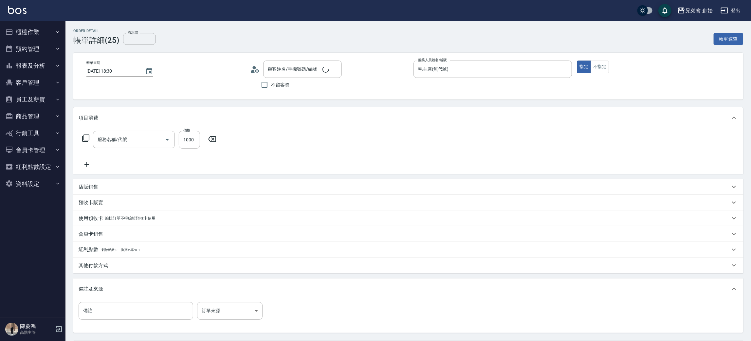
type input "剪髮(A01)"
type input "[PERSON_NAME]/0953828205/"
click at [83, 166] on icon at bounding box center [87, 167] width 16 height 8
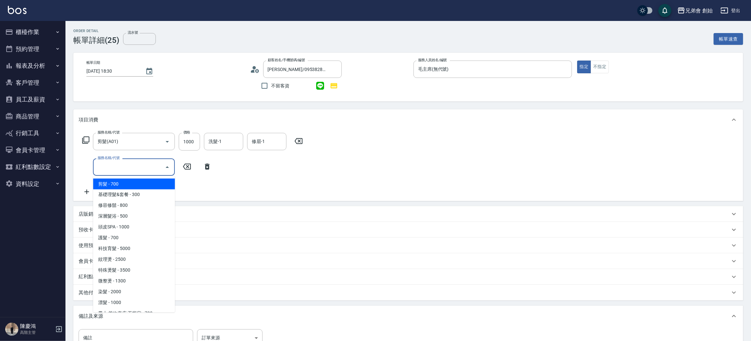
click at [116, 166] on input "服務名稱/代號" at bounding box center [129, 166] width 66 height 11
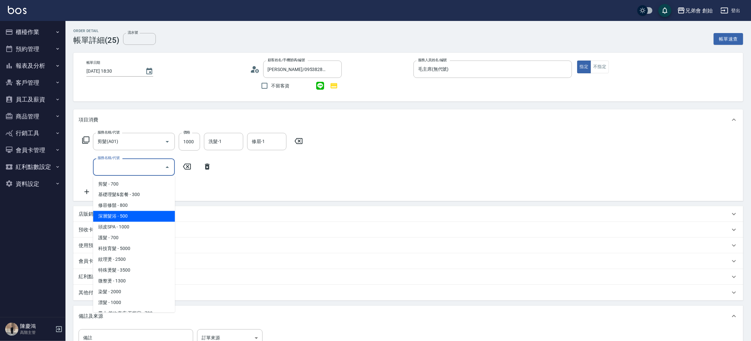
click at [136, 211] on span "深層髮浴 - 500" at bounding box center [134, 216] width 82 height 11
type input "深層髮浴(B01)"
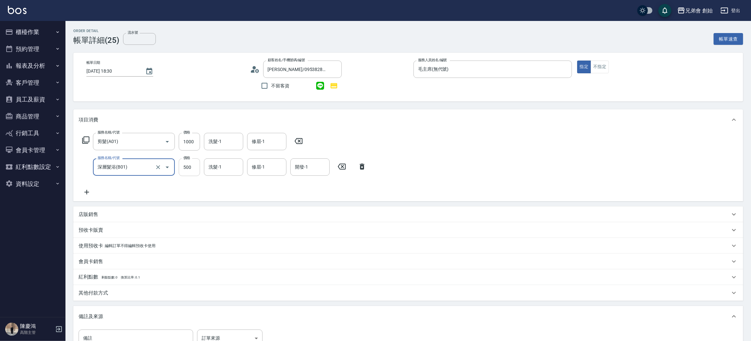
click at [189, 172] on input "500" at bounding box center [189, 167] width 21 height 18
type input "300"
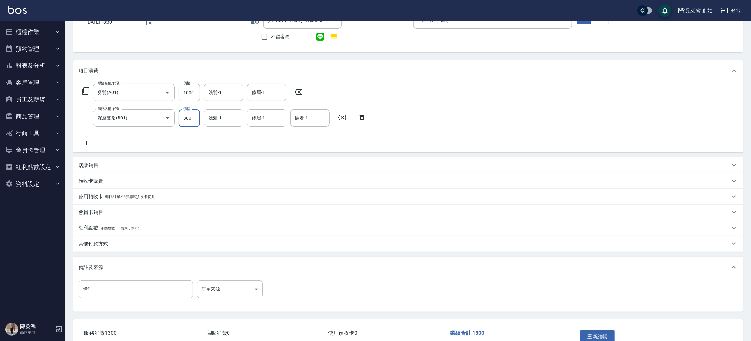
scroll to position [89, 0]
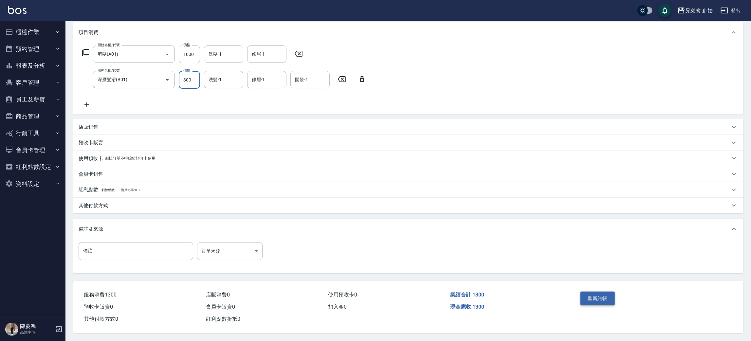
click at [601, 297] on button "重新結帳" at bounding box center [597, 299] width 35 height 14
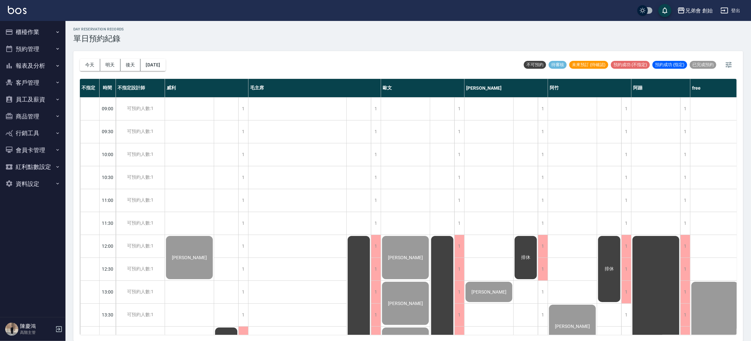
scroll to position [434, 0]
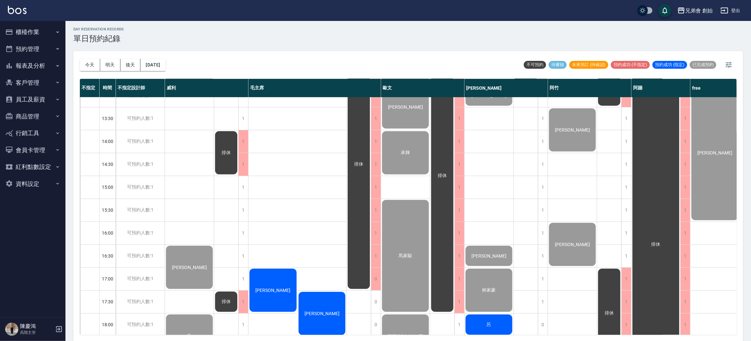
scroll to position [344, 0]
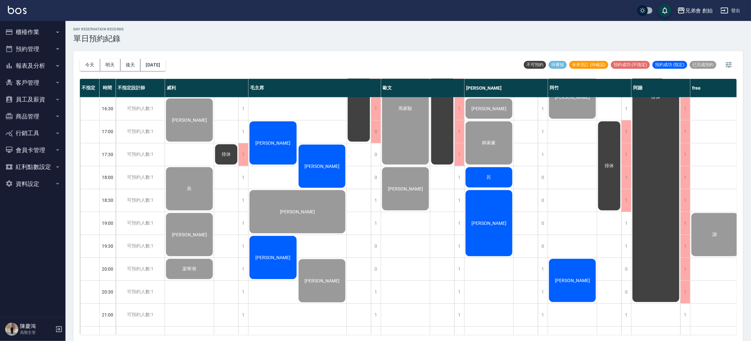
click at [566, 278] on span "[PERSON_NAME]" at bounding box center [572, 280] width 38 height 5
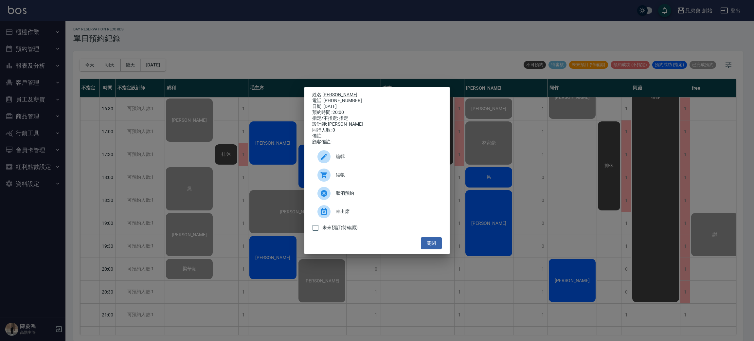
click at [413, 178] on span "結帳" at bounding box center [386, 174] width 101 height 7
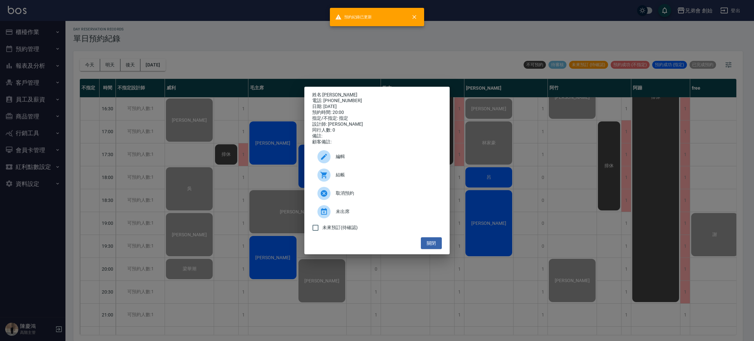
click at [494, 167] on div "姓名: [PERSON_NAME] 電話: [PHONE_NUMBER] 日期: [DATE] 預約時間: 20:00 指定/不指定: 指定 設計師: [PE…" at bounding box center [377, 170] width 754 height 341
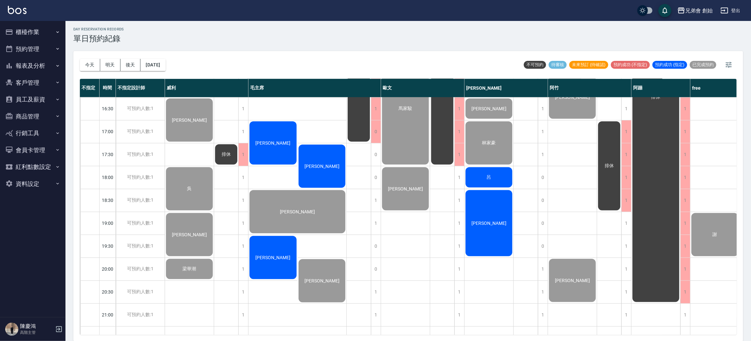
click at [278, 144] on span "王子平" at bounding box center [273, 142] width 38 height 5
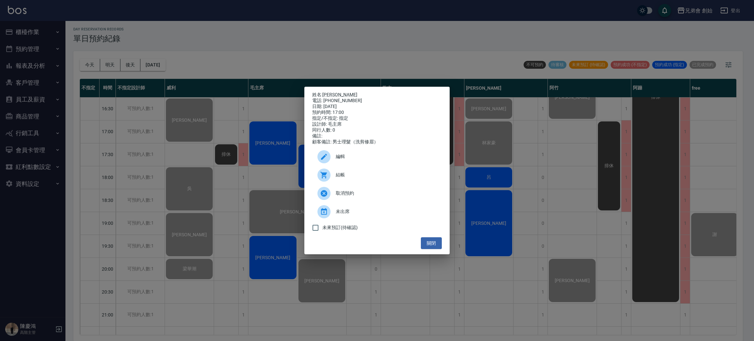
click at [350, 178] on span "結帳" at bounding box center [386, 174] width 101 height 7
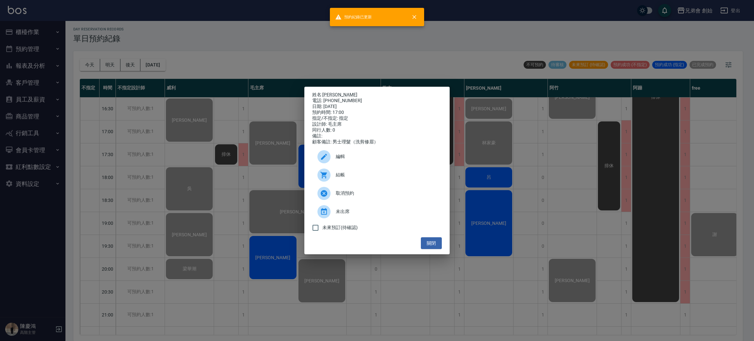
click at [235, 138] on div "姓名: 王子平 電話: 0929936119 日期: 2025/10/09 預約時間: 17:00 指定/不指定: 指定 設計師: 毛主席 同行人數: 0 備…" at bounding box center [377, 170] width 754 height 341
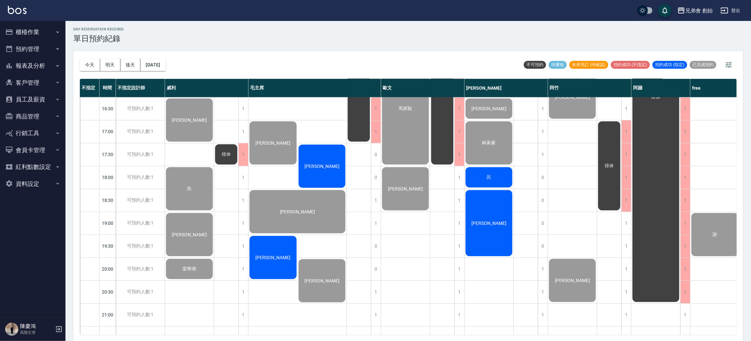
click at [313, 157] on div "王躍勳" at bounding box center [321, 166] width 49 height 45
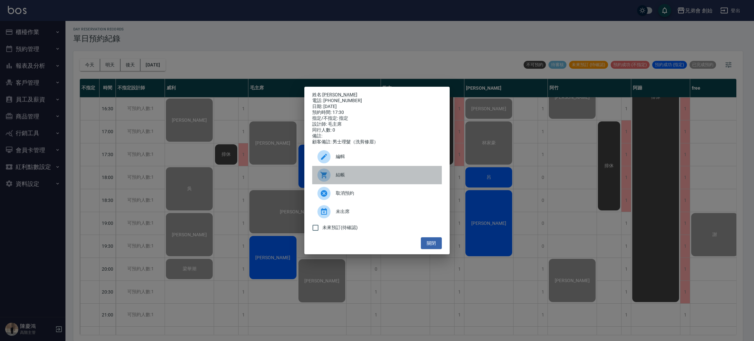
click at [367, 173] on div "結帳" at bounding box center [377, 175] width 130 height 18
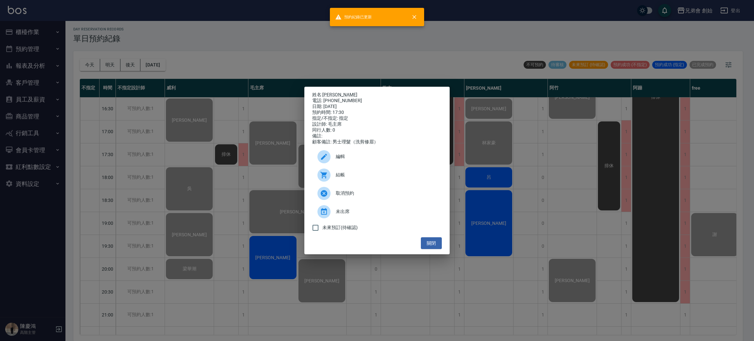
click at [254, 106] on div "姓名: 王躍勳 電話: 0906225235 日期: 2025/10/09 預約時間: 17:30 指定/不指定: 指定 設計師: 毛主席 同行人數: 0 備…" at bounding box center [377, 170] width 754 height 341
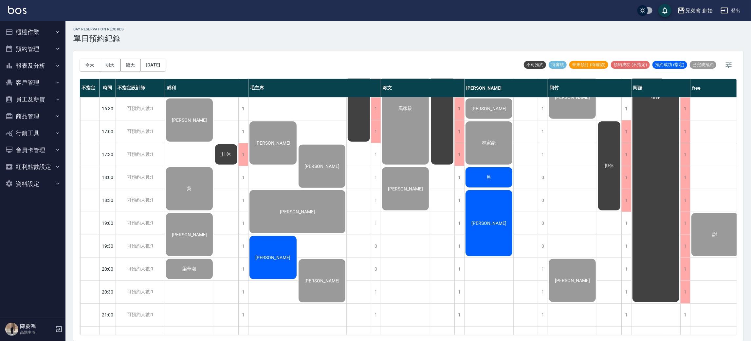
click at [276, 260] on span "曲哲寬" at bounding box center [273, 257] width 38 height 5
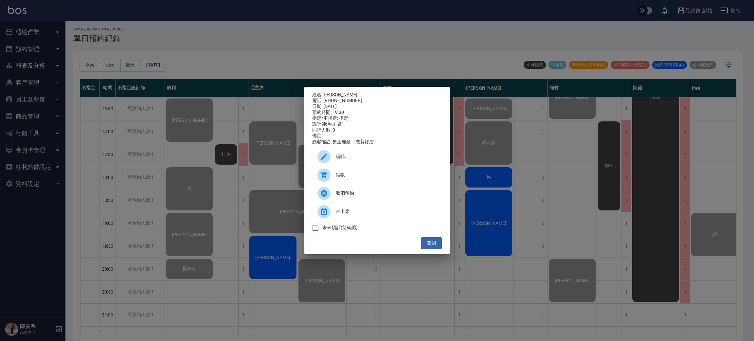
click at [366, 178] on span "結帳" at bounding box center [386, 174] width 101 height 7
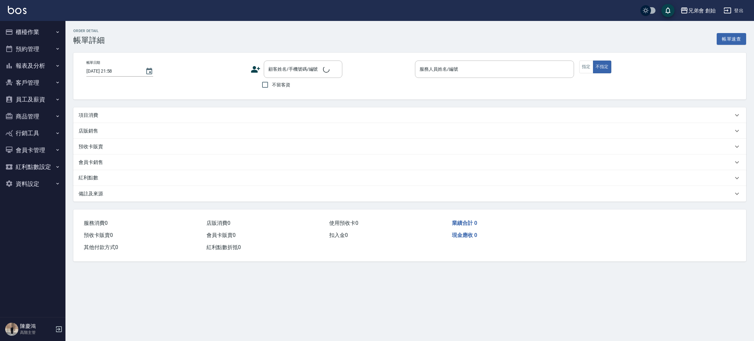
click at [117, 112] on div "項目消費" at bounding box center [406, 115] width 654 height 7
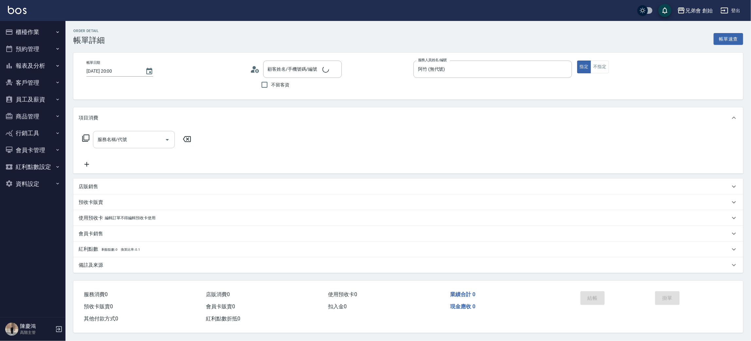
type input "[DATE] 20:00"
type input "阿竹 (無代號)"
click at [133, 140] on input "服務名稱/代號" at bounding box center [129, 139] width 66 height 11
type input "[PERSON_NAME]/0979010726/null"
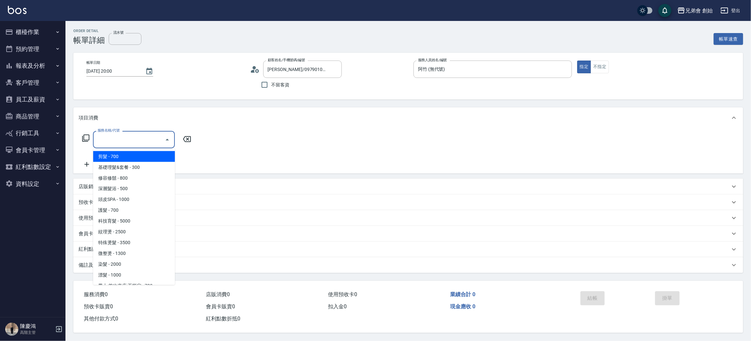
click at [144, 154] on span "剪髮 - 700" at bounding box center [134, 156] width 82 height 11
type input "剪髮(A01)"
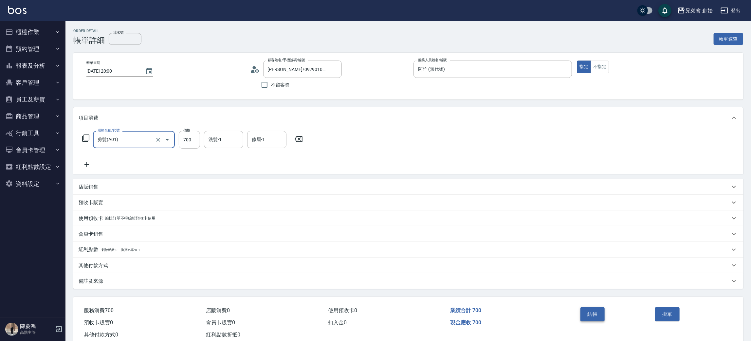
click at [596, 321] on button "結帳" at bounding box center [592, 314] width 25 height 14
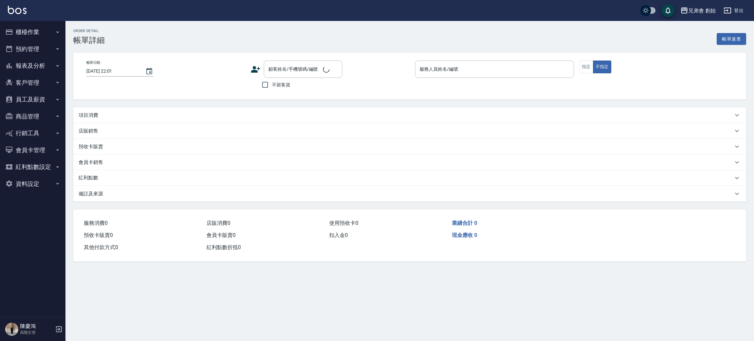
click at [140, 114] on div "項目消費" at bounding box center [406, 115] width 654 height 7
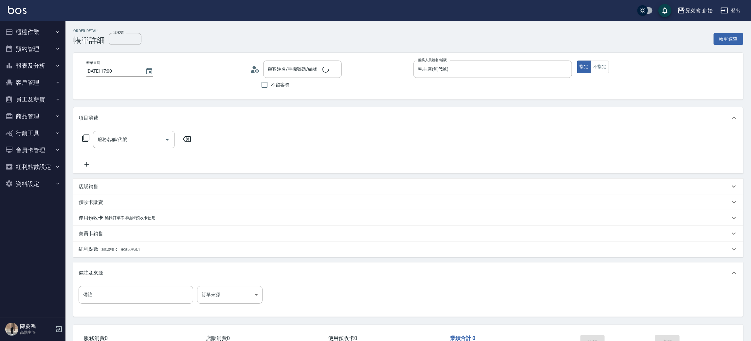
type input "2025/10/09 17:00"
type input "毛主席(無代號)"
click at [142, 141] on input "服務名稱/代號" at bounding box center [129, 139] width 66 height 11
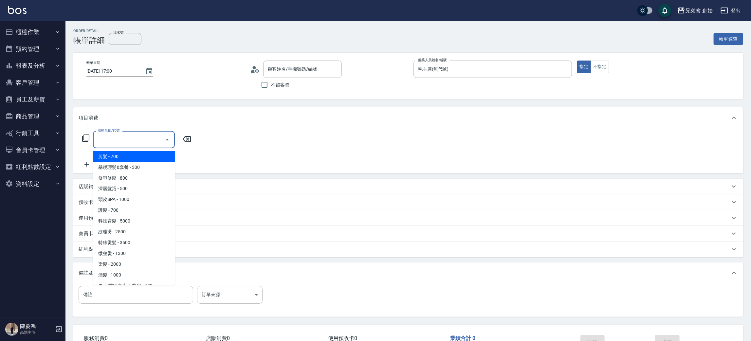
type input "王子平/0929936119/null"
click at [151, 158] on span "剪髮 - 700" at bounding box center [134, 158] width 82 height 11
type input "剪髮(A01)"
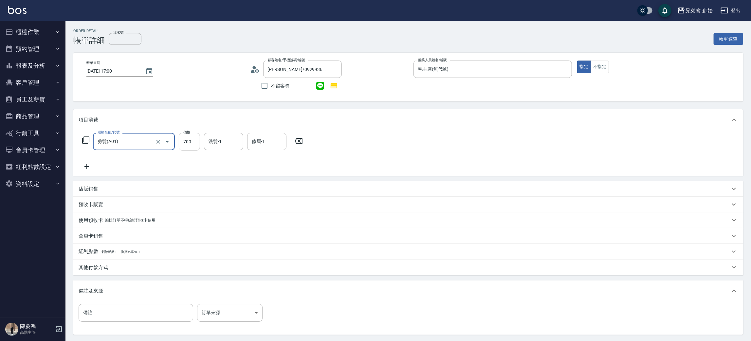
click at [198, 146] on input "700" at bounding box center [189, 142] width 21 height 18
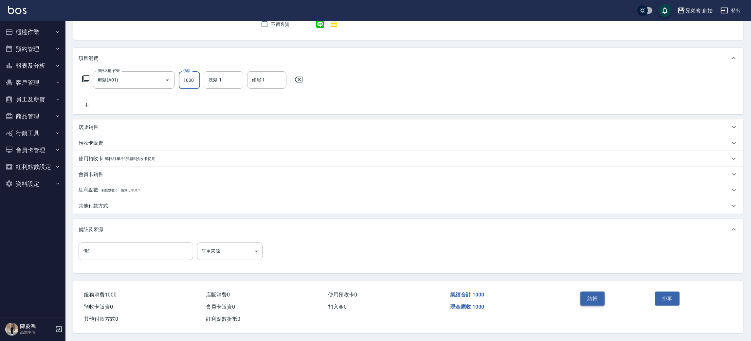
type input "1000"
click at [592, 301] on button "結帳" at bounding box center [592, 299] width 25 height 14
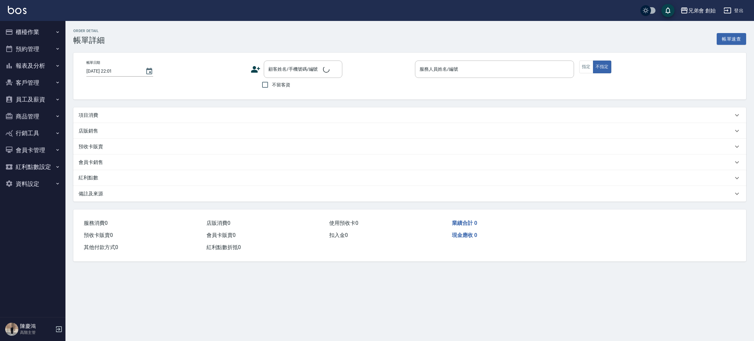
click at [115, 117] on div "項目消費" at bounding box center [406, 115] width 654 height 7
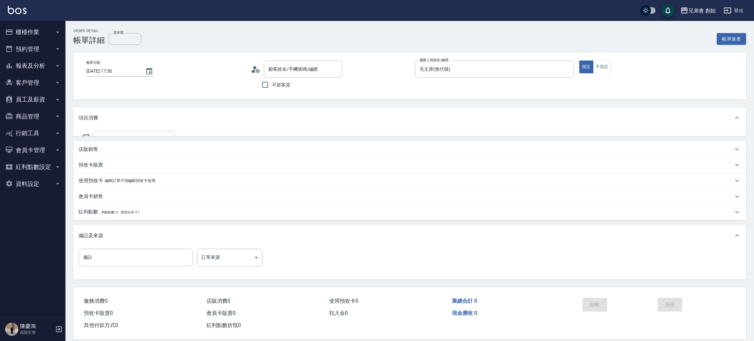
type input "[DATE] 17:30"
type input "毛主席(無代號)"
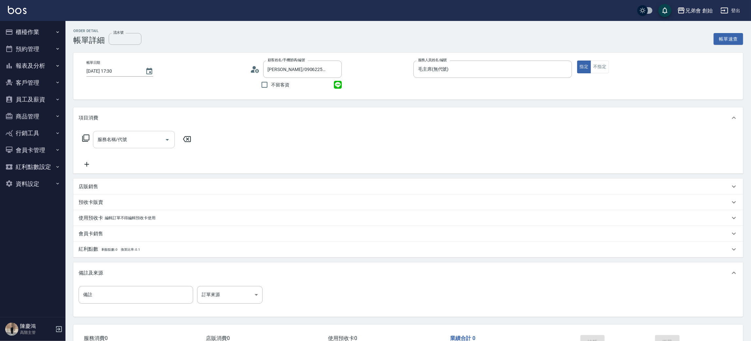
type input "[PERSON_NAME]/0906225235/null"
click at [126, 139] on div "服務名稱/代號 服務名稱/代號" at bounding box center [134, 139] width 82 height 17
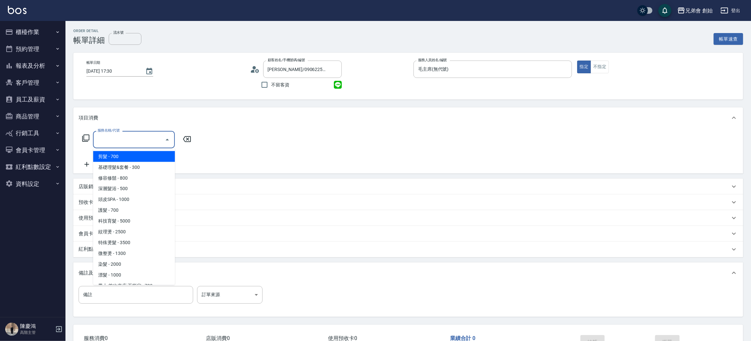
drag, startPoint x: 140, startPoint y: 156, endPoint x: 160, endPoint y: 155, distance: 20.0
click at [140, 155] on span "剪髮 - 700" at bounding box center [134, 156] width 82 height 11
type input "剪髮(A01)"
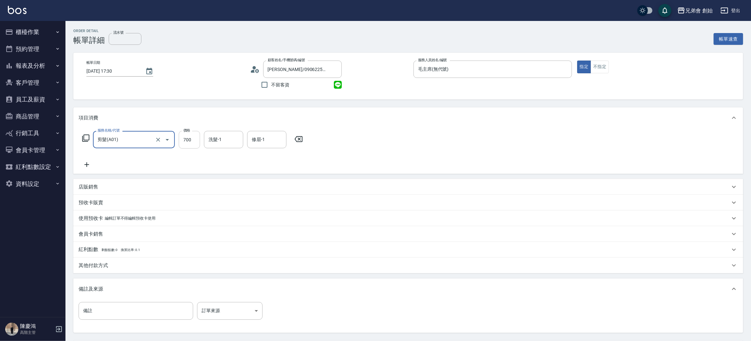
click at [189, 148] on input "700" at bounding box center [189, 140] width 21 height 18
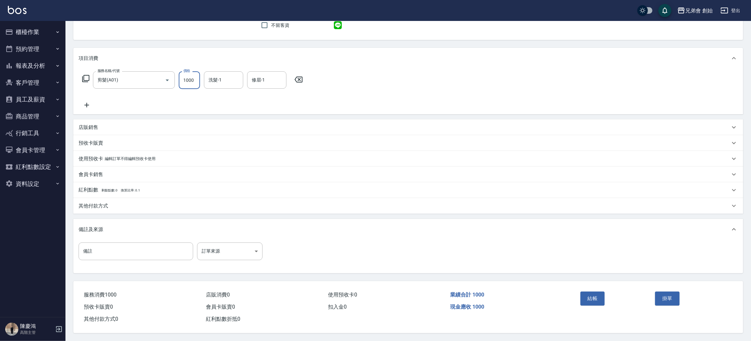
type input "1000"
click at [591, 289] on div "結帳" at bounding box center [614, 303] width 75 height 28
click at [592, 292] on button "結帳" at bounding box center [592, 299] width 25 height 14
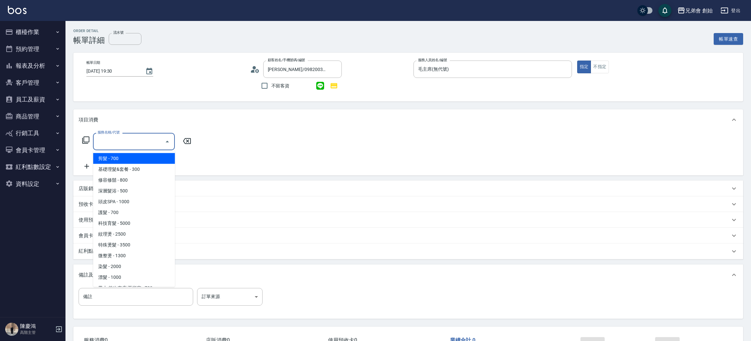
click at [147, 162] on span "剪髮 - 700" at bounding box center [134, 158] width 82 height 11
type input "剪髮(A01)"
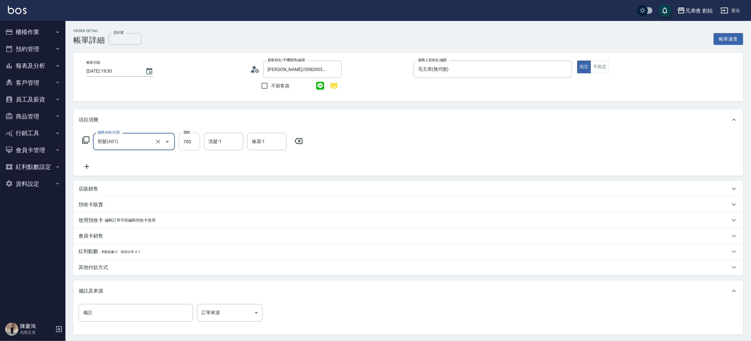
click at [198, 143] on input "700" at bounding box center [189, 142] width 21 height 18
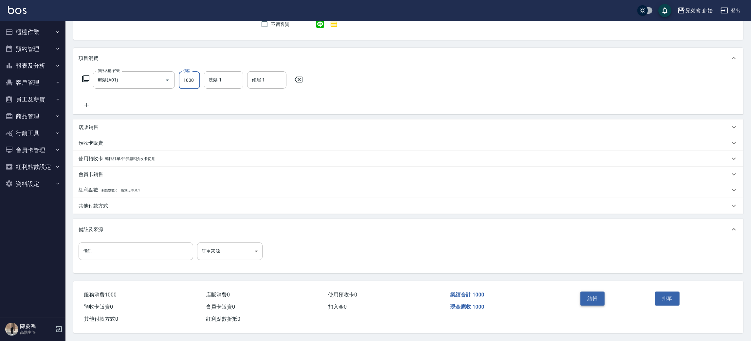
type input "1000"
drag, startPoint x: 593, startPoint y: 299, endPoint x: 579, endPoint y: 282, distance: 21.9
click at [593, 297] on button "結帳" at bounding box center [592, 299] width 25 height 14
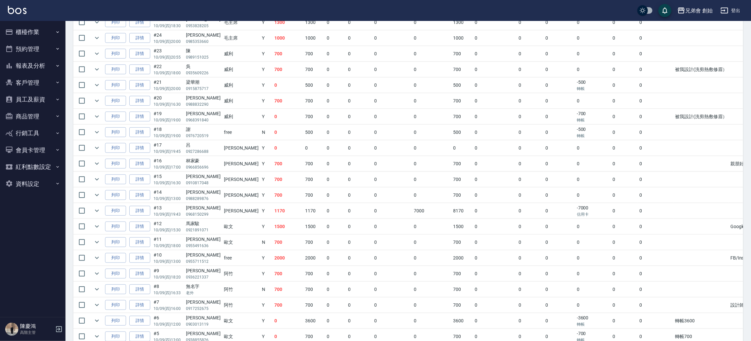
scroll to position [147, 0]
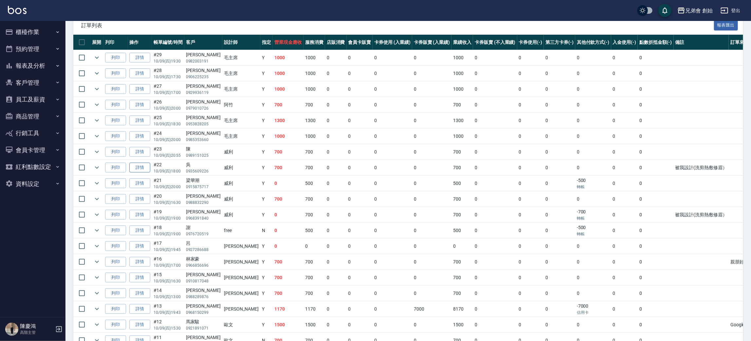
click at [144, 168] on link "詳情" at bounding box center [139, 168] width 21 height 10
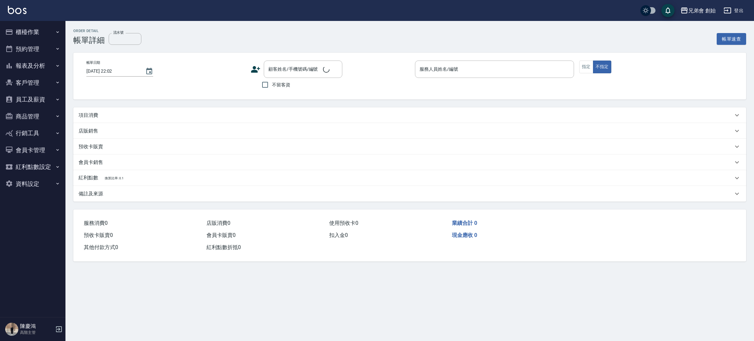
type input "[DATE] 18:00"
type input "[PERSON_NAME](無代號)"
type input "被我設計(洗剪熱敷修眉）"
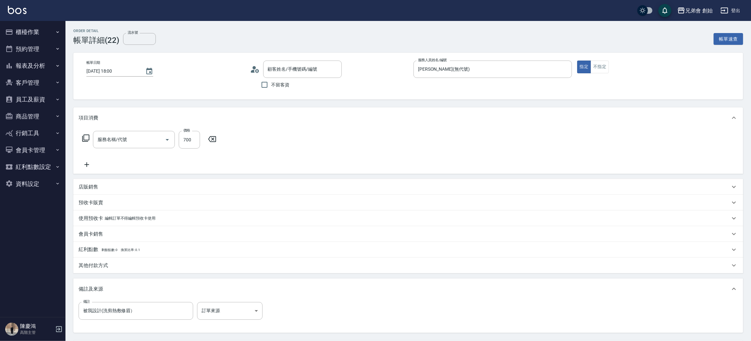
type input "吳/0935609226/null"
type input "剪髮(A01)"
click at [114, 270] on div "其他付款方式" at bounding box center [407, 265] width 669 height 16
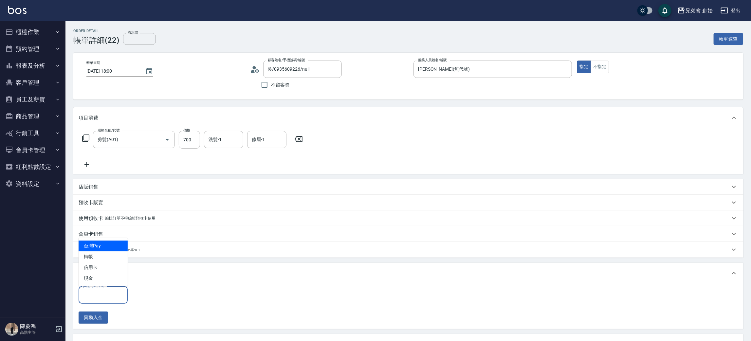
drag, startPoint x: 111, startPoint y: 298, endPoint x: 120, endPoint y: 294, distance: 10.0
click at [116, 296] on input "其他付款方式" at bounding box center [102, 294] width 43 height 11
drag, startPoint x: 105, startPoint y: 258, endPoint x: 126, endPoint y: 273, distance: 26.1
click at [107, 258] on span "轉帳" at bounding box center [103, 256] width 49 height 11
type input "轉帳"
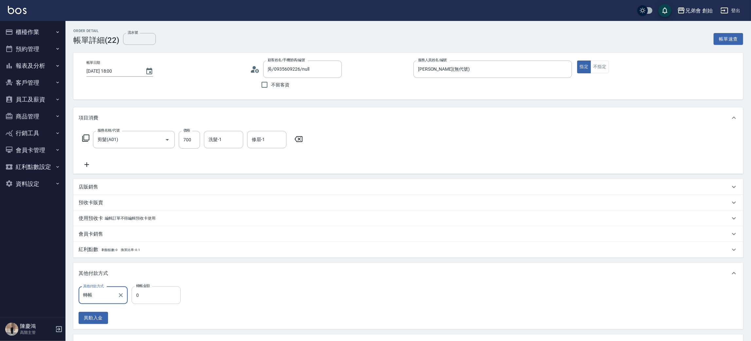
drag, startPoint x: 158, startPoint y: 305, endPoint x: 162, endPoint y: 291, distance: 14.2
click at [158, 301] on div "其他付款方式 轉帳 其他付款方式 轉帳金額 0 轉帳金額 異動入金" at bounding box center [132, 305] width 106 height 38
click at [163, 289] on input "0" at bounding box center [156, 295] width 49 height 18
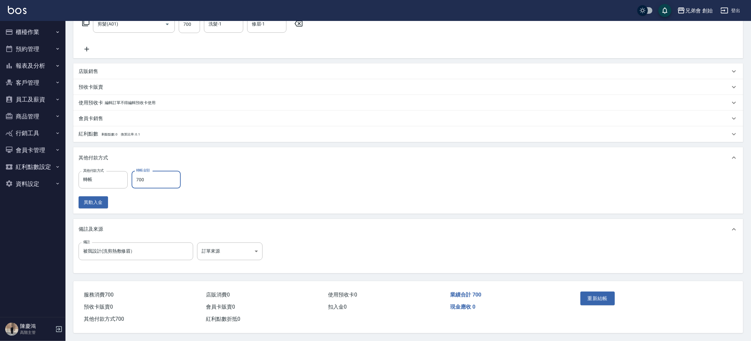
type input "700"
click at [586, 298] on button "重新結帳" at bounding box center [597, 299] width 35 height 14
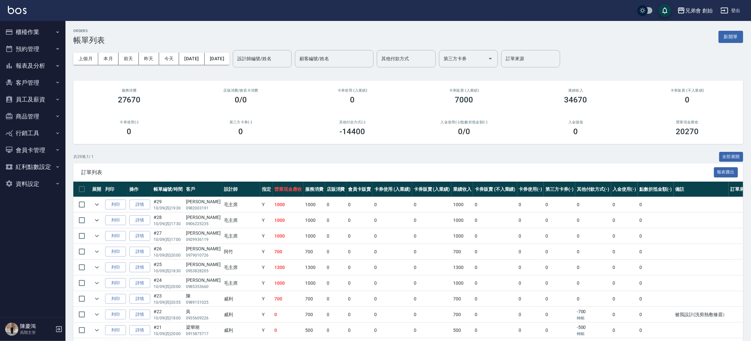
click at [45, 44] on button "預約管理" at bounding box center [33, 49] width 60 height 17
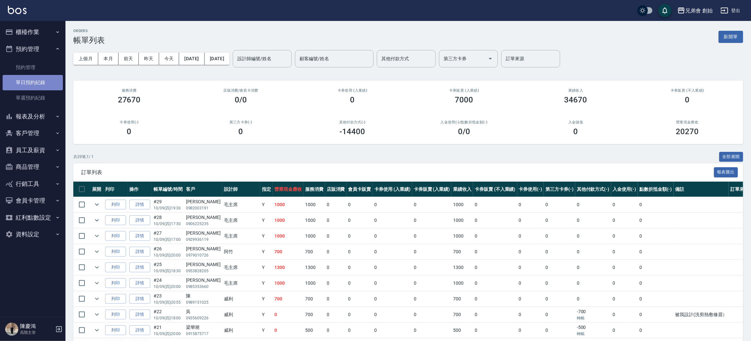
click at [56, 87] on link "單日預約紀錄" at bounding box center [33, 82] width 60 height 15
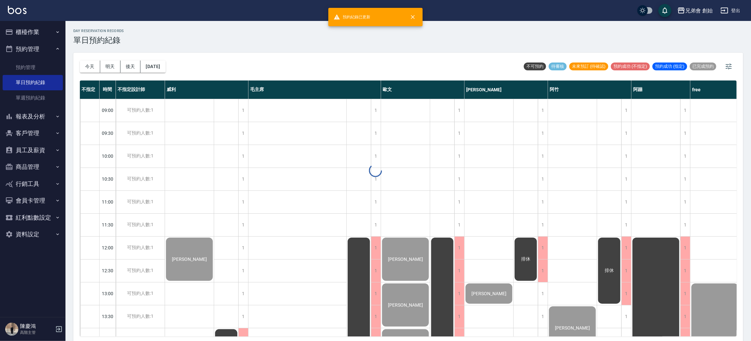
click at [90, 65] on div at bounding box center [375, 170] width 751 height 341
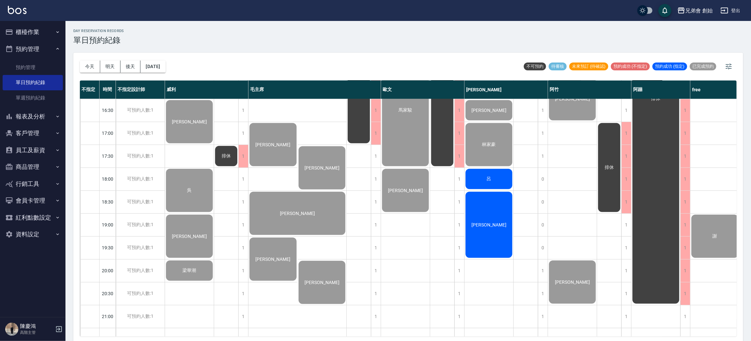
scroll to position [393, 0]
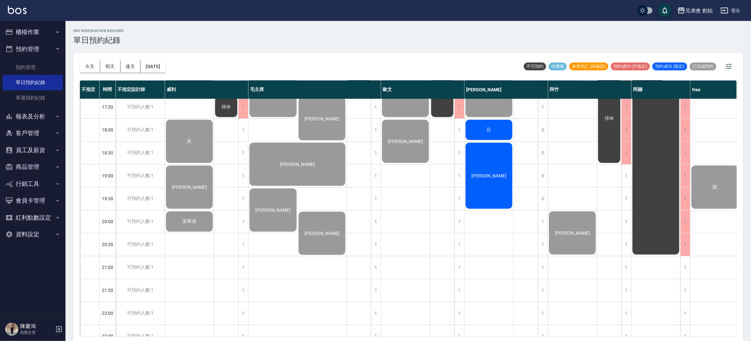
drag, startPoint x: 326, startPoint y: 224, endPoint x: 325, endPoint y: 221, distance: 3.5
click at [325, 221] on div "[PERSON_NAME]" at bounding box center [321, 233] width 49 height 45
